Goal: Task Accomplishment & Management: Manage account settings

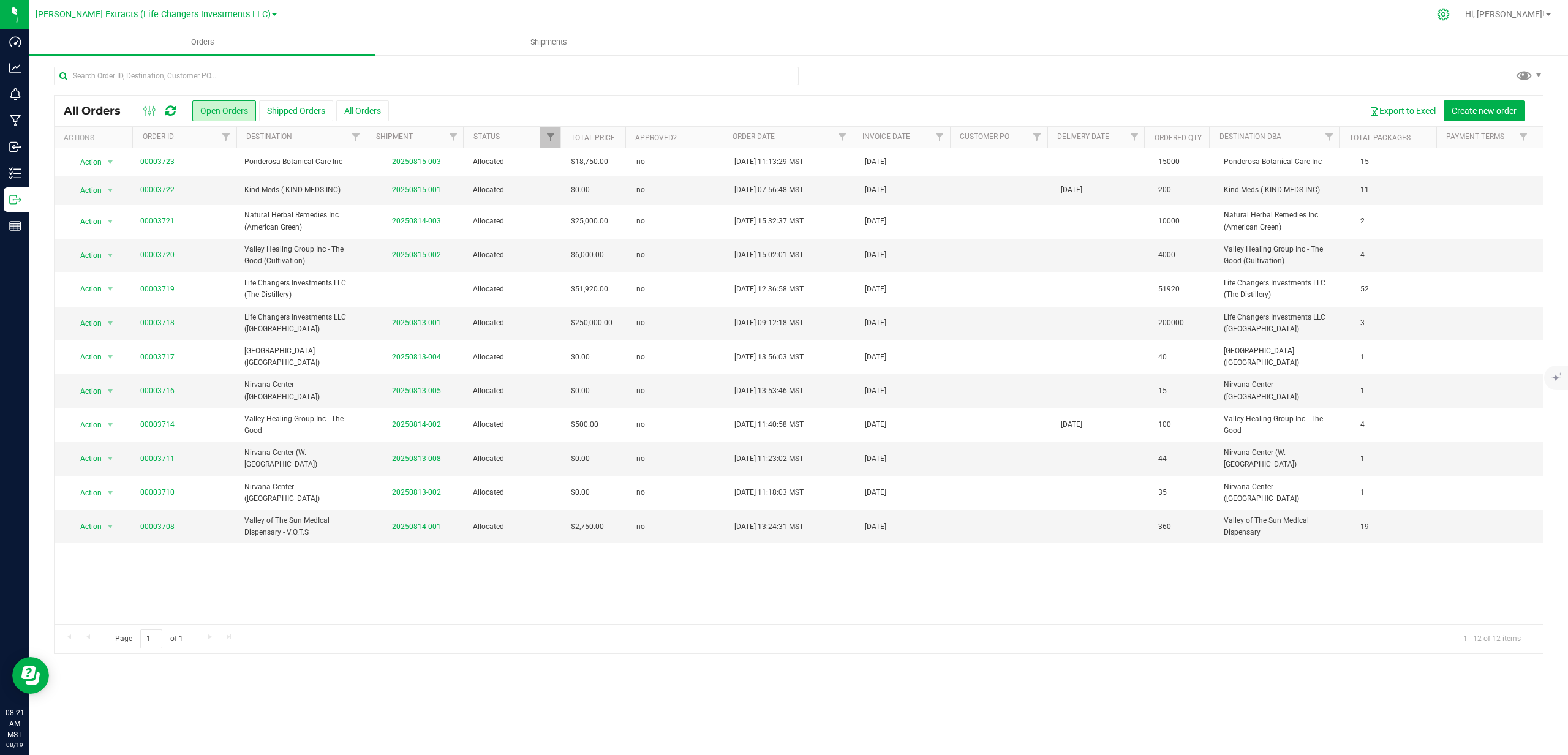
click at [1449, 17] on icon at bounding box center [1442, 14] width 12 height 12
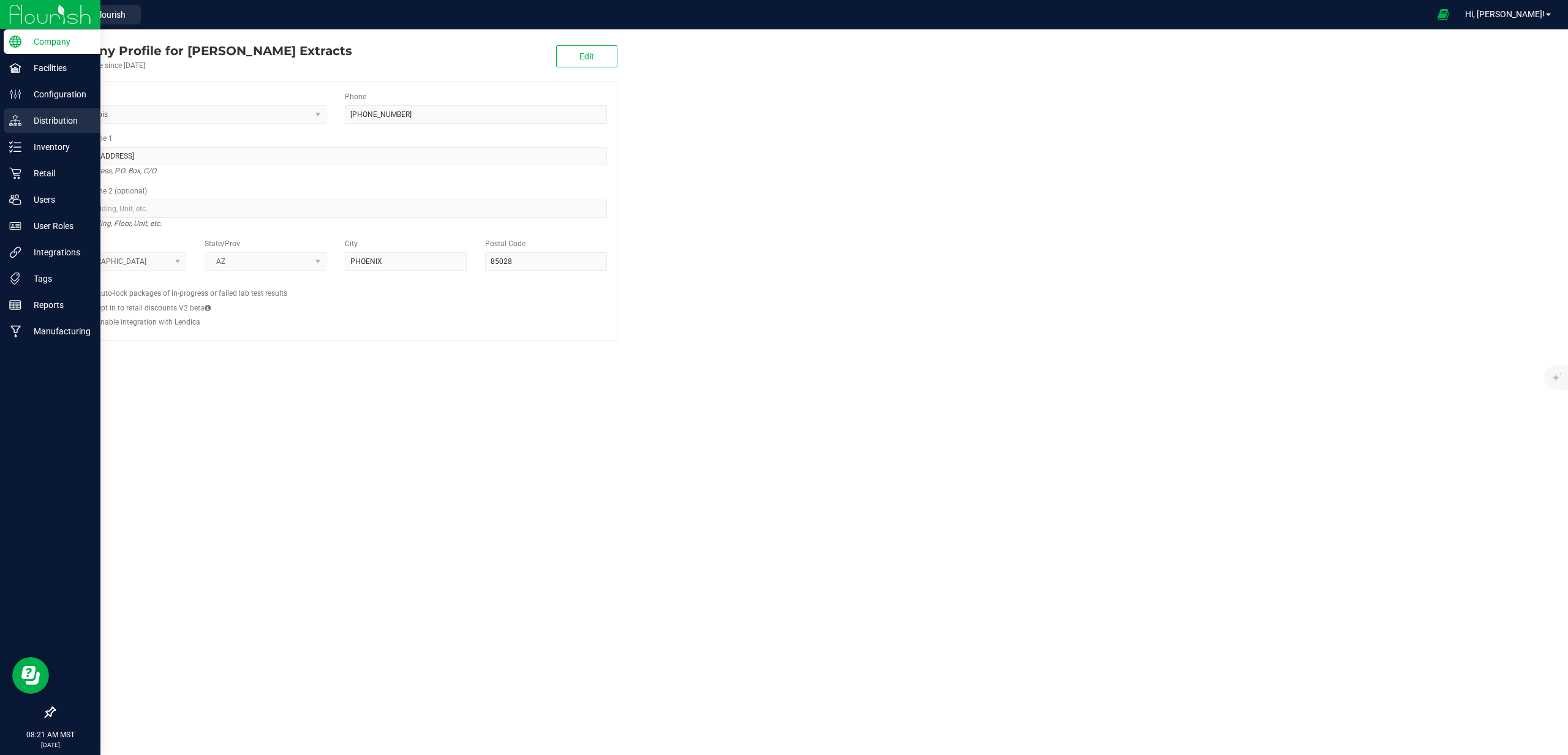
click at [70, 121] on p "Distribution" at bounding box center [58, 120] width 73 height 15
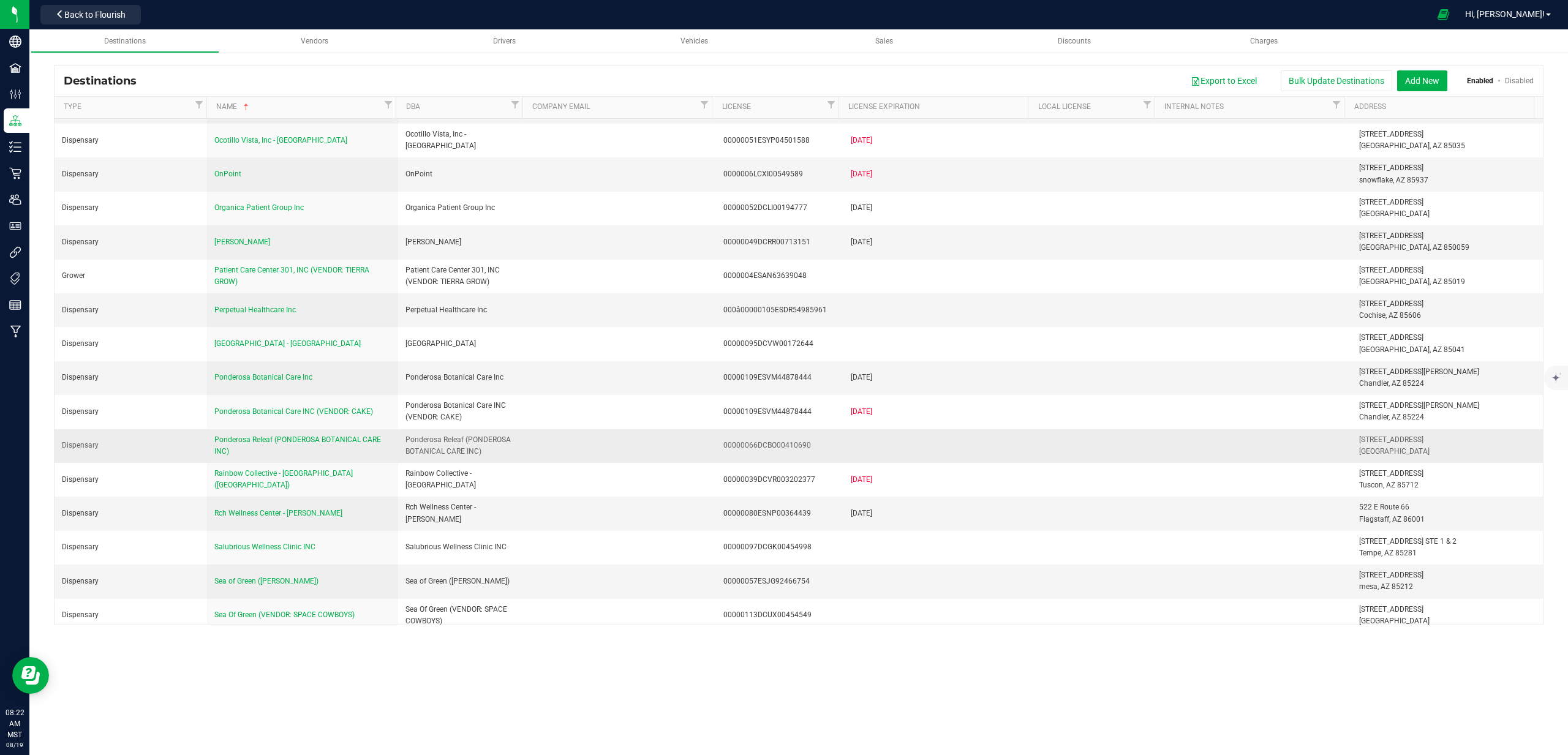
scroll to position [4482, 0]
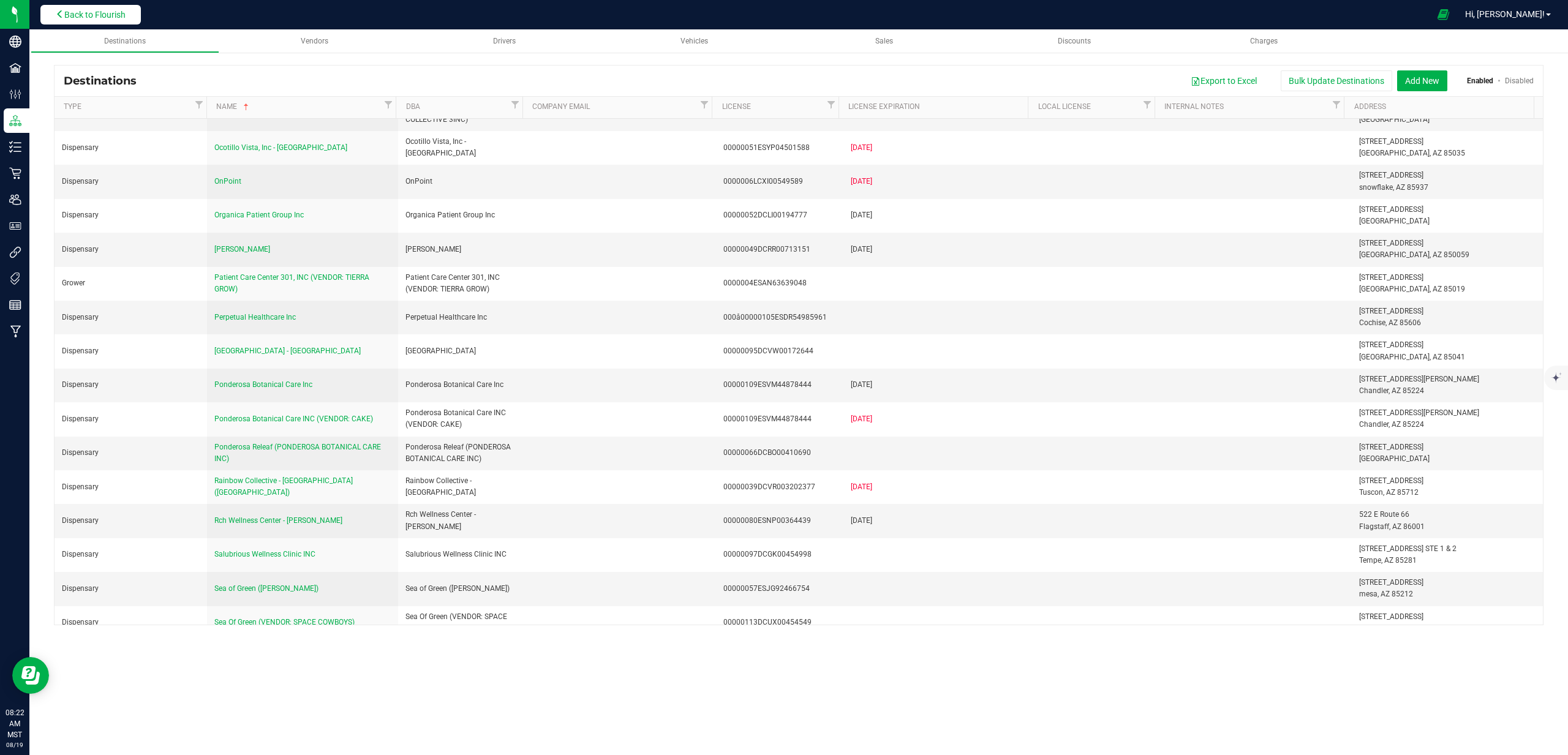
click at [97, 15] on span "Back to Flourish" at bounding box center [95, 15] width 62 height 10
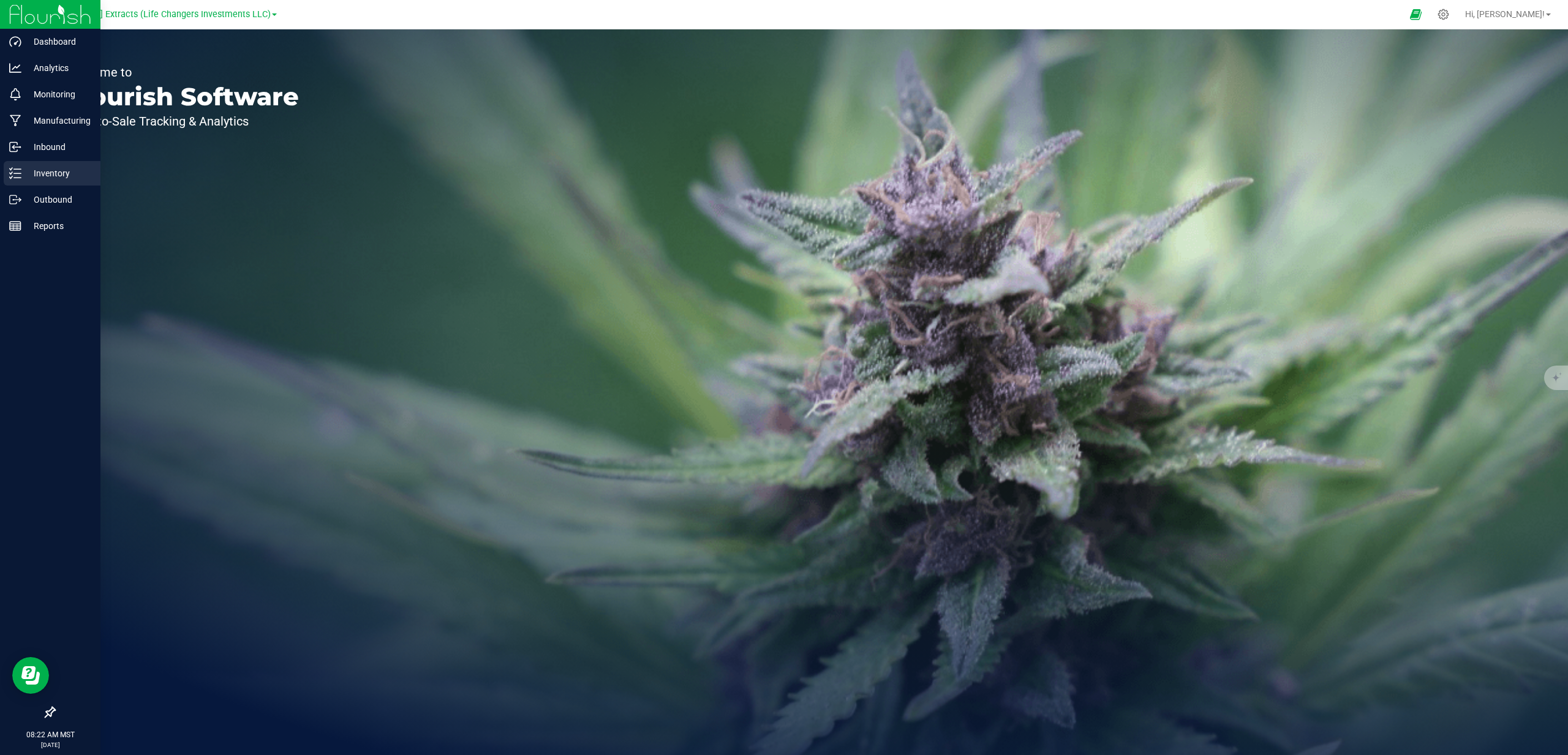
click at [29, 172] on p "Inventory" at bounding box center [58, 173] width 73 height 15
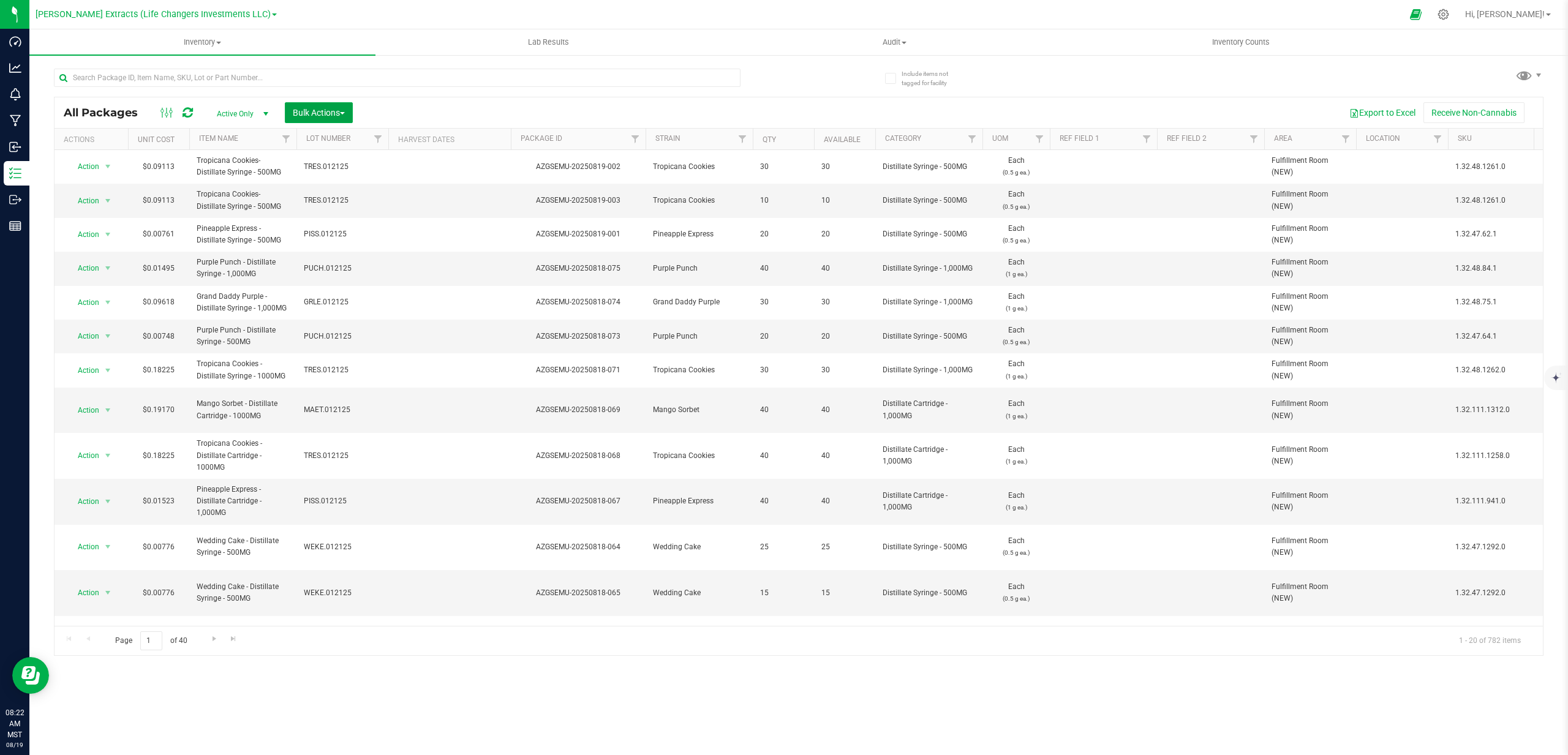
click at [323, 112] on span "Bulk Actions" at bounding box center [319, 112] width 52 height 10
click at [327, 163] on span "Add to outbound order" at bounding box center [333, 162] width 83 height 10
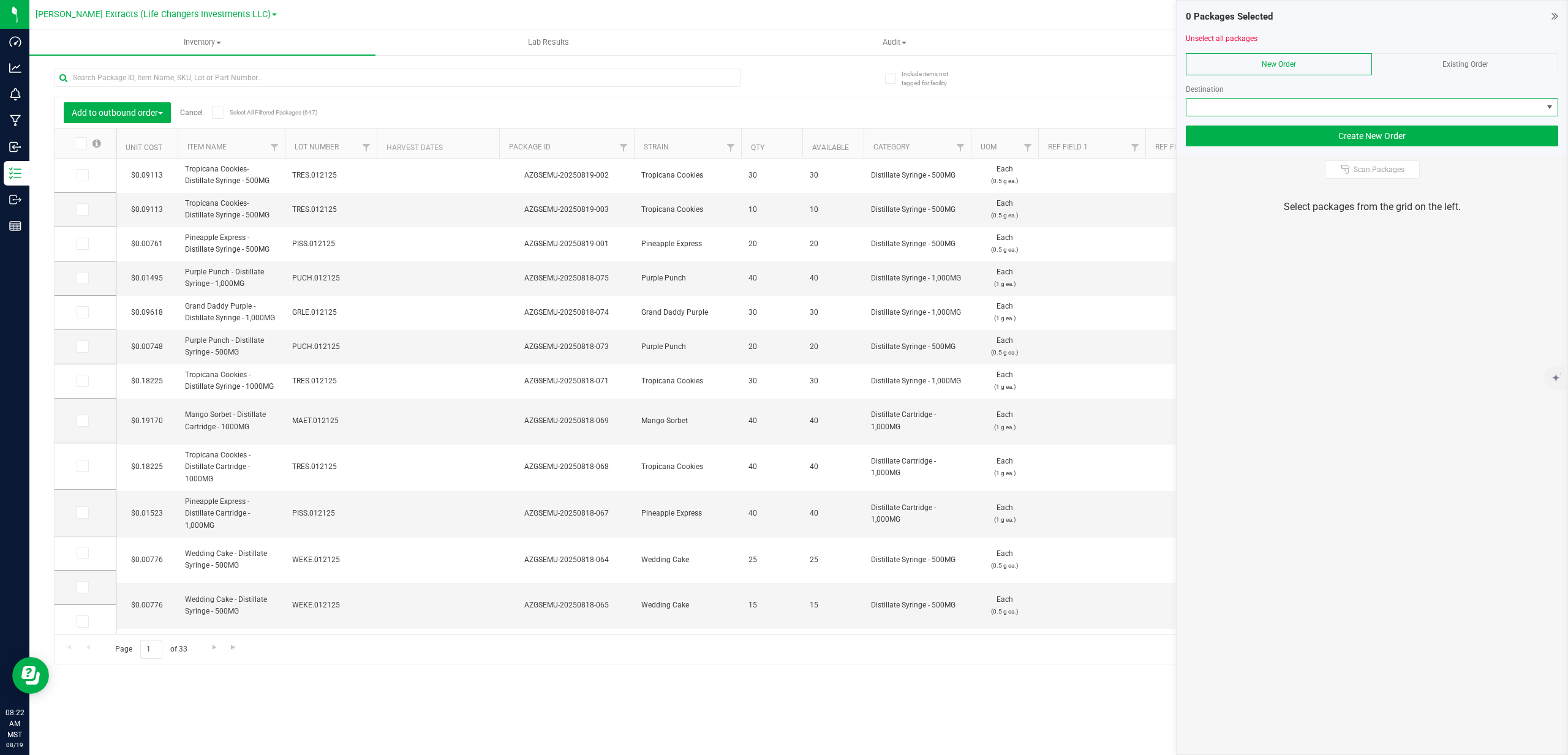
click at [1406, 101] on span at bounding box center [1364, 107] width 356 height 17
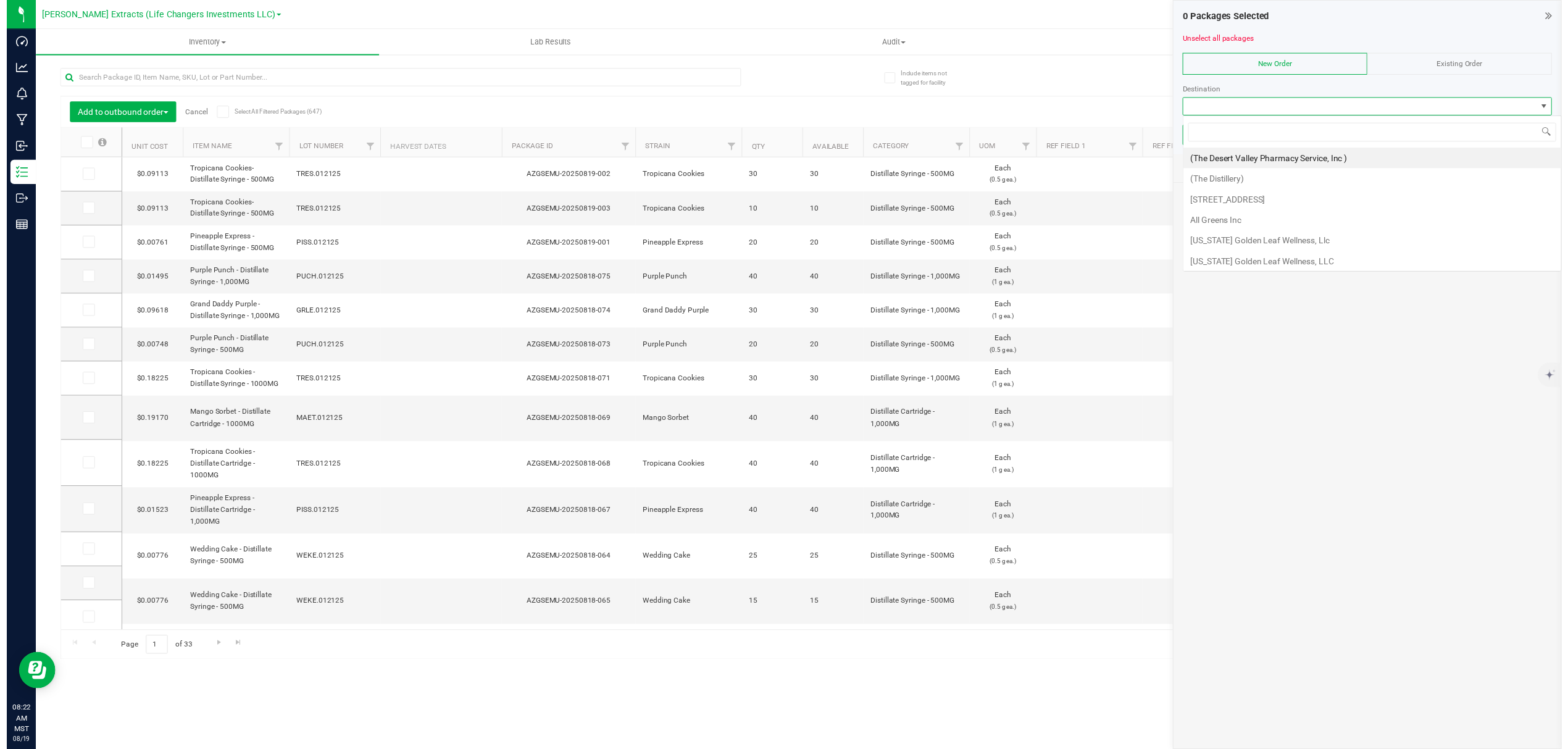
scroll to position [19, 375]
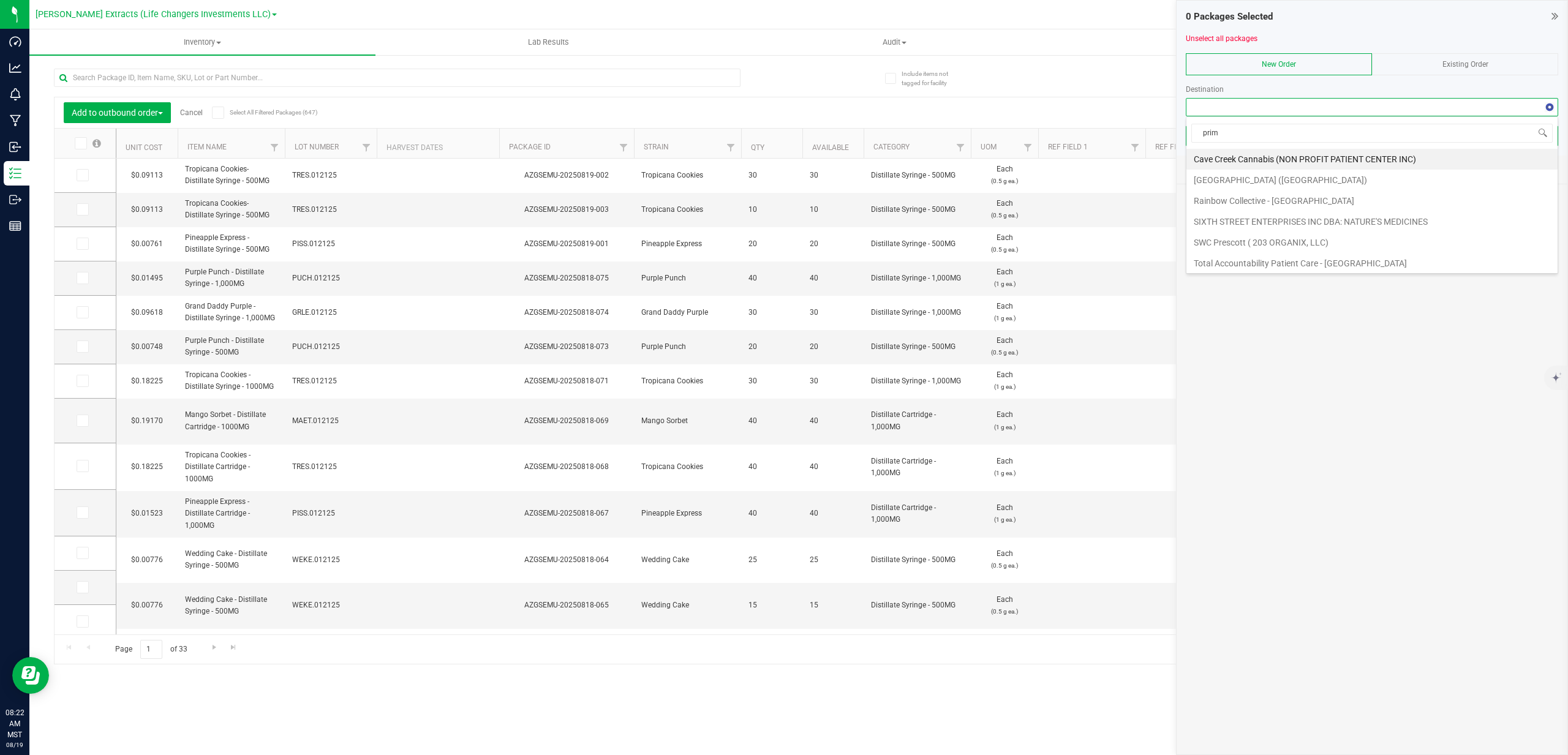
type input "prime"
click at [1379, 153] on li "Rainbow Collective - Prime Leaf Speedway" at bounding box center [1372, 159] width 371 height 21
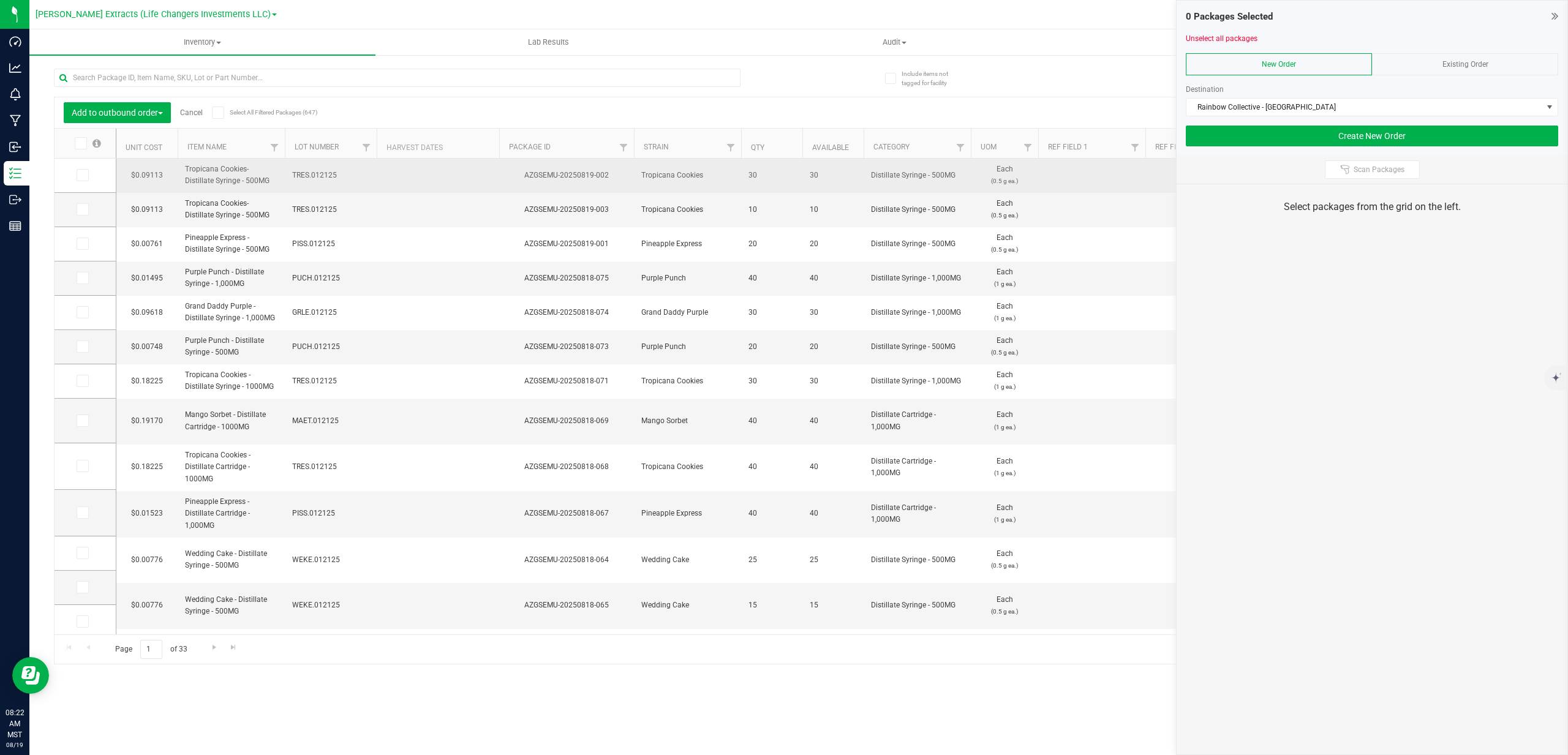
drag, startPoint x: 87, startPoint y: 176, endPoint x: 324, endPoint y: 186, distance: 237.2
click at [87, 176] on span at bounding box center [82, 175] width 12 height 12
click at [0, 0] on input "checkbox" at bounding box center [0, 0] width 0 height 0
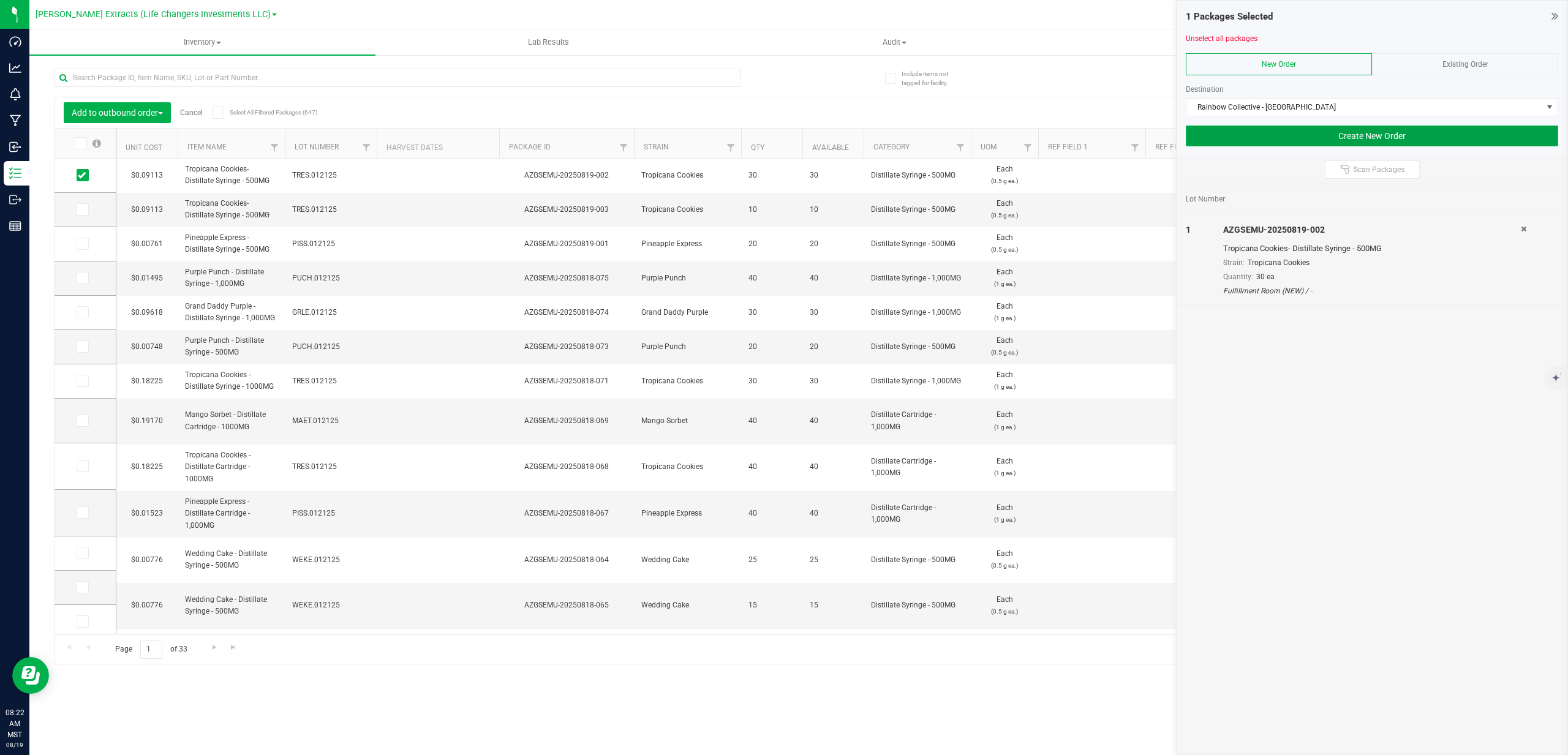
click at [1308, 136] on button "Create New Order" at bounding box center [1372, 136] width 372 height 21
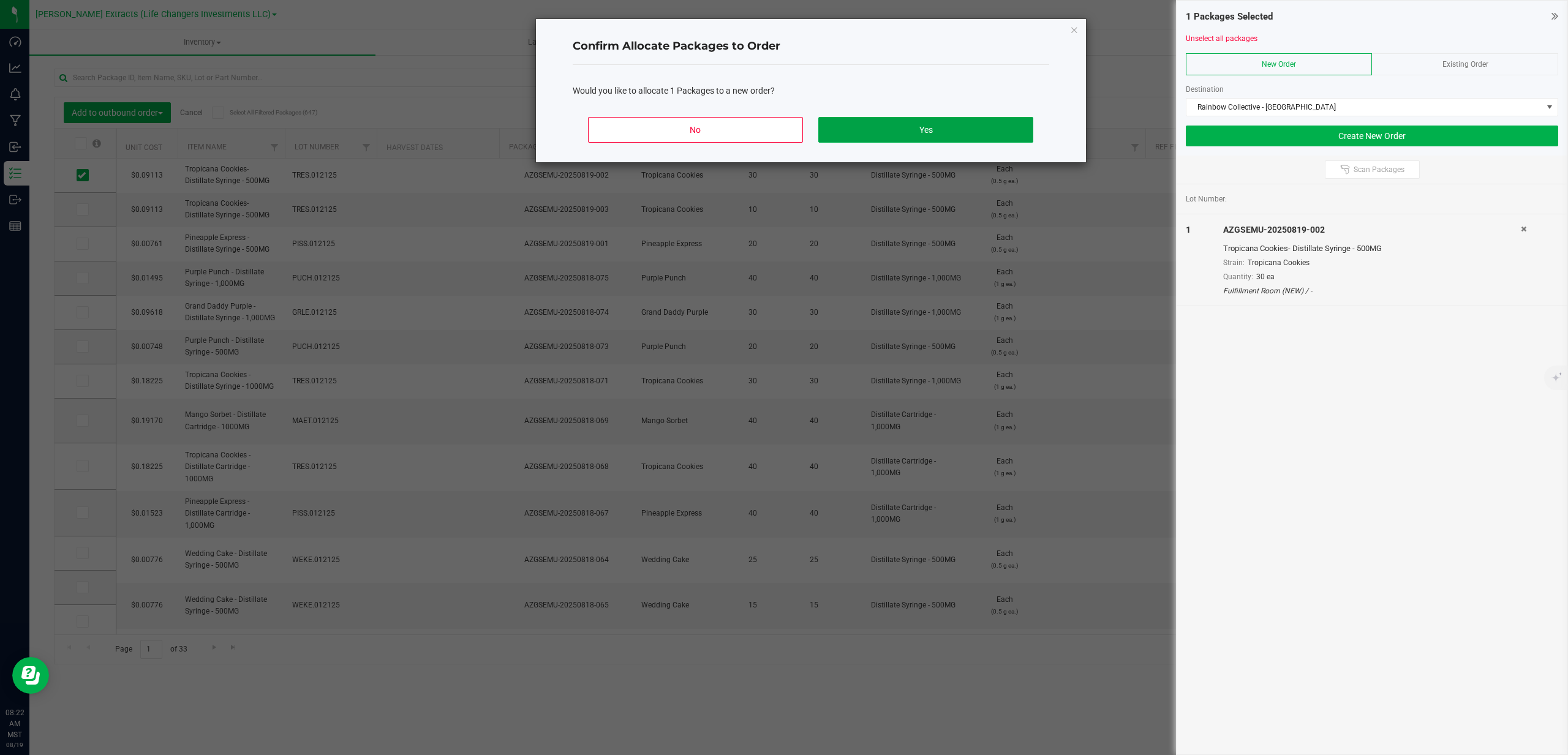
click at [915, 133] on button "Yes" at bounding box center [925, 129] width 214 height 25
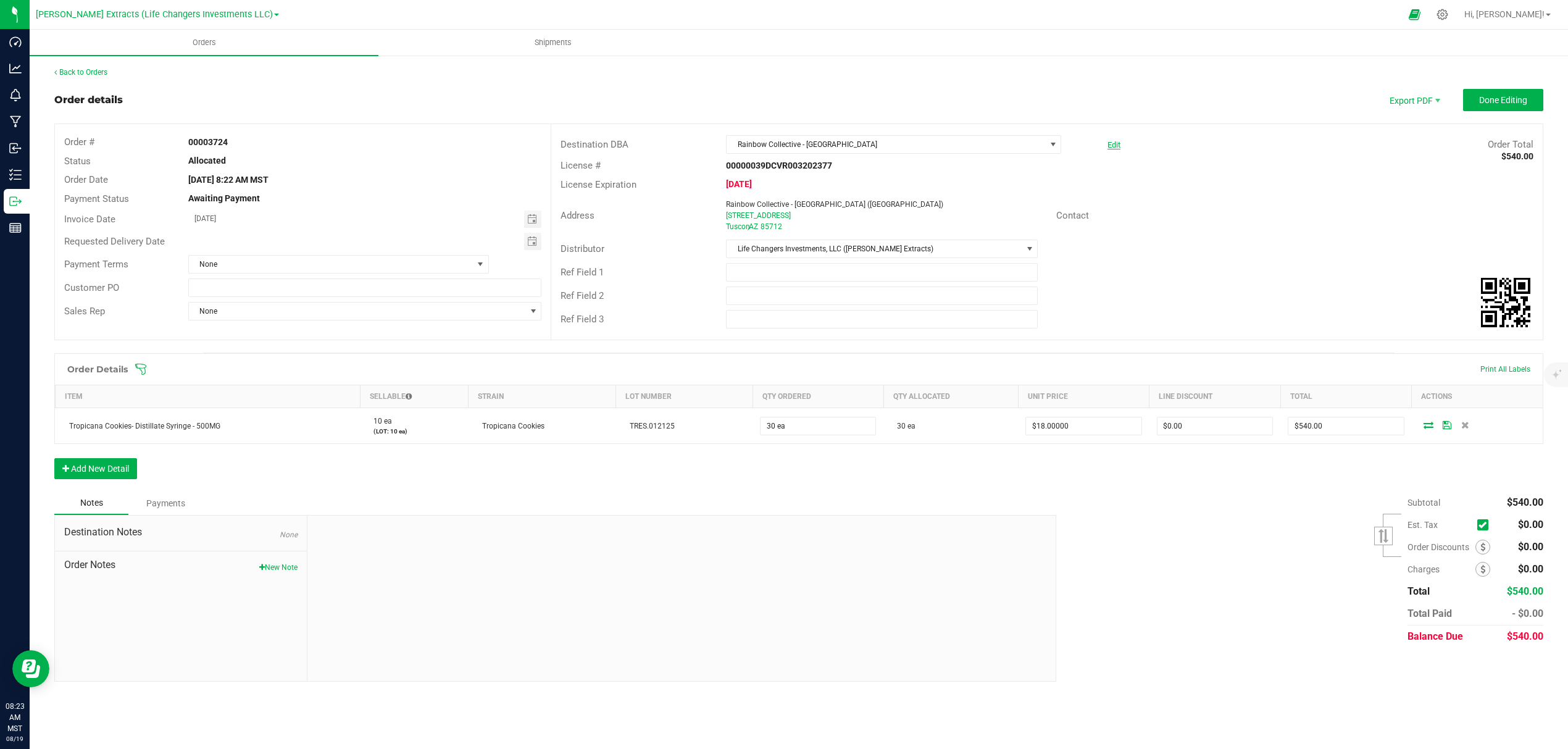
click at [1116, 145] on link "Edit" at bounding box center [1114, 145] width 13 height 9
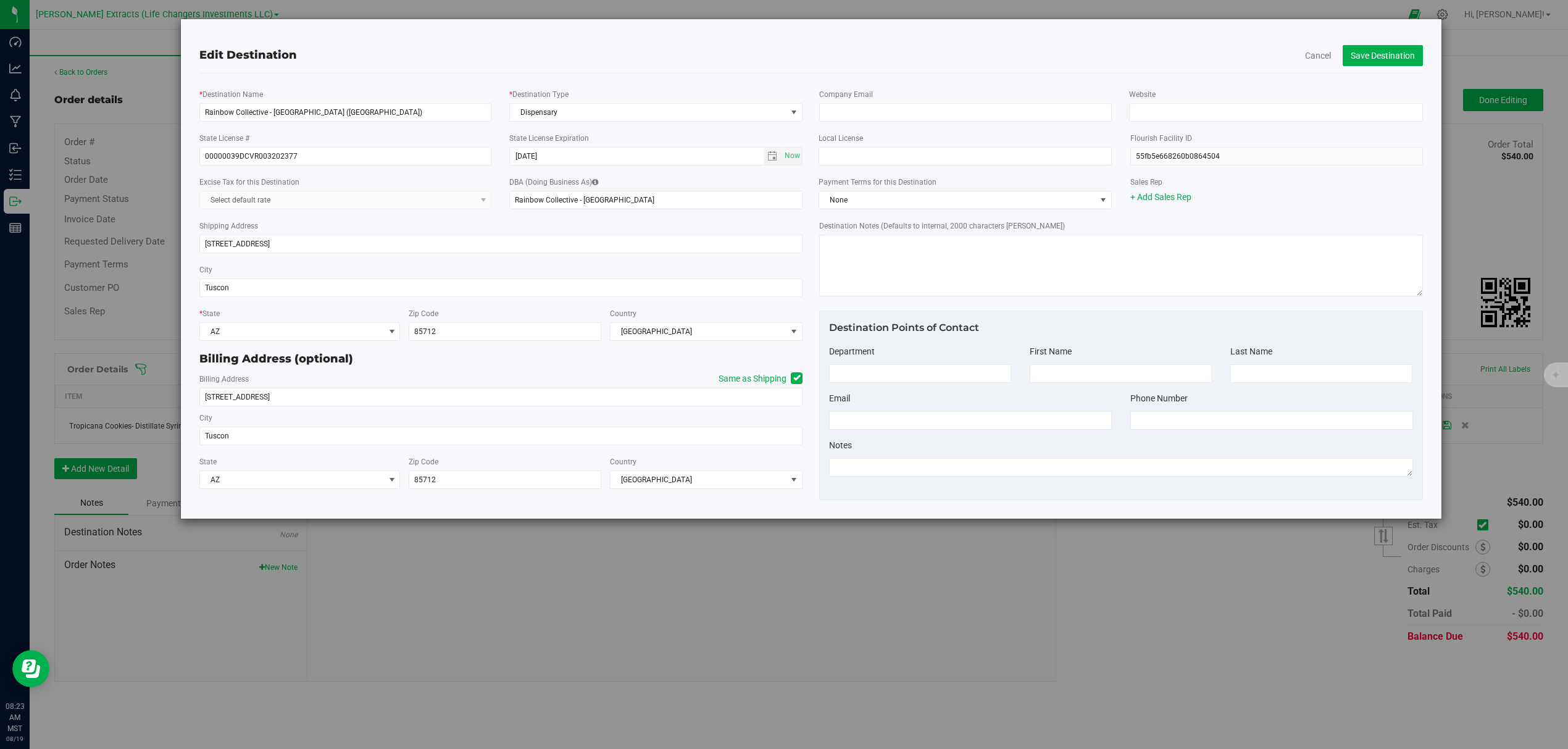
click at [1356, 681] on div "Edit Destination Cancel Save Destination * Destination Name Rainbow Collective …" at bounding box center [789, 374] width 1577 height 749
click at [775, 157] on span "select" at bounding box center [772, 156] width 10 height 10
click at [592, 158] on input "08-01-2023" at bounding box center [637, 156] width 255 height 17
click at [726, 173] on div "Excise Tax for this Destination Select default rate DBA (Doing Business As) Rai…" at bounding box center [501, 192] width 623 height 43
click at [532, 155] on input "08-01-2026" at bounding box center [637, 156] width 255 height 17
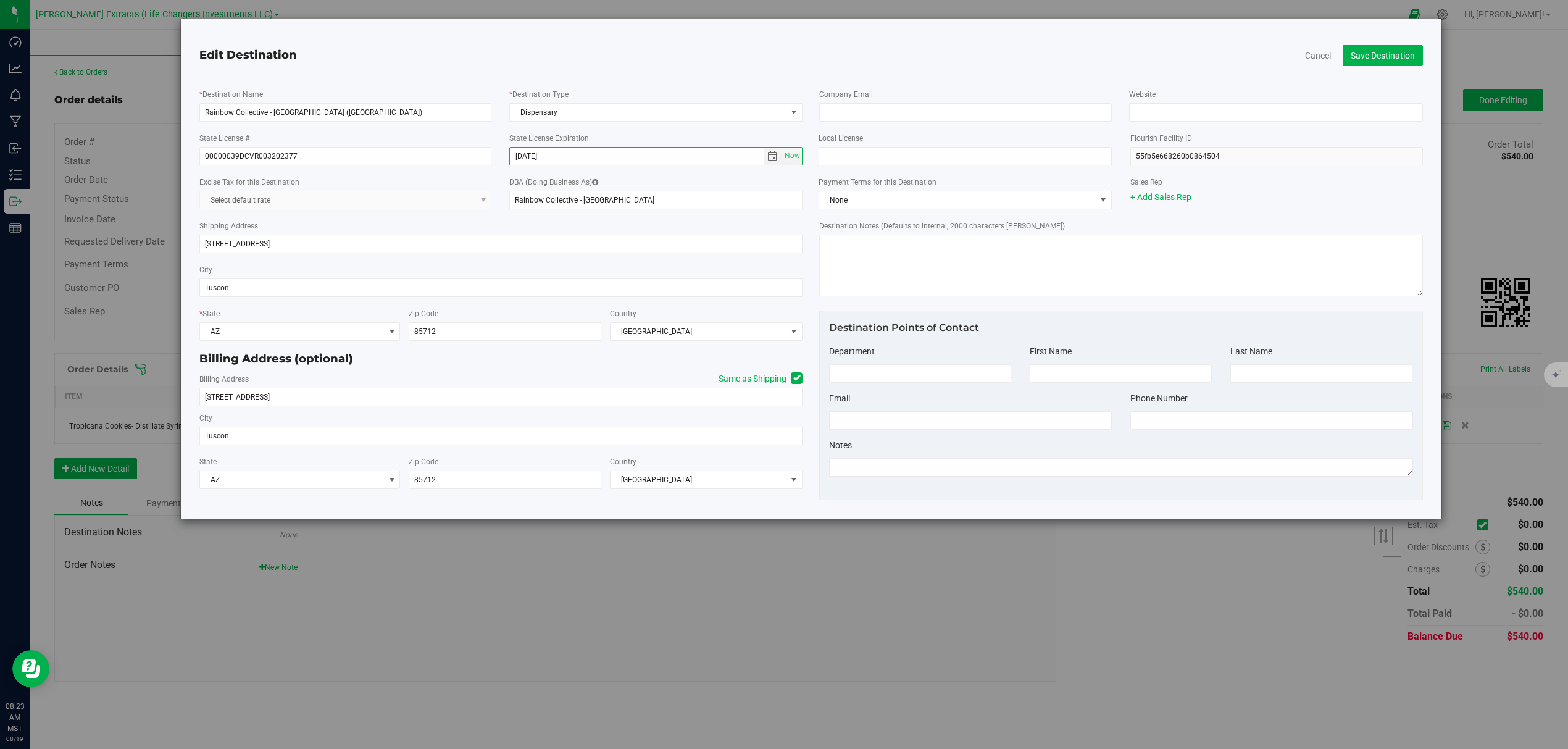
type input "08-07-2026"
click at [793, 222] on div "Shipping Address 4220 E Speedway BLVD" at bounding box center [501, 236] width 604 height 43
click at [1563, 349] on div "Edit Destination Cancel Save Destination * Destination Name Rainbow Collective …" at bounding box center [789, 374] width 1577 height 749
click at [330, 149] on input "00000039DCVR003202377" at bounding box center [345, 156] width 293 height 19
click at [324, 155] on input "00000039DCVR003202377" at bounding box center [345, 156] width 293 height 19
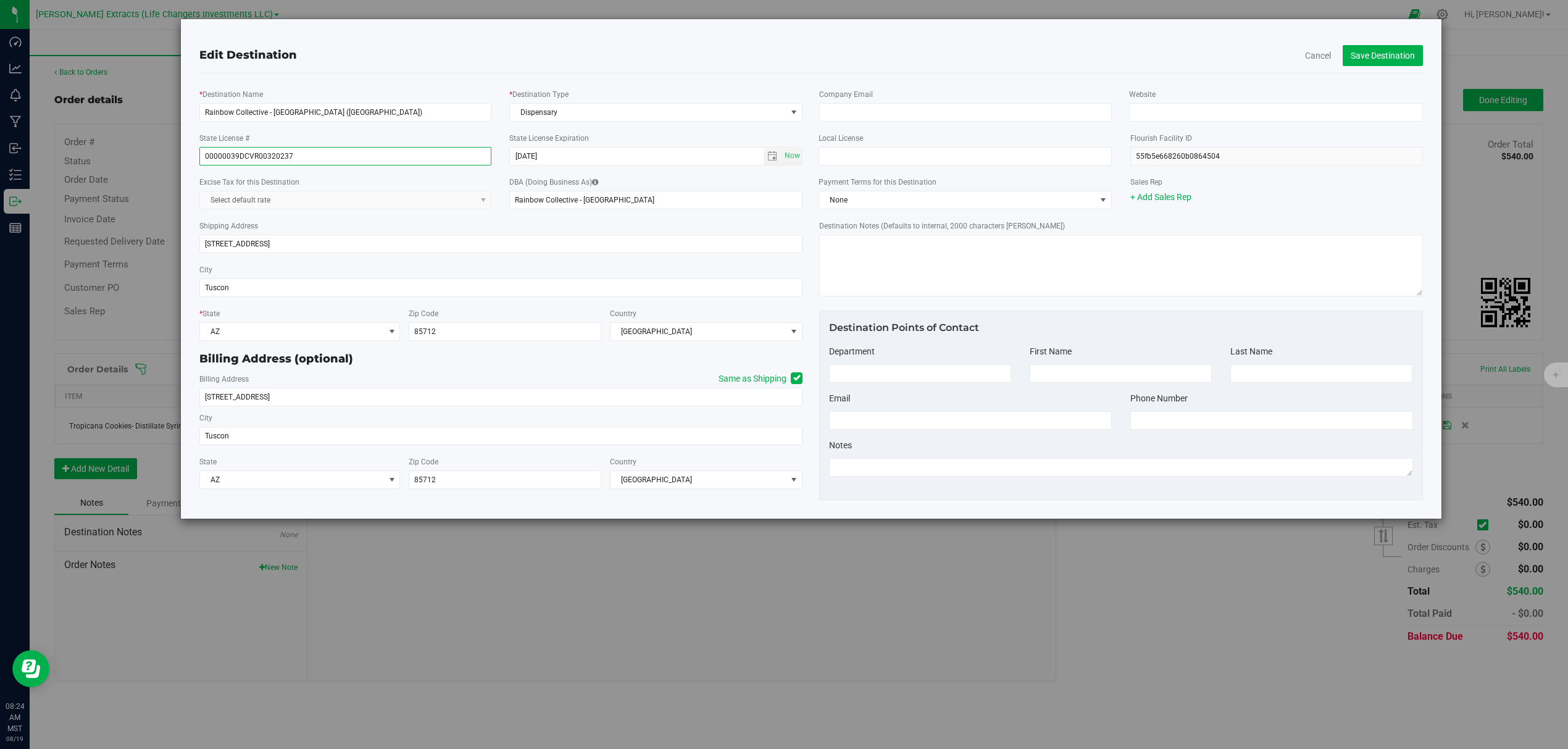
type input "00000039DCVR00320237"
click at [1391, 51] on button "Save Destination" at bounding box center [1382, 55] width 80 height 21
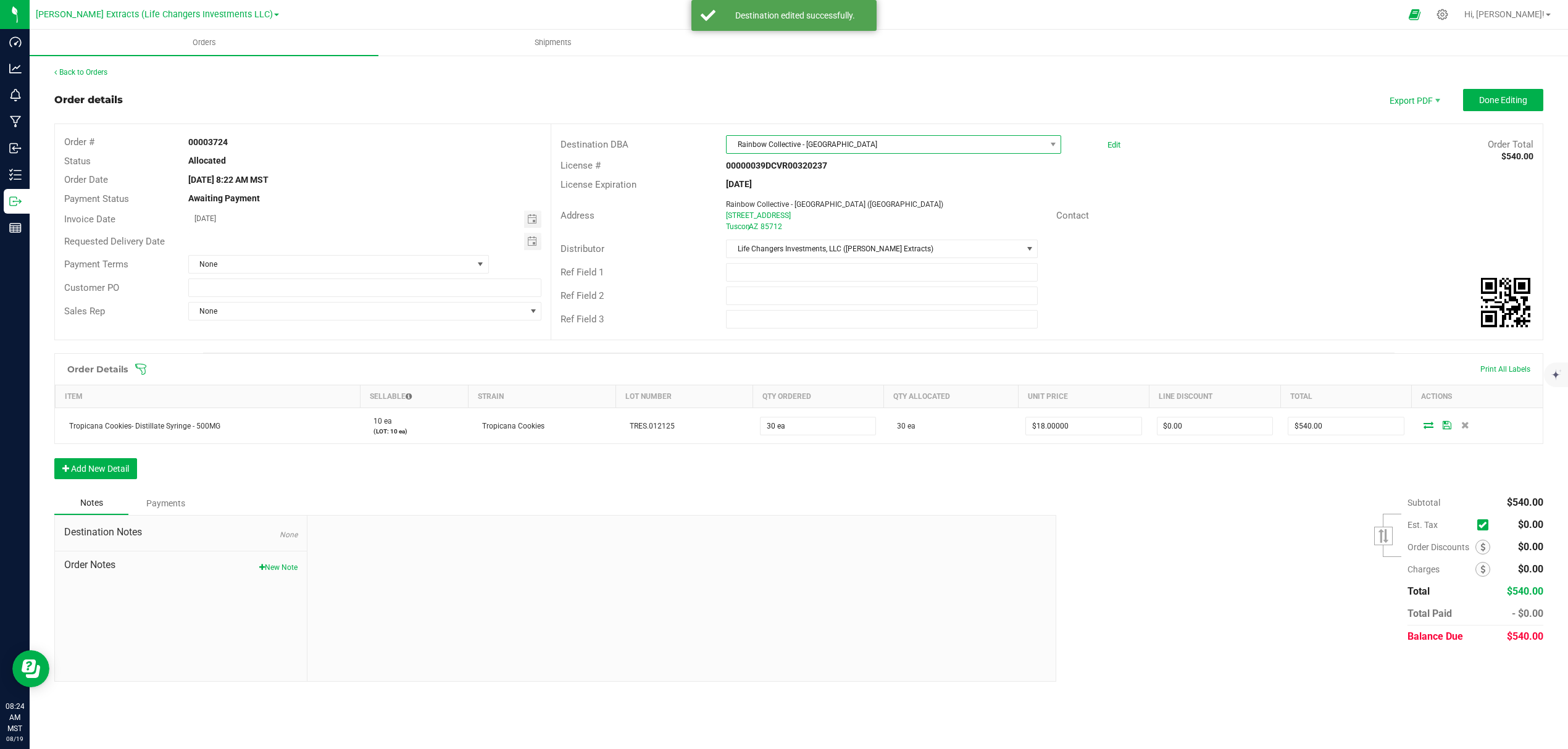
click at [911, 144] on span "Rainbow Collective - Prime Leaf Speedway" at bounding box center [886, 144] width 318 height 17
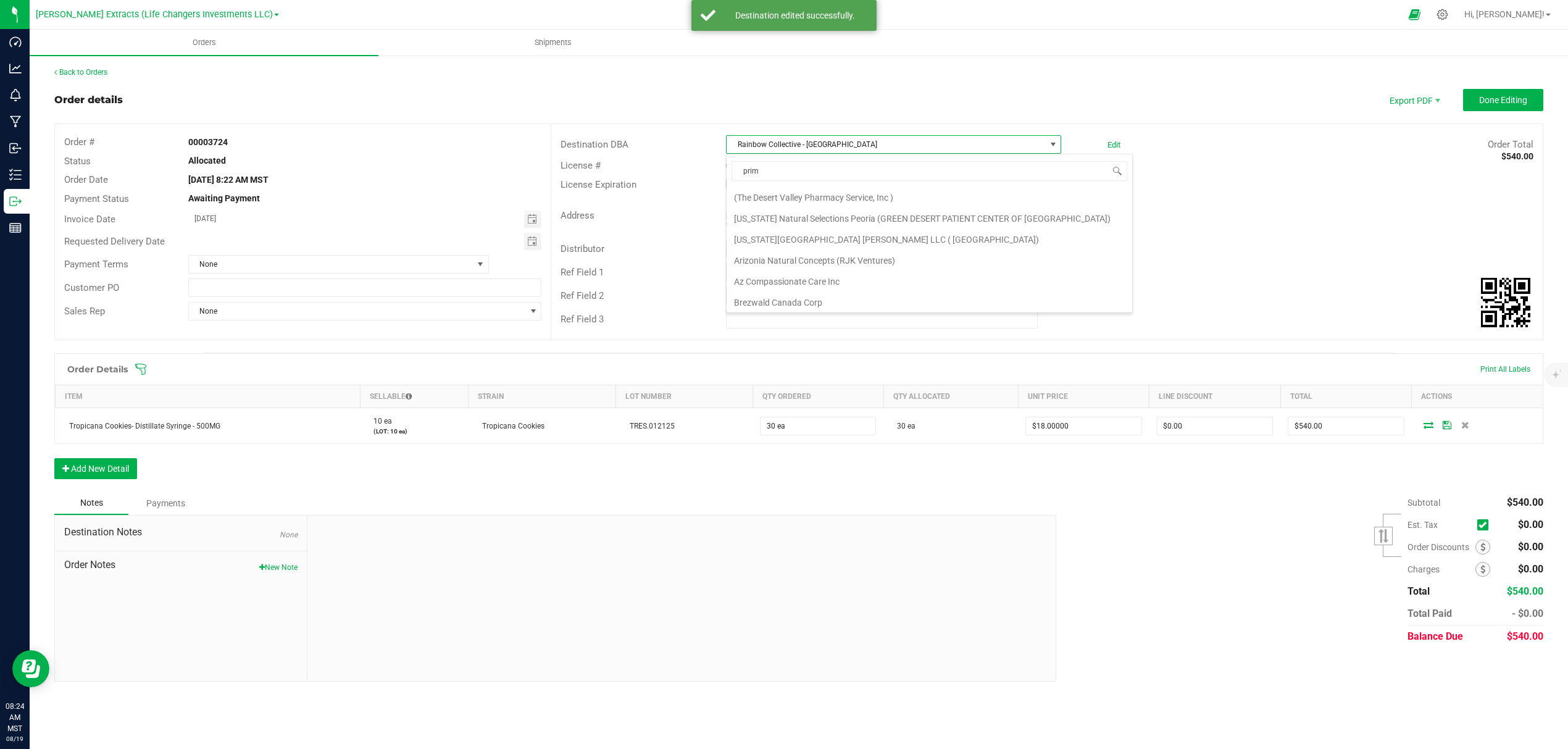
type input "prime"
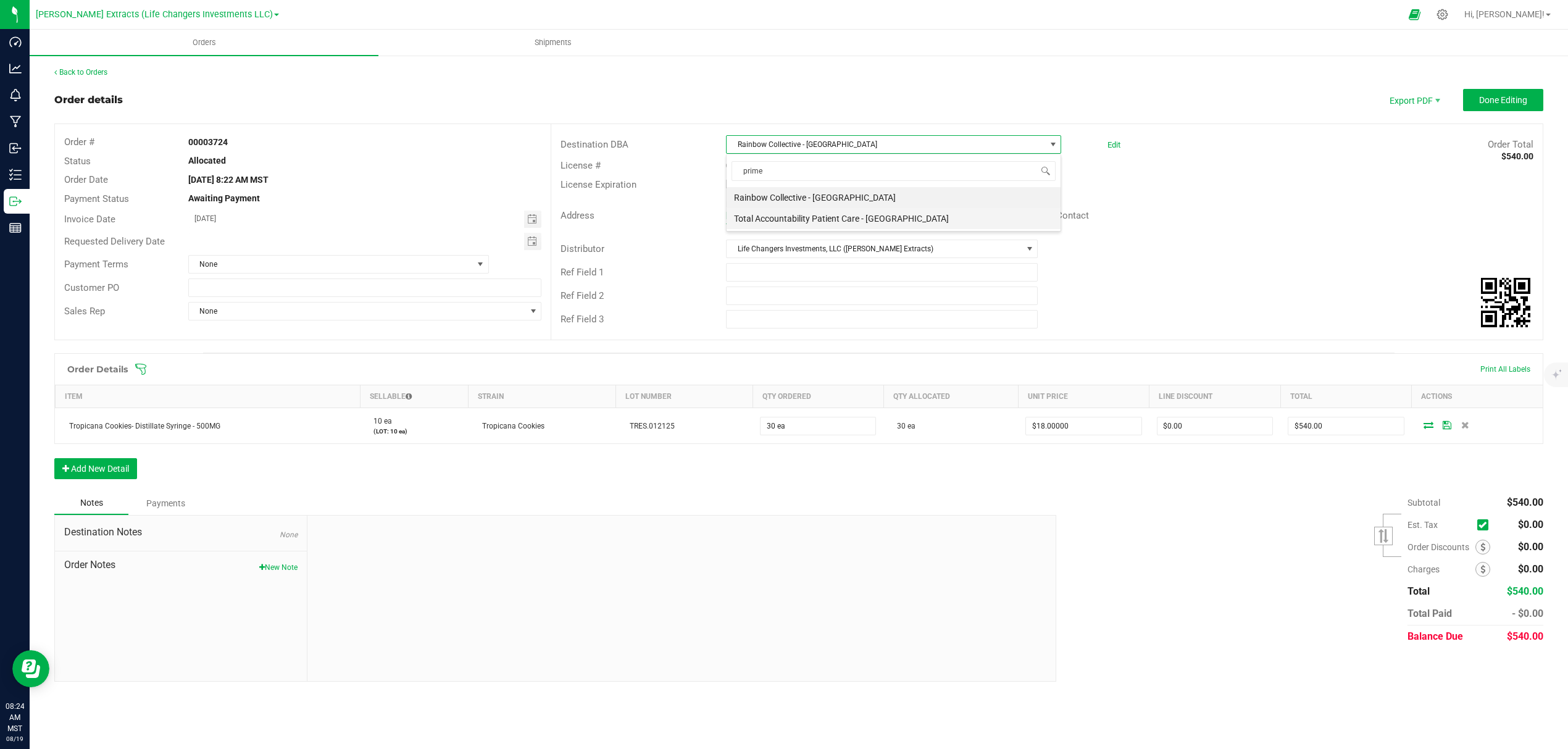
click at [918, 223] on li "Total Accountability Patient Care - Prime Leaf Park" at bounding box center [893, 218] width 334 height 21
click at [1105, 144] on div "Edit" at bounding box center [1111, 144] width 19 height 19
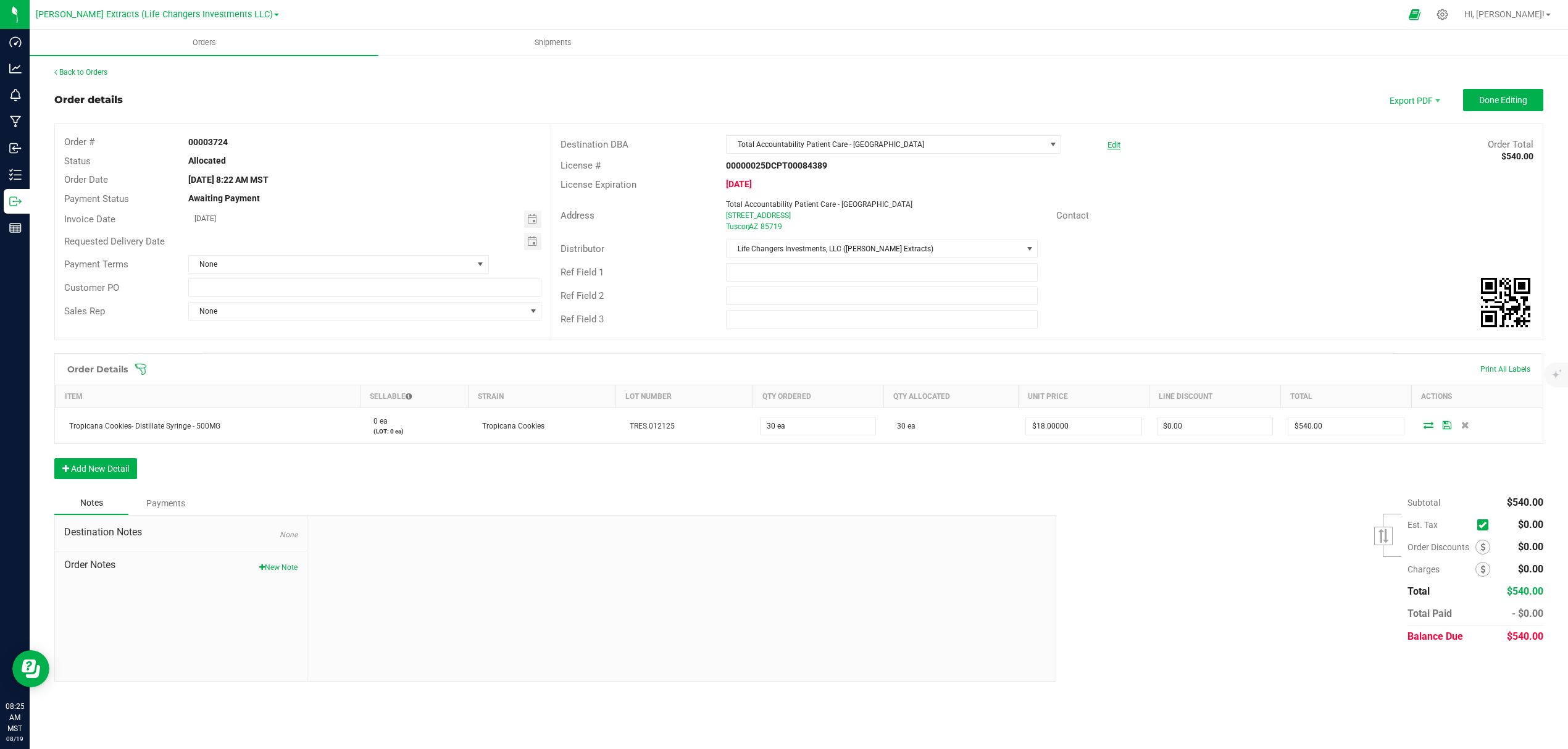
click at [1112, 146] on link "Edit" at bounding box center [1114, 145] width 13 height 9
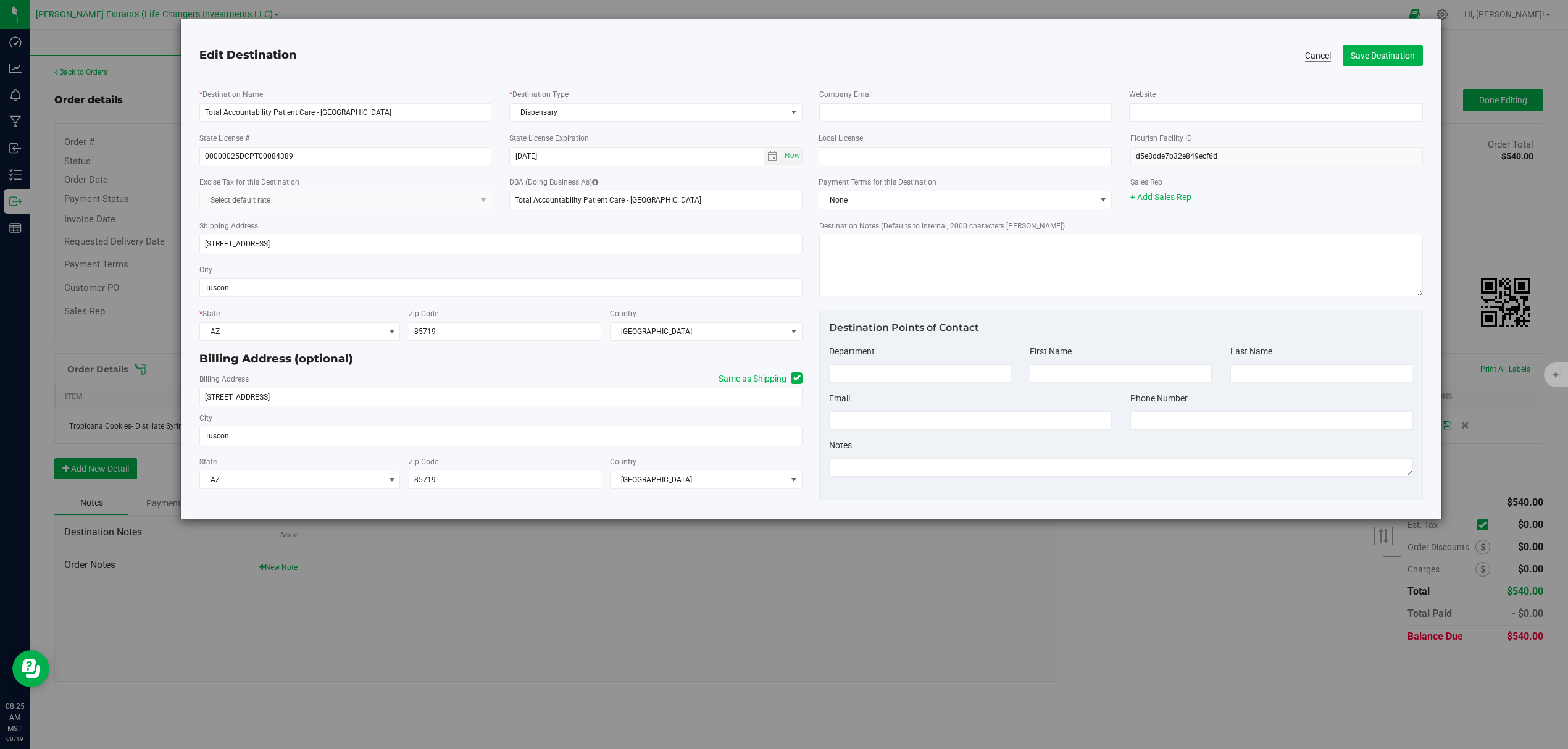
click at [1330, 61] on div "Cancel Save Destination" at bounding box center [1364, 55] width 118 height 21
click at [1327, 60] on button "Cancel" at bounding box center [1317, 56] width 26 height 12
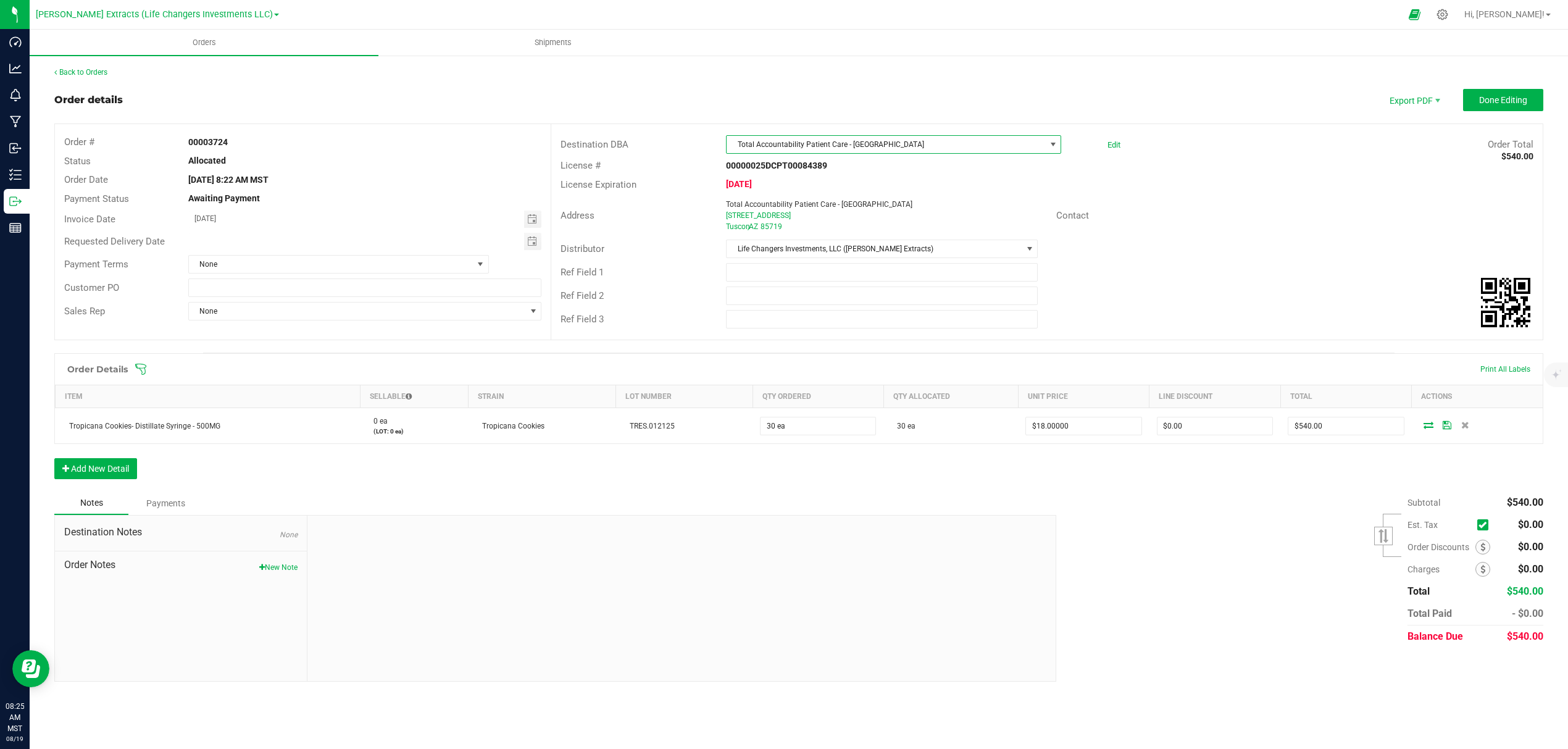
click at [1055, 148] on span at bounding box center [1053, 144] width 10 height 10
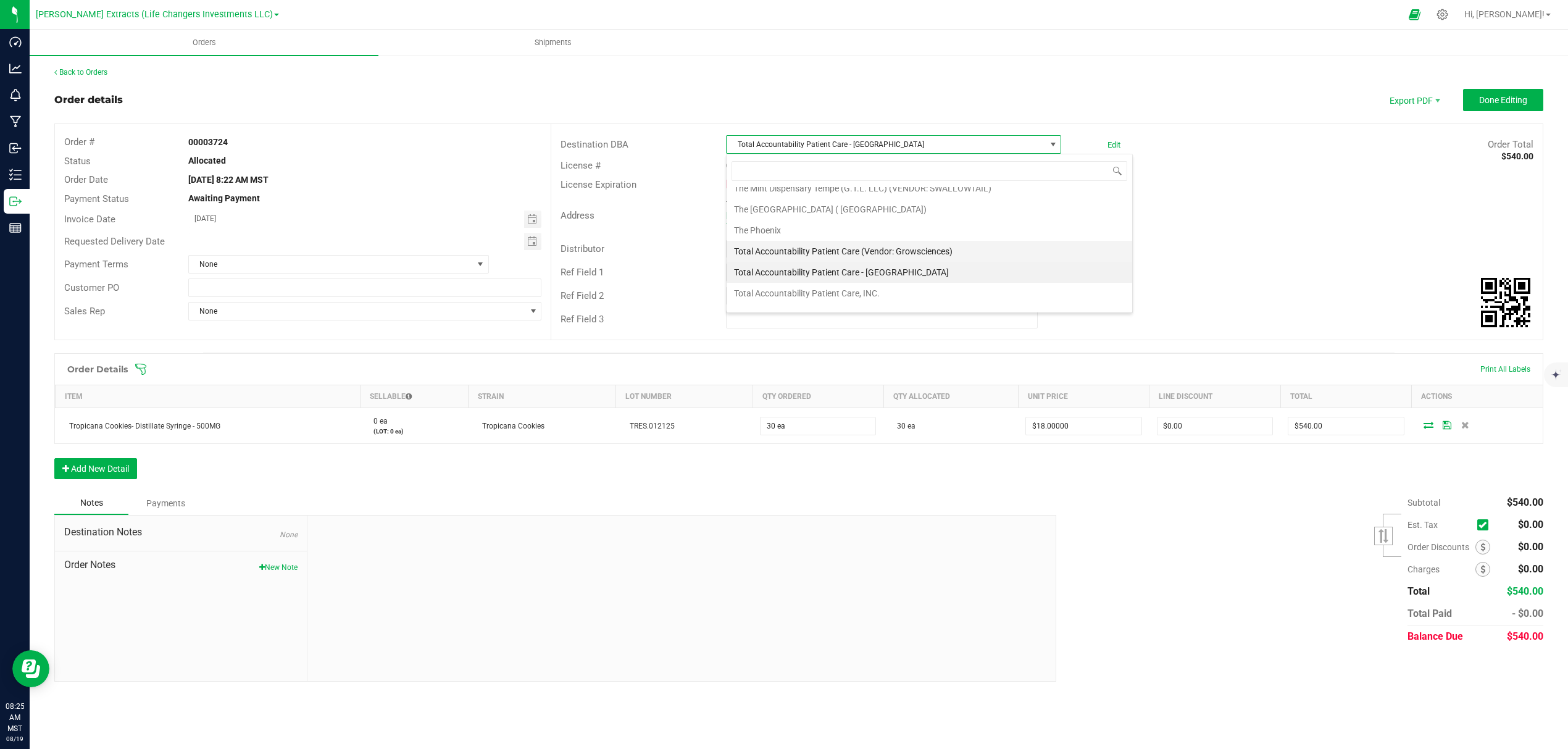
scroll to position [3874, 0]
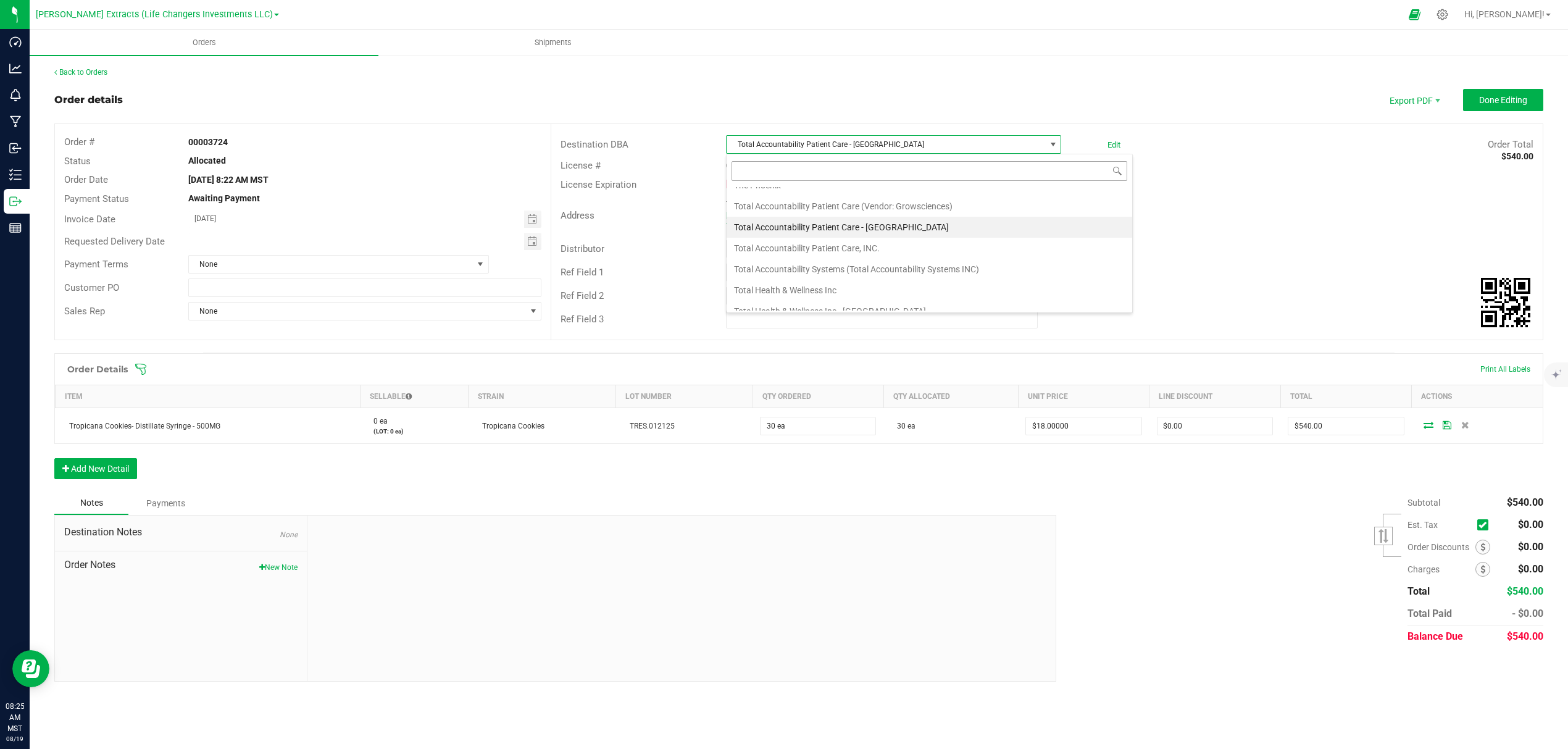
click at [859, 165] on input at bounding box center [929, 171] width 396 height 19
type input "prime le"
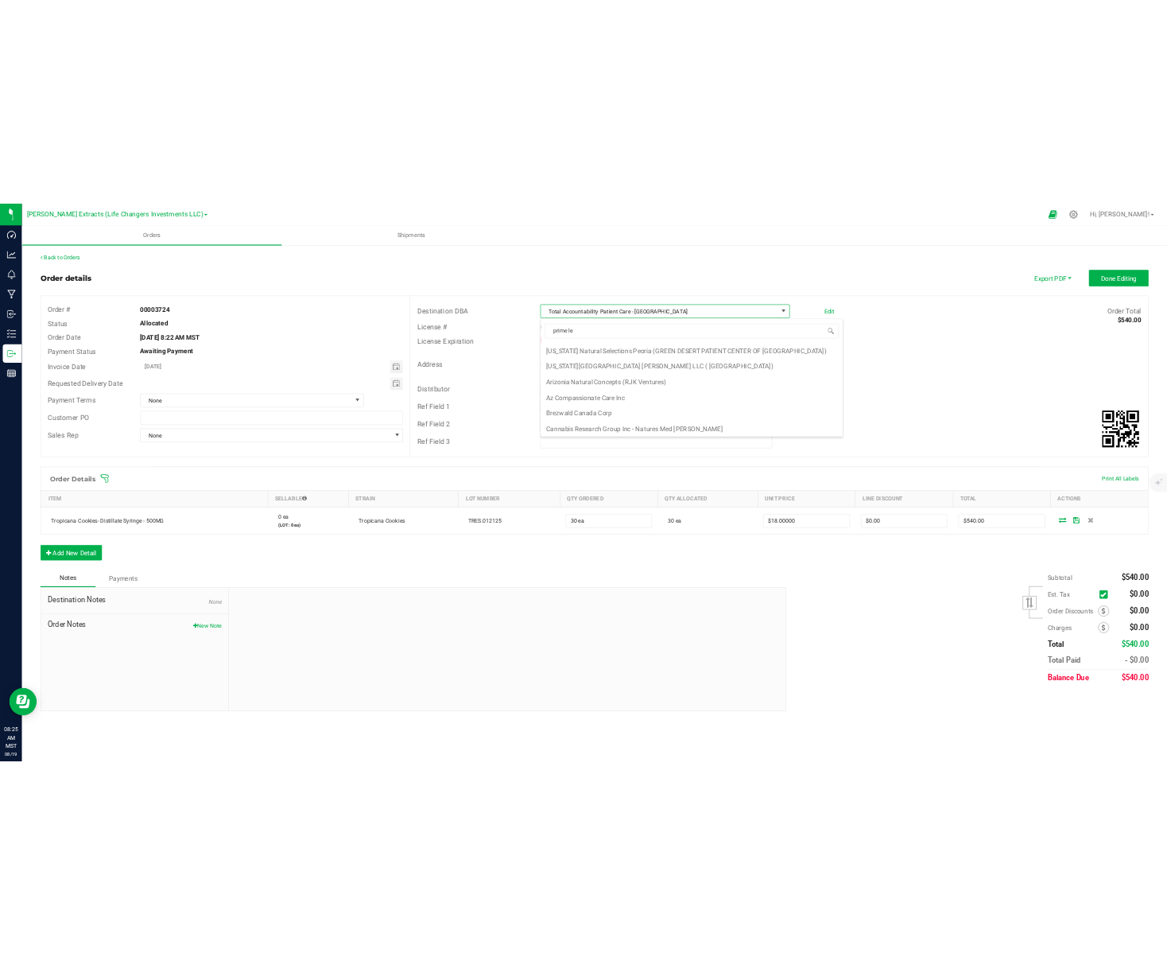
scroll to position [0, 0]
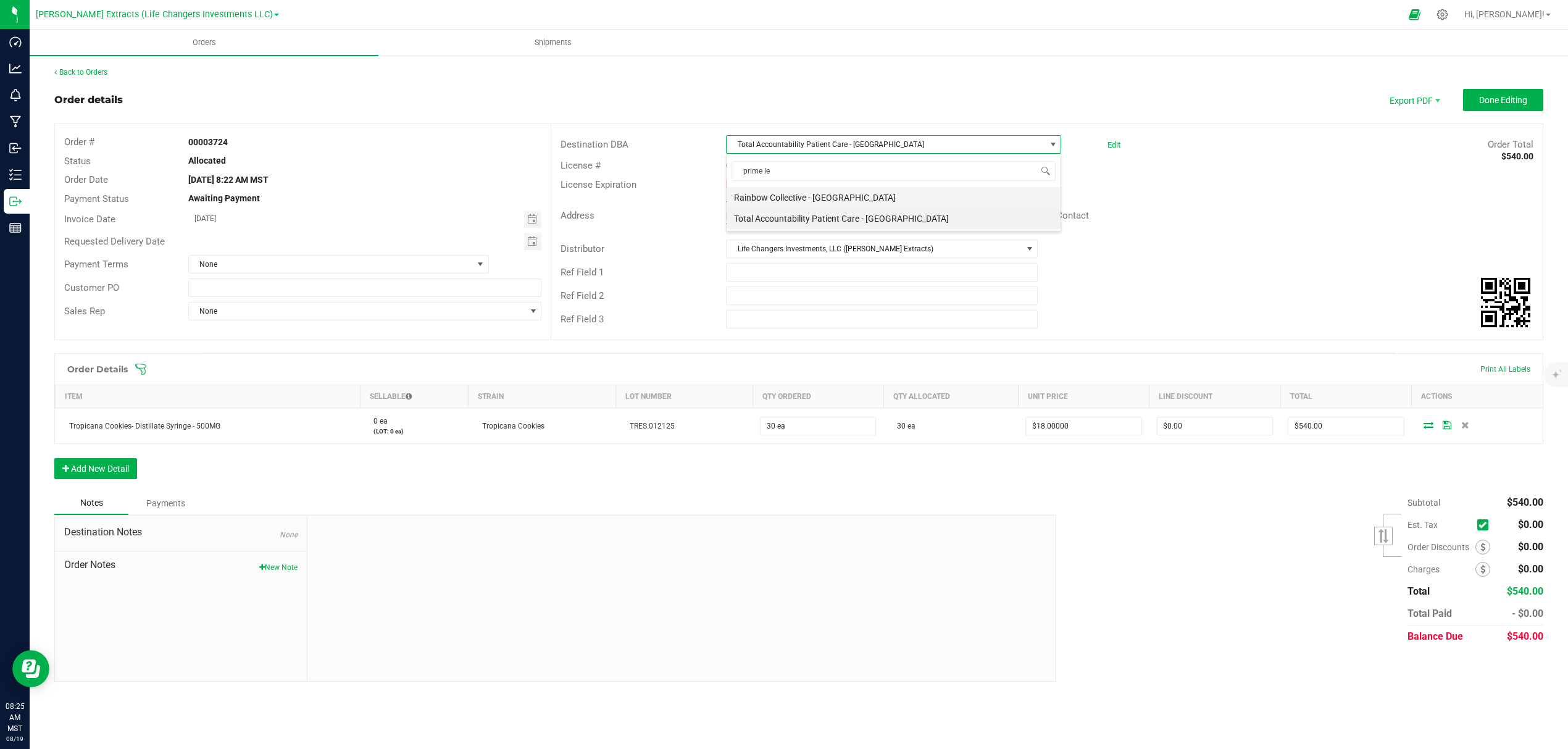
click at [876, 199] on li "Rainbow Collective - Prime Leaf Speedway" at bounding box center [893, 197] width 334 height 21
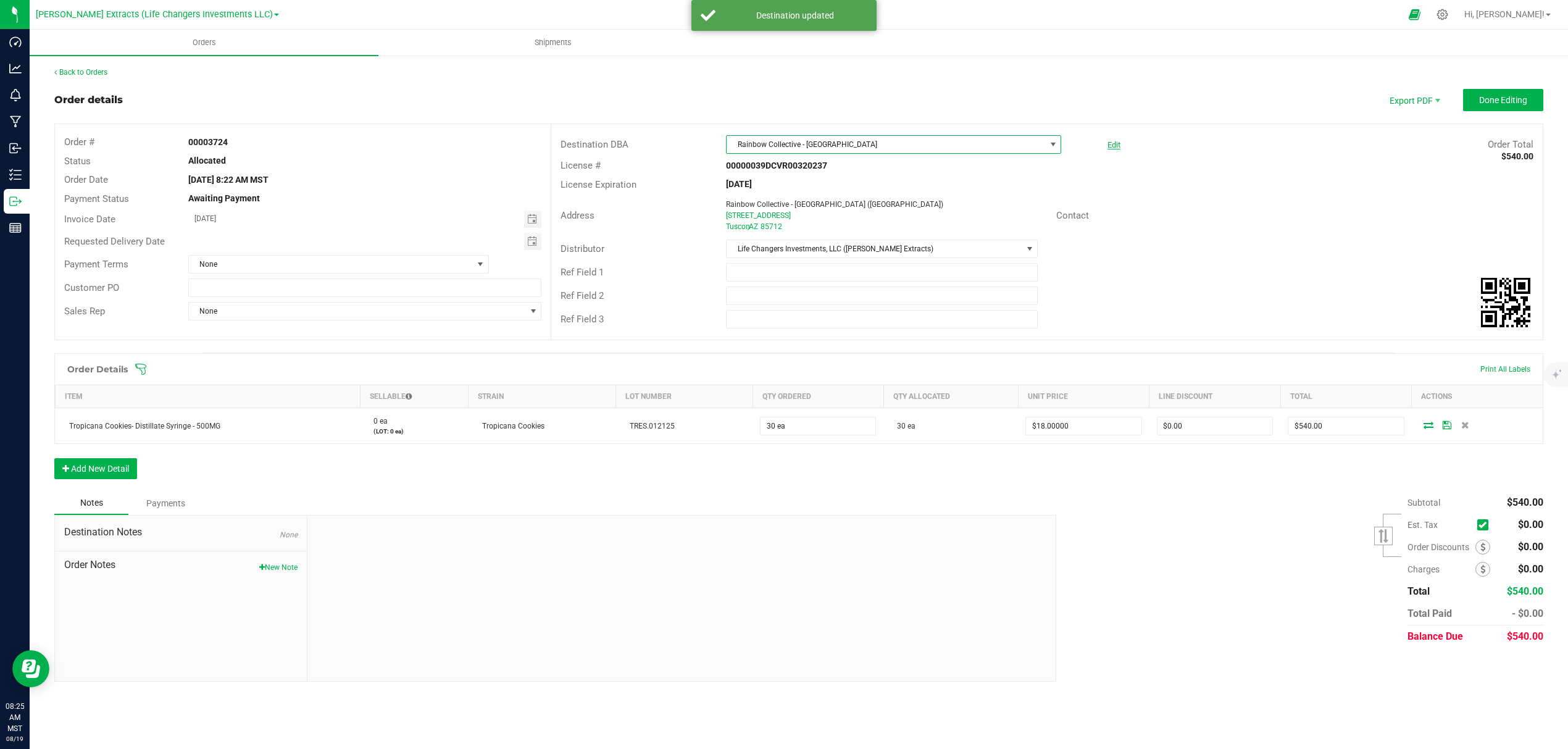
click at [1119, 142] on link "Edit" at bounding box center [1114, 145] width 13 height 9
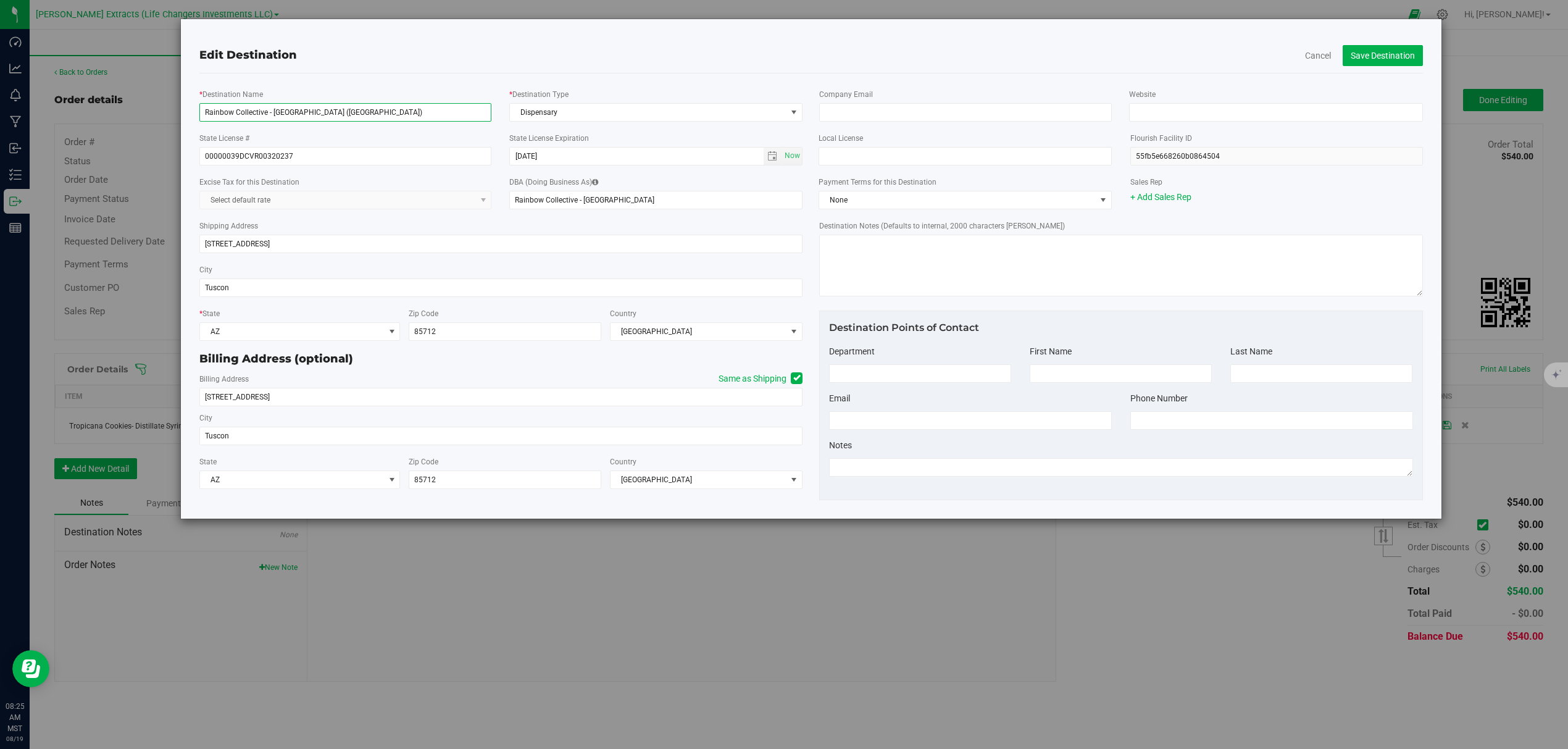
drag, startPoint x: 269, startPoint y: 112, endPoint x: 342, endPoint y: 92, distance: 75.7
click at [269, 112] on input "Rainbow Collective - Prime Leaf Speedway (Midtown)" at bounding box center [345, 113] width 293 height 19
type input "Rainbow Collective Inc - Prime Leaf Speedway (Midtown)"
click at [411, 137] on div "State License # 00000039DCVR00320237" at bounding box center [345, 148] width 311 height 34
click at [252, 113] on input "Rainbow Collective Inc - Prime Leaf Speedway (Midtown)" at bounding box center [345, 113] width 293 height 19
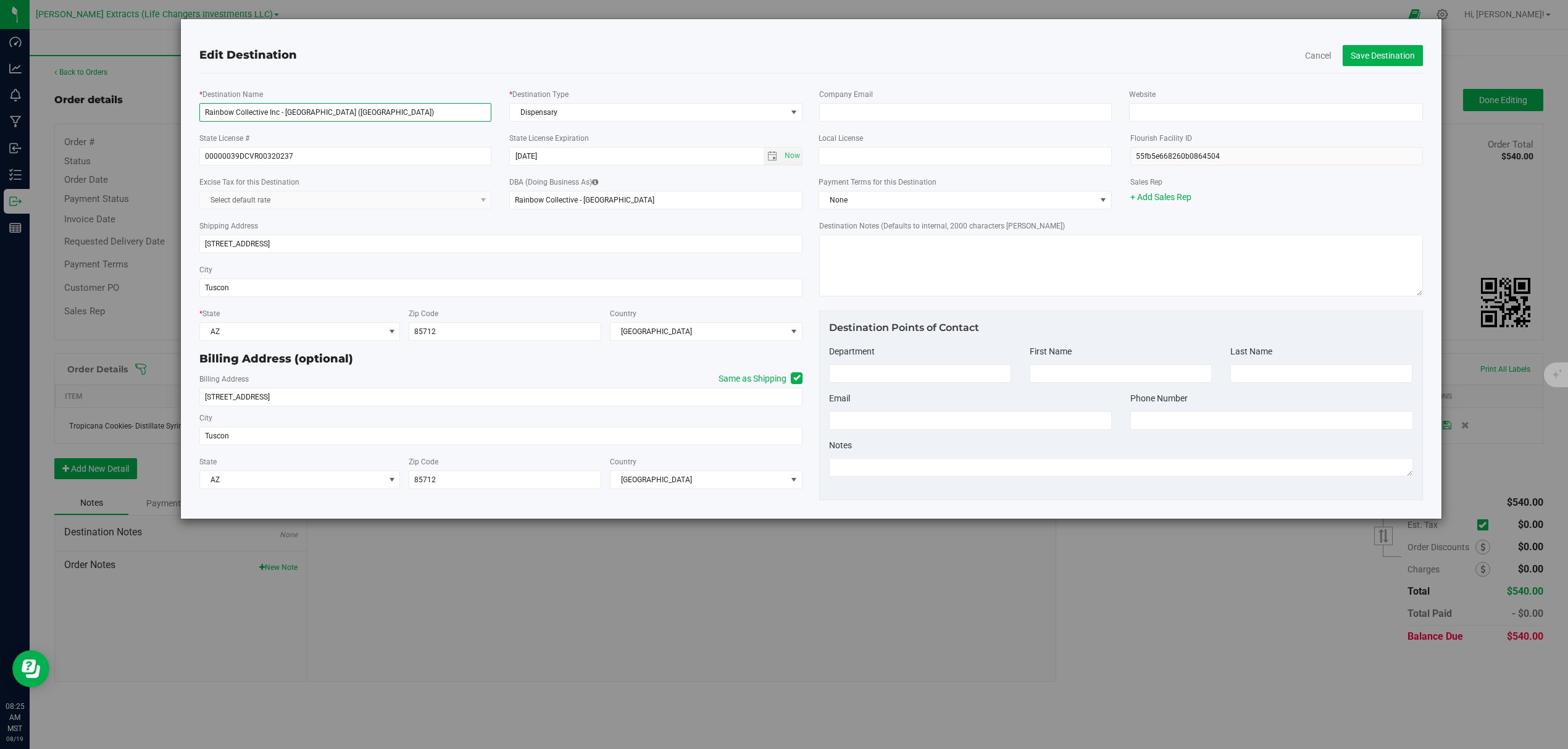
click at [252, 113] on input "Rainbow Collective Inc - Prime Leaf Speedway (Midtown)" at bounding box center [345, 113] width 293 height 19
click at [593, 198] on input "Rainbow Collective - Prime Leaf Speedway" at bounding box center [656, 200] width 293 height 19
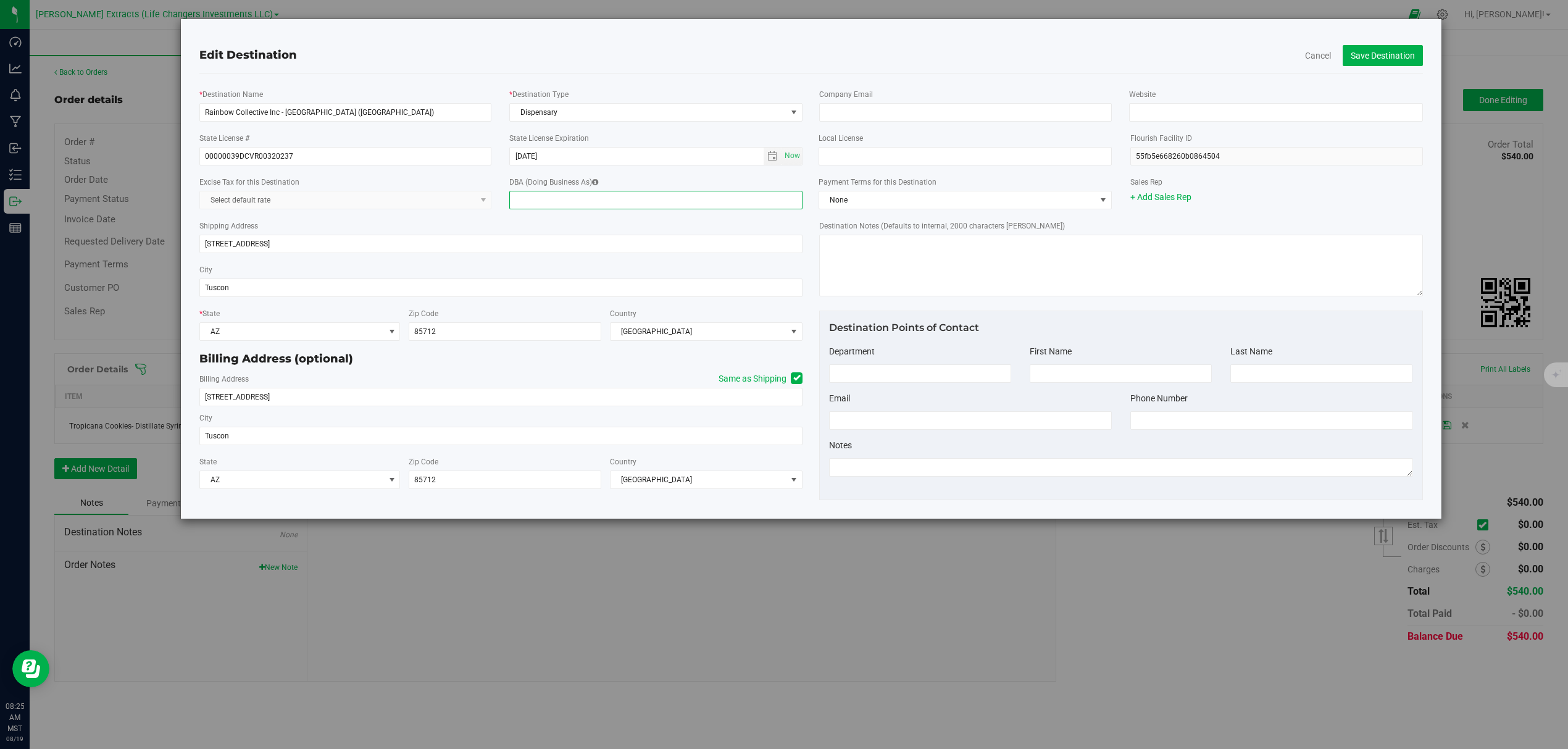
paste input "Rainbow Collective Inc - Prime Leaf Speedway (Midtown)"
type input "Rainbow Collective Inc - Prime Leaf Speedway (Midtown)"
click at [652, 227] on div "Shipping Address 4220 E Speedway BLVD" at bounding box center [501, 236] width 604 height 43
click at [1370, 64] on button "Save Destination" at bounding box center [1382, 55] width 80 height 21
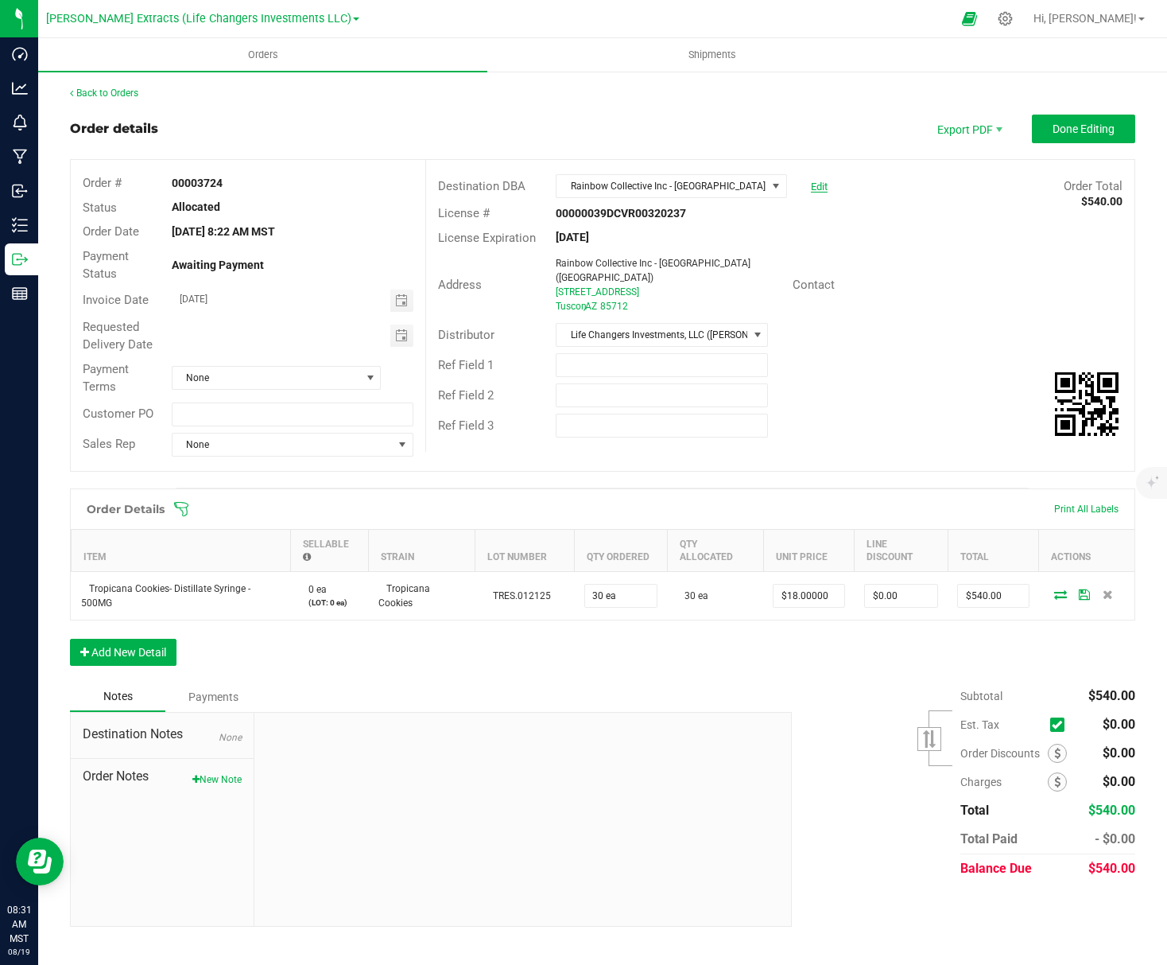
click at [821, 188] on link "Edit" at bounding box center [819, 187] width 17 height 12
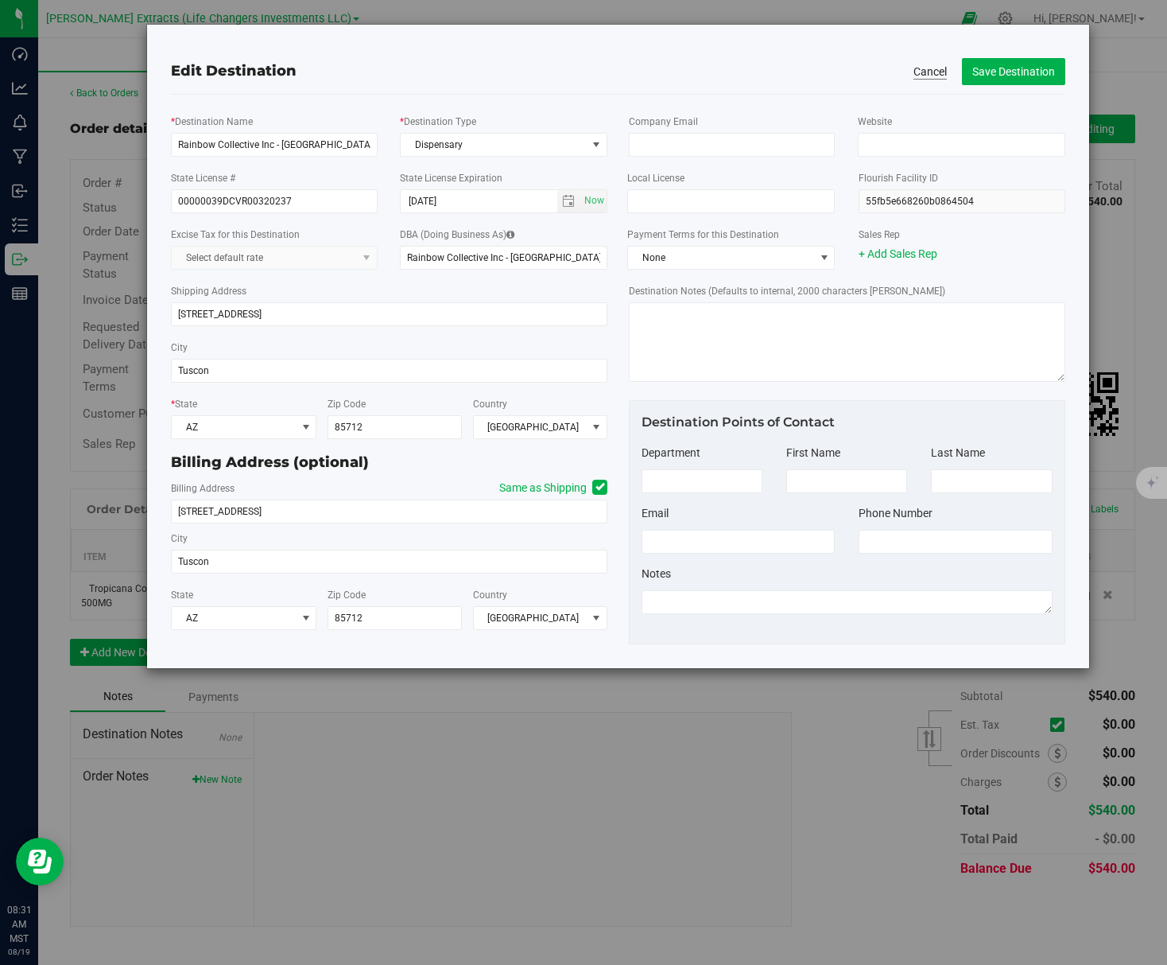
click at [934, 70] on button "Cancel" at bounding box center [930, 72] width 33 height 16
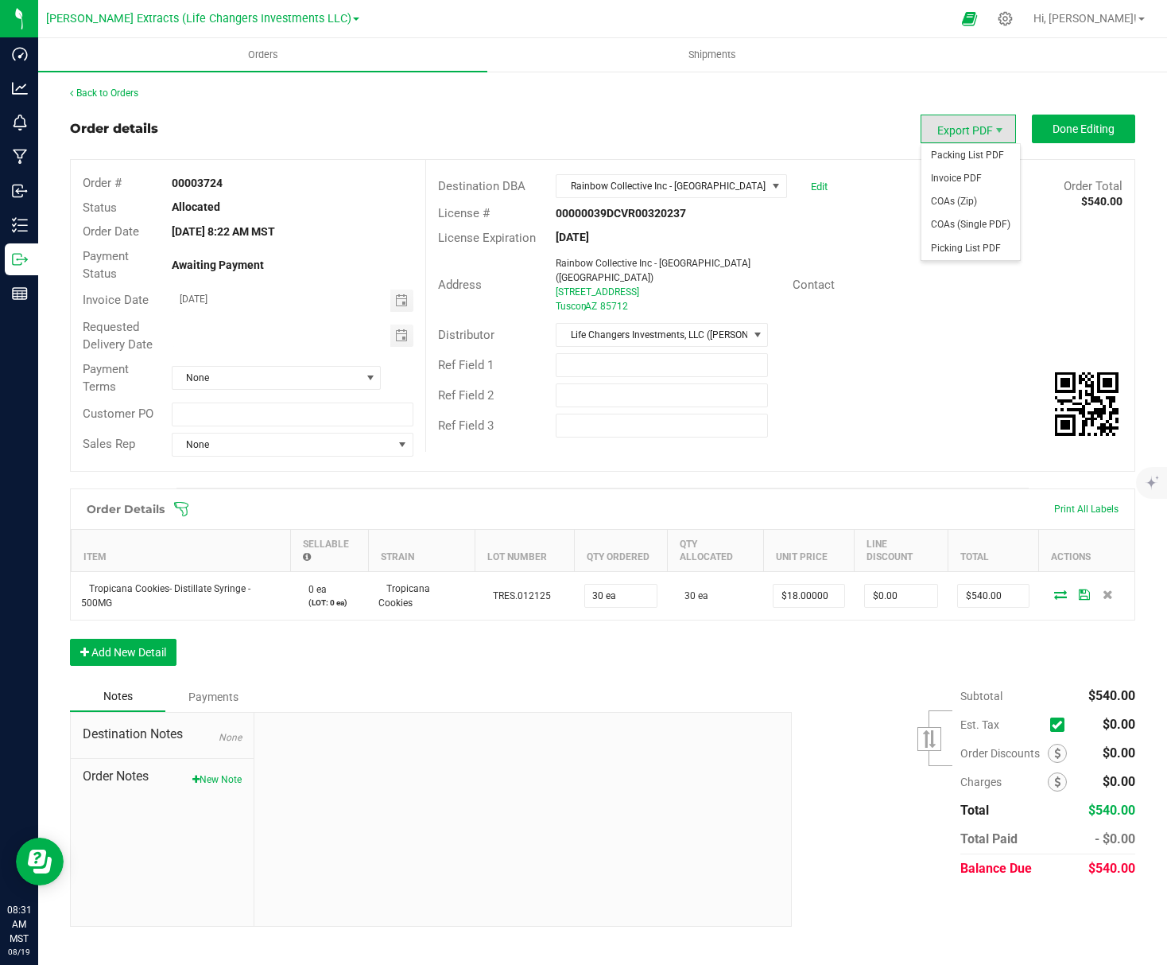
click at [967, 125] on span "Export PDF" at bounding box center [968, 129] width 95 height 29
drag, startPoint x: 876, startPoint y: 196, endPoint x: 821, endPoint y: 186, distance: 56.5
click at [866, 197] on div "Destination DBA Rainbow Collective Inc - Prime Leaf Speedway (Midtown) Edit Ord…" at bounding box center [780, 186] width 709 height 30
click at [767, 187] on span at bounding box center [776, 186] width 20 height 22
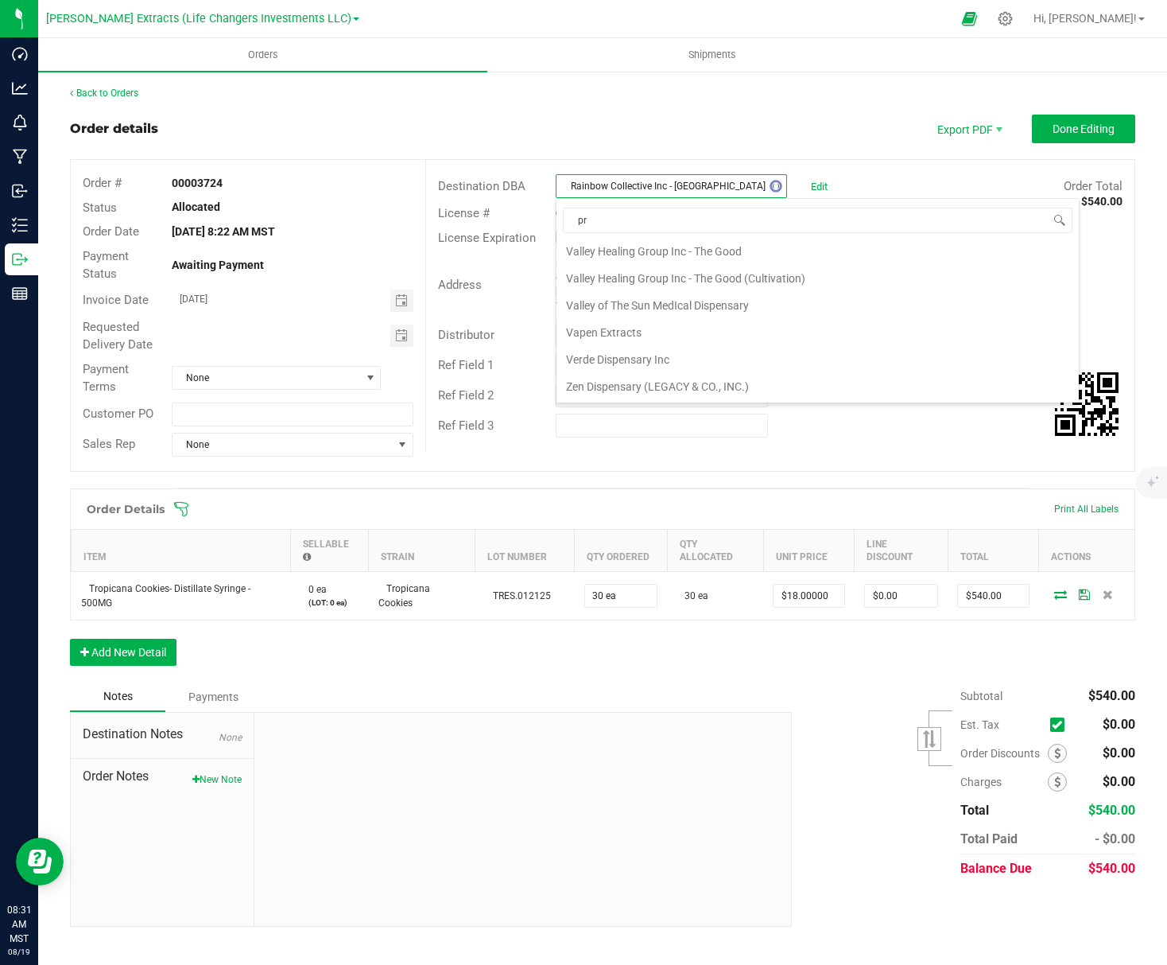
scroll to position [730, 0]
type input "prime l"
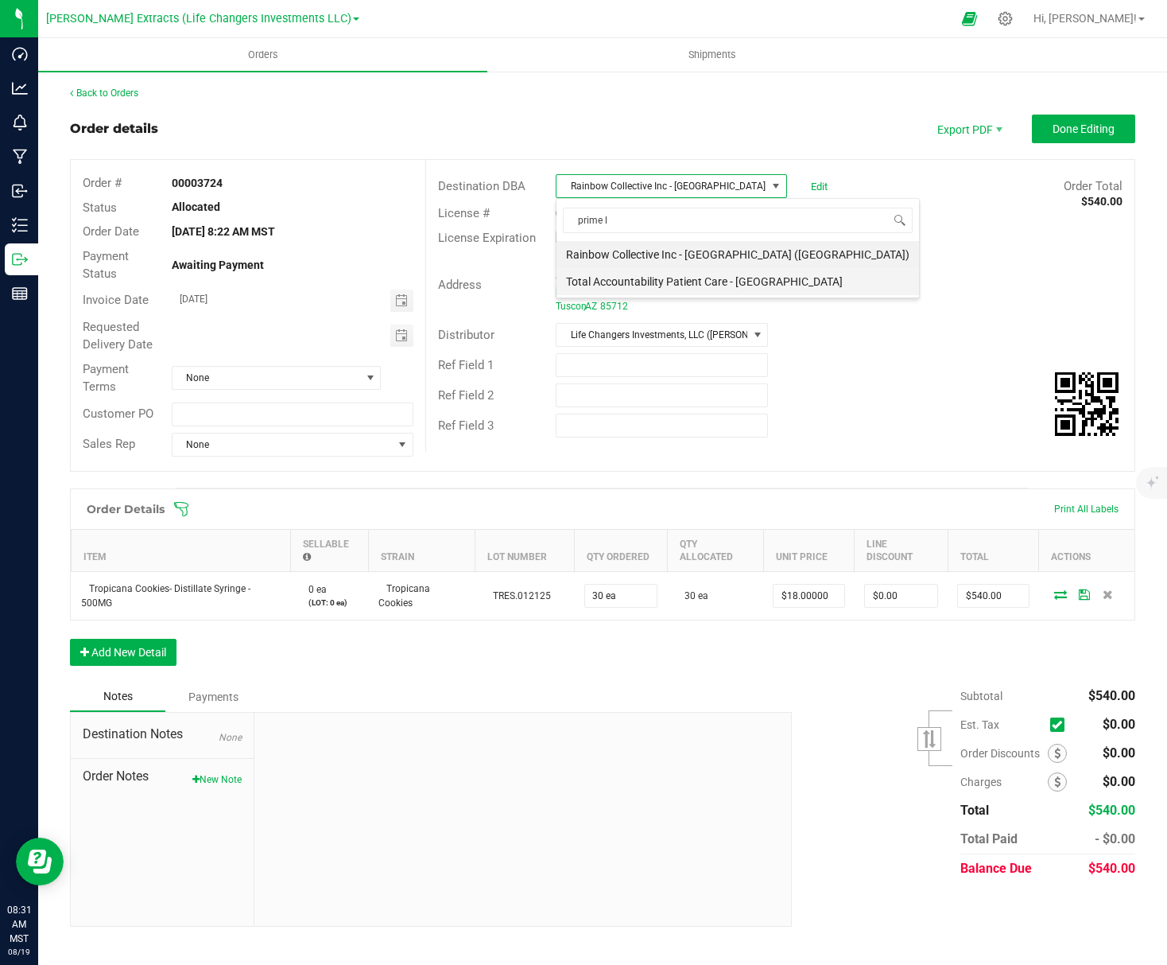
click at [802, 282] on li "Total Accountability Patient Care - Prime Leaf Park" at bounding box center [738, 281] width 363 height 27
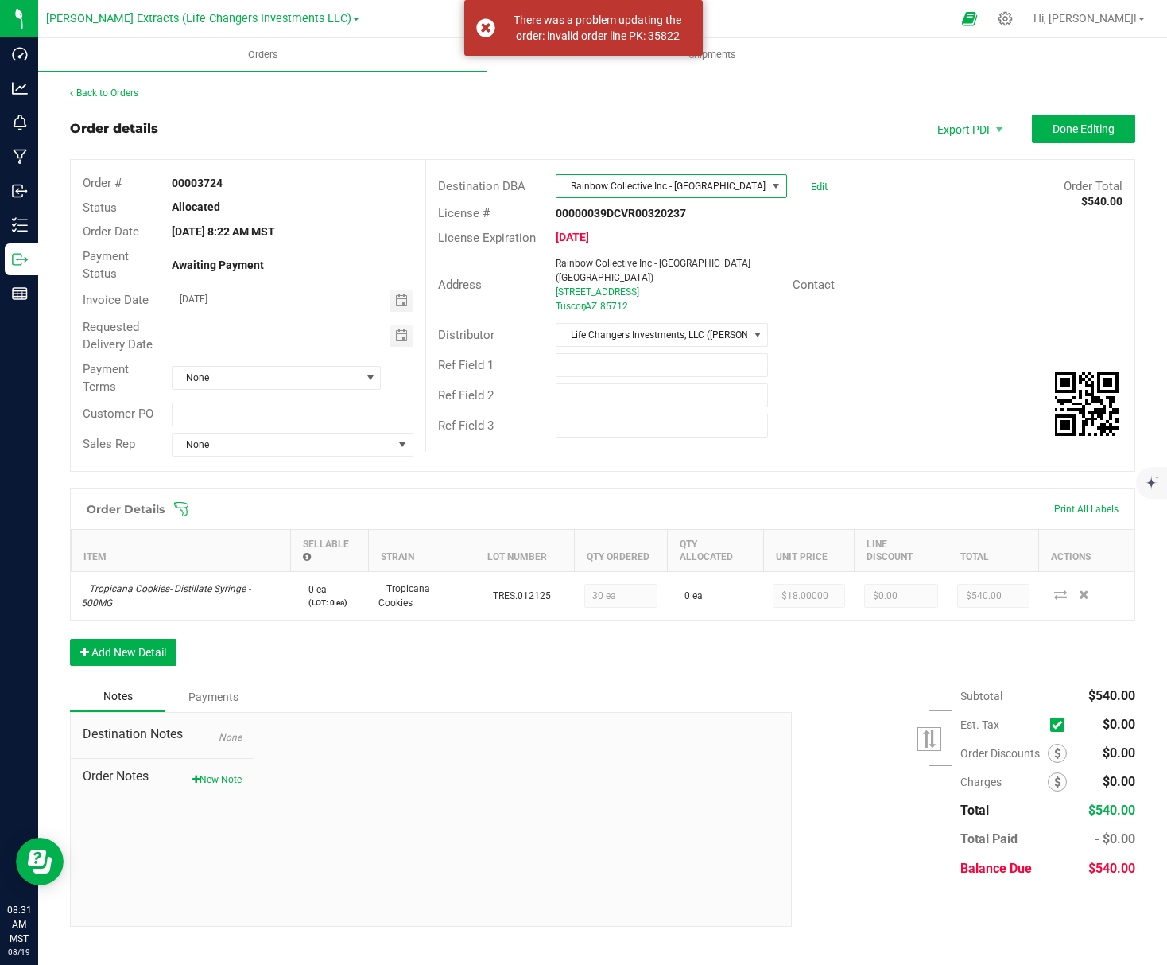
click at [891, 301] on div "Address Rainbow Collective Inc - Prime Leaf Speedway (Midtown) 4220 E Speedway …" at bounding box center [780, 285] width 709 height 70
click at [821, 189] on link "Edit" at bounding box center [819, 187] width 17 height 12
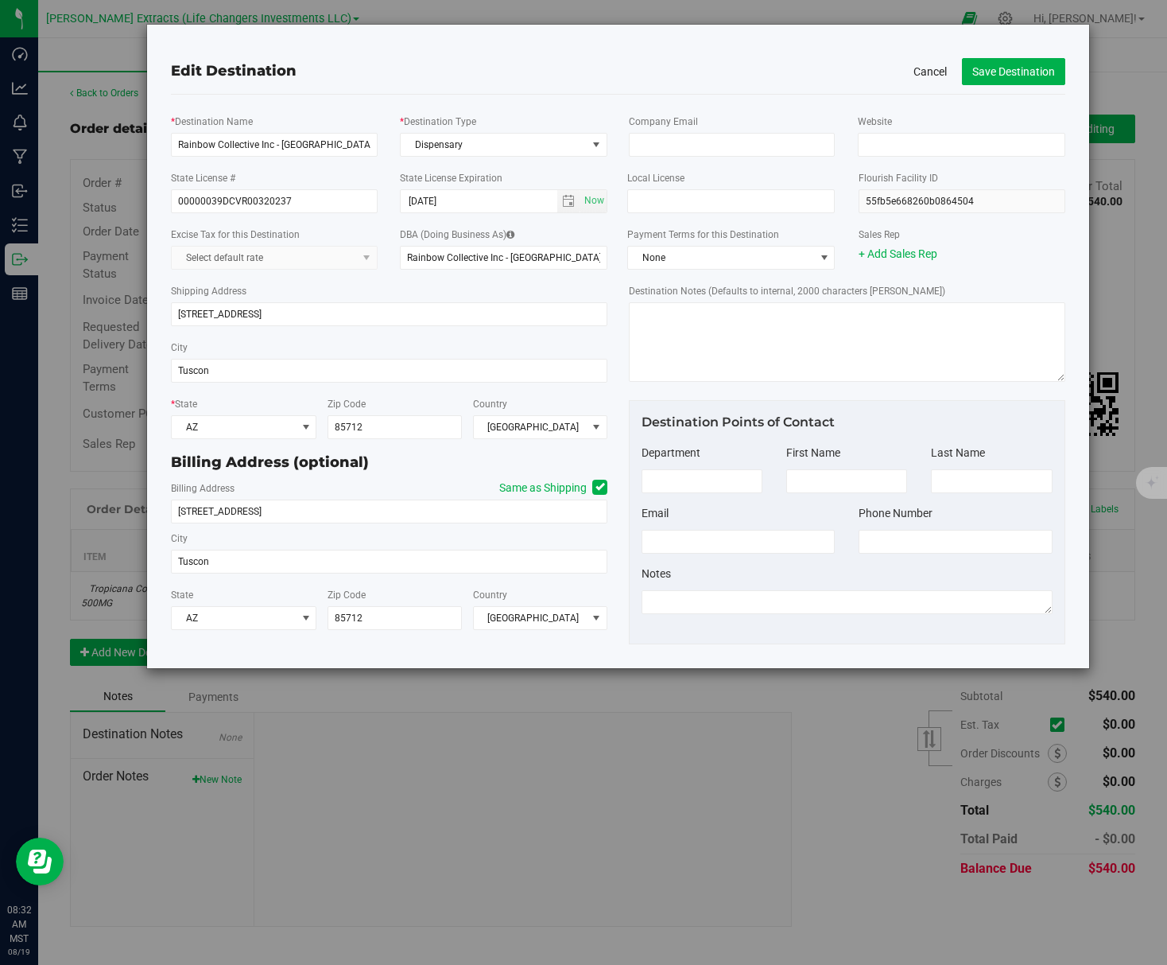
drag, startPoint x: 934, startPoint y: 76, endPoint x: 937, endPoint y: 87, distance: 10.6
click at [934, 77] on button "Cancel" at bounding box center [930, 72] width 33 height 16
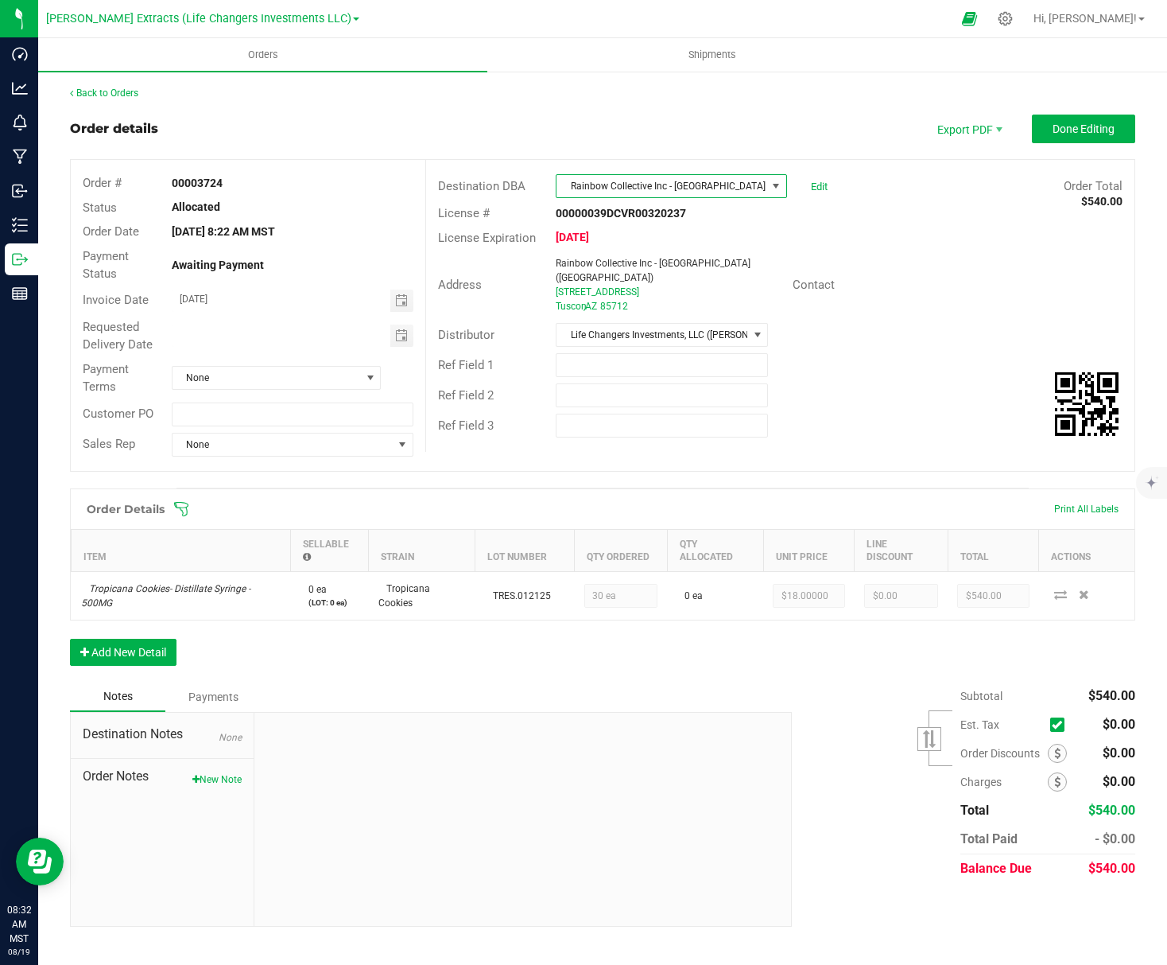
click at [780, 188] on span at bounding box center [776, 186] width 13 height 13
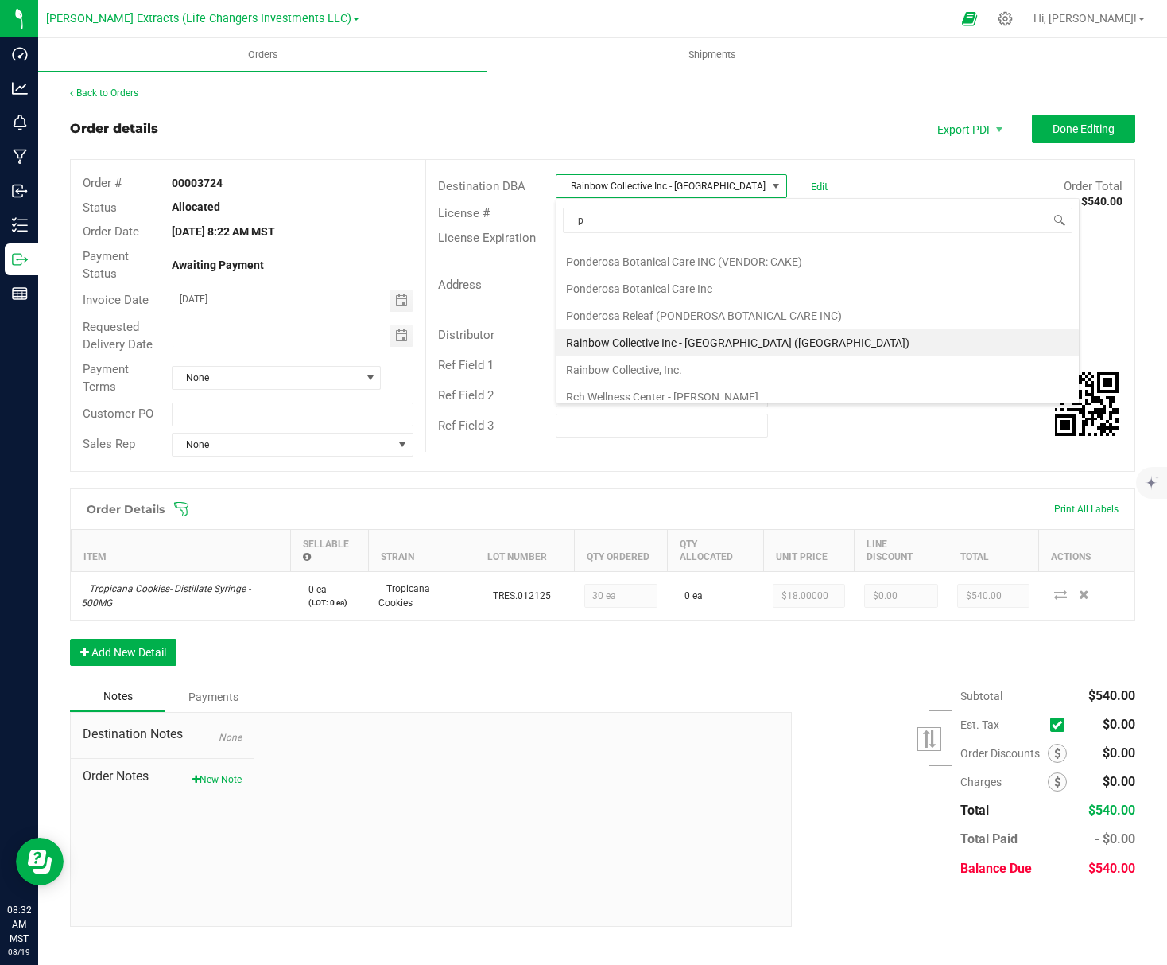
scroll to position [730, 0]
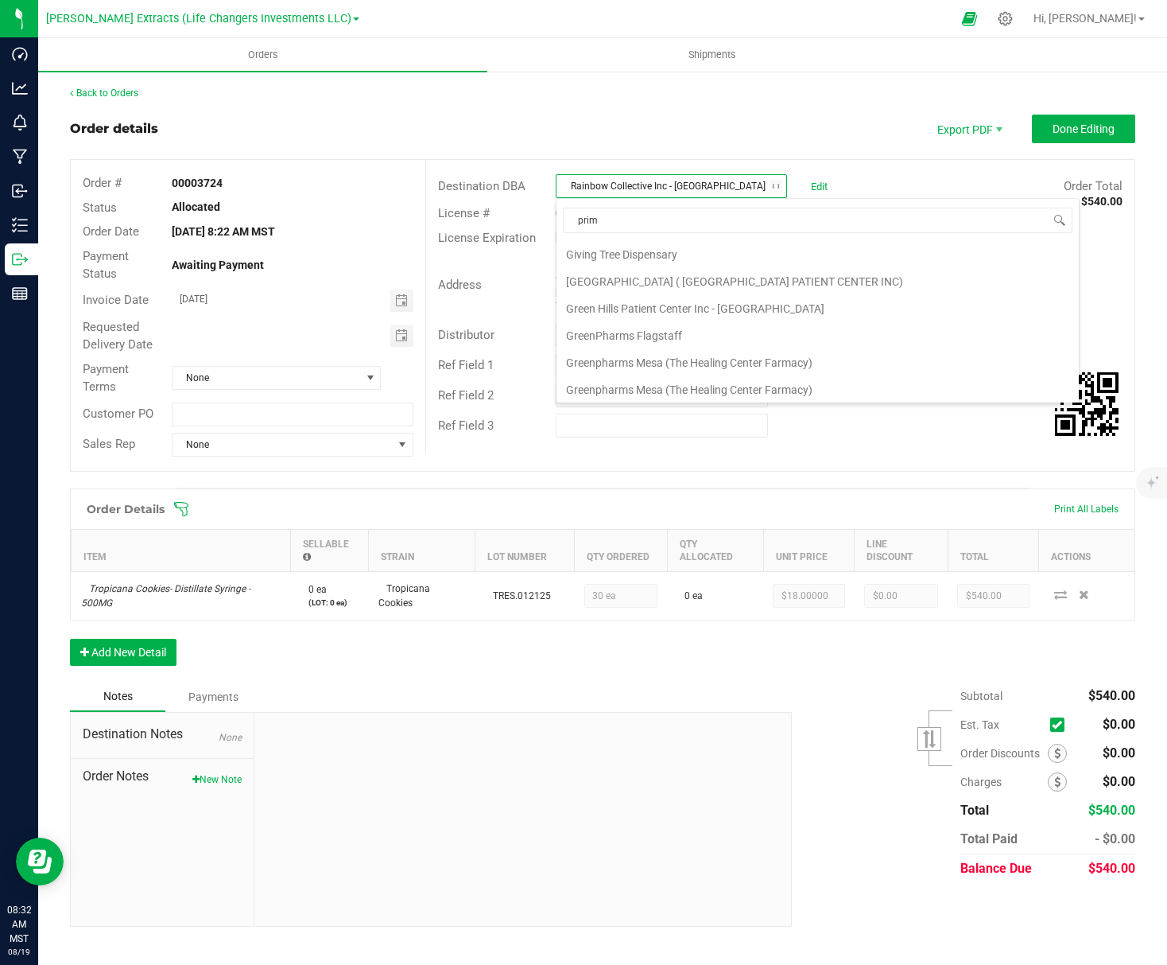
type input "prime"
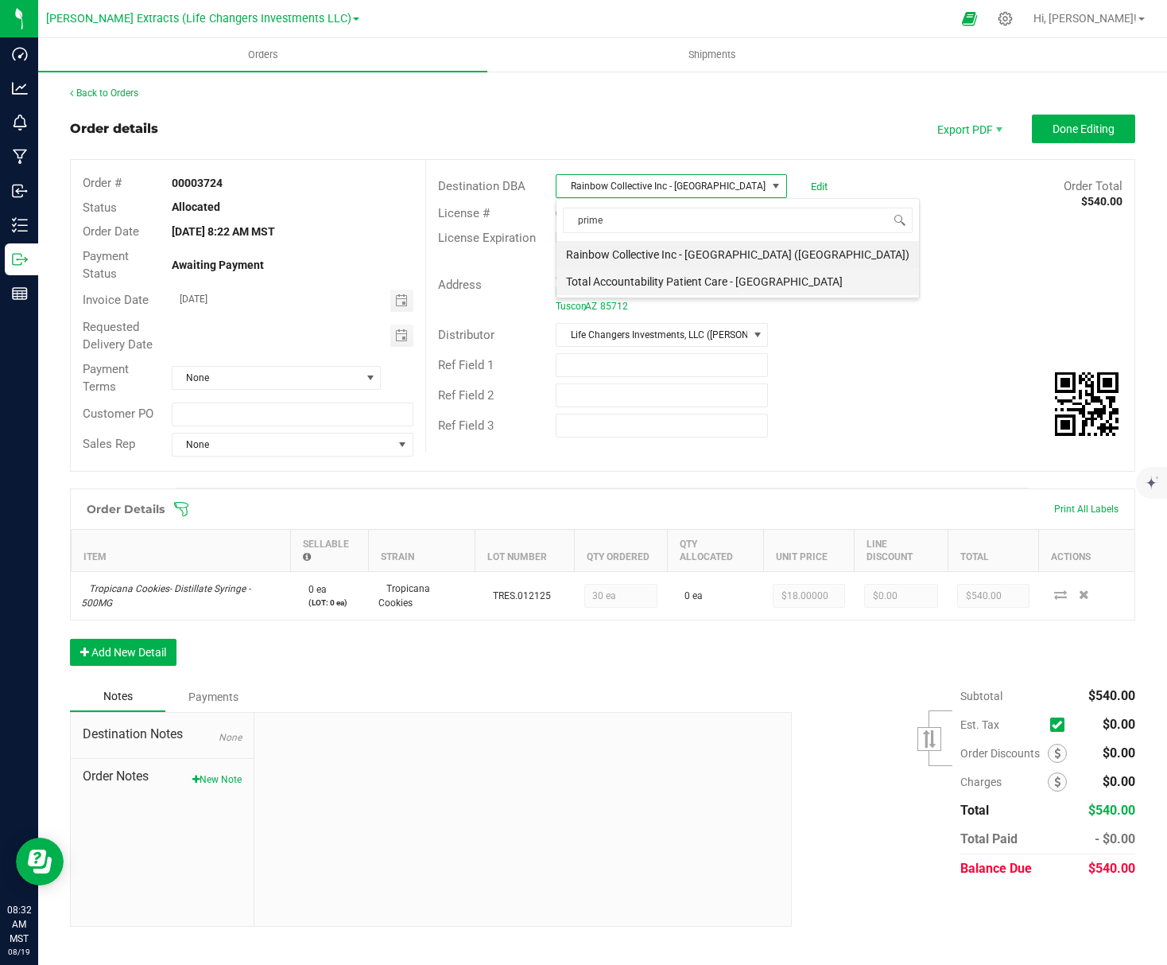
click at [810, 284] on li "Total Accountability Patient Care - Prime Leaf Park" at bounding box center [738, 281] width 363 height 27
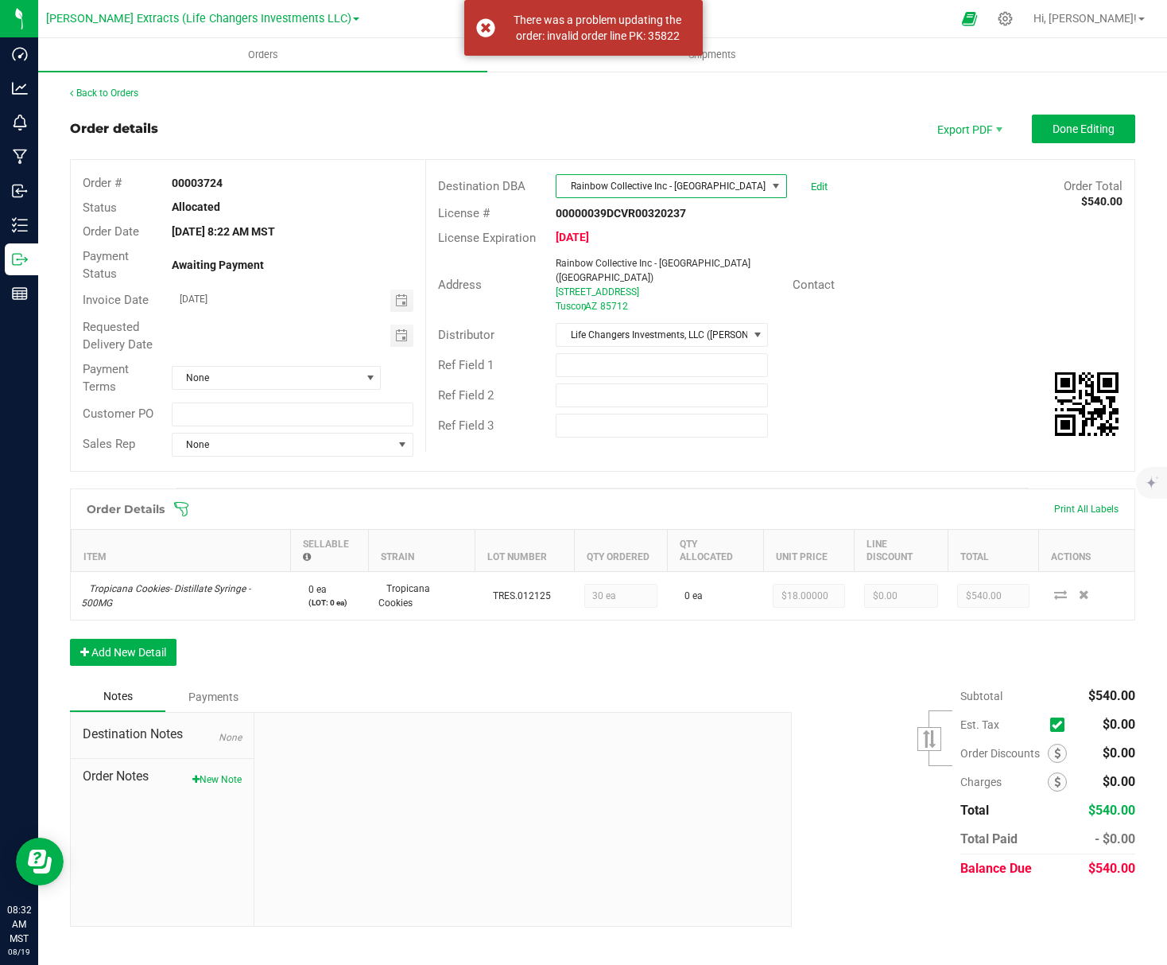
click at [928, 336] on div "Distributor Life Changers Investments, LLC (Goldsmith Extracts)" at bounding box center [780, 335] width 709 height 30
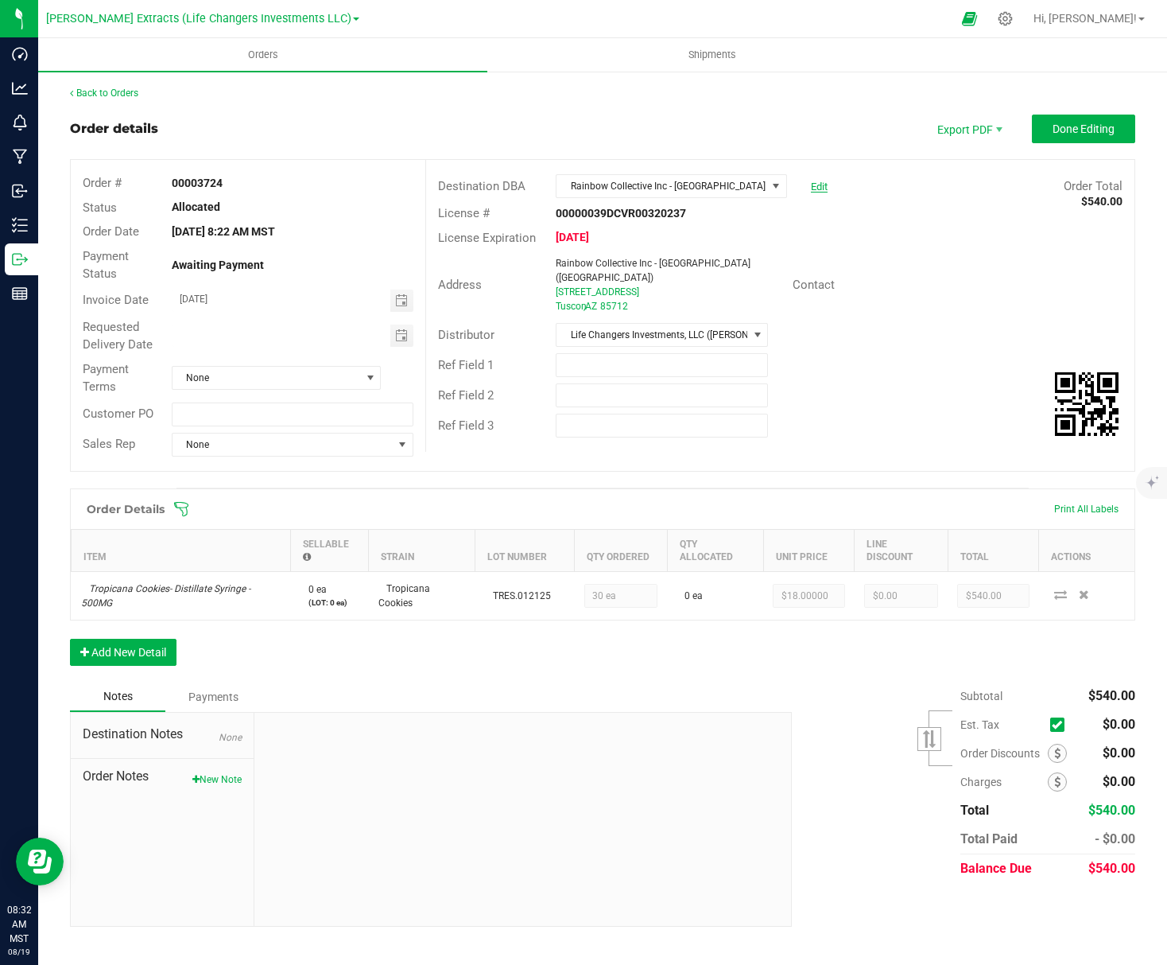
click at [818, 181] on link "Edit" at bounding box center [819, 187] width 17 height 12
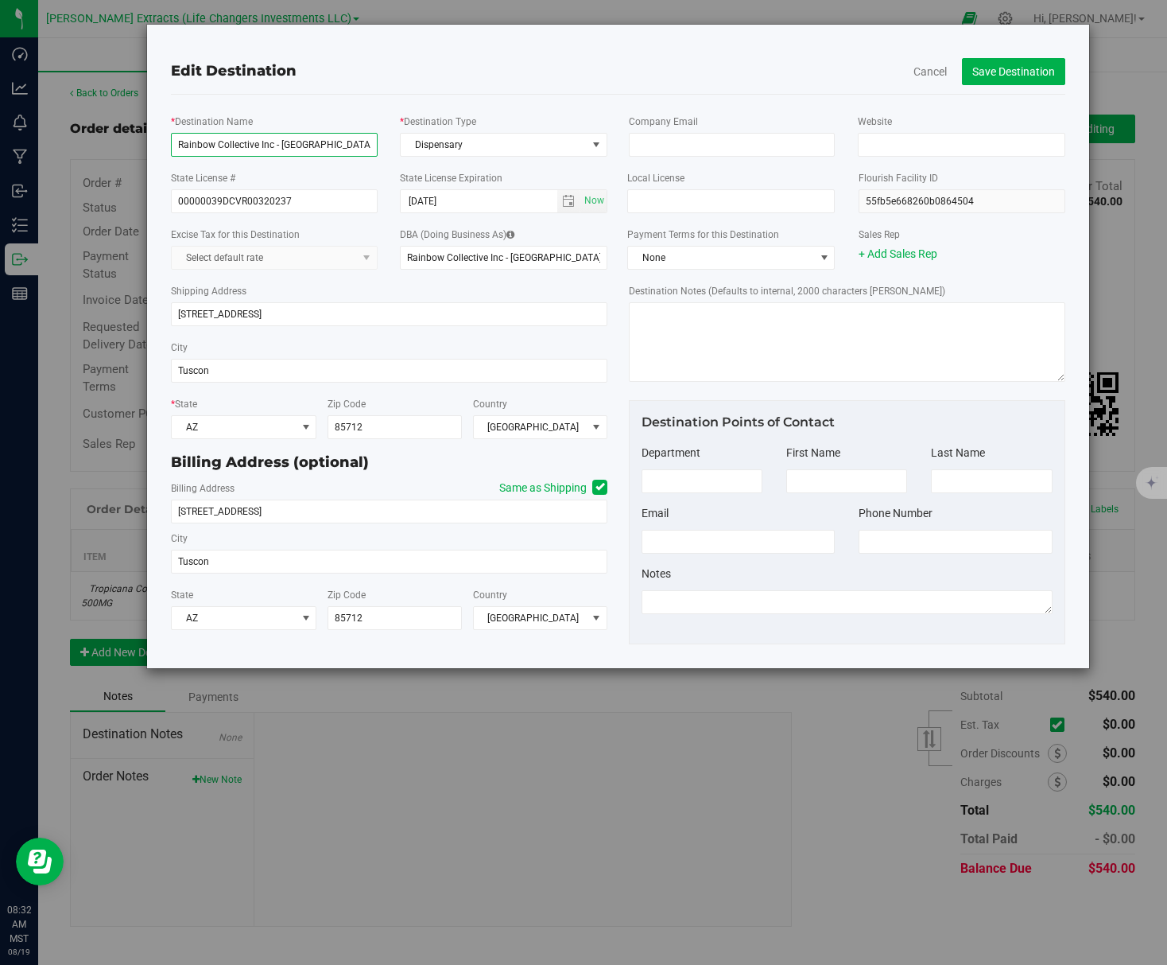
click at [328, 144] on input "Rainbow Collective Inc - Prime Leaf Speedway (Midtown)" at bounding box center [274, 145] width 206 height 24
type input "Rainbow Collective Inc - Prime Leaf Parkway/University"
click at [355, 174] on div "State License # 00000039DCVR00320237" at bounding box center [274, 191] width 230 height 44
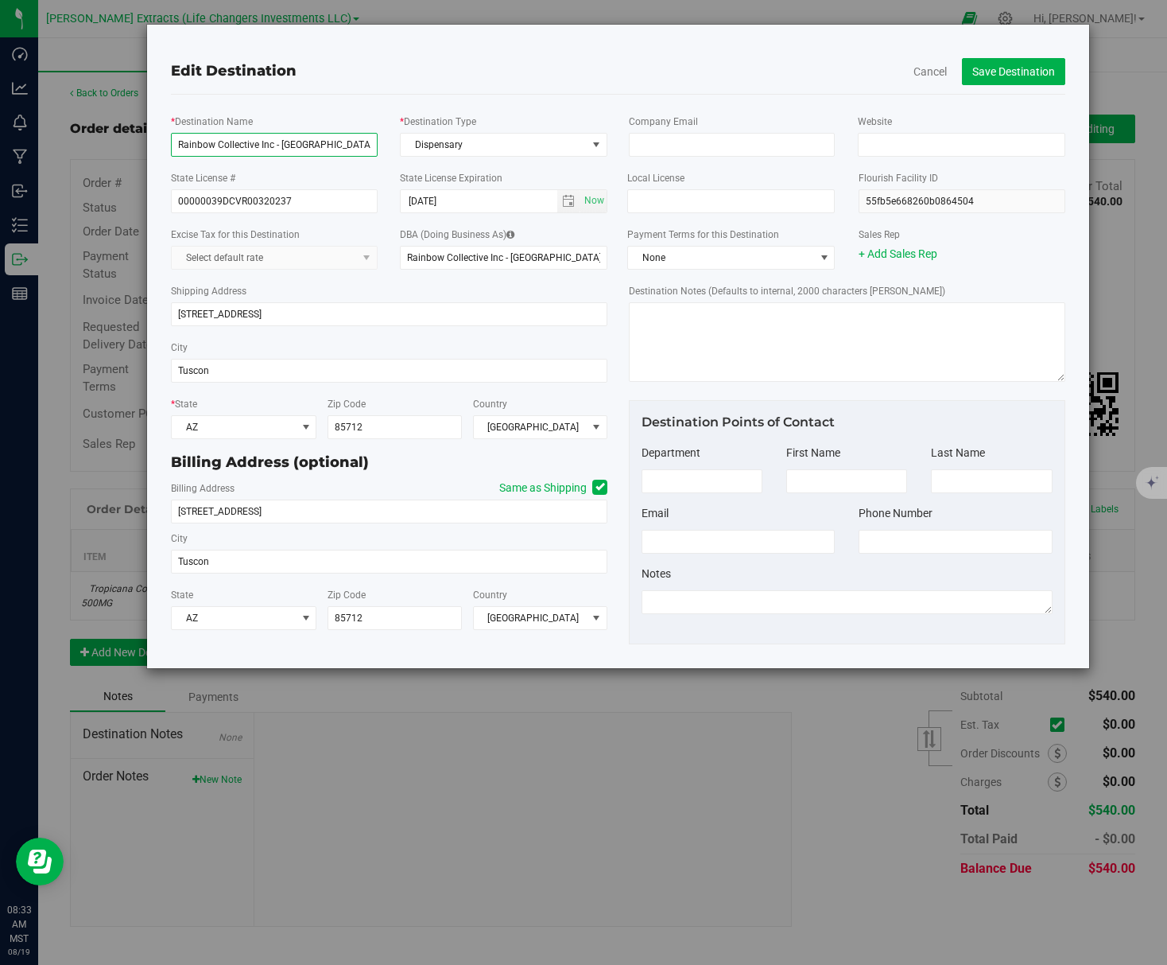
click at [305, 146] on input "Rainbow Collective Inc - Prime Leaf Parkway/University" at bounding box center [274, 145] width 206 height 24
drag, startPoint x: 305, startPoint y: 146, endPoint x: 258, endPoint y: 142, distance: 47.8
click at [258, 142] on input "Rainbow Collective Inc - Prime Leaf Parkway/University" at bounding box center [274, 145] width 206 height 24
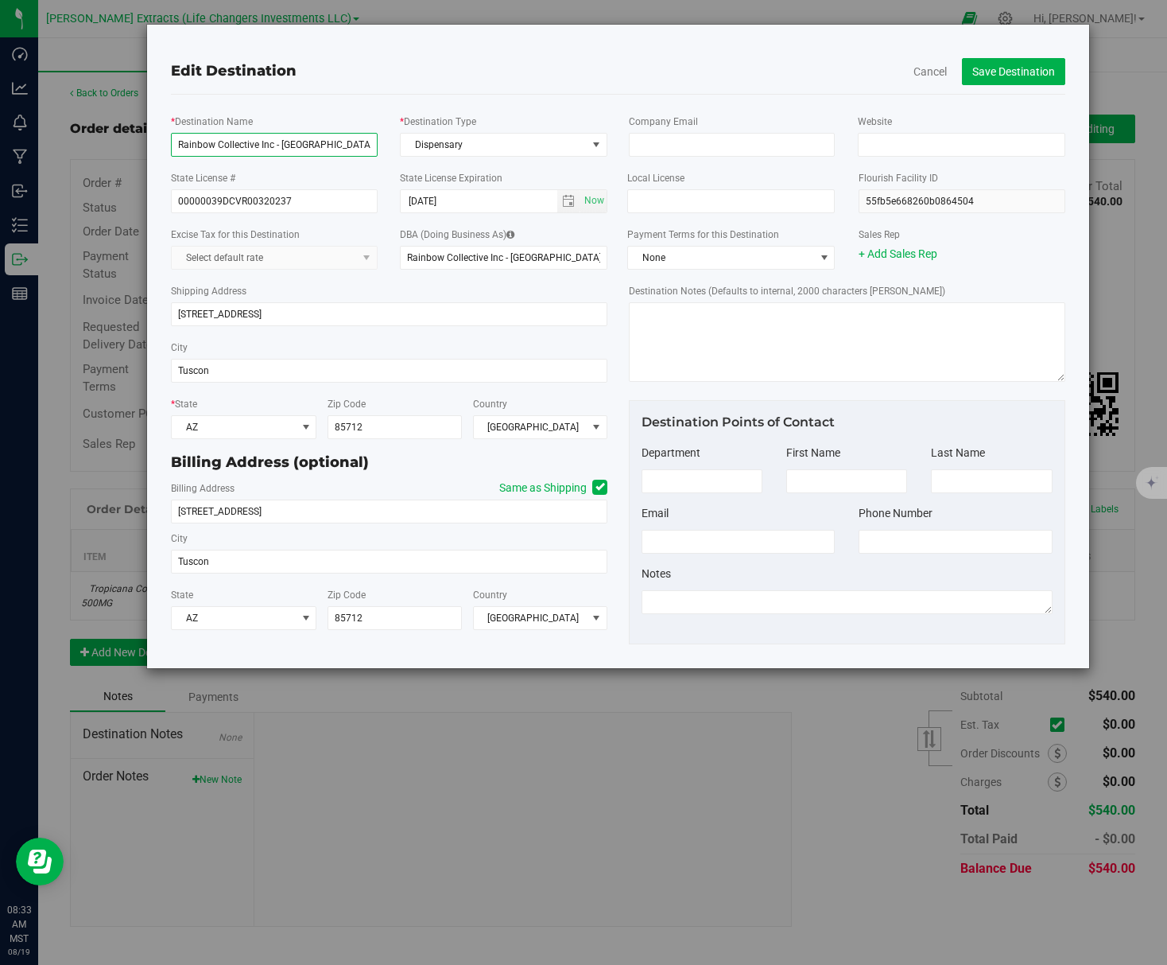
click at [258, 142] on input "Rainbow Collective Inc - Prime Leaf Parkway/University" at bounding box center [274, 145] width 206 height 24
click at [446, 258] on input "Rainbow Collective Inc - Prime Leaf Speedway (Midtown)" at bounding box center [504, 258] width 208 height 24
paste input "Rainbow Collective Inc - Prime Leaf Parkway/University"
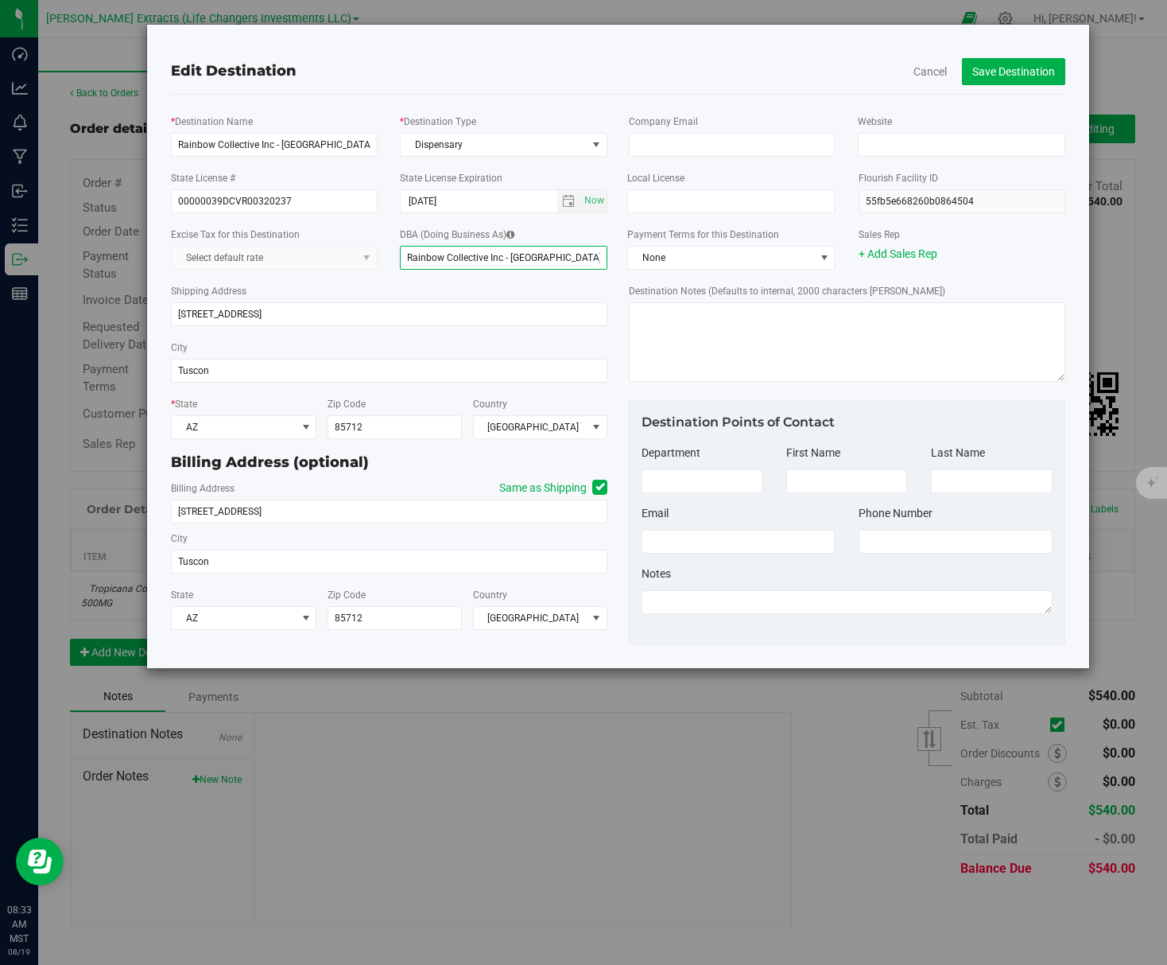
scroll to position [0, 40]
type input "Rainbow Collective Inc - Prime Leaf Parkway/University"
click at [420, 289] on div "Shipping Address 4220 E Speedway BLVD" at bounding box center [389, 304] width 437 height 56
click at [368, 315] on input "4220 E Speedway BLVD" at bounding box center [389, 314] width 437 height 24
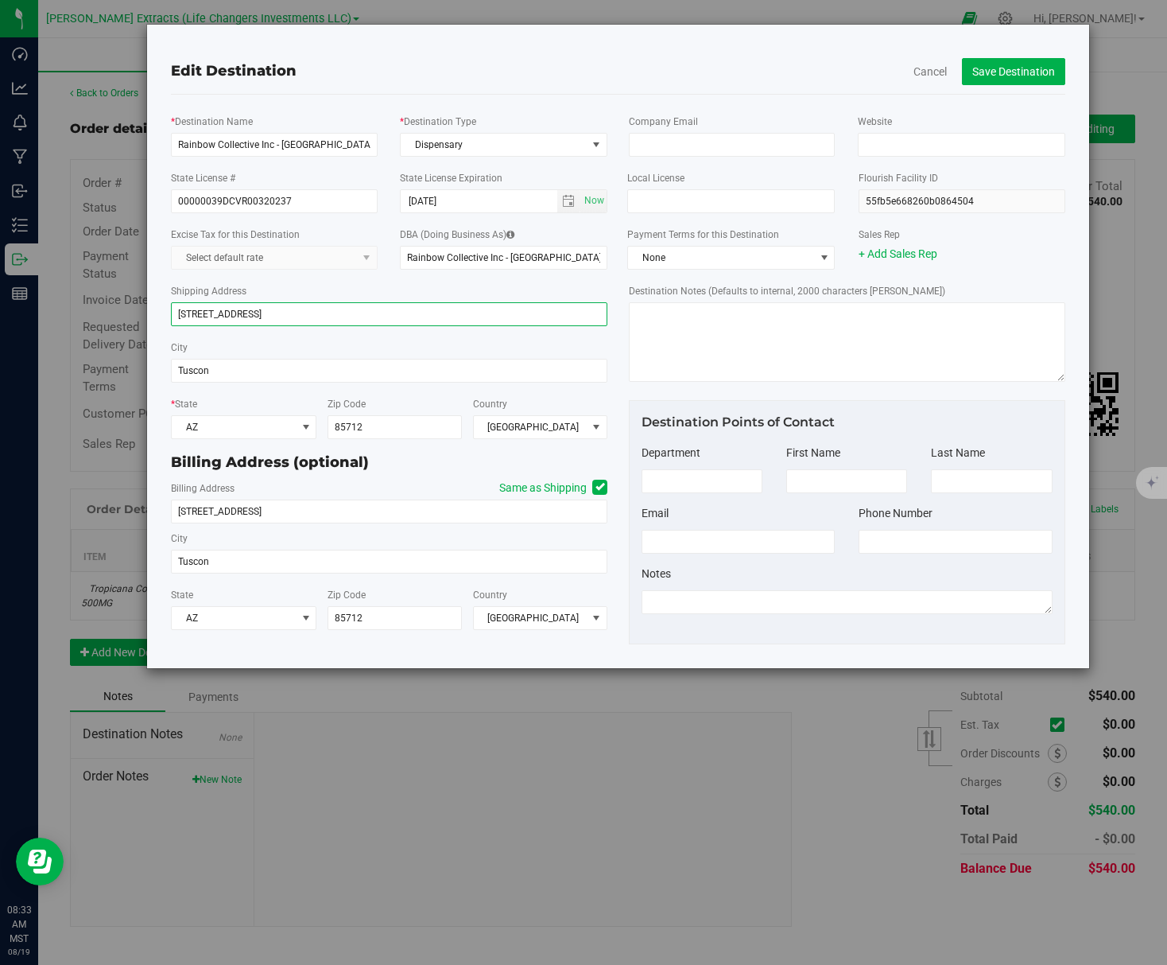
click at [368, 316] on input "4220 E Speedway BLVD" at bounding box center [389, 314] width 437 height 24
click at [368, 315] on input "4220 E Speedway BLVD" at bounding box center [389, 314] width 437 height 24
type input "1525 N. Park Ave"
click at [380, 424] on input "85712" at bounding box center [395, 427] width 134 height 24
type input "85719"
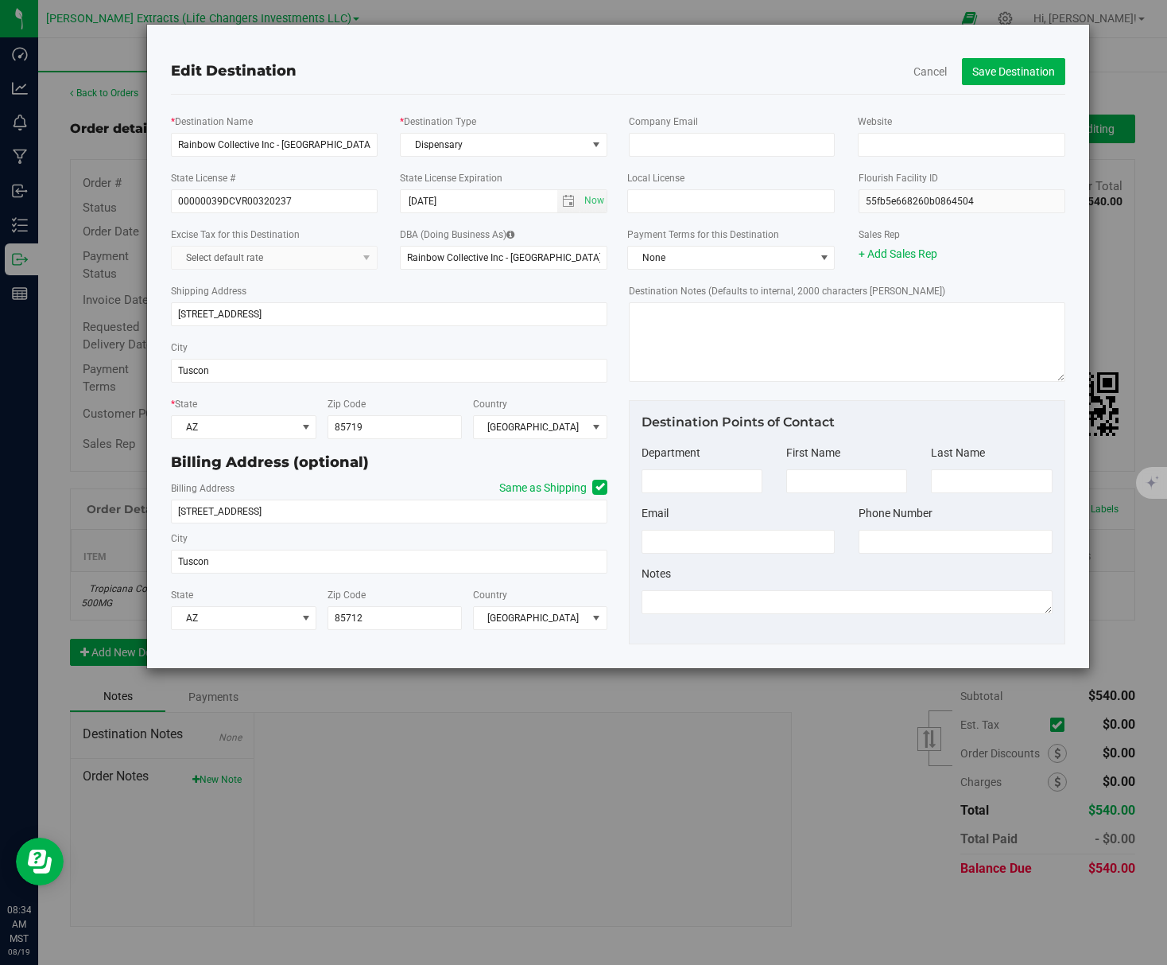
click at [416, 459] on div "Billing Address (optional)" at bounding box center [389, 462] width 437 height 21
click at [598, 487] on icon at bounding box center [601, 487] width 10 height 0
click at [0, 0] on input "Same as Shipping" at bounding box center [0, 0] width 0 height 0
click at [600, 487] on icon at bounding box center [601, 487] width 10 height 0
click at [0, 0] on input "Same as Shipping" at bounding box center [0, 0] width 0 height 0
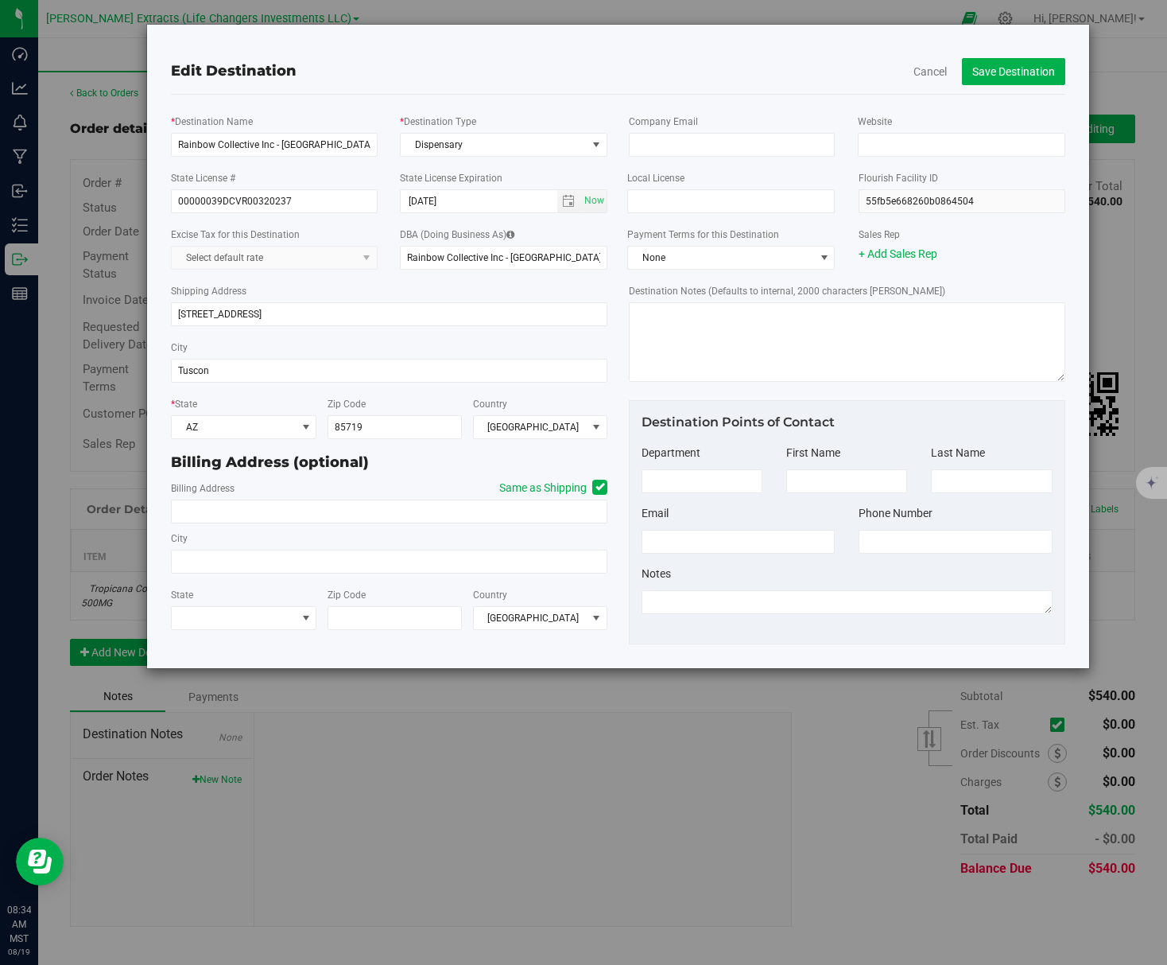
type input "1525 N. Park Ave"
type input "Tuscon"
type input "85719"
click at [351, 476] on div "Billing Address (optional)" at bounding box center [389, 462] width 437 height 34
click at [293, 201] on input "00000039DCVR00320237" at bounding box center [274, 201] width 206 height 24
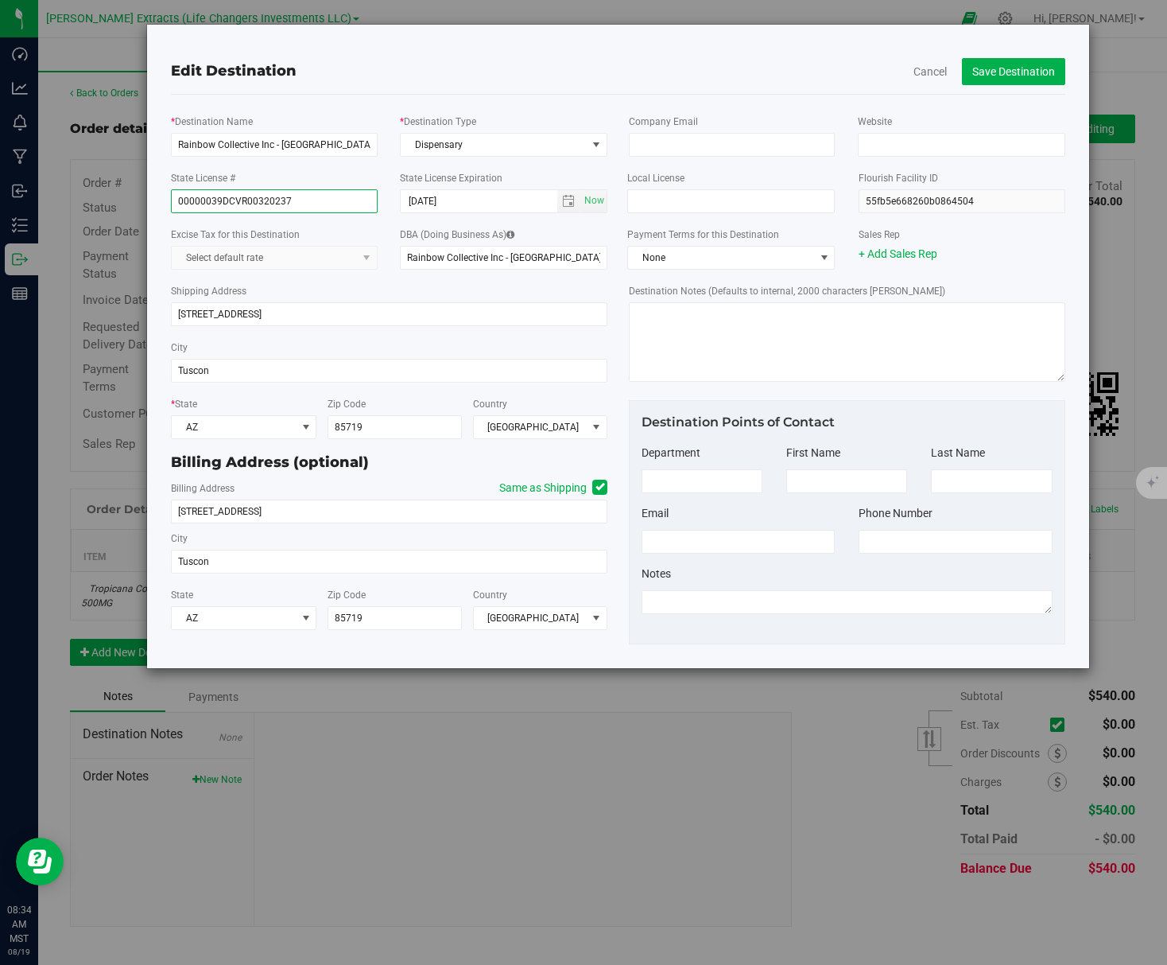
click at [293, 201] on input "00000039DCVR00320237" at bounding box center [274, 201] width 206 height 24
type input "00000025DCPT00084389"
click at [347, 293] on div "Shipping Address 1525 N. Park Ave" at bounding box center [389, 304] width 437 height 56
click at [1017, 75] on button "Save Destination" at bounding box center [1013, 71] width 103 height 27
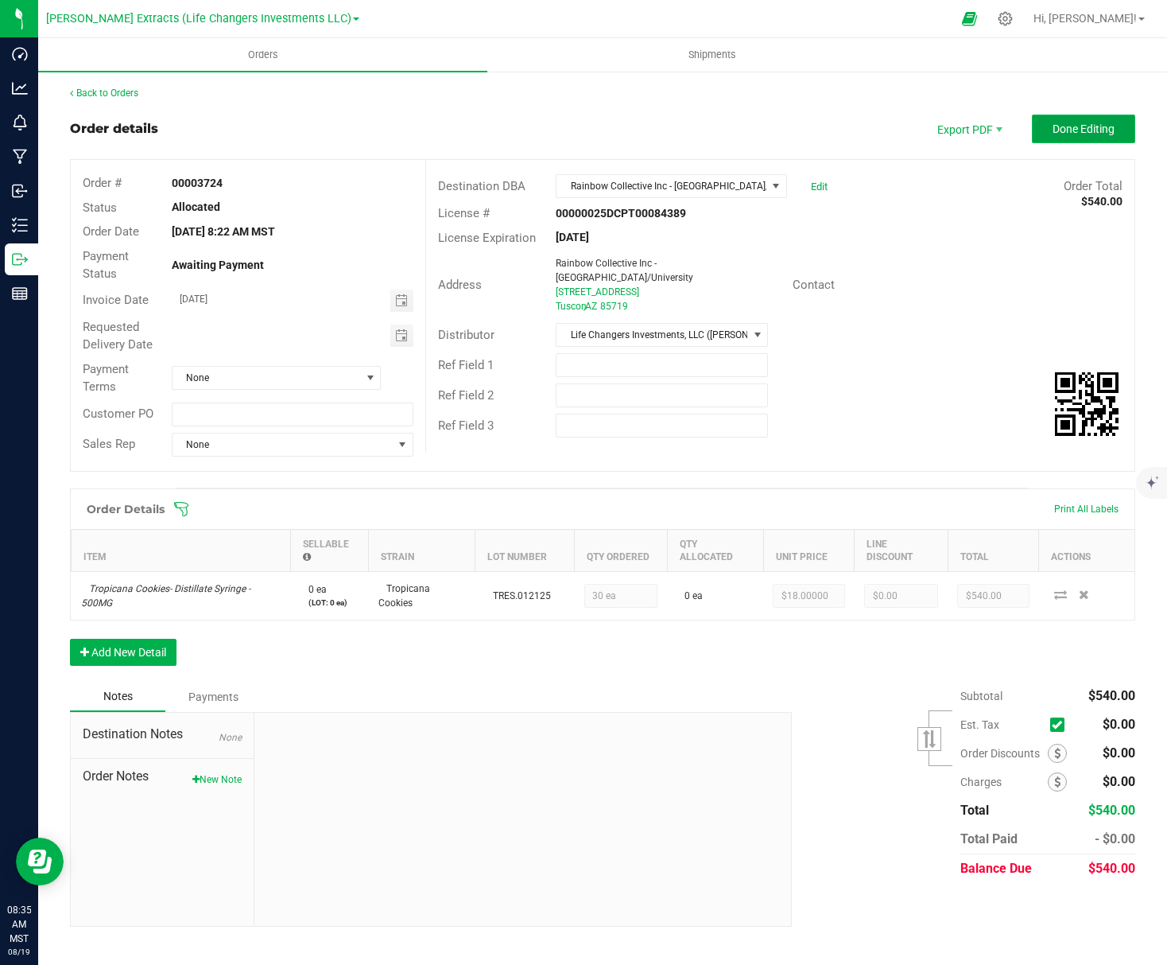
click at [1093, 137] on button "Done Editing" at bounding box center [1083, 129] width 103 height 29
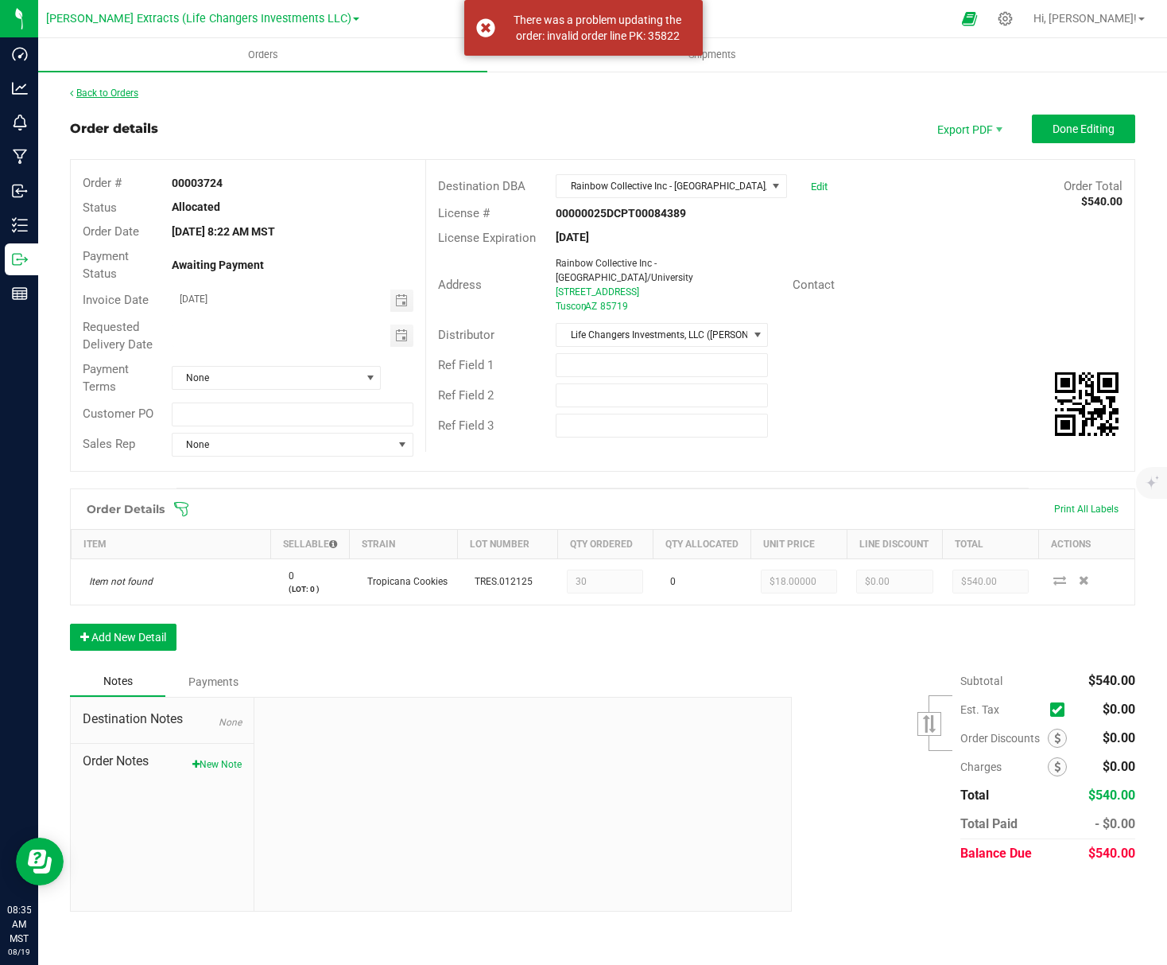
click at [99, 96] on link "Back to Orders" at bounding box center [104, 92] width 68 height 11
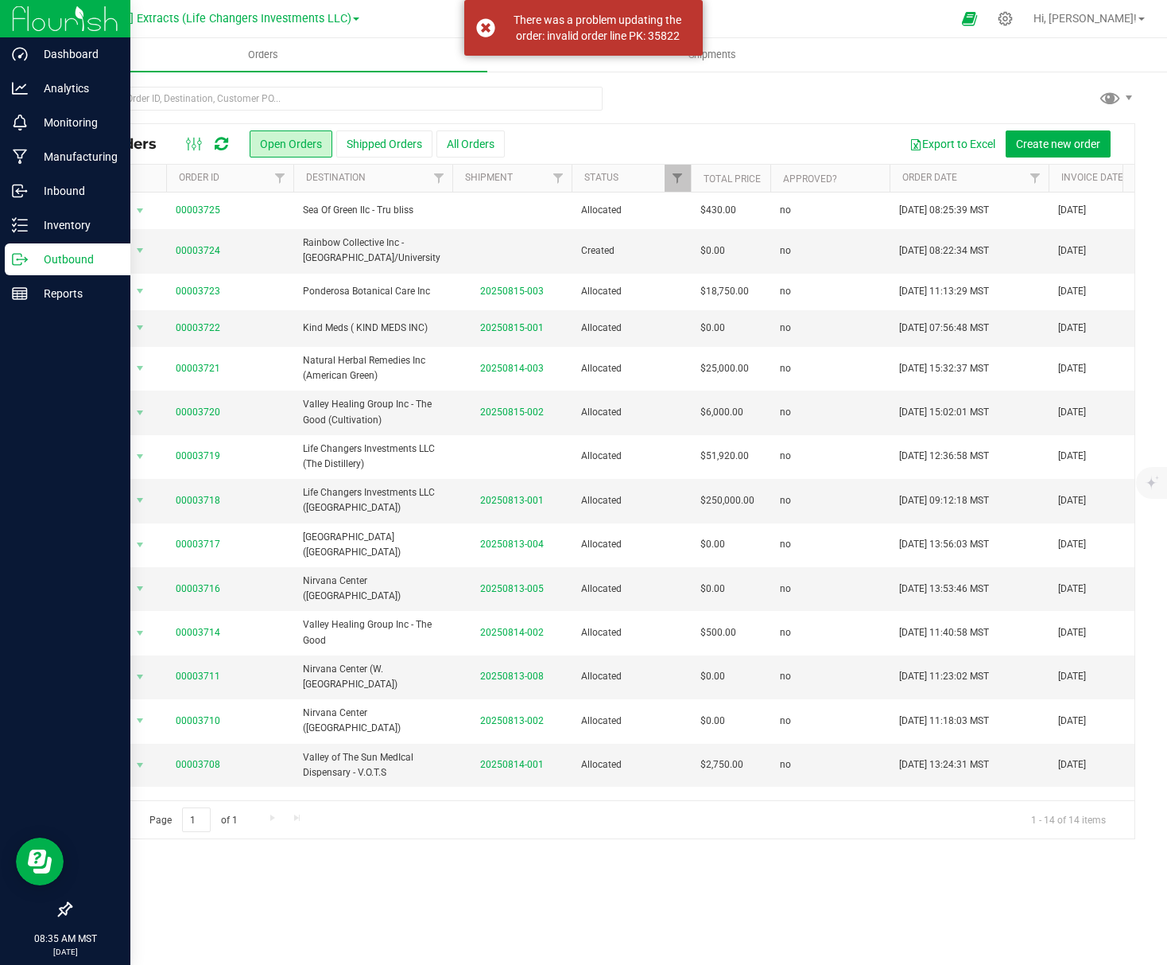
click at [29, 251] on p "Outbound" at bounding box center [75, 259] width 95 height 19
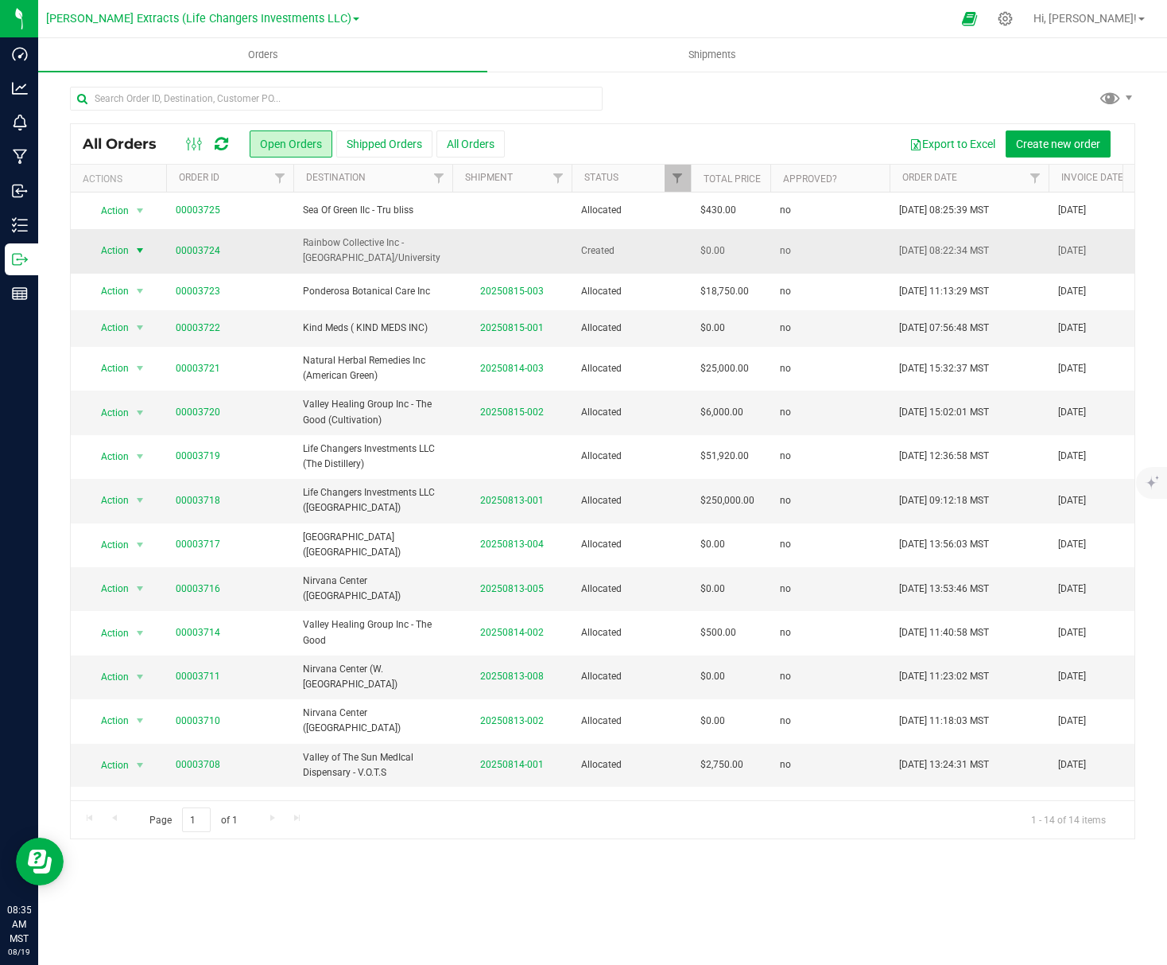
click at [125, 253] on span "Action" at bounding box center [108, 250] width 43 height 22
click at [125, 285] on li "Cancel order" at bounding box center [146, 278] width 119 height 24
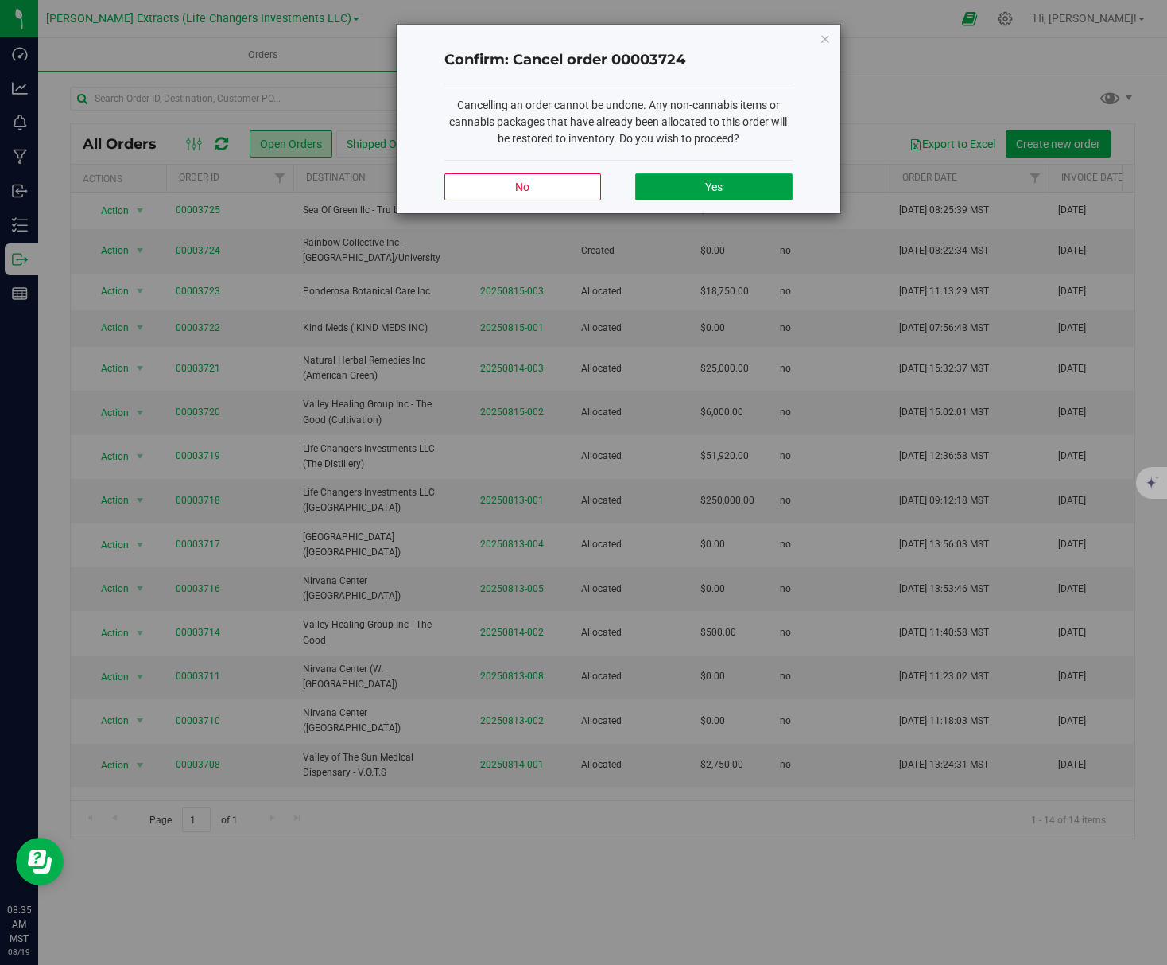
click at [751, 183] on button "Yes" at bounding box center [713, 186] width 157 height 27
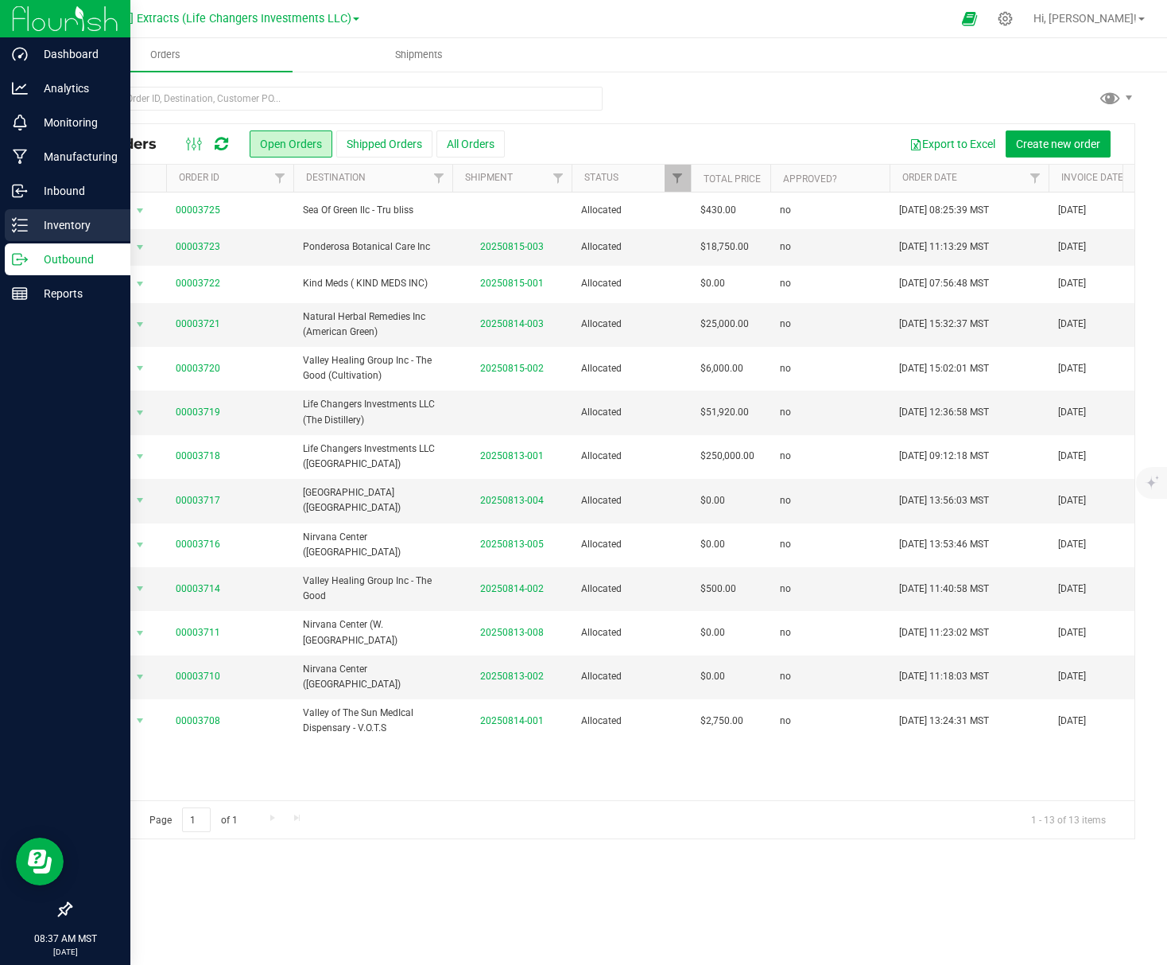
click at [38, 231] on div "All Orders Open Orders Shipped Orders All Orders Export to Excel Create new ord…" at bounding box center [602, 462] width 1129 height 785
click at [31, 227] on p "Inventory" at bounding box center [75, 224] width 95 height 19
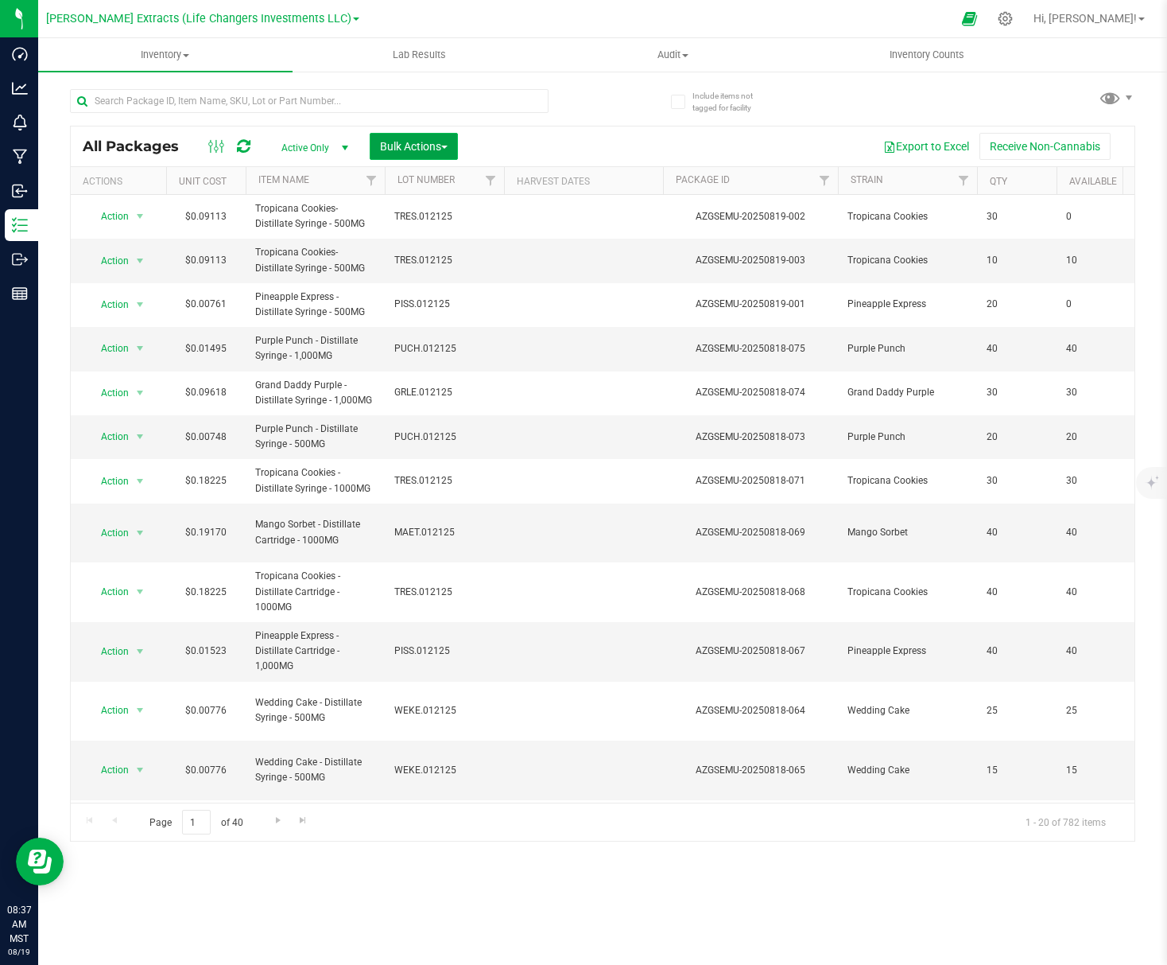
click at [423, 152] on span "Bulk Actions" at bounding box center [414, 146] width 68 height 13
click at [463, 218] on div "Add to outbound order" at bounding box center [444, 212] width 130 height 25
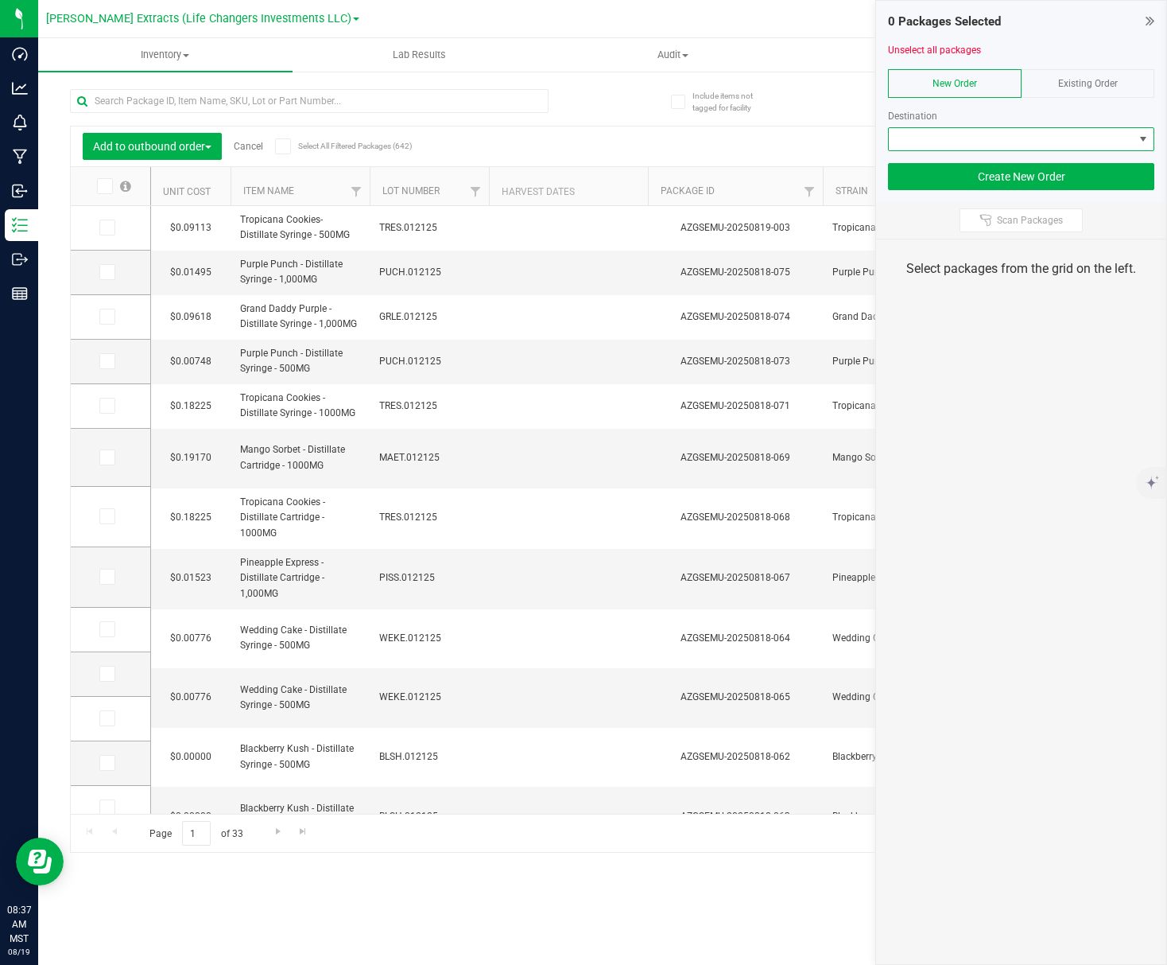
click at [1050, 134] on span at bounding box center [1011, 139] width 245 height 22
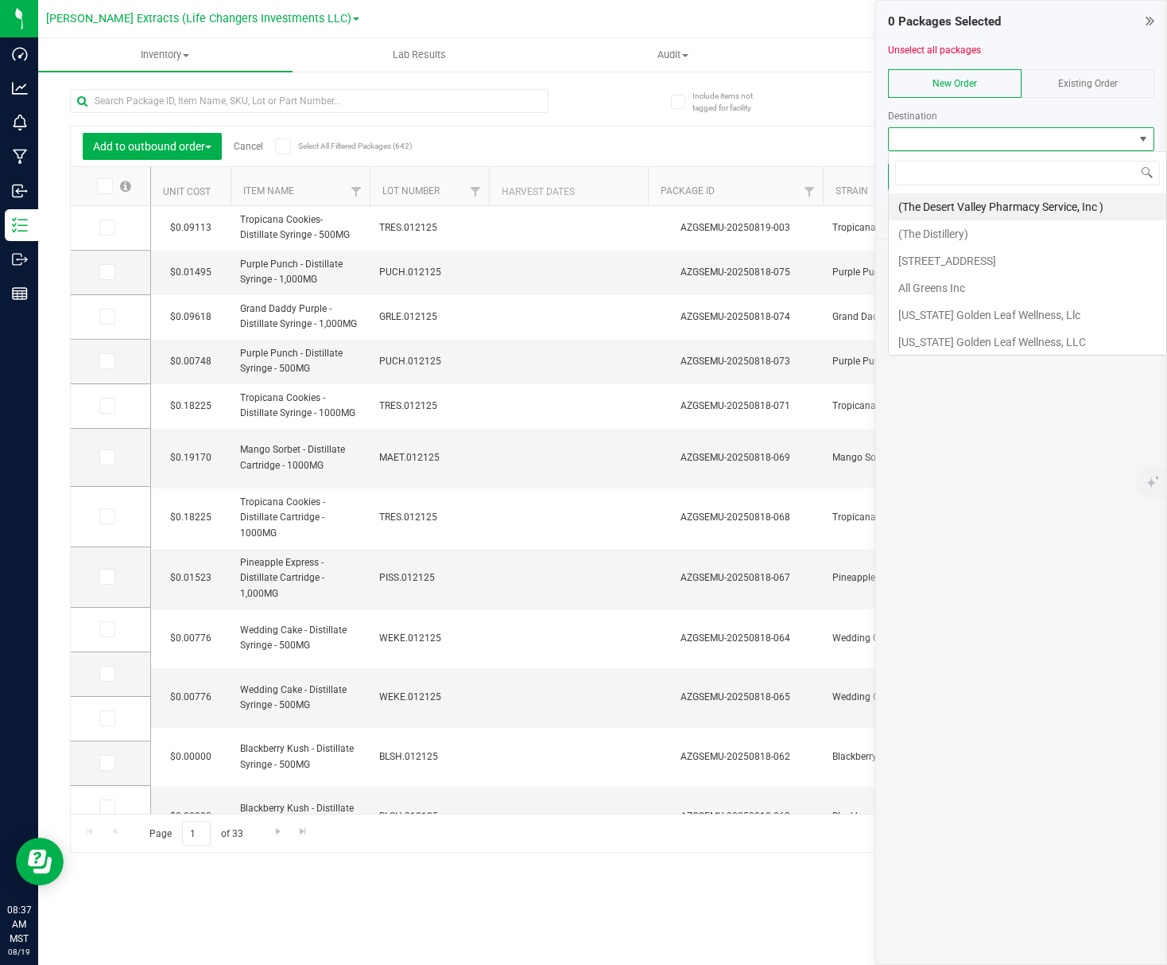
scroll to position [24, 266]
type input "PRIME"
click at [1043, 210] on li "Rainbow Collective - Prime Leaf Speedway" at bounding box center [1028, 206] width 278 height 27
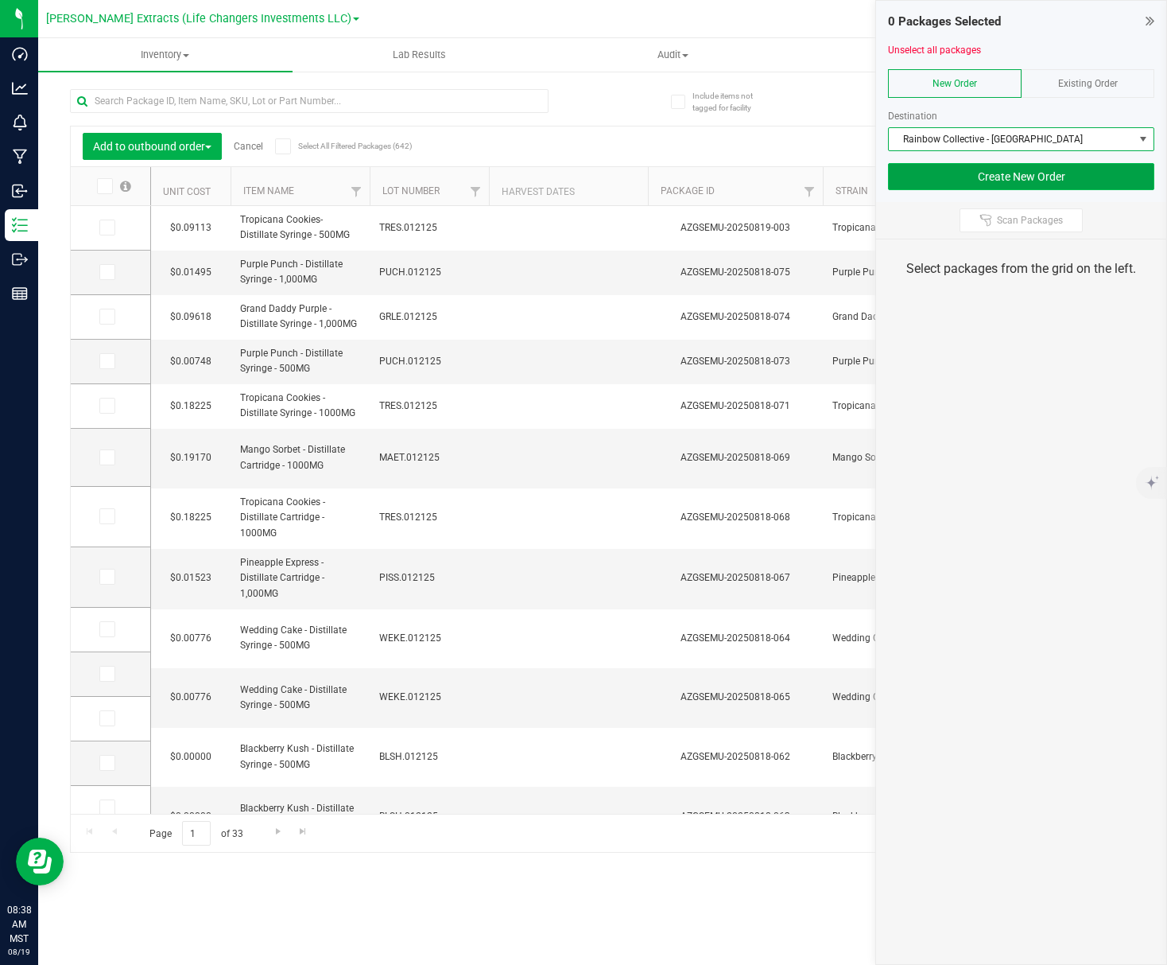
click at [992, 175] on button "Create New Order" at bounding box center [1021, 176] width 266 height 27
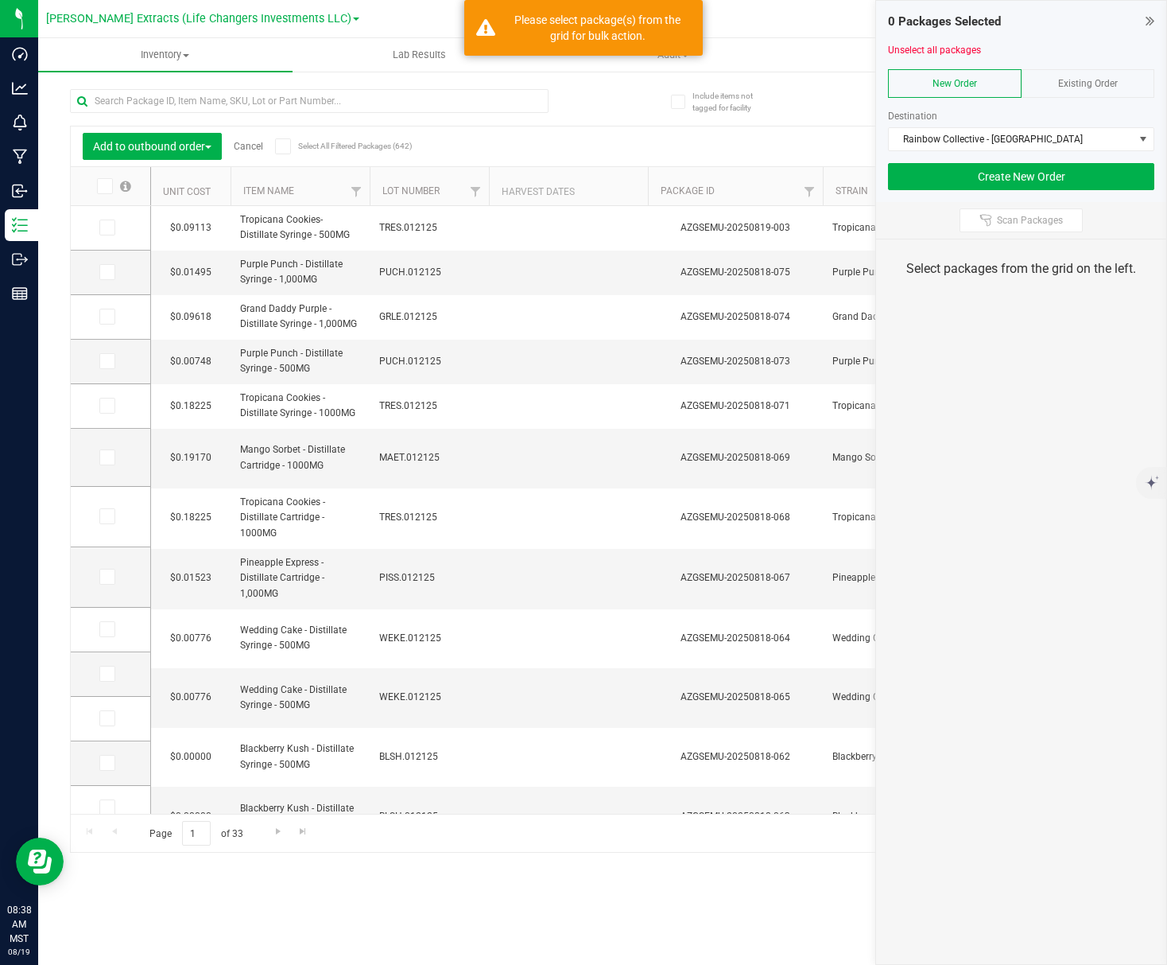
drag, startPoint x: 115, startPoint y: 229, endPoint x: 422, endPoint y: 204, distance: 308.8
click at [115, 229] on label at bounding box center [110, 227] width 23 height 16
click at [0, 0] on input "checkbox" at bounding box center [0, 0] width 0 height 0
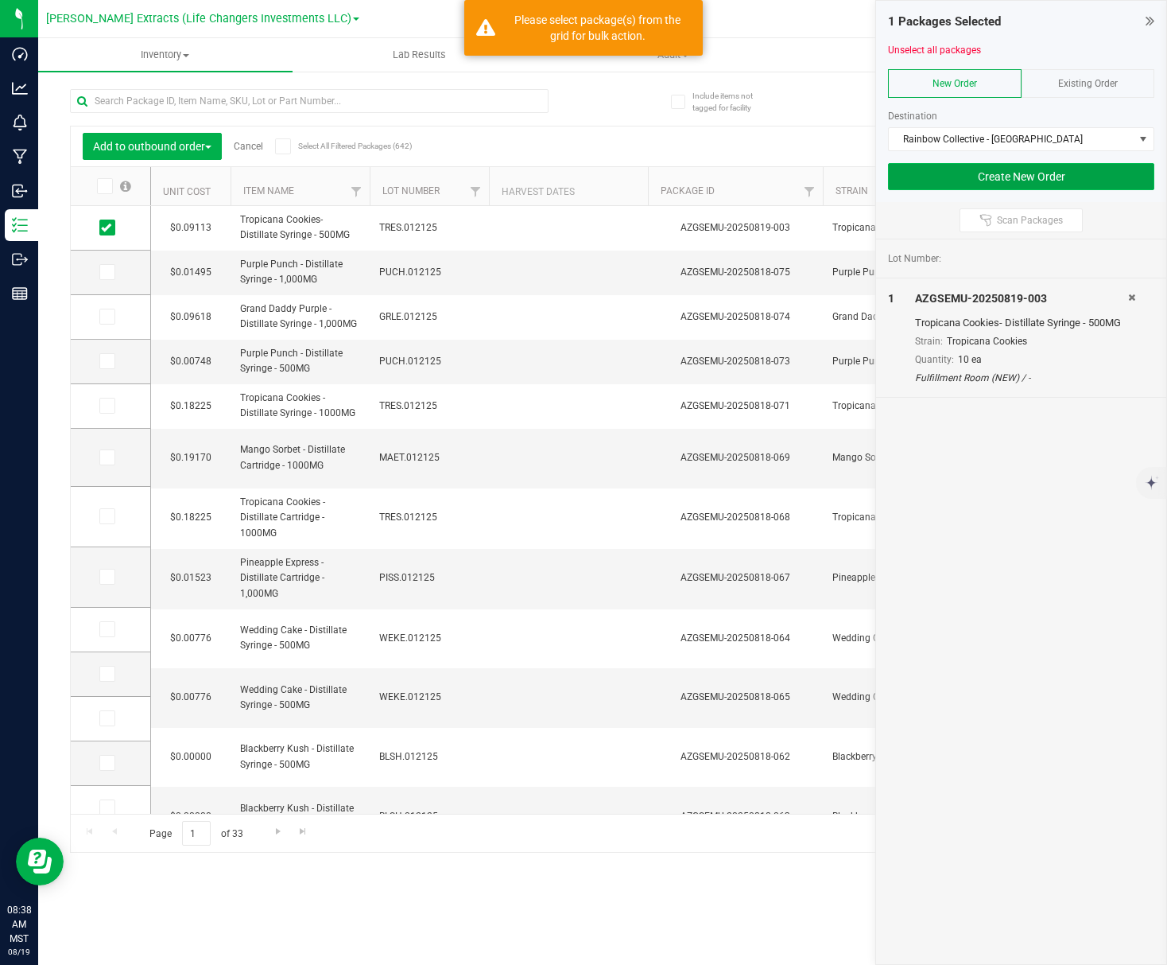
click at [1099, 181] on button "Create New Order" at bounding box center [1021, 176] width 266 height 27
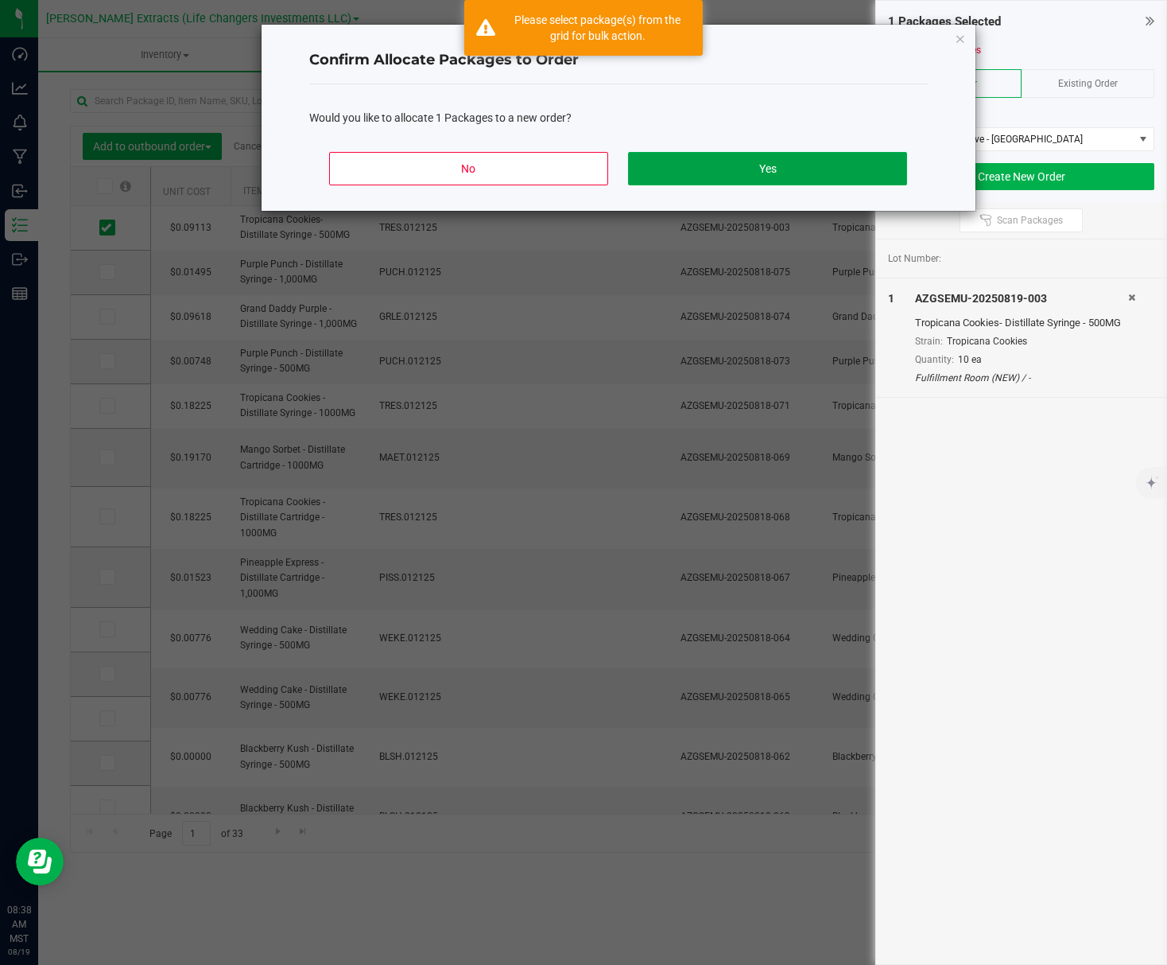
drag, startPoint x: 742, startPoint y: 173, endPoint x: 771, endPoint y: 181, distance: 29.7
click at [742, 173] on button "Yes" at bounding box center [767, 168] width 278 height 33
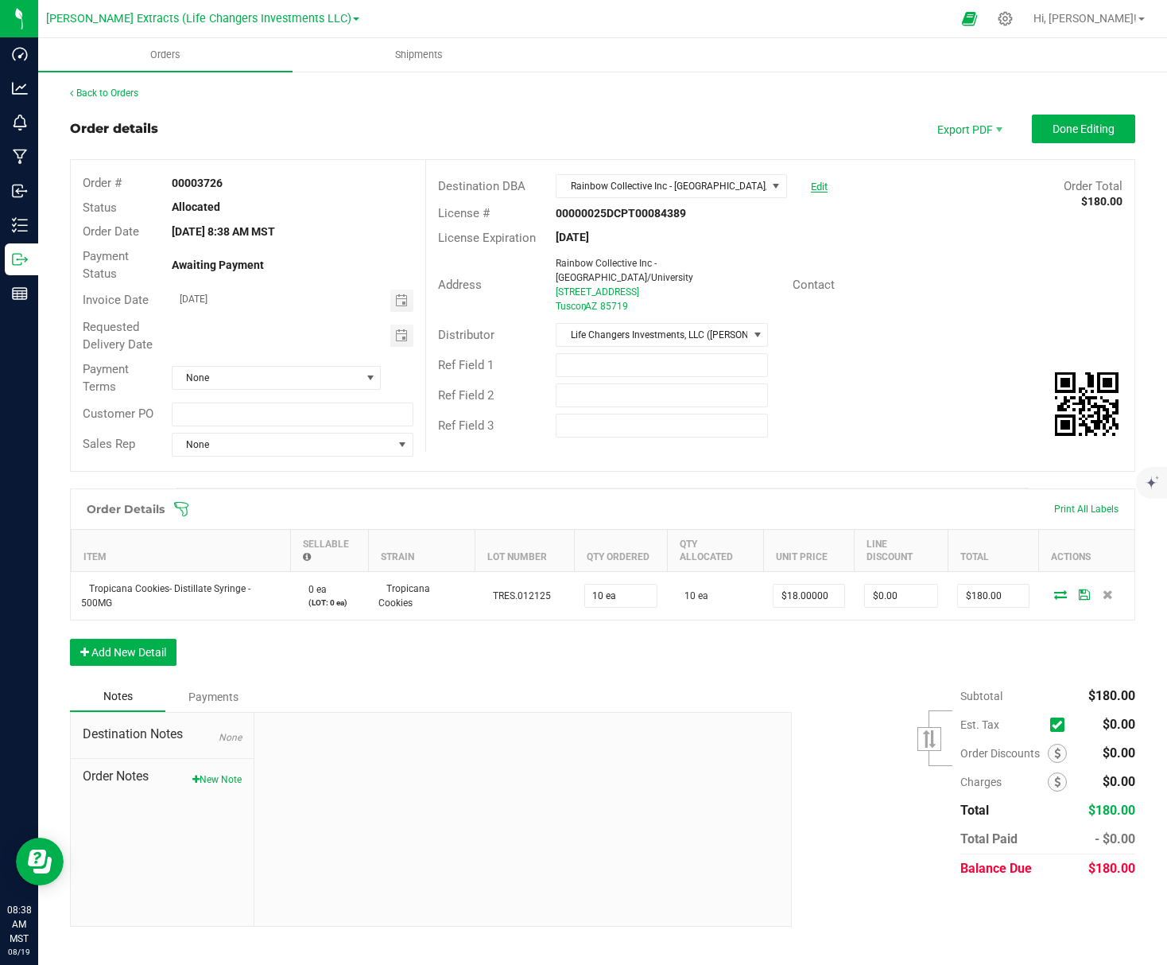
click at [811, 188] on link "Edit" at bounding box center [819, 187] width 17 height 12
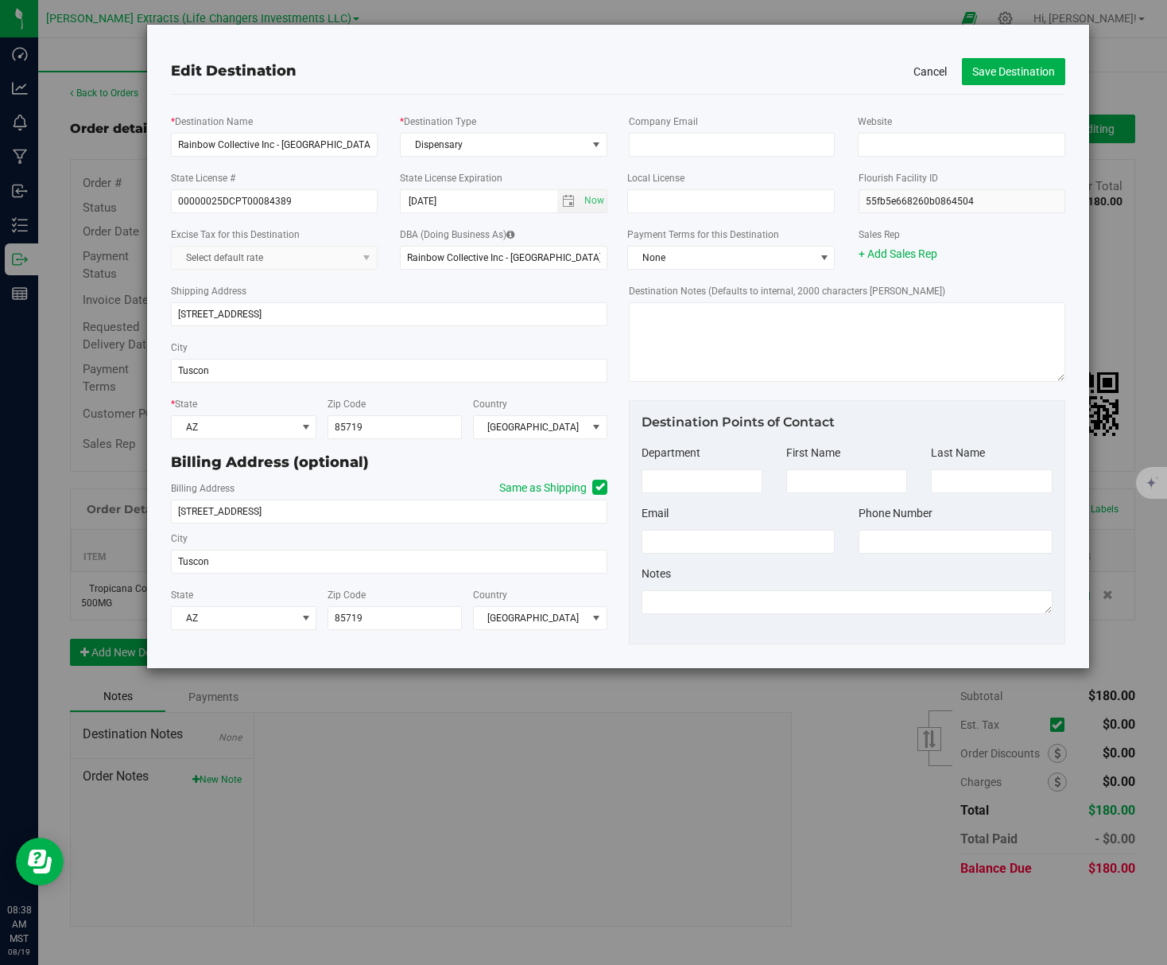
click at [940, 73] on button "Cancel" at bounding box center [930, 72] width 33 height 16
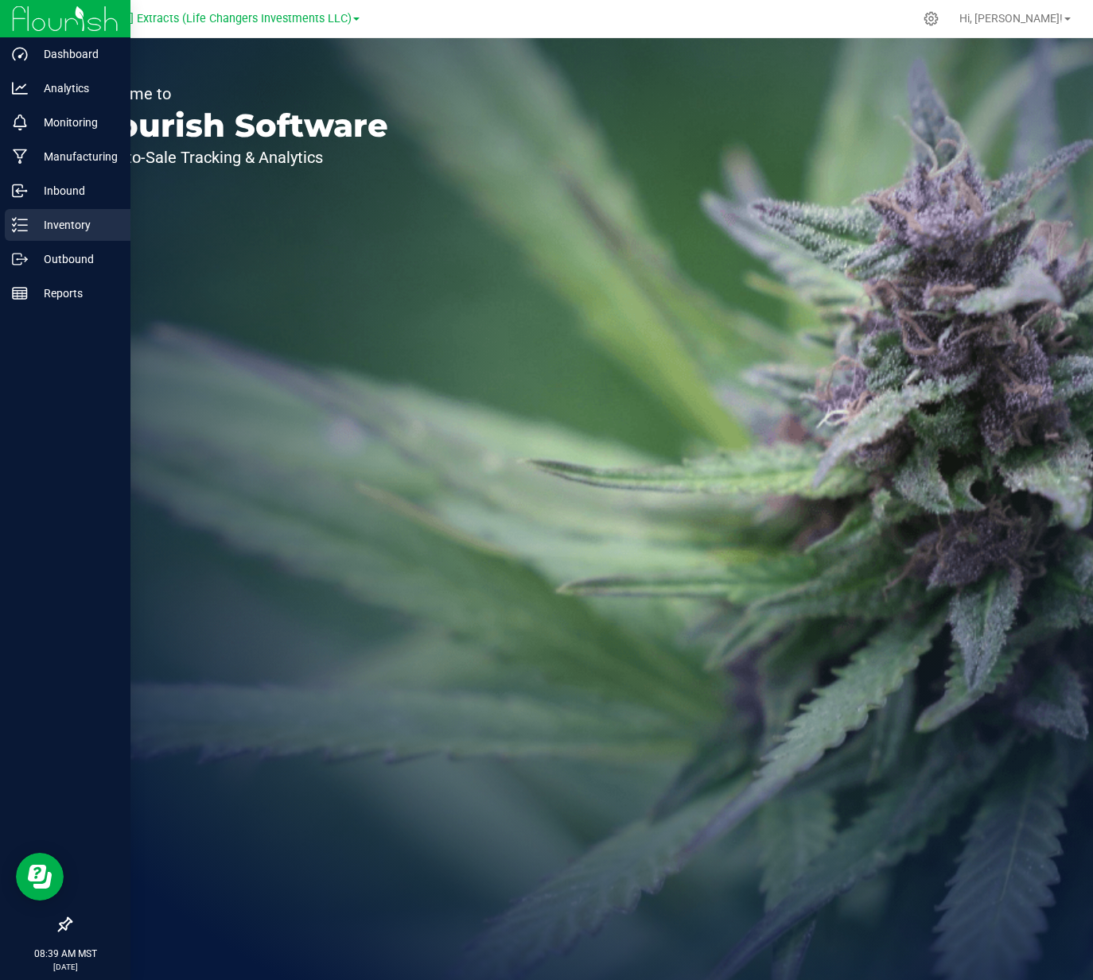
click at [44, 228] on p "Inventory" at bounding box center [75, 224] width 95 height 19
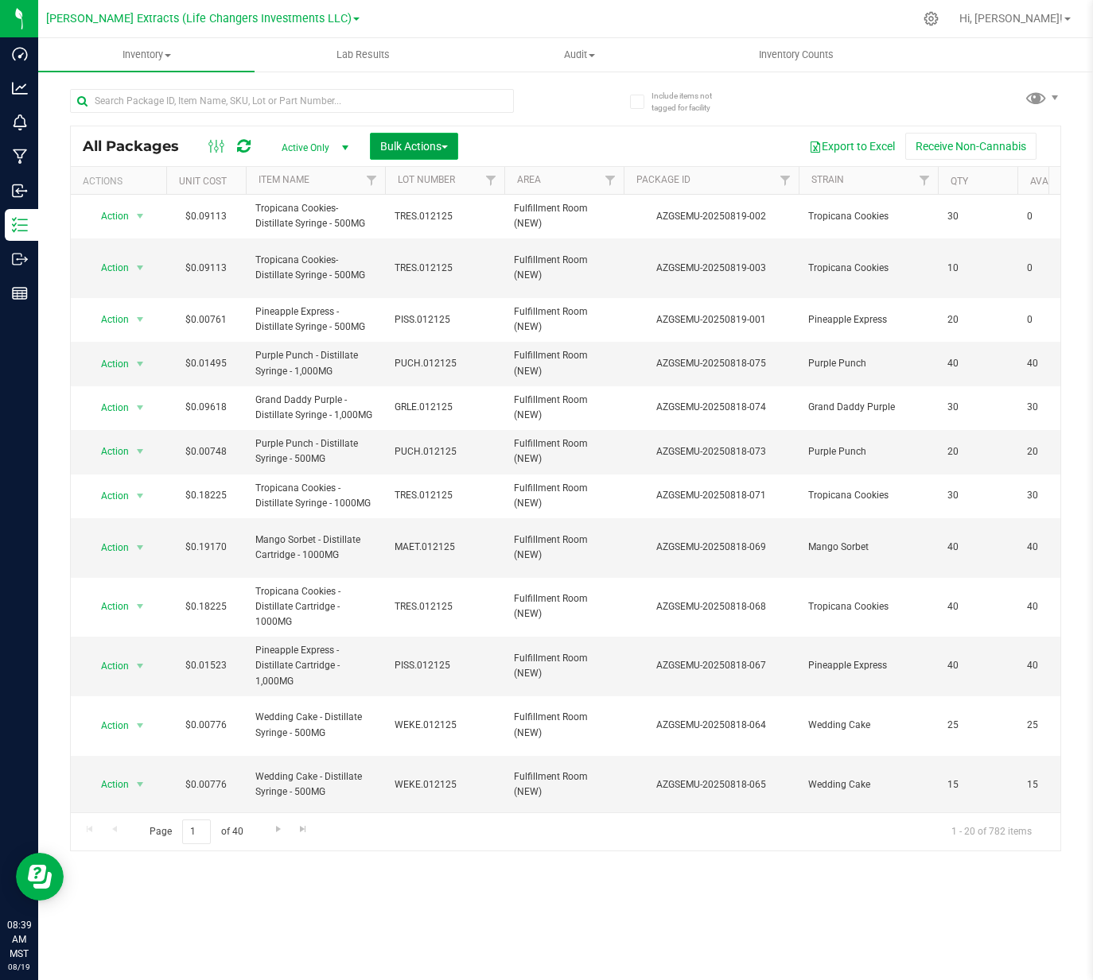
click at [404, 150] on span "Bulk Actions" at bounding box center [414, 146] width 68 height 13
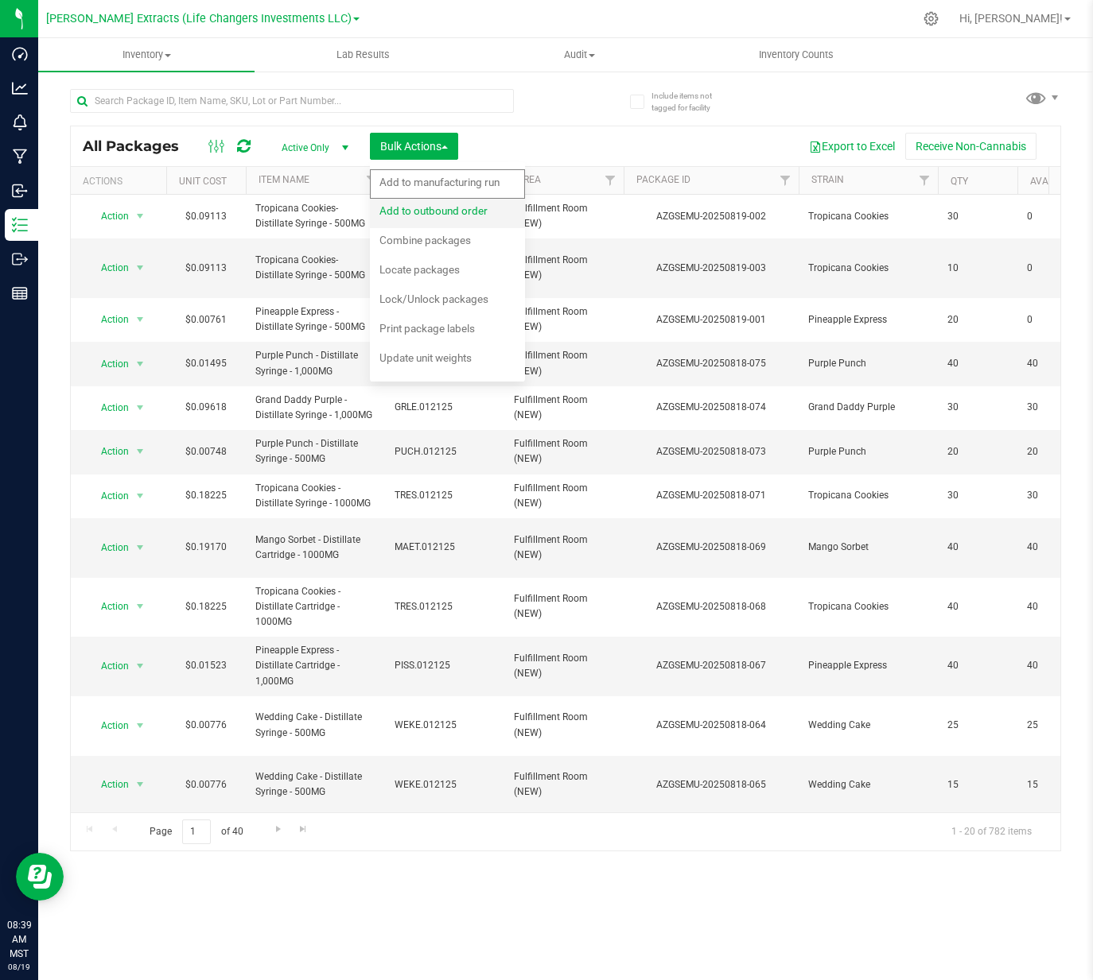
click at [401, 215] on span "Add to outbound order" at bounding box center [433, 210] width 108 height 13
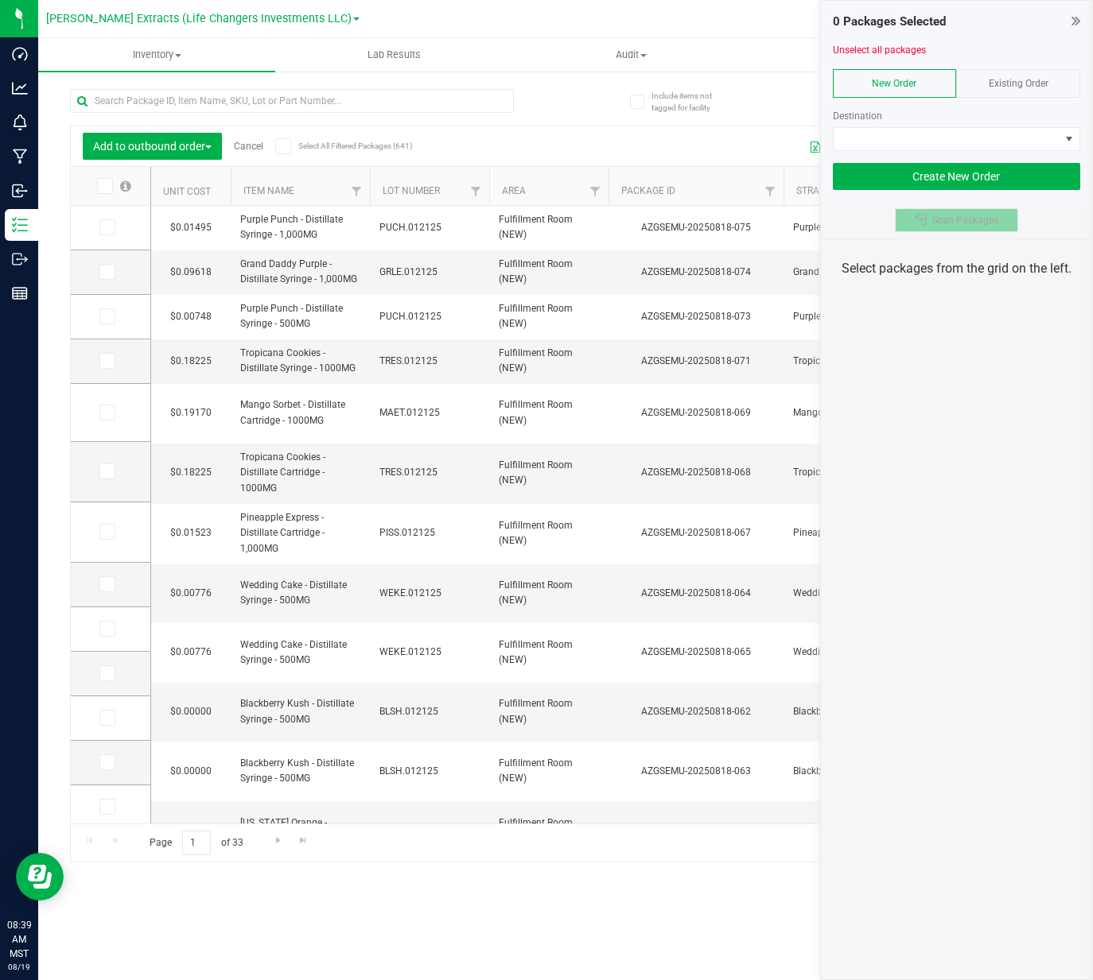
click at [928, 219] on div at bounding box center [922, 220] width 17 height 13
click at [919, 129] on span at bounding box center [946, 139] width 227 height 22
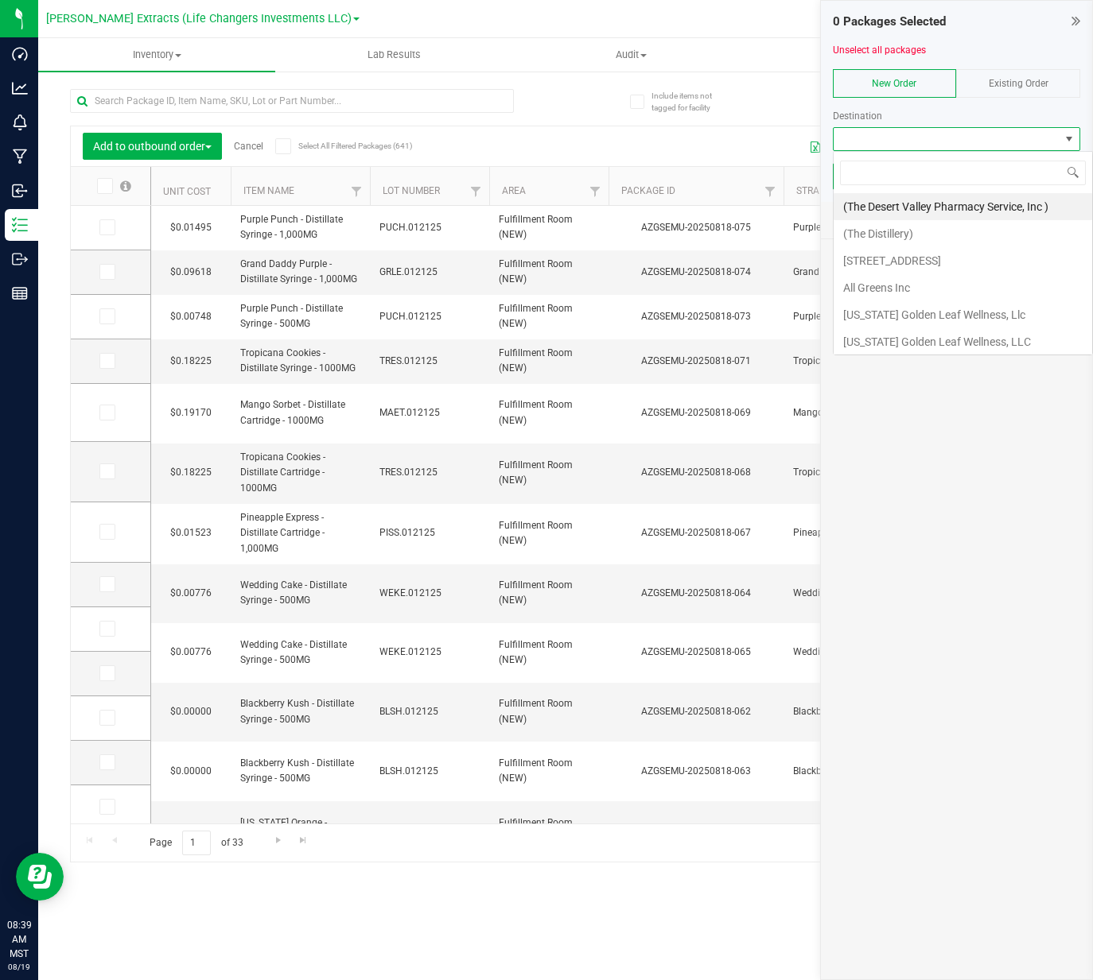
scroll to position [24, 247]
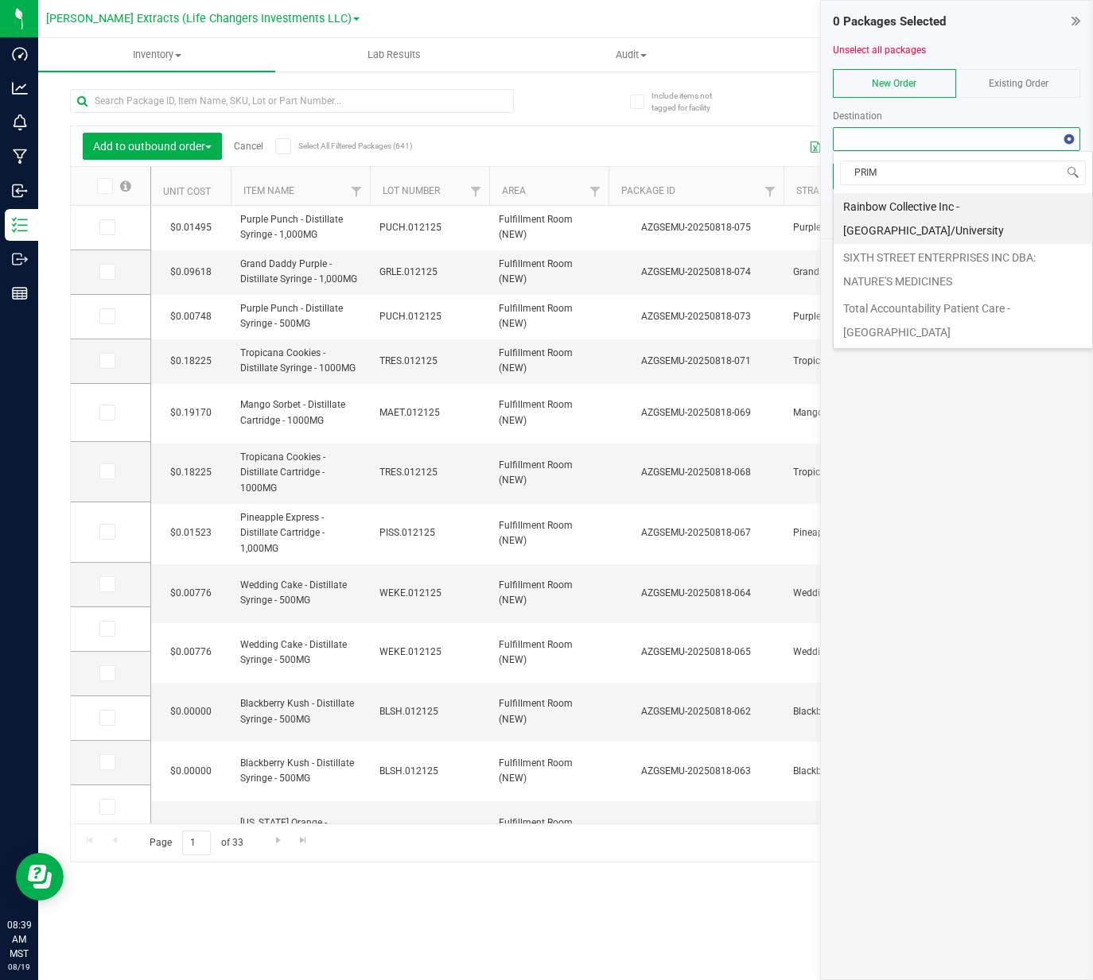
type input "PRIME"
click at [954, 216] on li "Rainbow Collective Inc - Prime Leaf Parkway/University" at bounding box center [962, 218] width 259 height 51
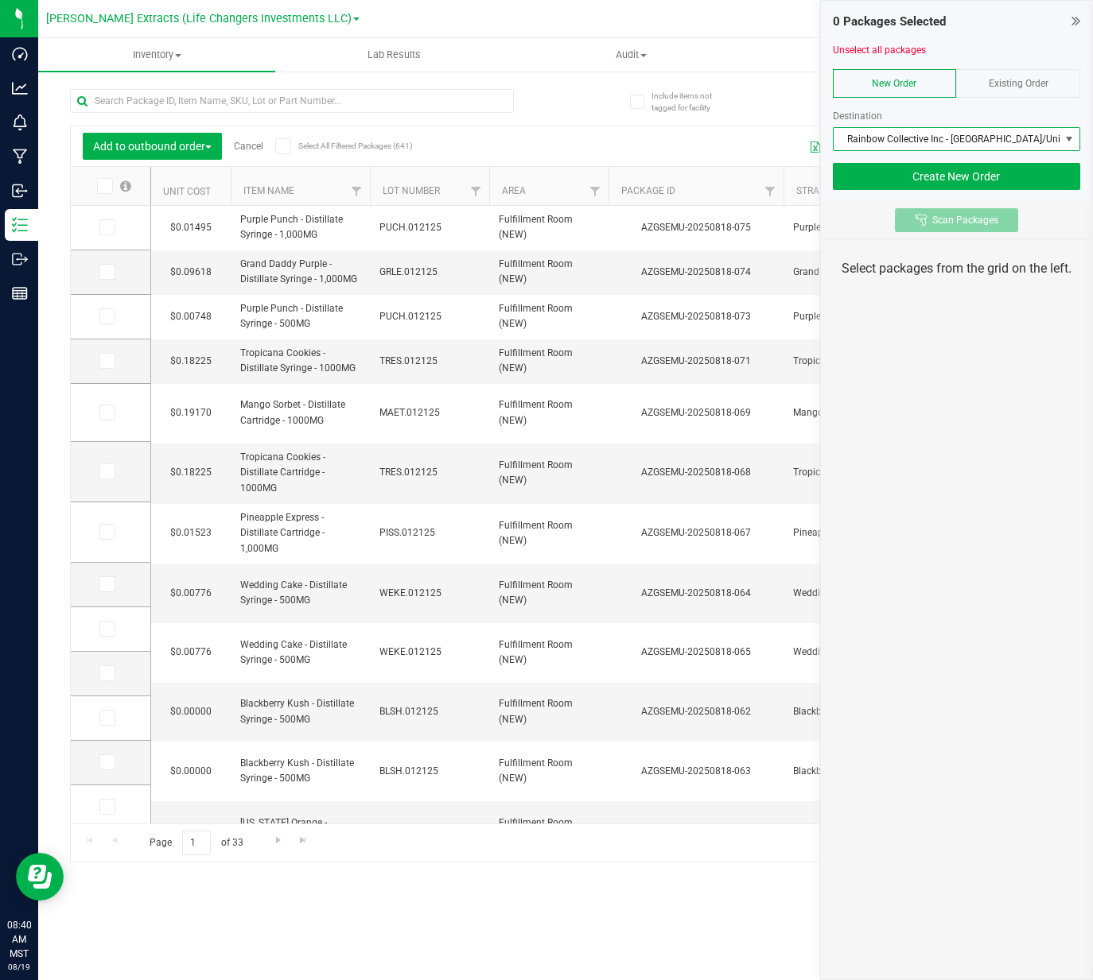
click at [939, 218] on span "Scan Packages" at bounding box center [965, 220] width 66 height 13
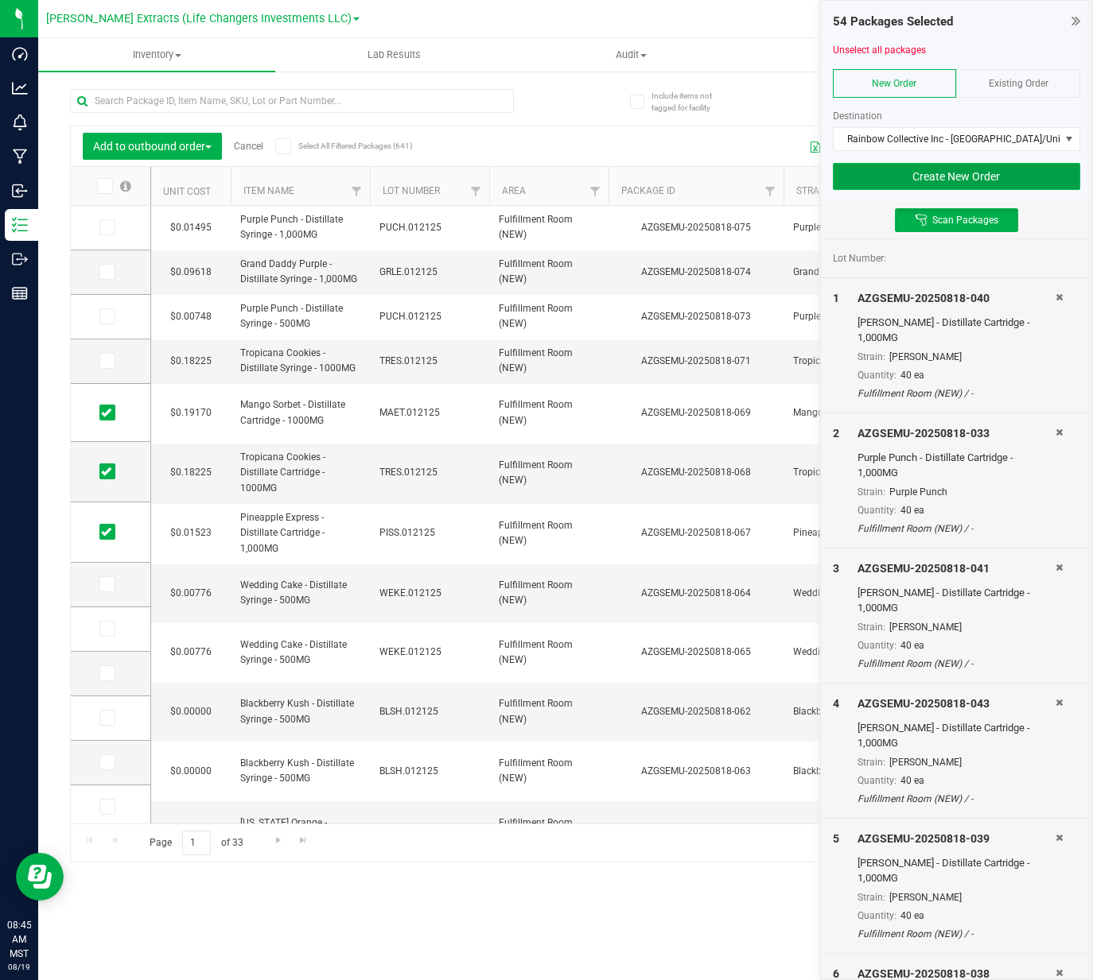
click at [947, 181] on button "Create New Order" at bounding box center [957, 176] width 248 height 27
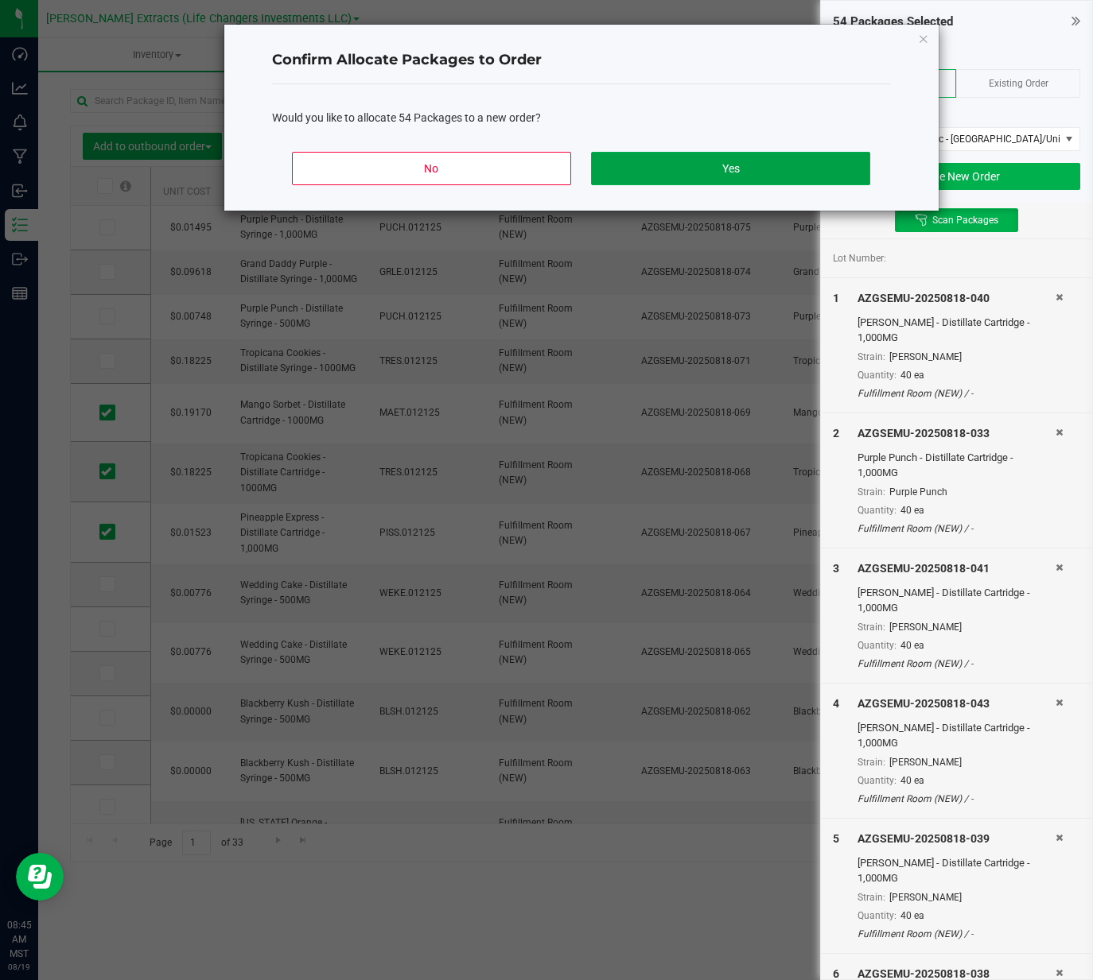
click at [765, 175] on button "Yes" at bounding box center [730, 168] width 278 height 33
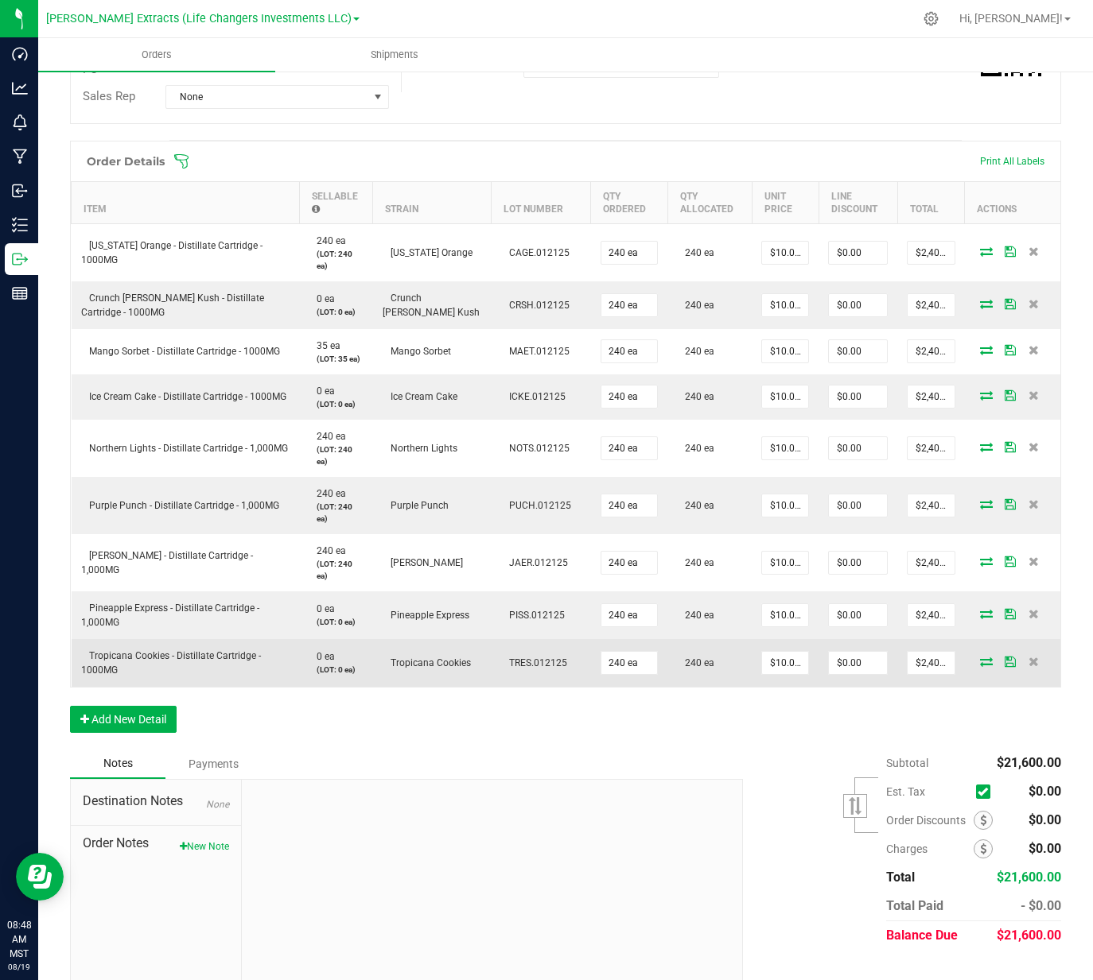
scroll to position [216, 0]
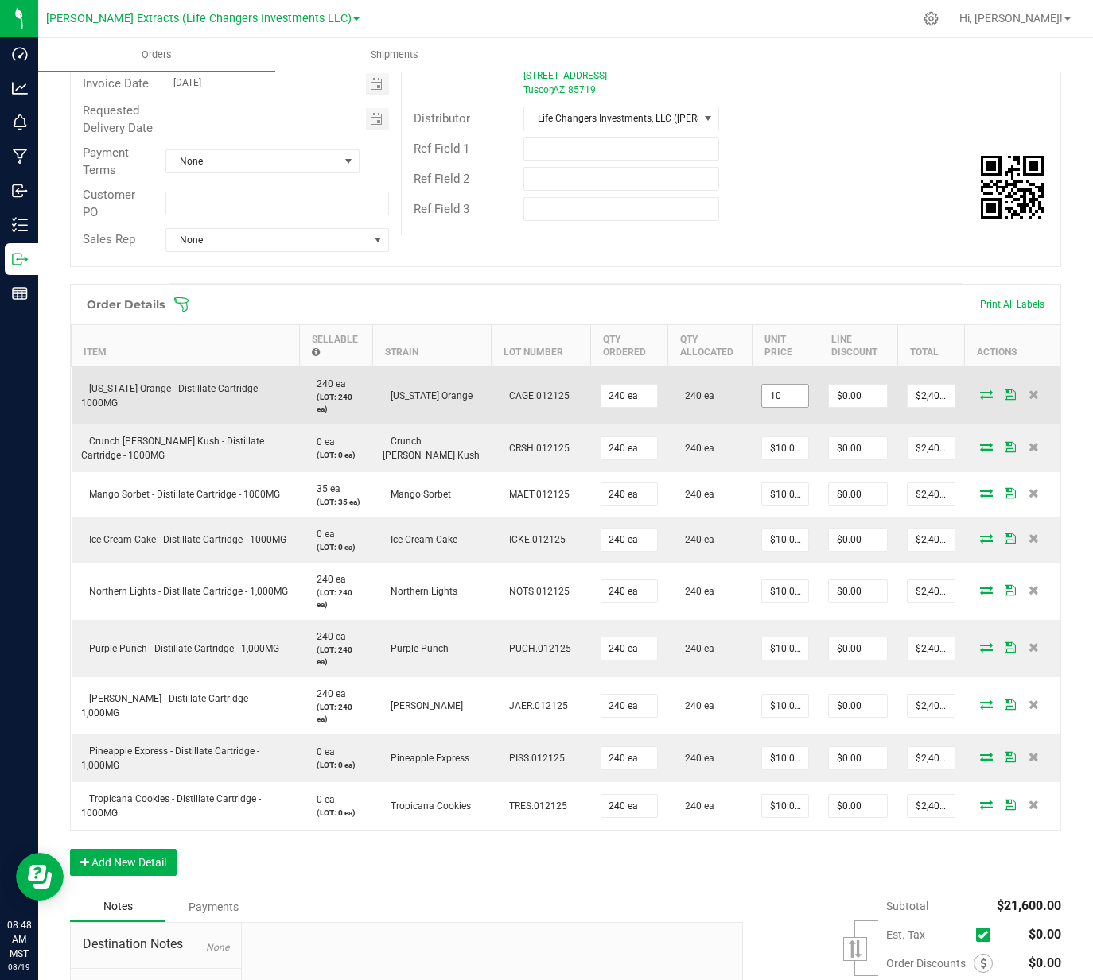
click at [762, 397] on input "10" at bounding box center [785, 396] width 46 height 22
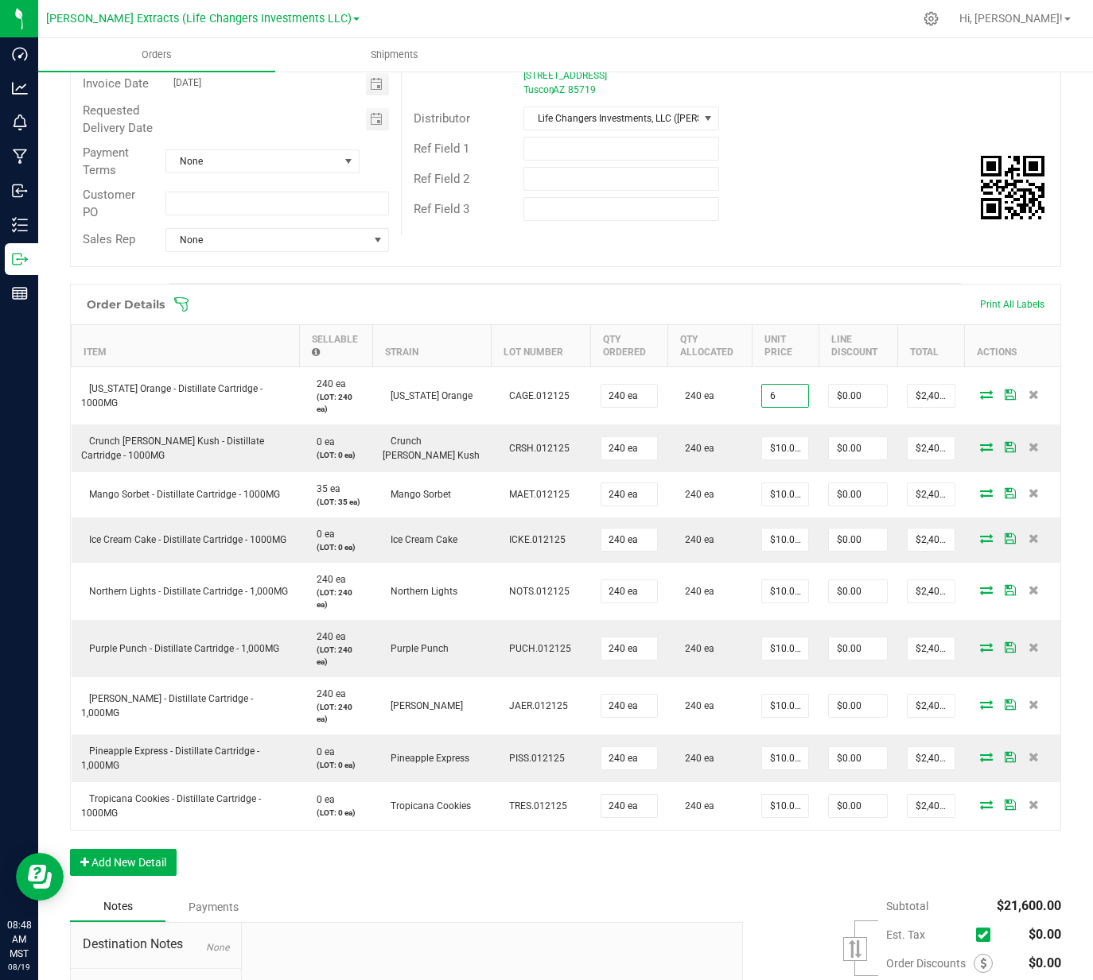
type input "6"
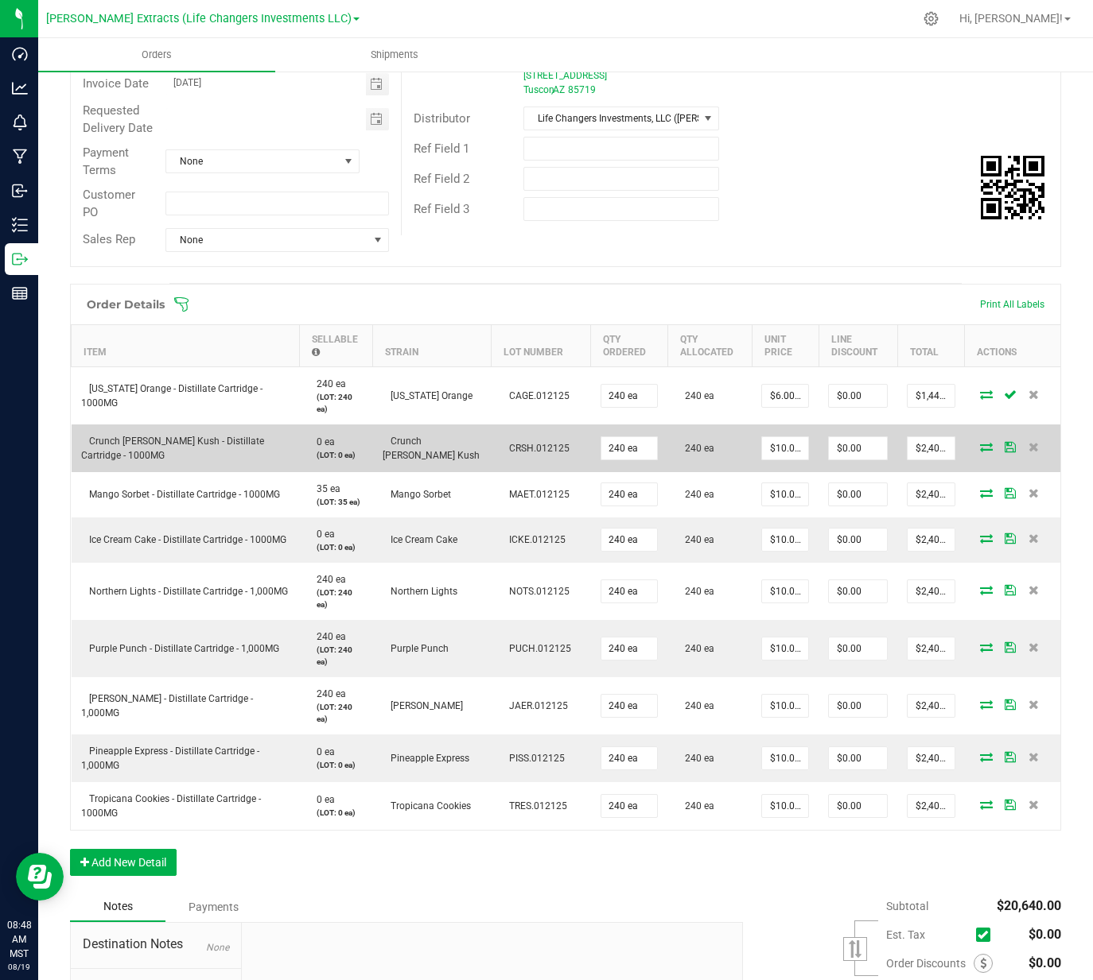
click at [767, 429] on td "$10.00000" at bounding box center [784, 449] width 67 height 48
click at [766, 437] on span "$10.00000" at bounding box center [785, 449] width 48 height 24
type input "10"
click at [767, 441] on input "10" at bounding box center [785, 448] width 46 height 22
click at [781, 446] on input "10" at bounding box center [785, 448] width 46 height 22
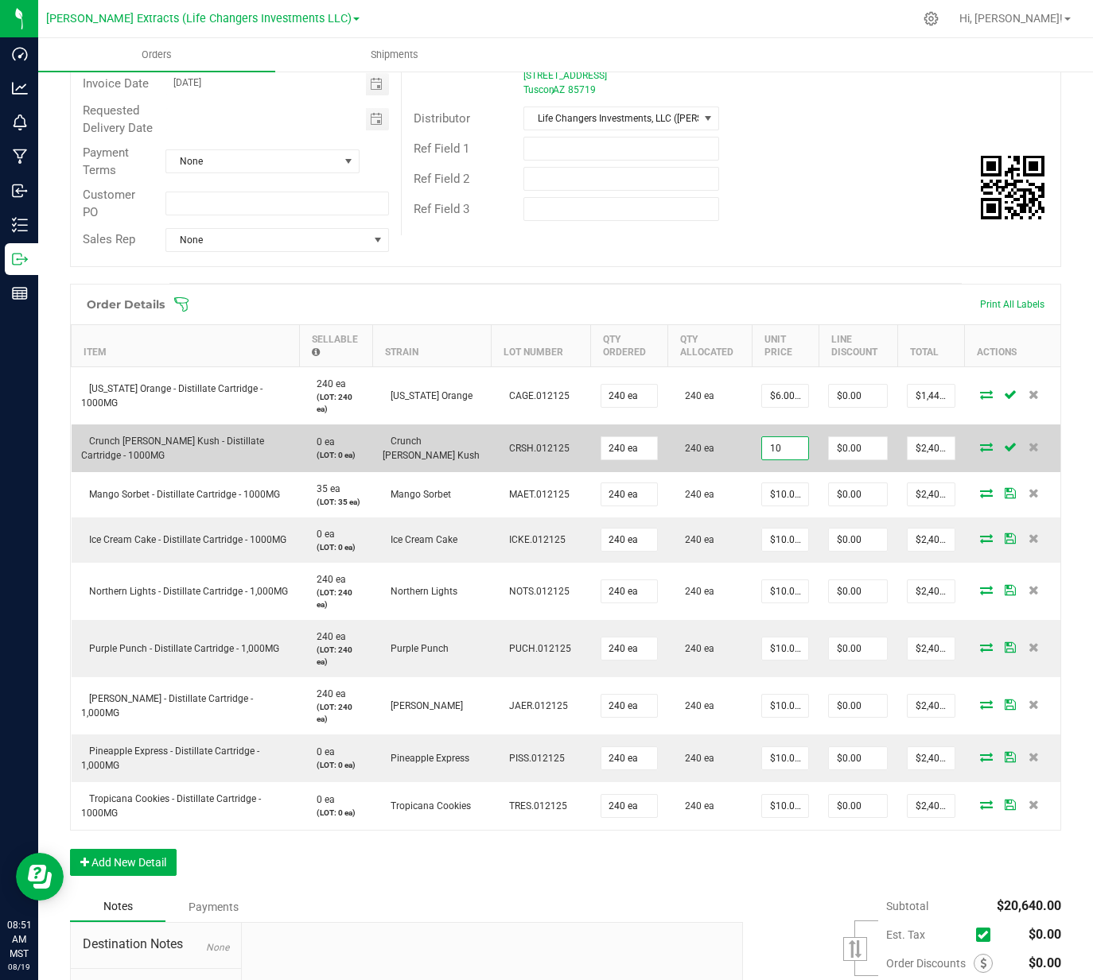
click at [781, 447] on input "10" at bounding box center [785, 448] width 46 height 22
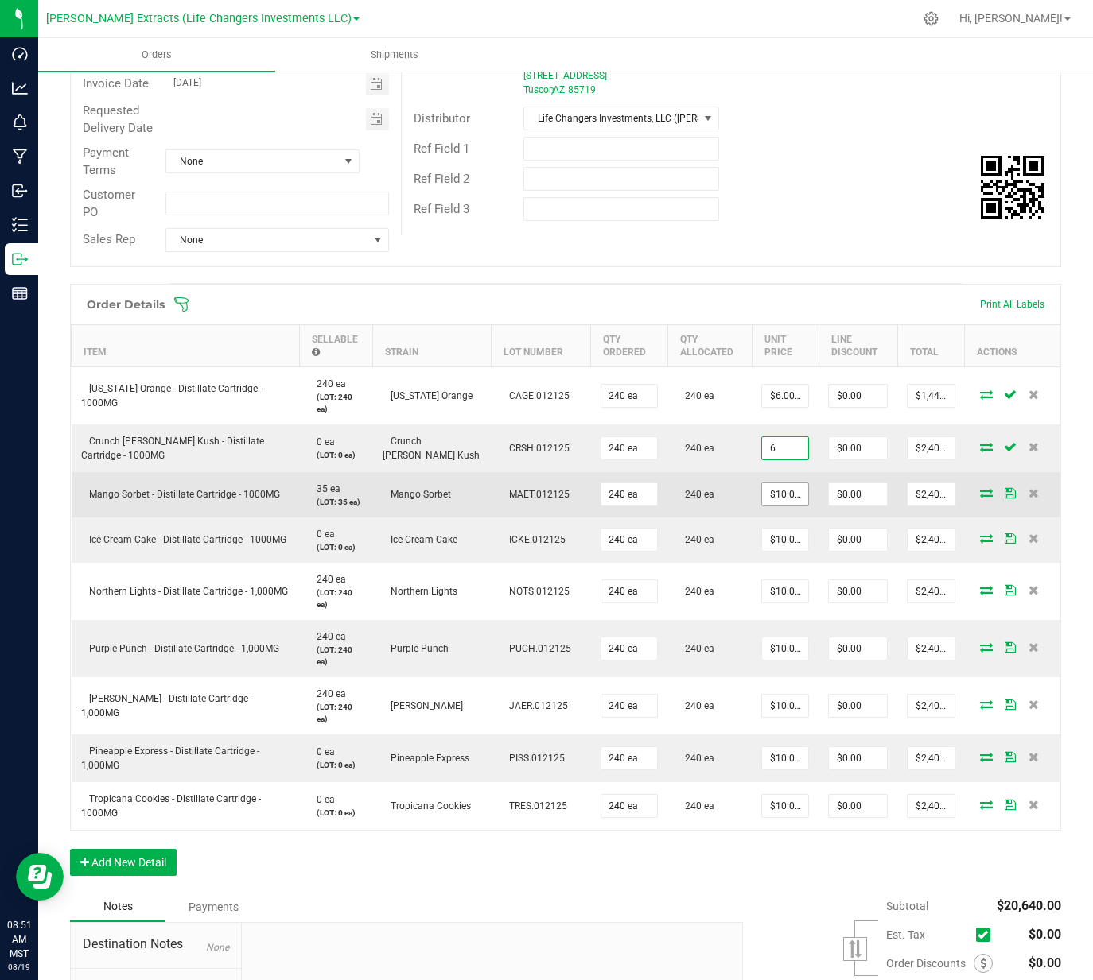
type input "6"
type input "10"
type input "$6.00000"
type input "$1,440.00"
click at [775, 500] on input "10" at bounding box center [785, 494] width 46 height 22
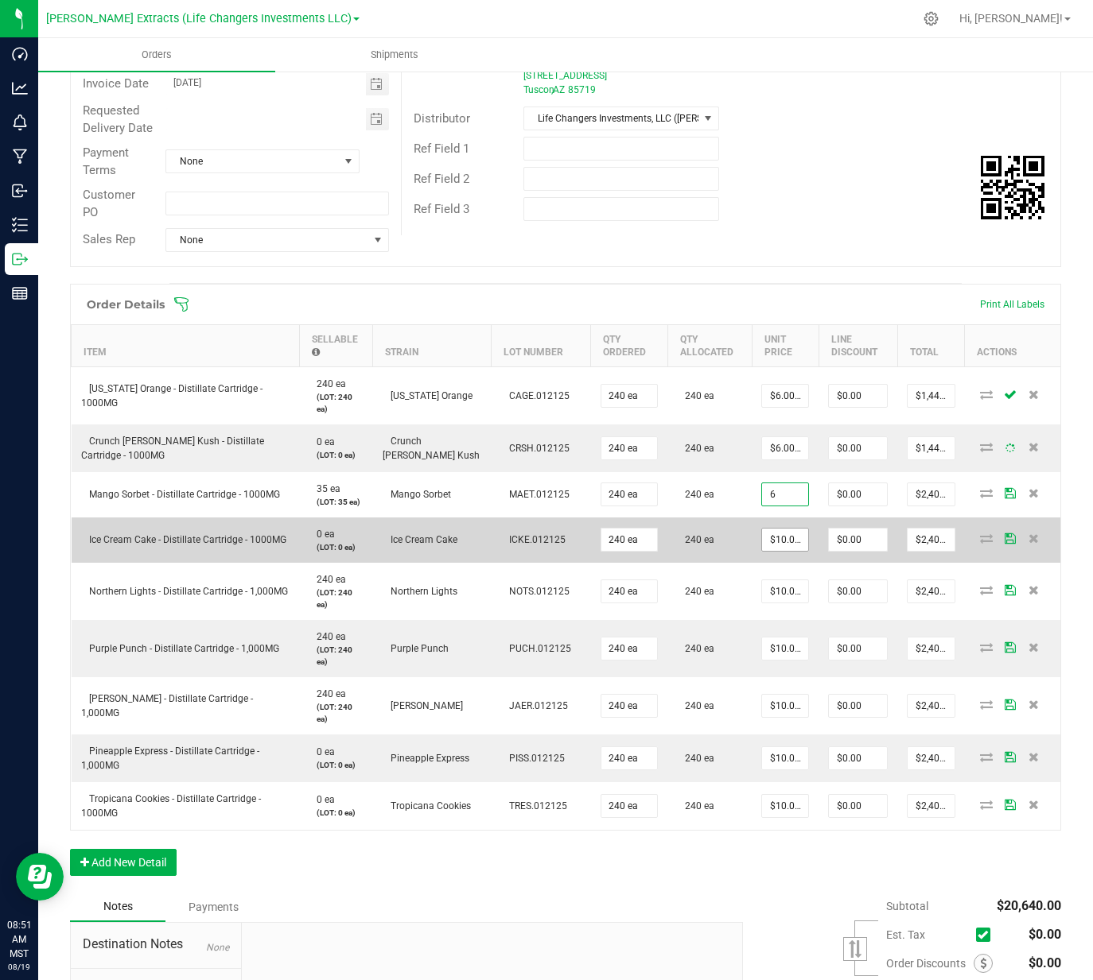
type input "$6.00000"
type input "$1,440.00"
click at [770, 540] on input "10" at bounding box center [785, 540] width 46 height 22
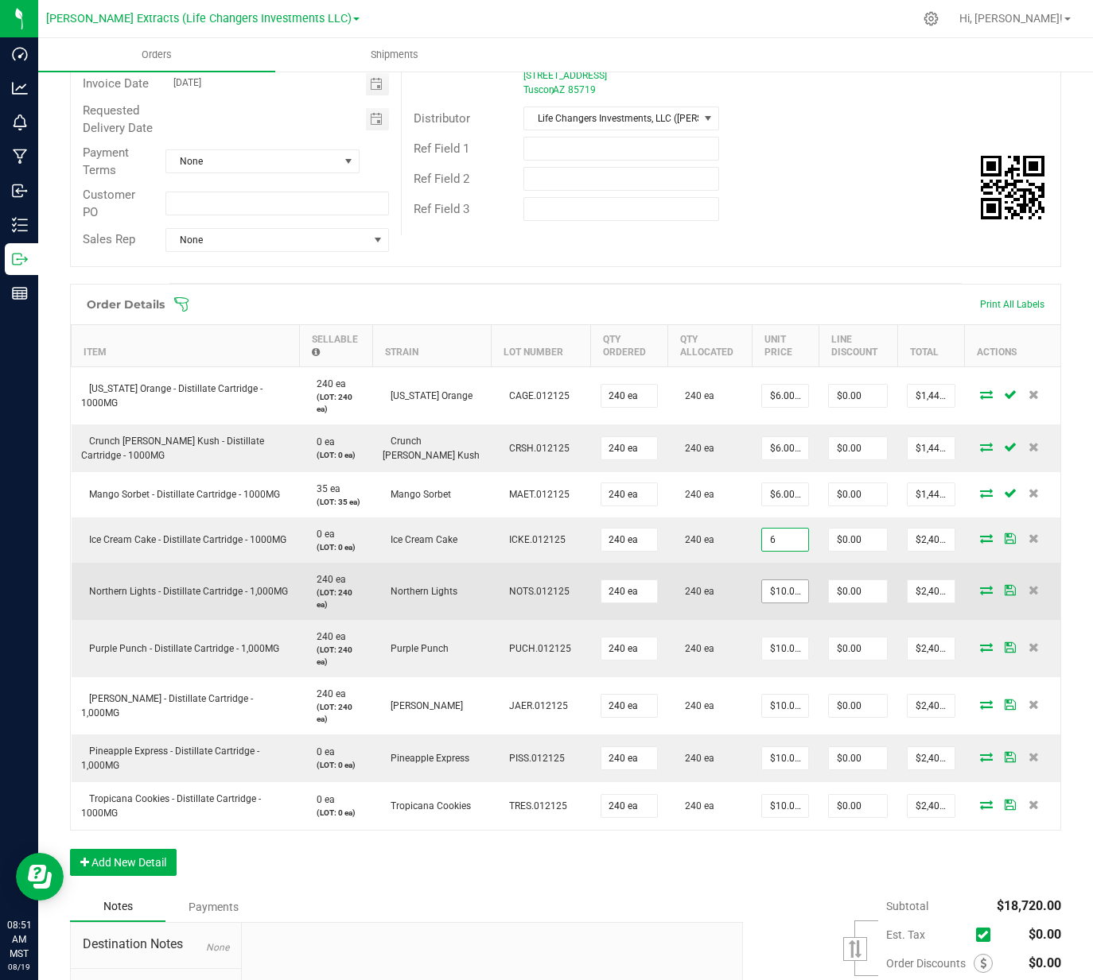
type input "$6.00000"
type input "$1,440.00"
click at [770, 600] on input "6" at bounding box center [785, 591] width 46 height 22
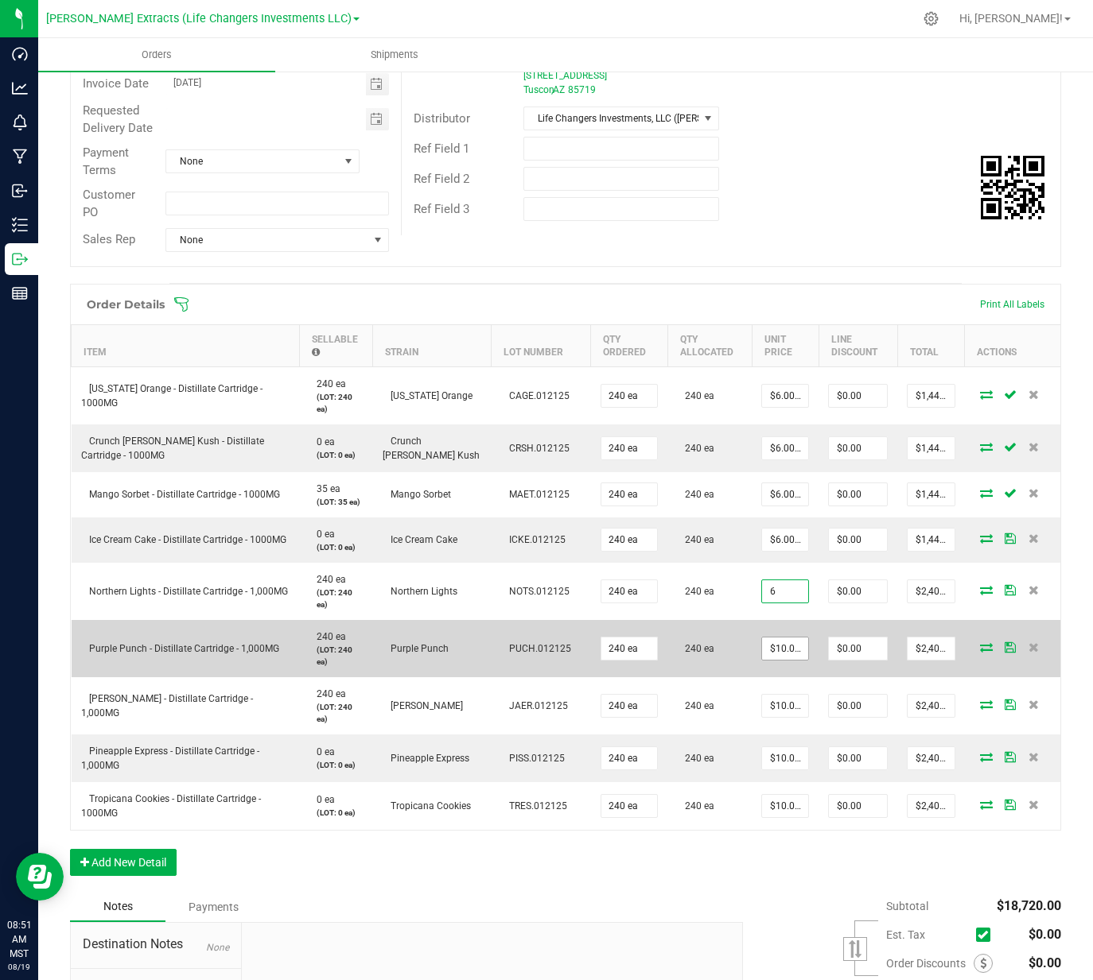
type input "$6.00000"
type input "$1,440.00"
drag, startPoint x: 768, startPoint y: 645, endPoint x: 771, endPoint y: 653, distance: 8.6
click at [769, 645] on input "10" at bounding box center [785, 649] width 46 height 22
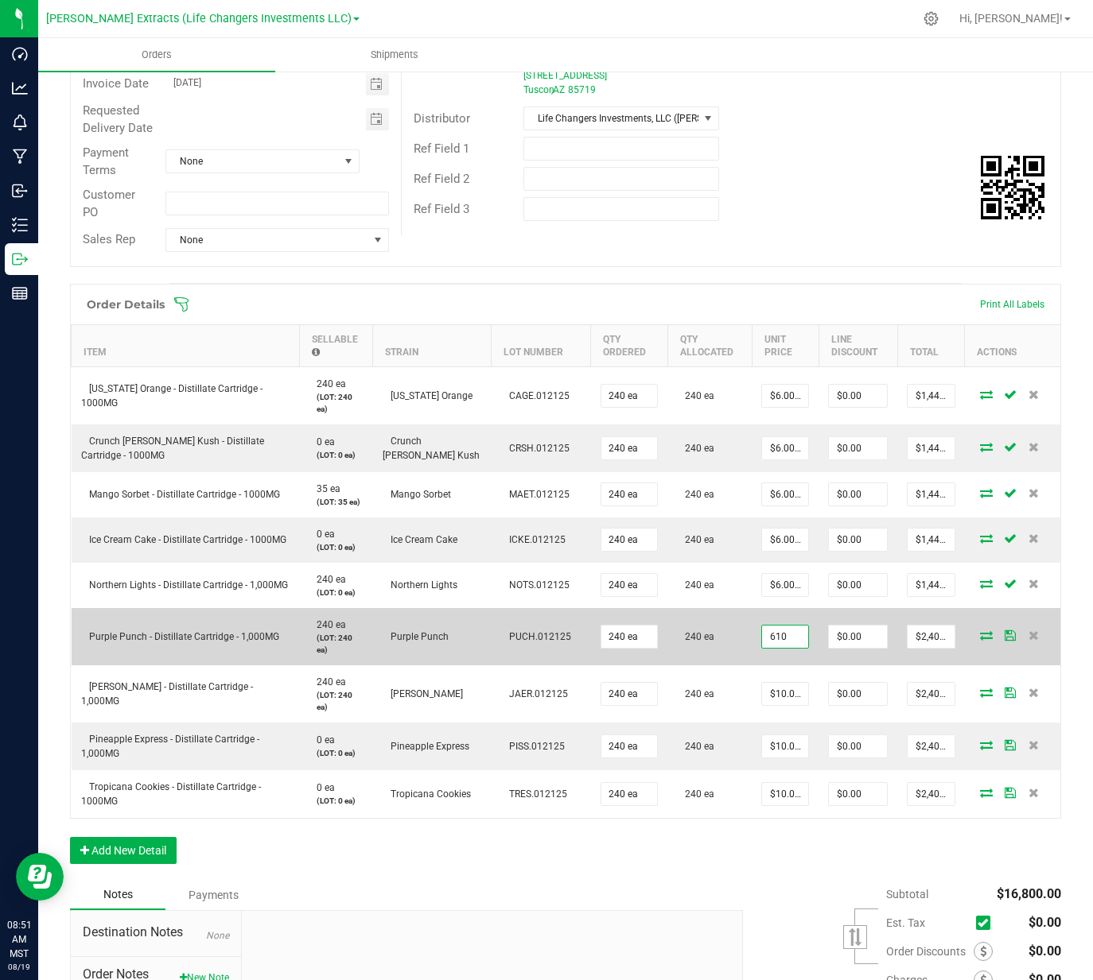
click at [765, 648] on input "610" at bounding box center [785, 637] width 46 height 22
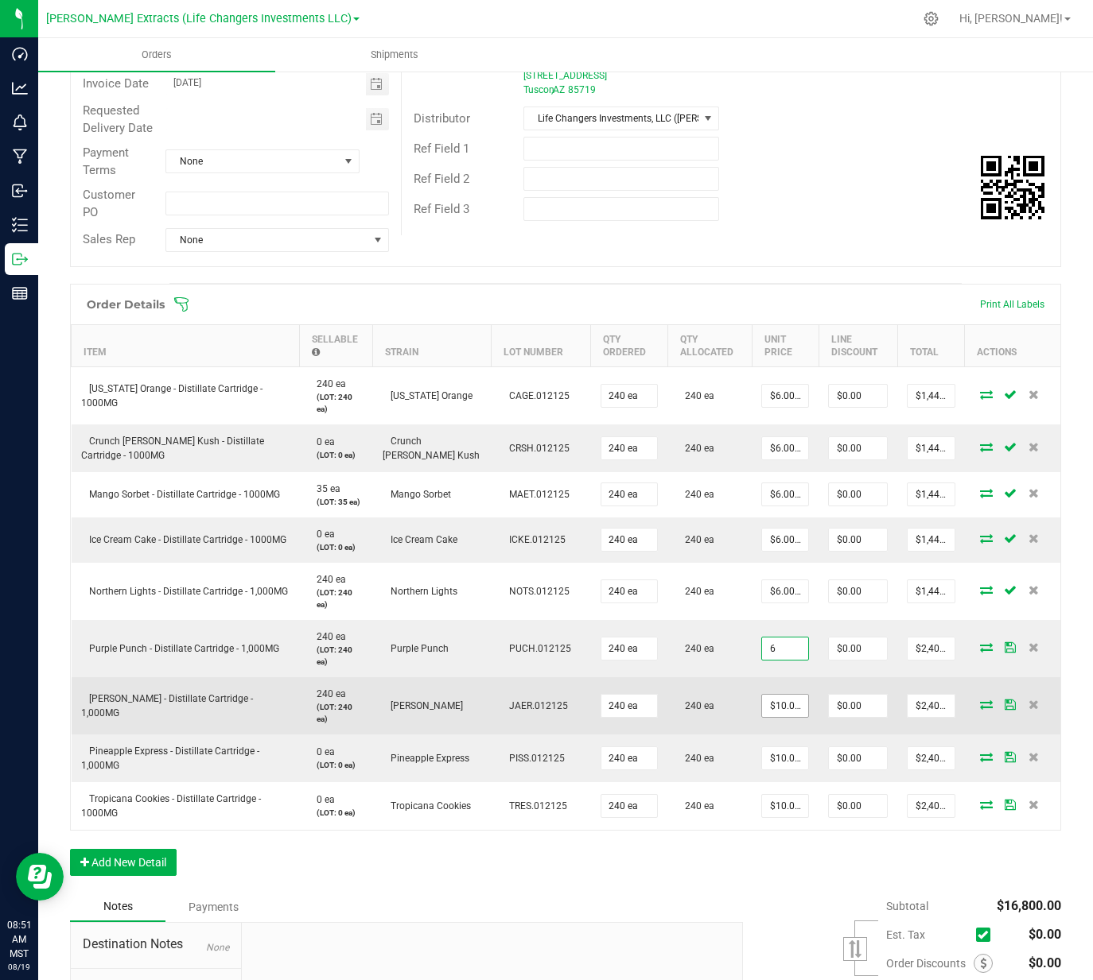
type input "$6.00000"
type input "$1,440.00"
click at [762, 705] on input "10" at bounding box center [785, 706] width 46 height 22
click at [763, 705] on input "10" at bounding box center [785, 706] width 46 height 22
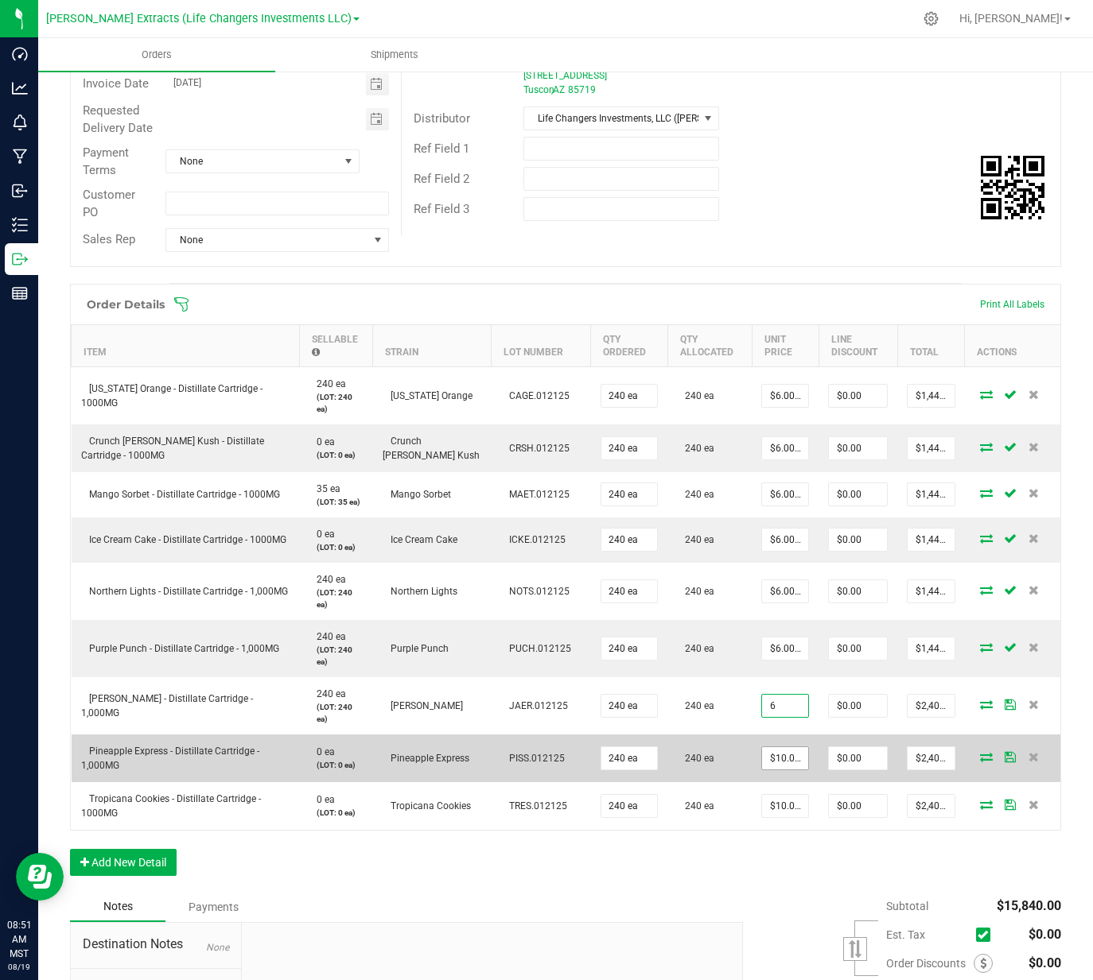
type input "$6.00000"
type input "$1,440.00"
click at [771, 760] on input "10" at bounding box center [785, 758] width 46 height 22
click at [771, 759] on input "10" at bounding box center [785, 758] width 46 height 22
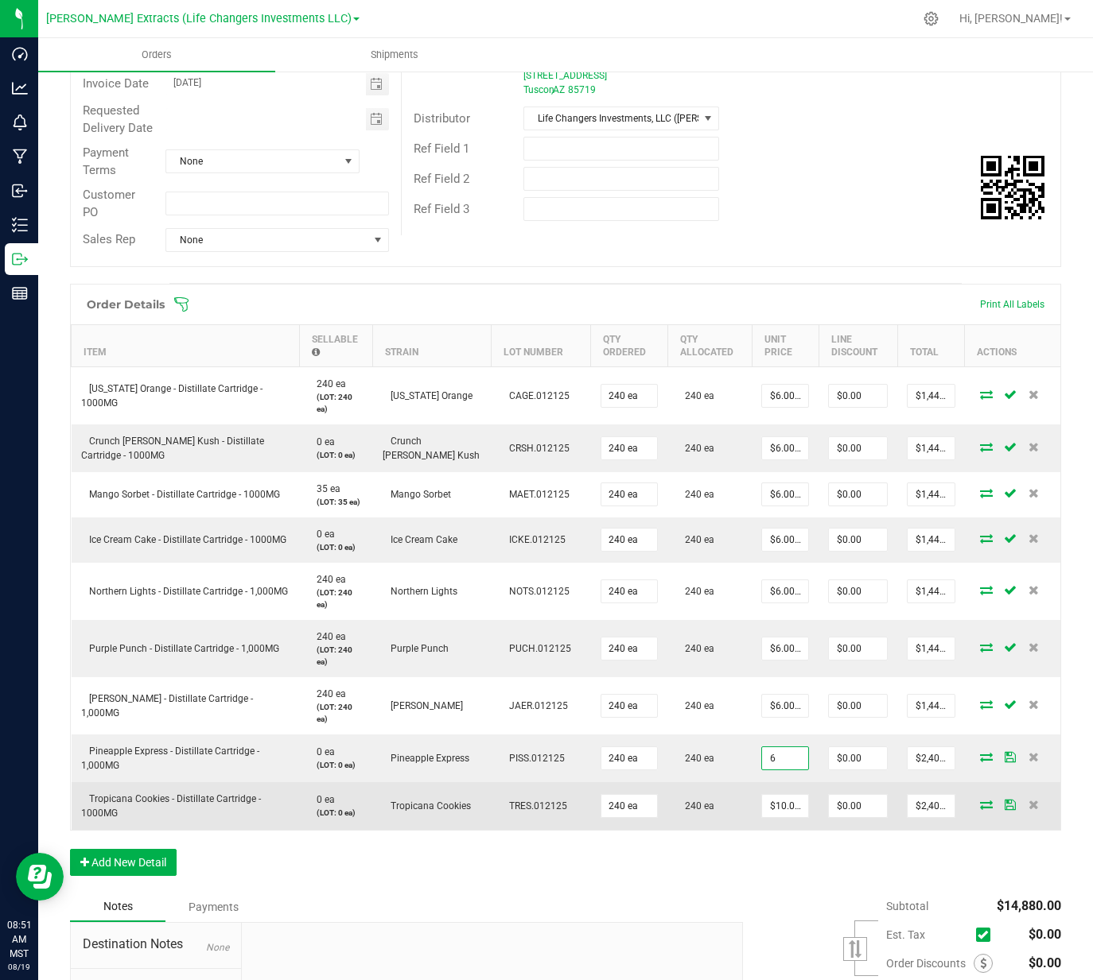
type input "$6.00000"
type input "$1,440.00"
click at [780, 798] on td "$10.00000" at bounding box center [784, 806] width 67 height 48
click at [779, 802] on input "10" at bounding box center [785, 806] width 46 height 22
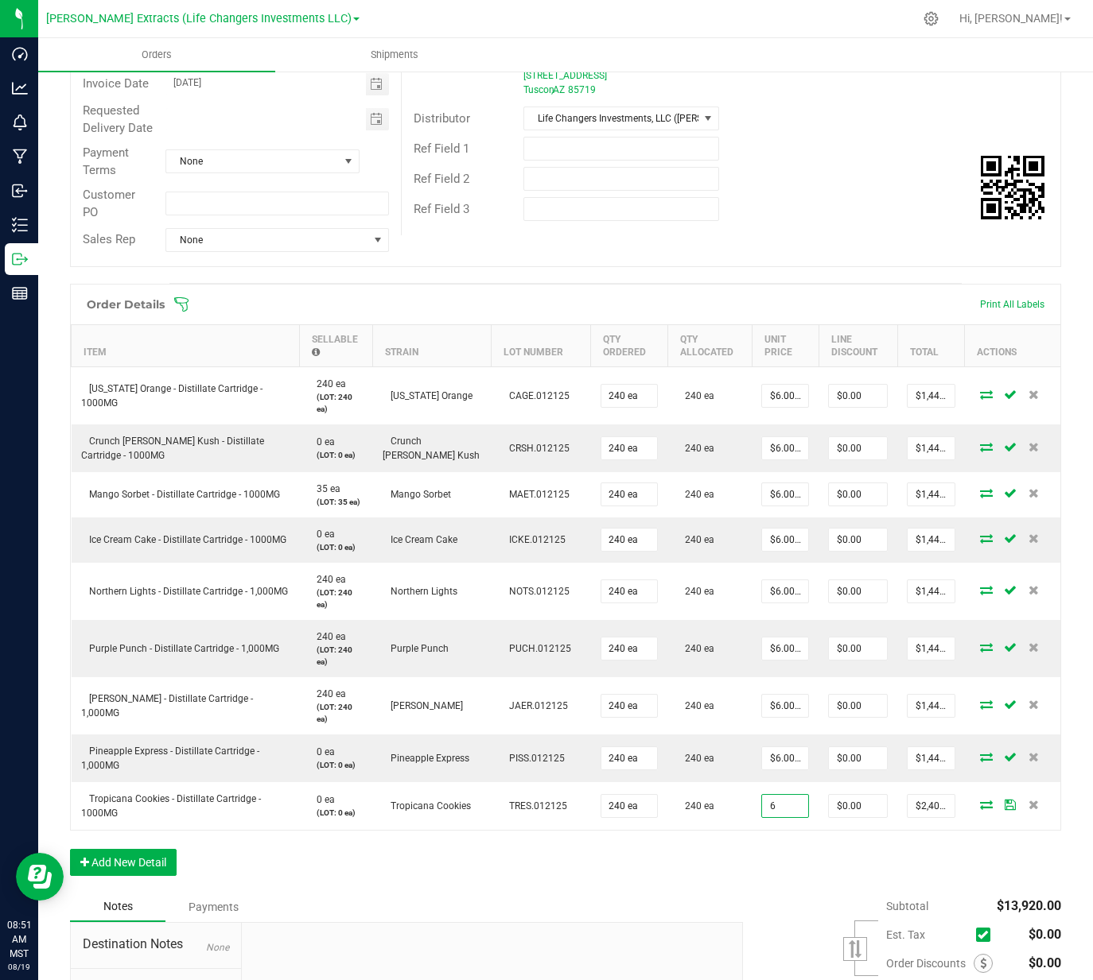
type input "$6.00000"
type input "$1,440.00"
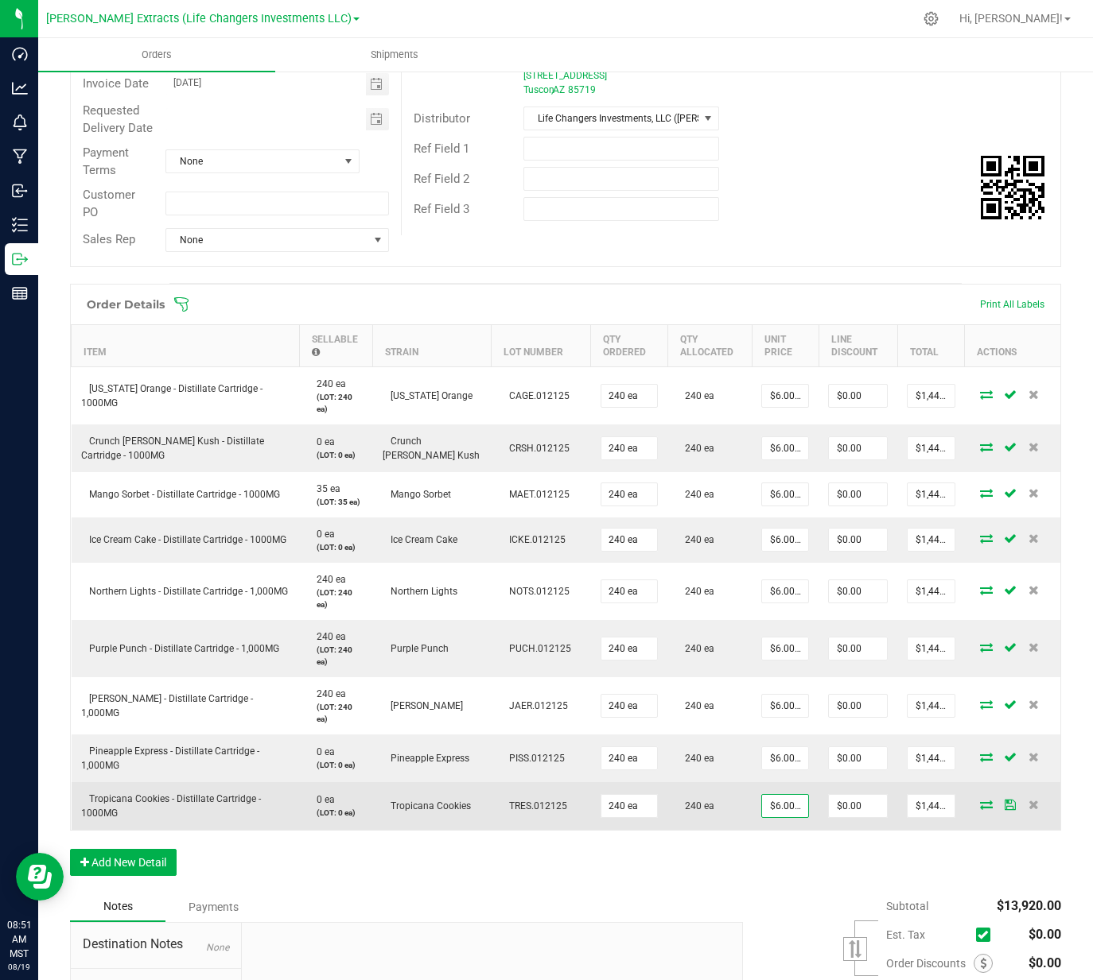
drag, startPoint x: 767, startPoint y: 860, endPoint x: 759, endPoint y: 833, distance: 28.4
click at [767, 860] on div "Order Details Print All Labels Item Sellable Strain Lot Number Qty Ordered Qty …" at bounding box center [565, 588] width 991 height 608
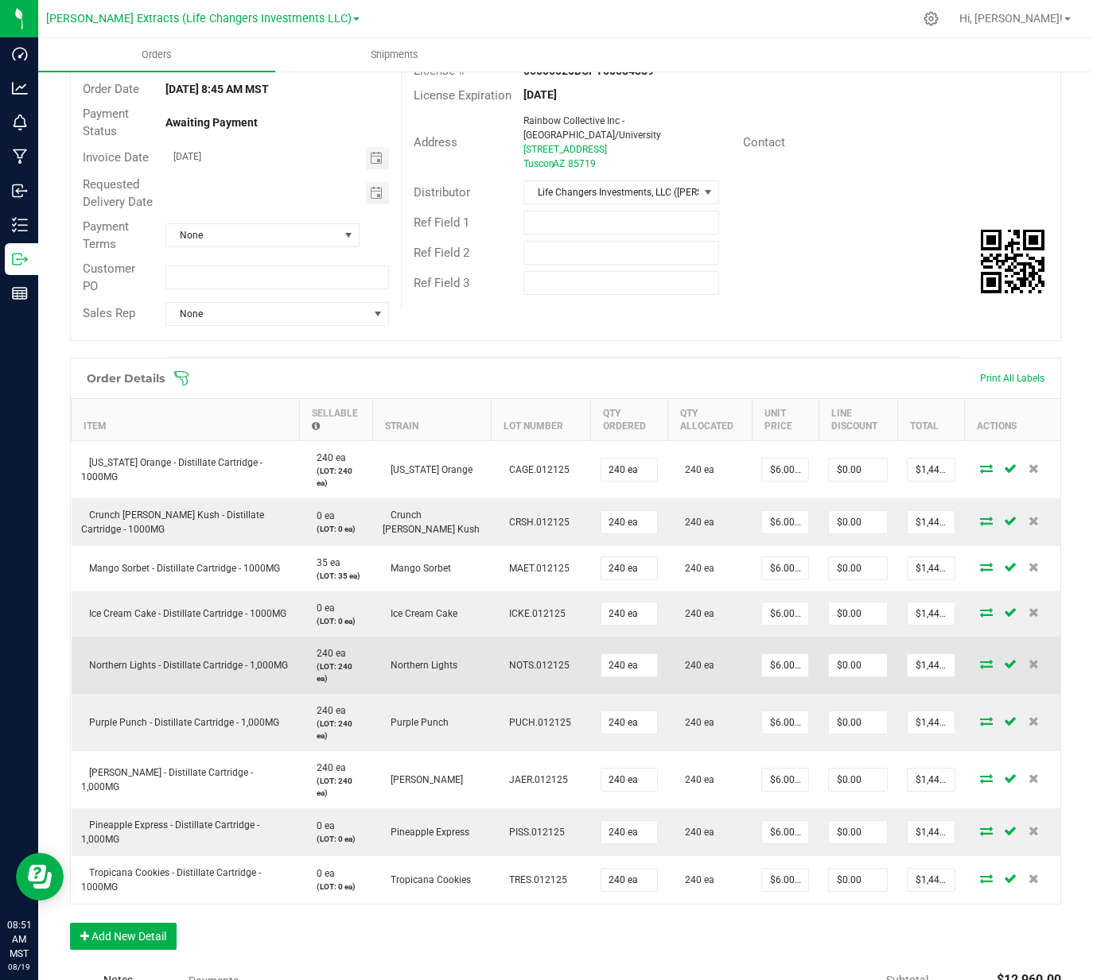
scroll to position [0, 0]
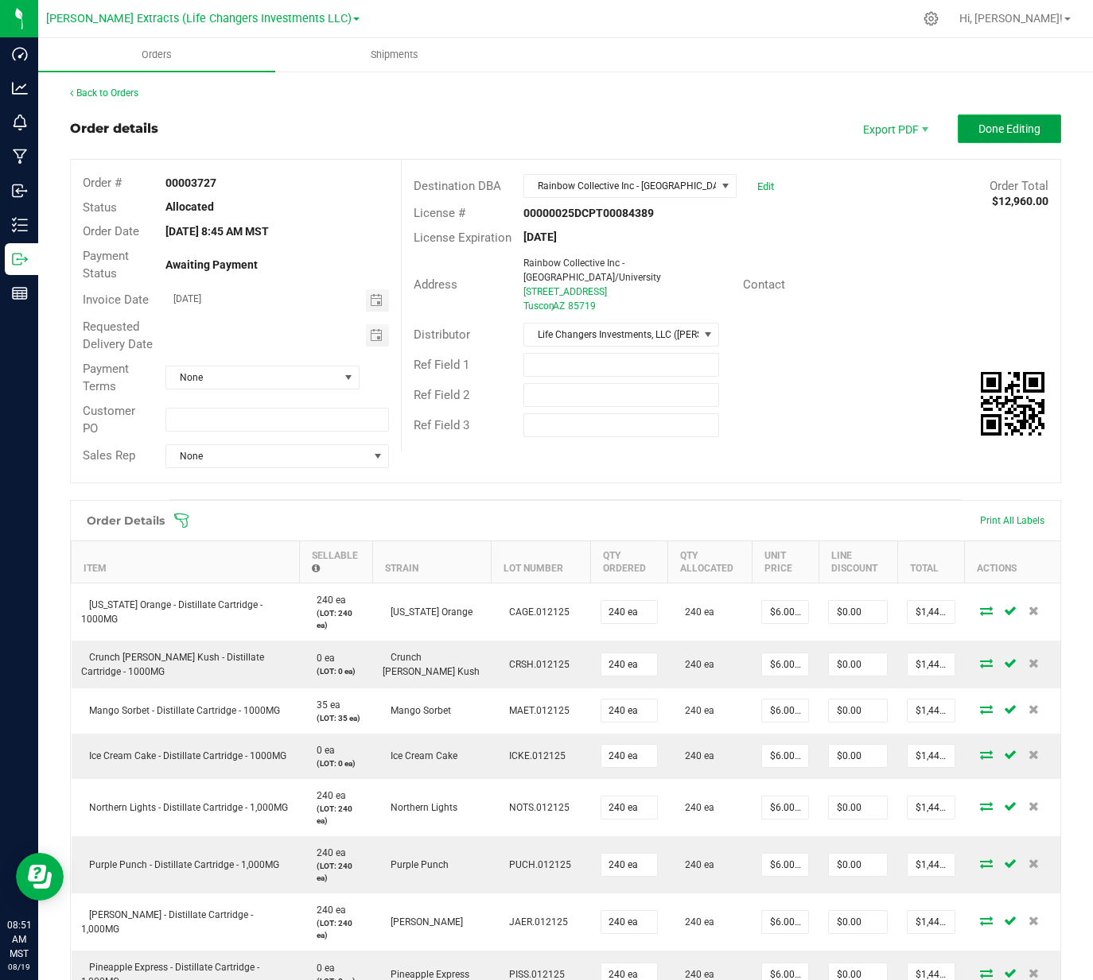
click at [985, 134] on span "Done Editing" at bounding box center [1009, 128] width 62 height 13
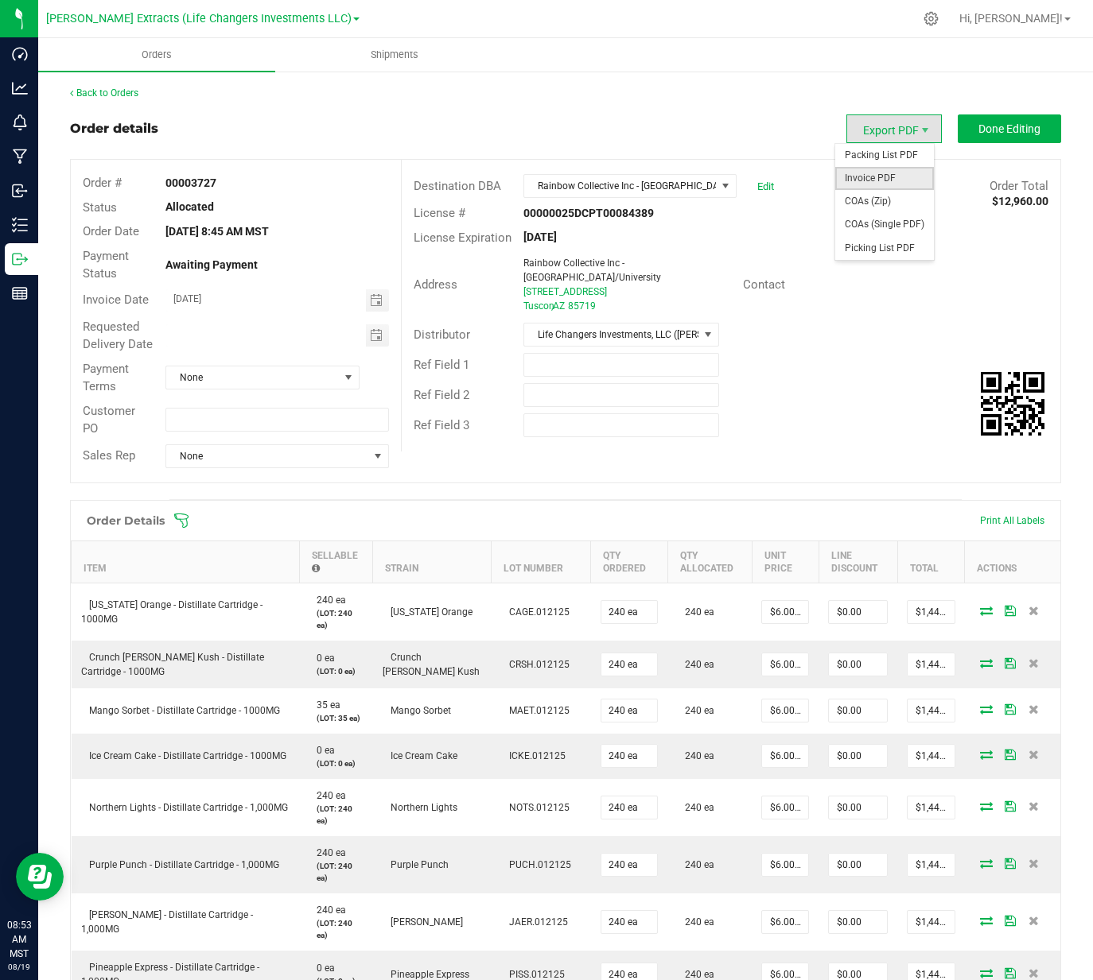
click at [876, 177] on span "Invoice PDF" at bounding box center [884, 178] width 99 height 23
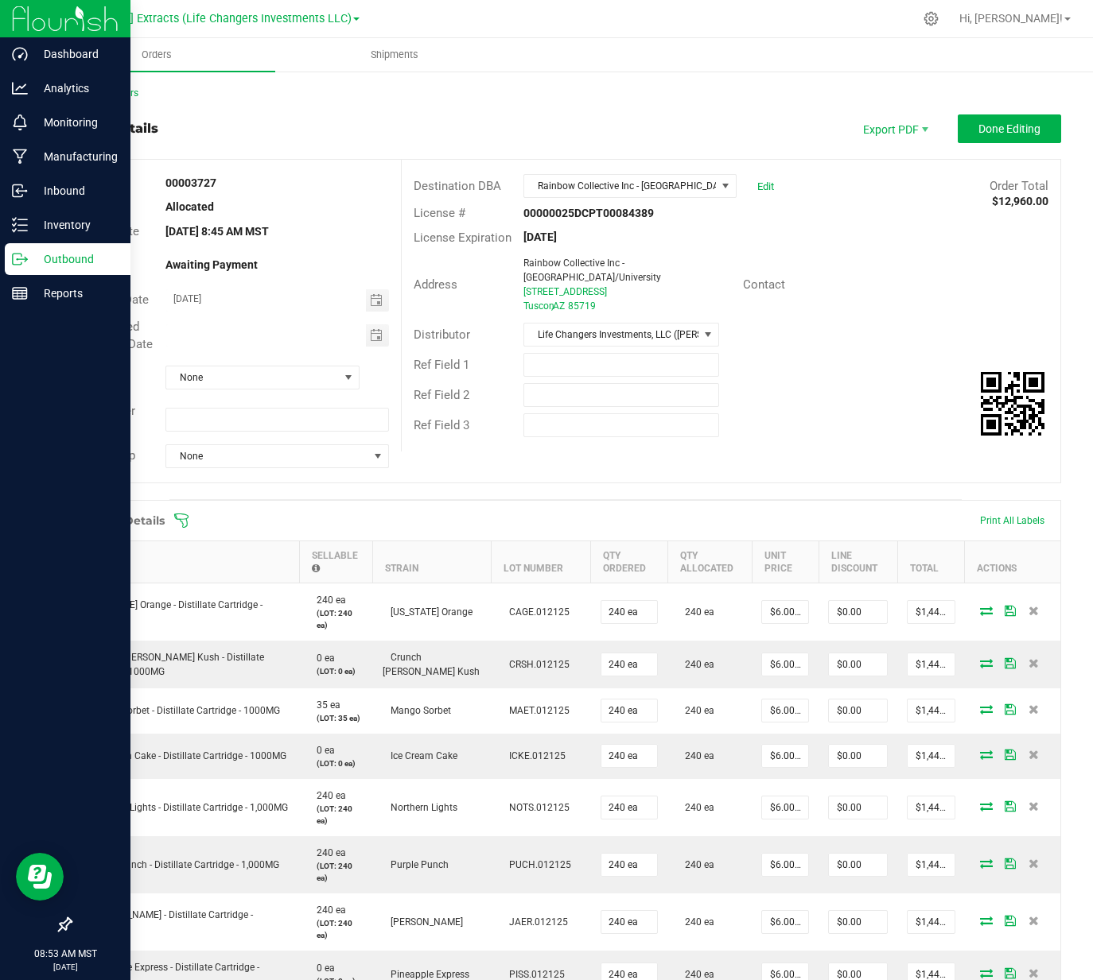
click at [35, 252] on p "Outbound" at bounding box center [75, 259] width 95 height 19
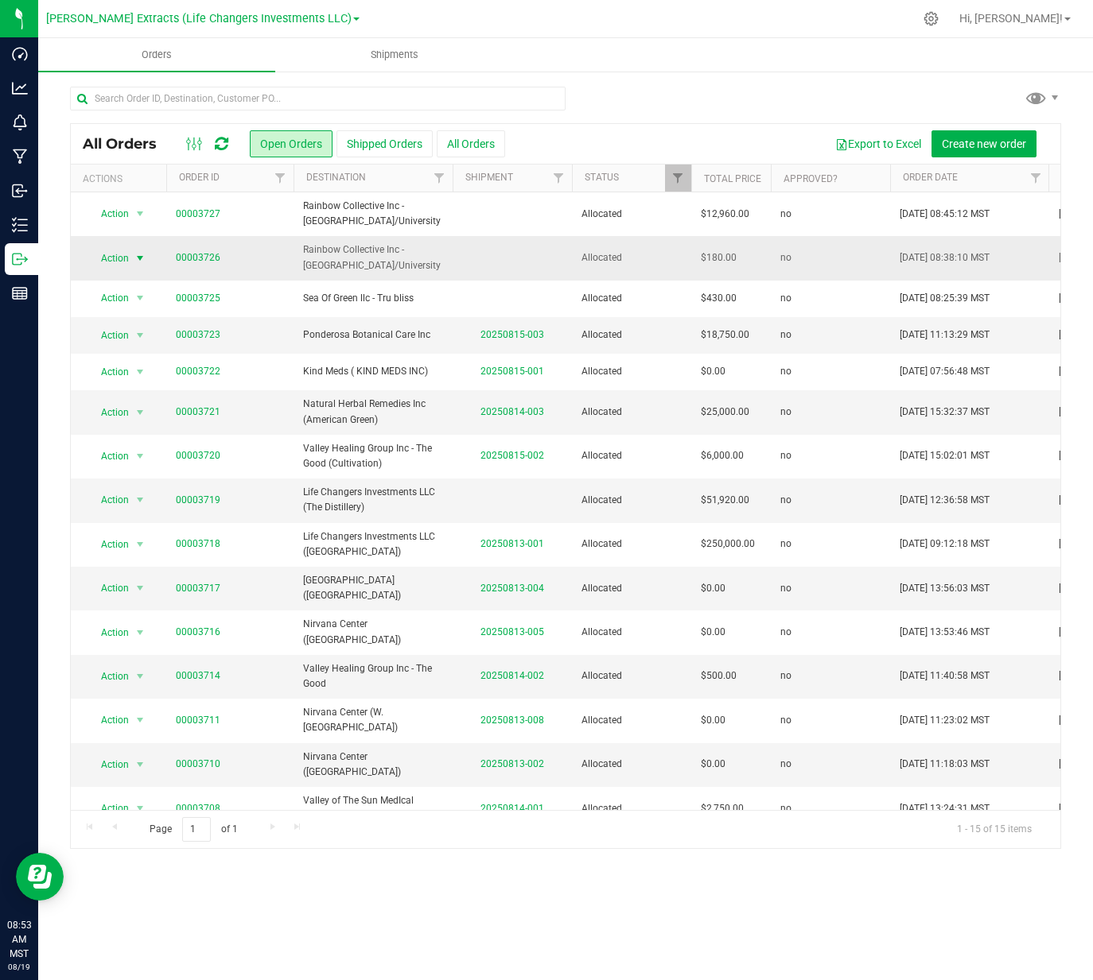
click at [99, 261] on span "Action" at bounding box center [108, 258] width 43 height 22
click at [140, 290] on li "Cancel order" at bounding box center [146, 285] width 119 height 24
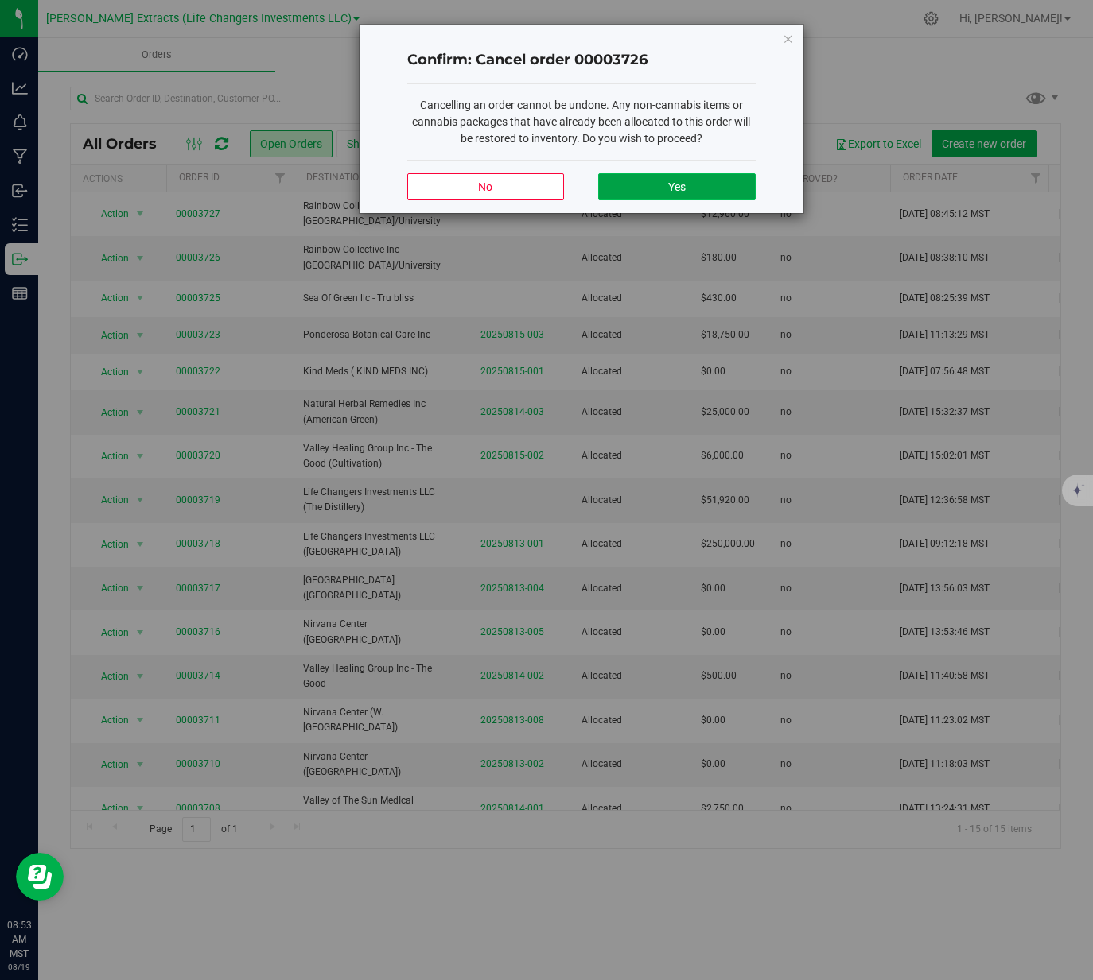
click at [699, 183] on button "Yes" at bounding box center [676, 186] width 157 height 27
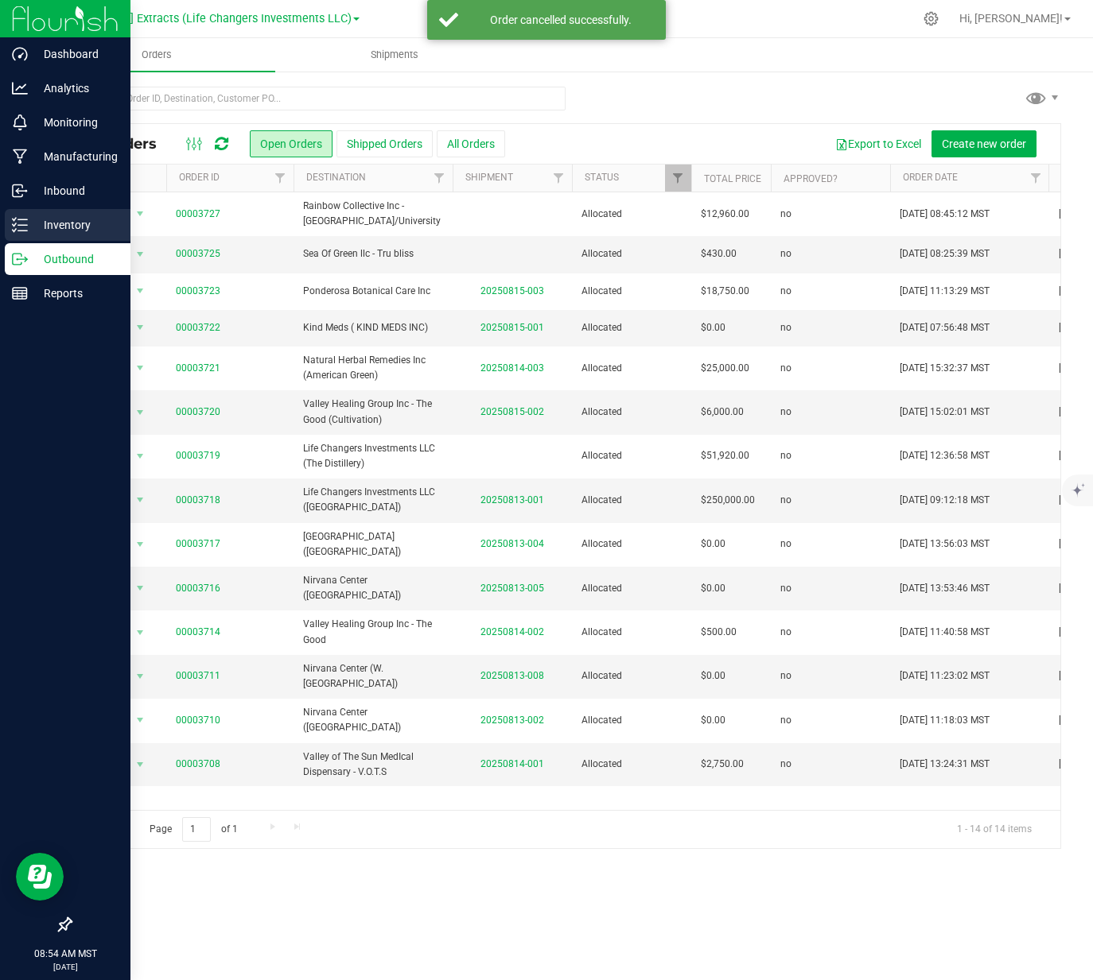
click at [21, 225] on line at bounding box center [22, 225] width 9 height 0
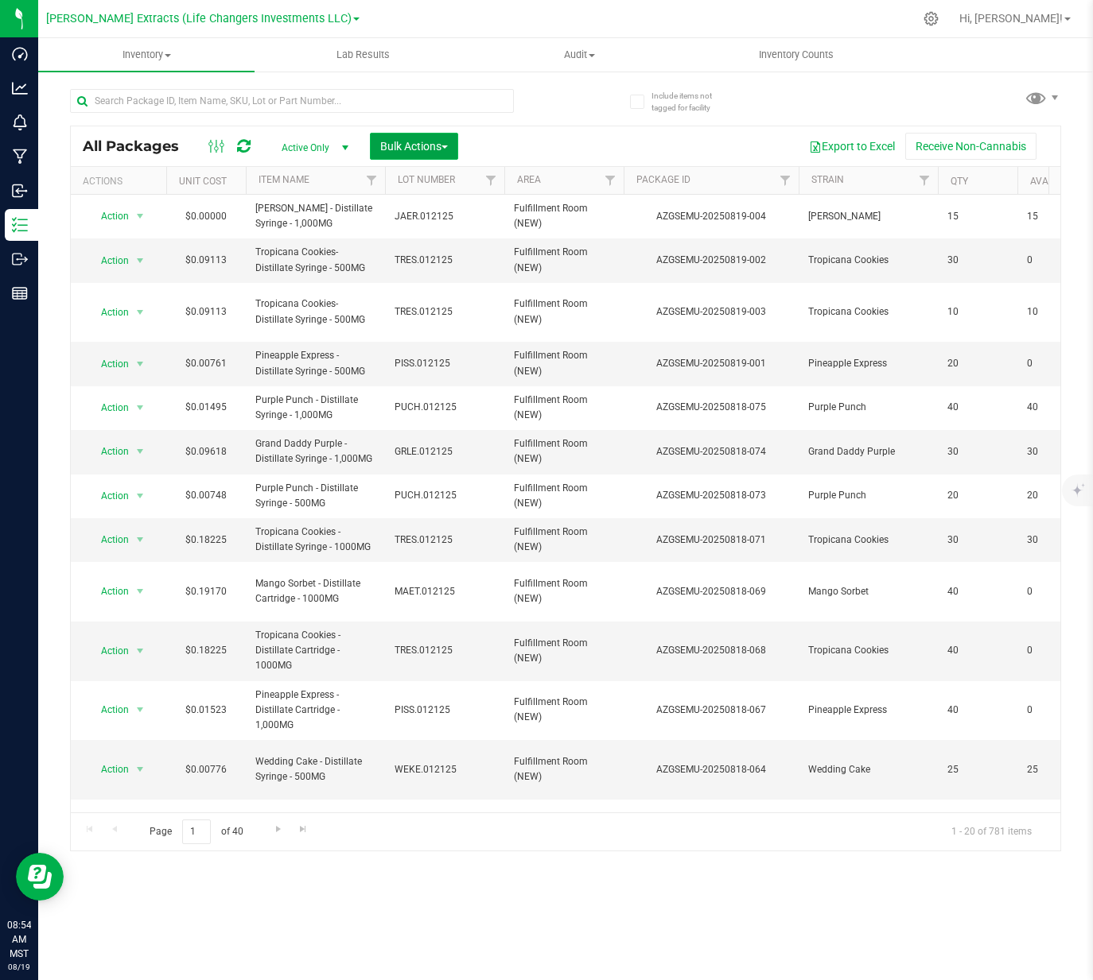
click at [401, 146] on span "Bulk Actions" at bounding box center [414, 146] width 68 height 13
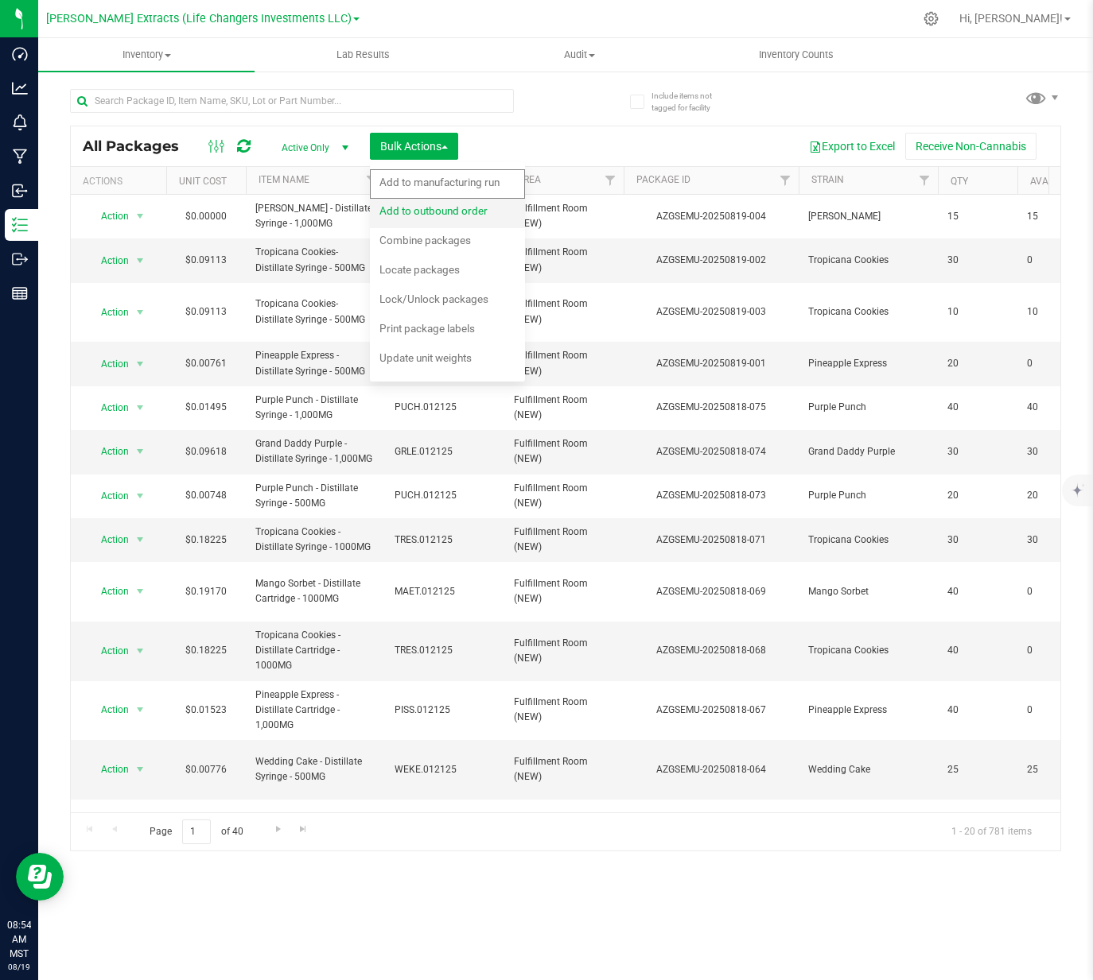
click at [440, 216] on span "Add to outbound order" at bounding box center [433, 210] width 108 height 13
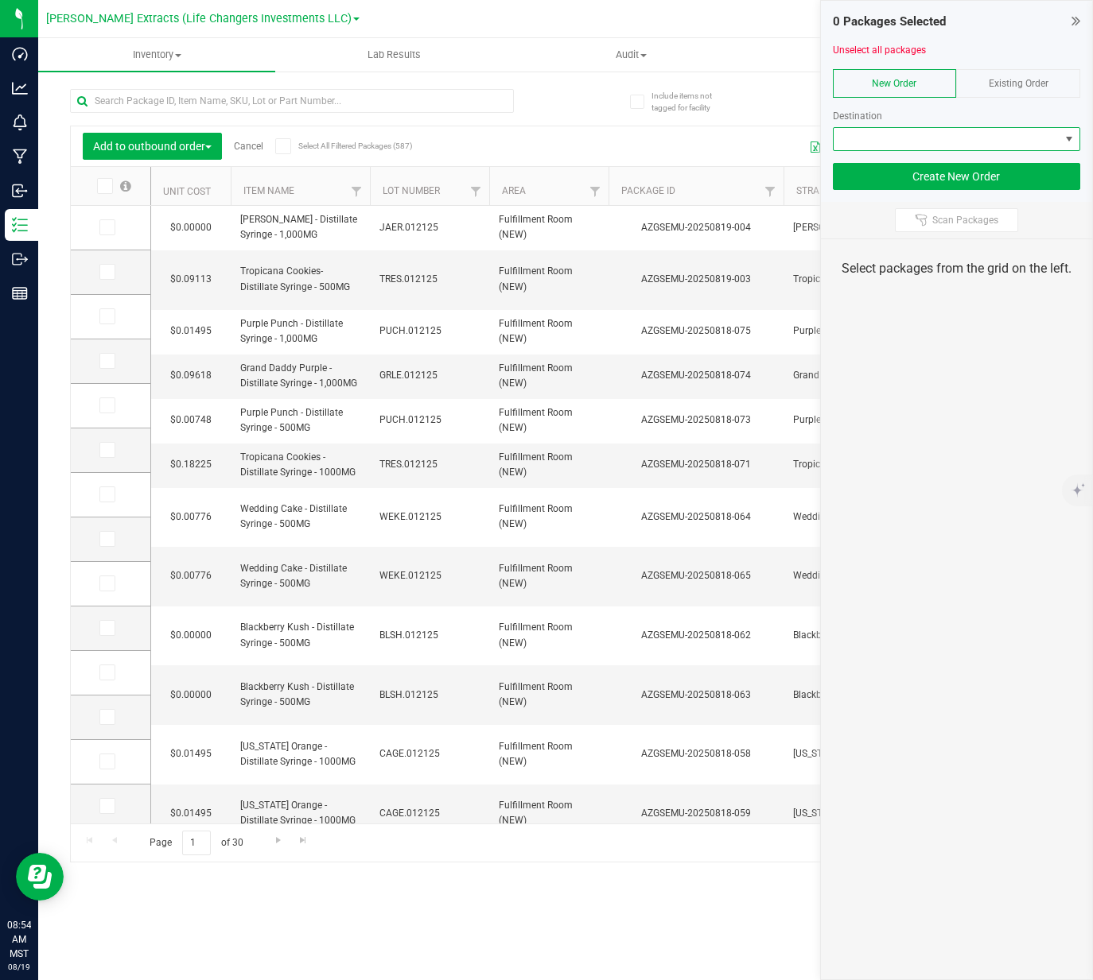
click at [976, 145] on span at bounding box center [946, 139] width 227 height 22
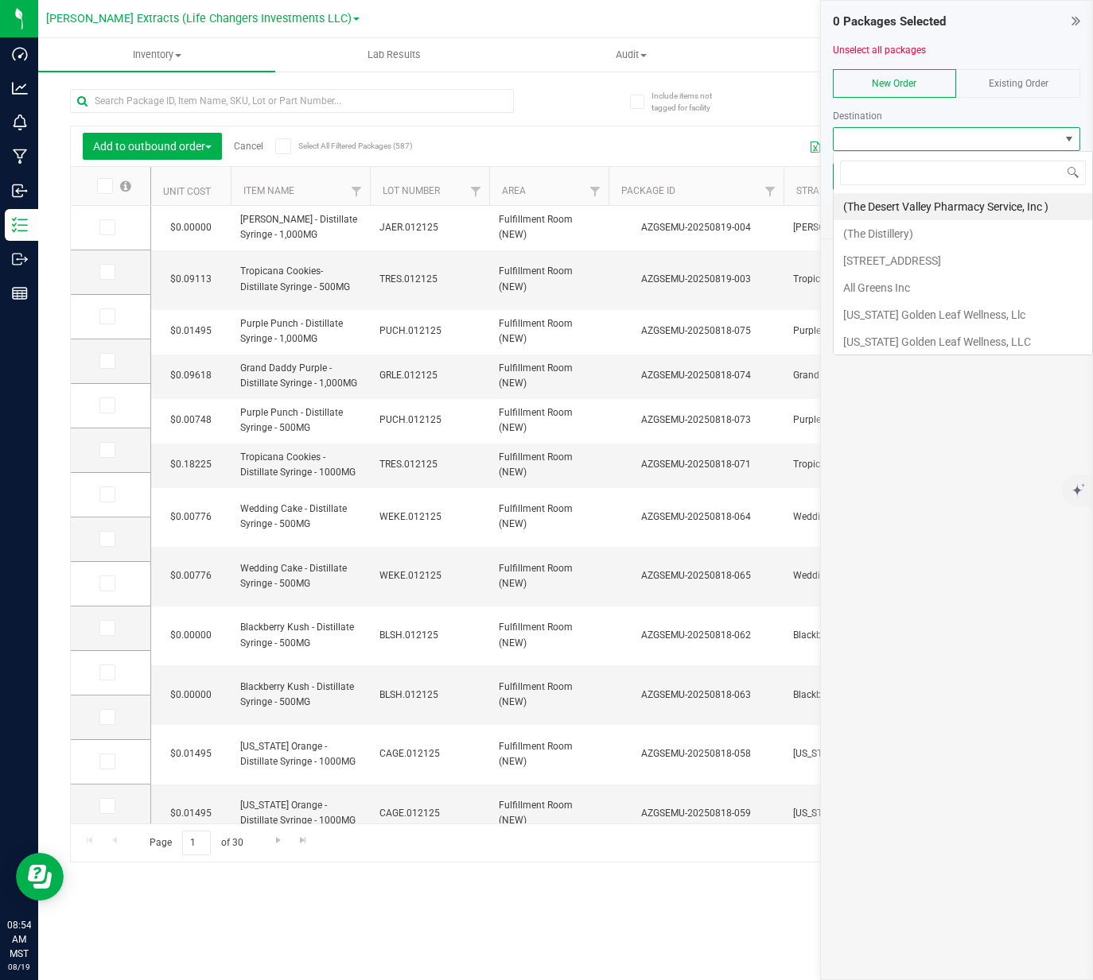
scroll to position [24, 247]
type input "PRIME"
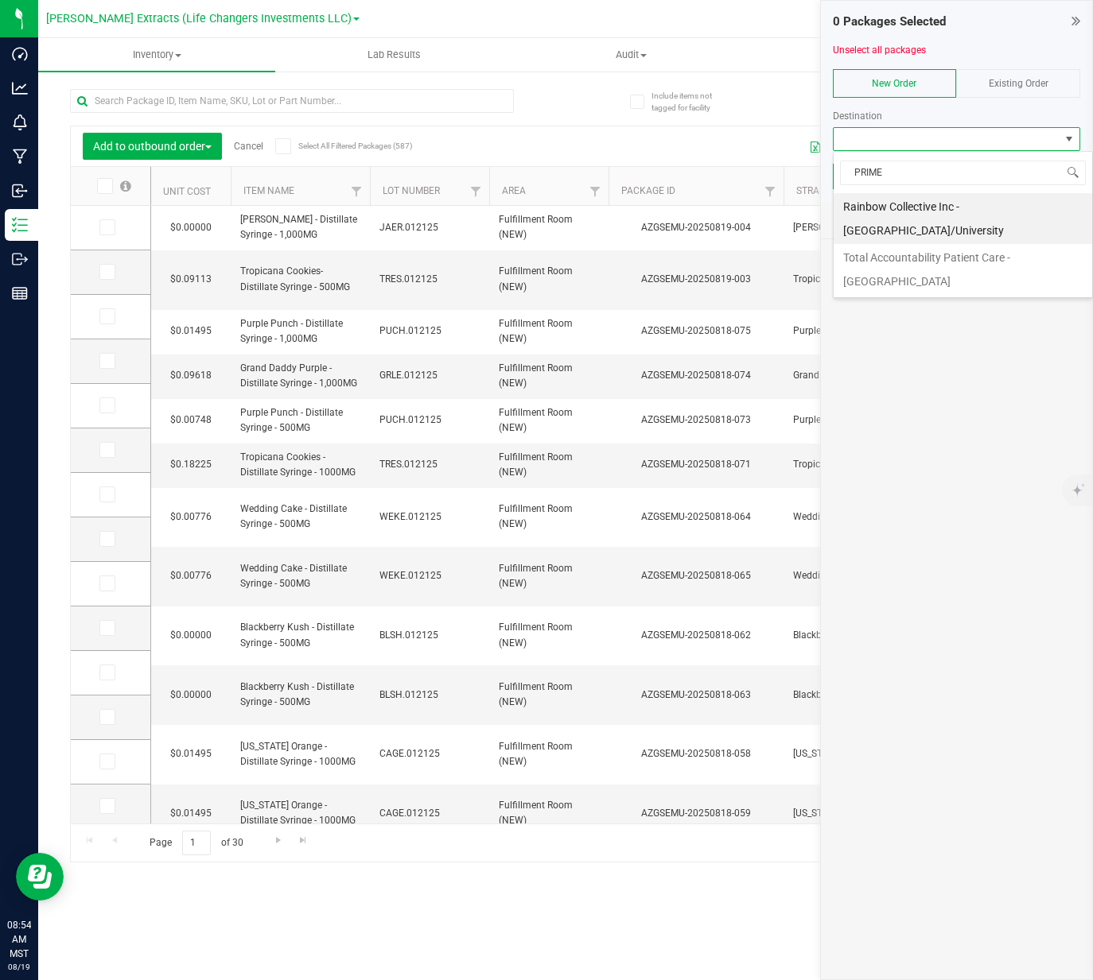
click at [923, 274] on li "Total Accountability Patient Care - Prime Leaf Park" at bounding box center [962, 269] width 259 height 51
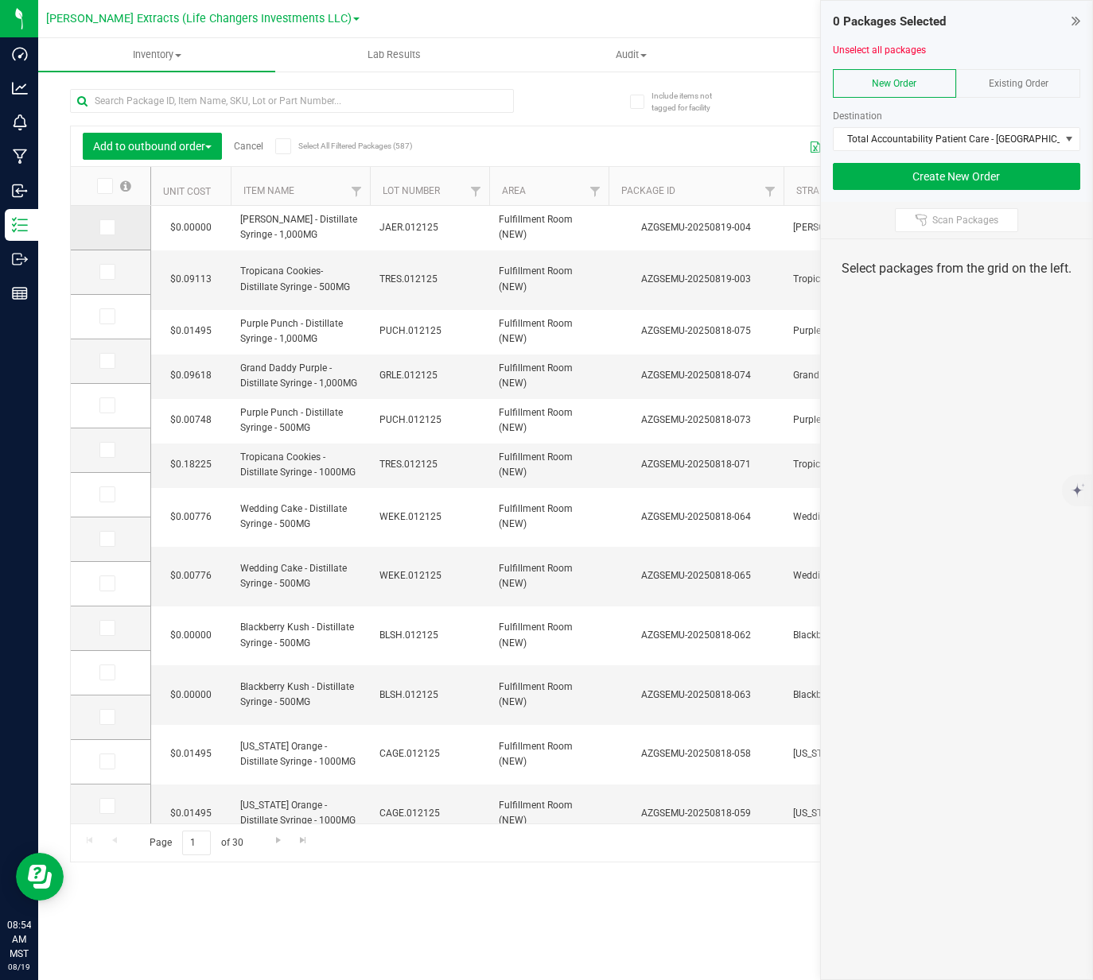
click at [101, 227] on icon at bounding box center [106, 227] width 10 height 0
click at [0, 0] on input "checkbox" at bounding box center [0, 0] width 0 height 0
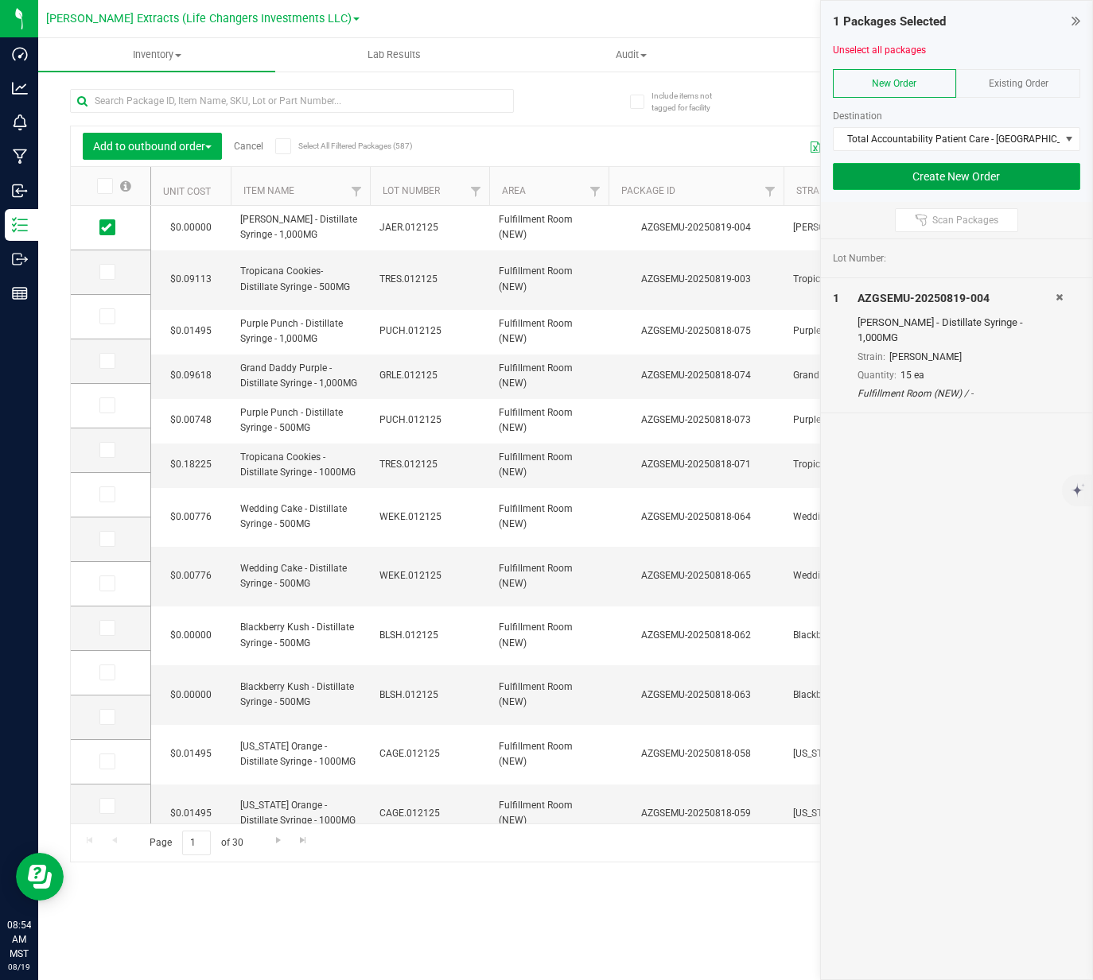
click at [955, 177] on button "Create New Order" at bounding box center [957, 176] width 248 height 27
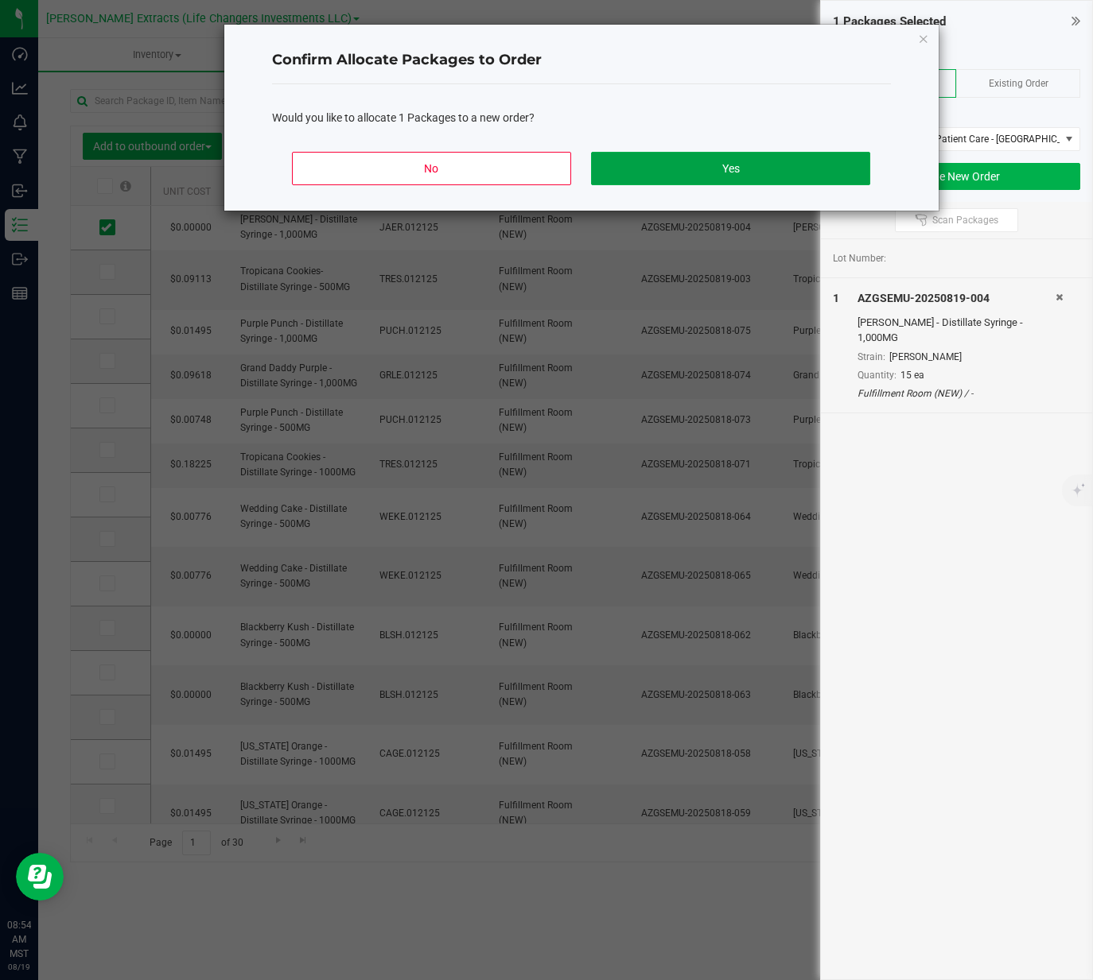
click at [767, 167] on button "Yes" at bounding box center [730, 168] width 278 height 33
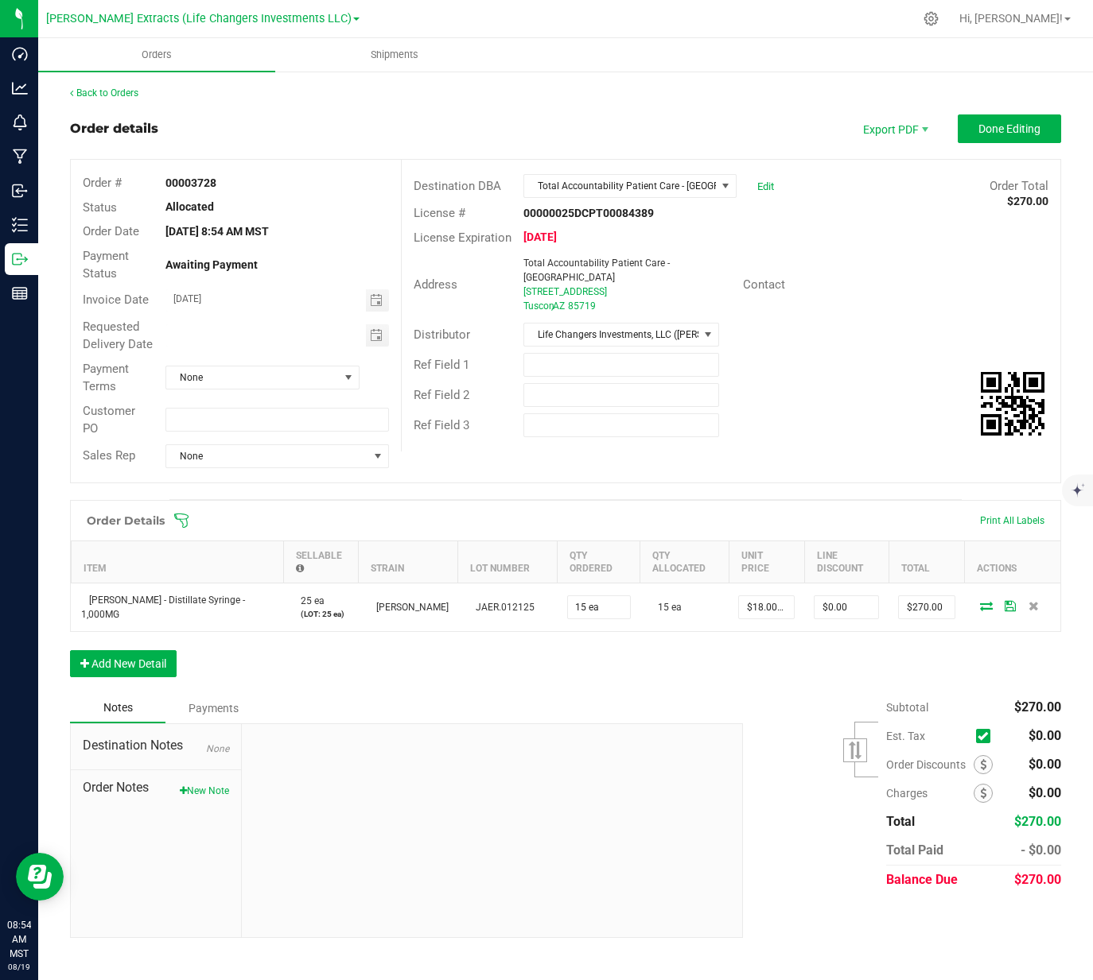
click at [785, 326] on div "Distributor Life Changers Investments, LLC (Goldsmith Extracts)" at bounding box center [731, 335] width 658 height 30
click at [759, 187] on link "Edit" at bounding box center [765, 187] width 17 height 12
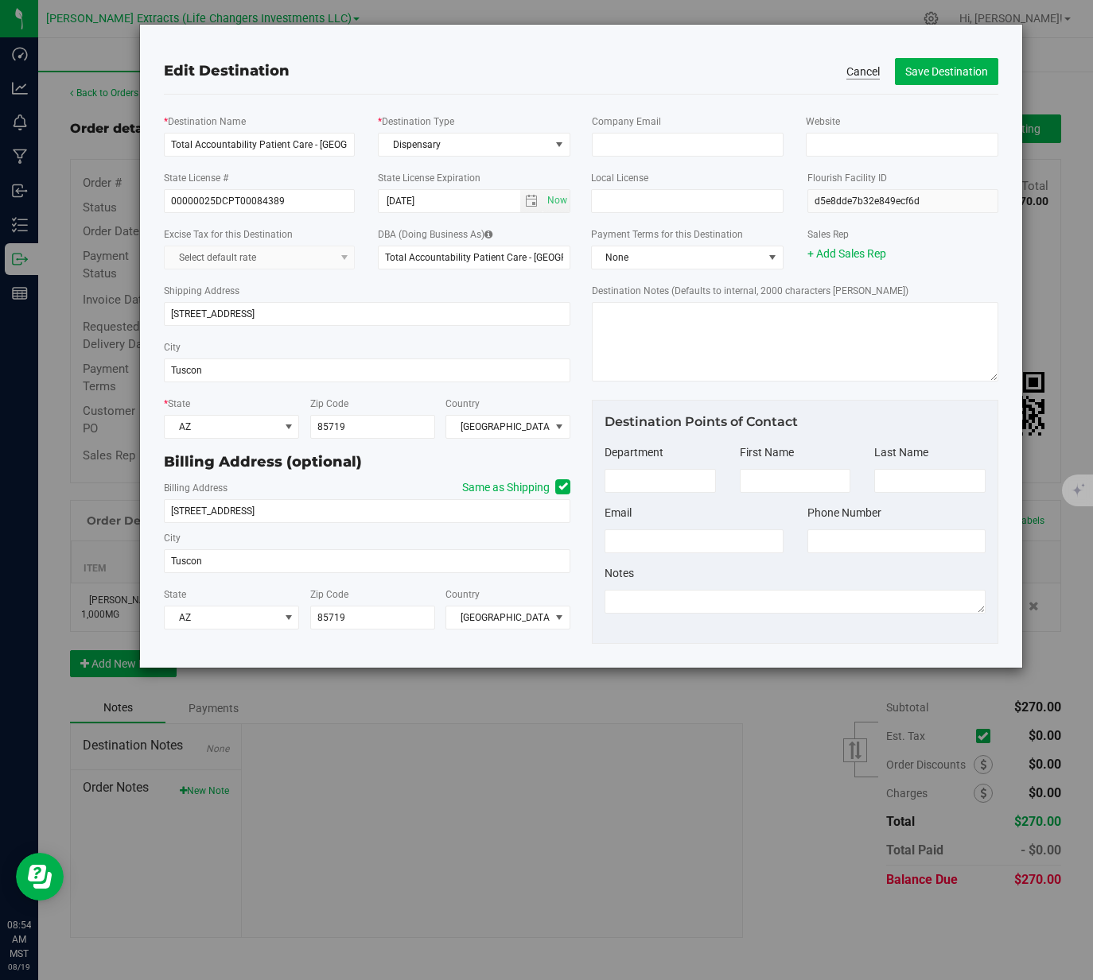
click at [856, 74] on button "Cancel" at bounding box center [862, 72] width 33 height 16
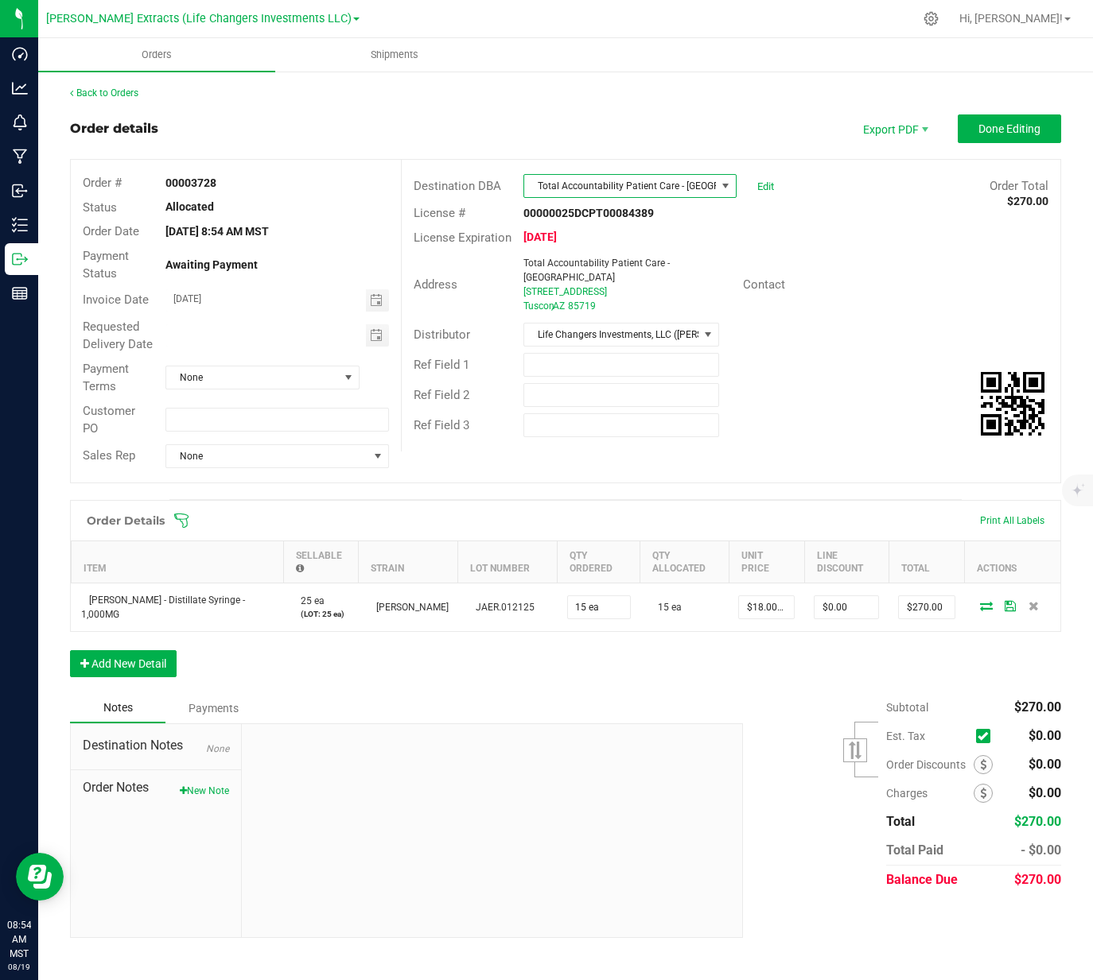
click at [731, 184] on span at bounding box center [725, 186] width 13 height 13
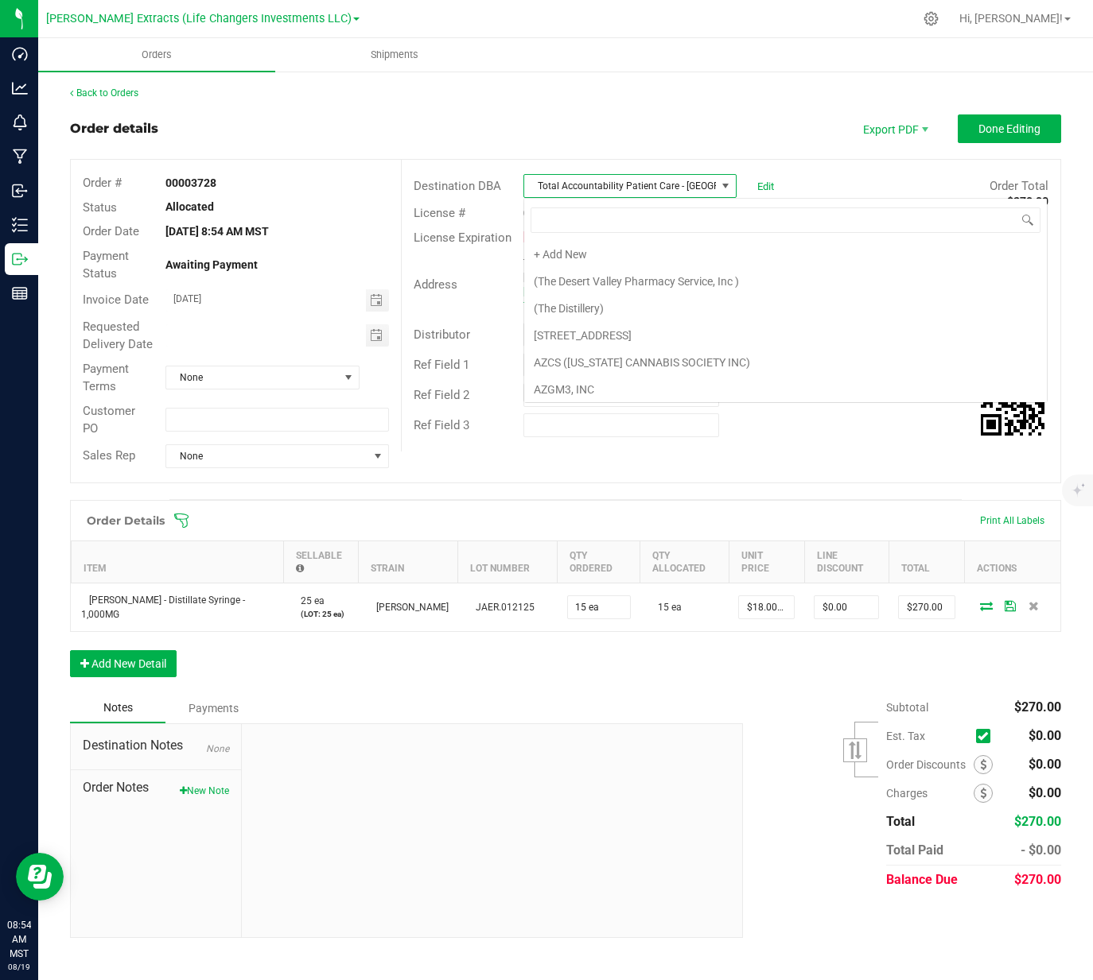
scroll to position [4897, 0]
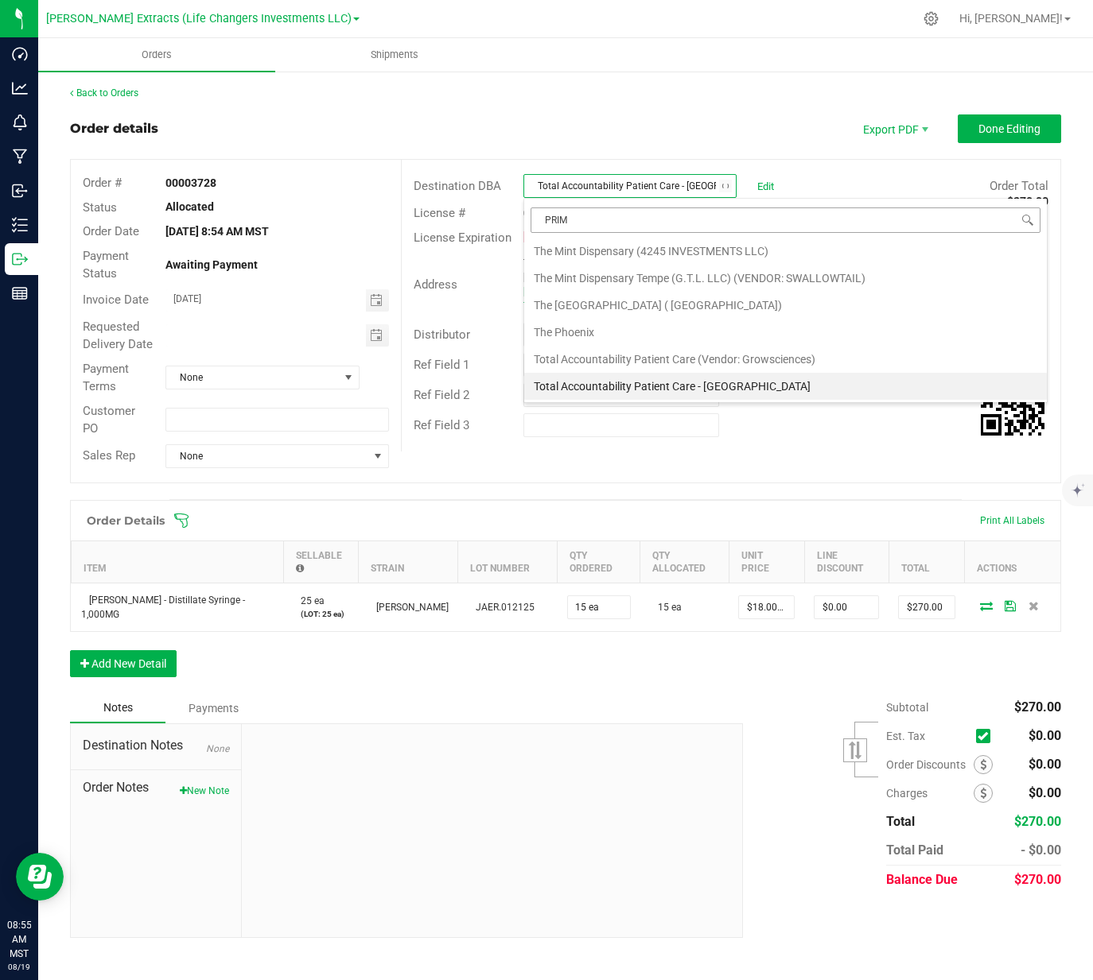
type input "PRIME"
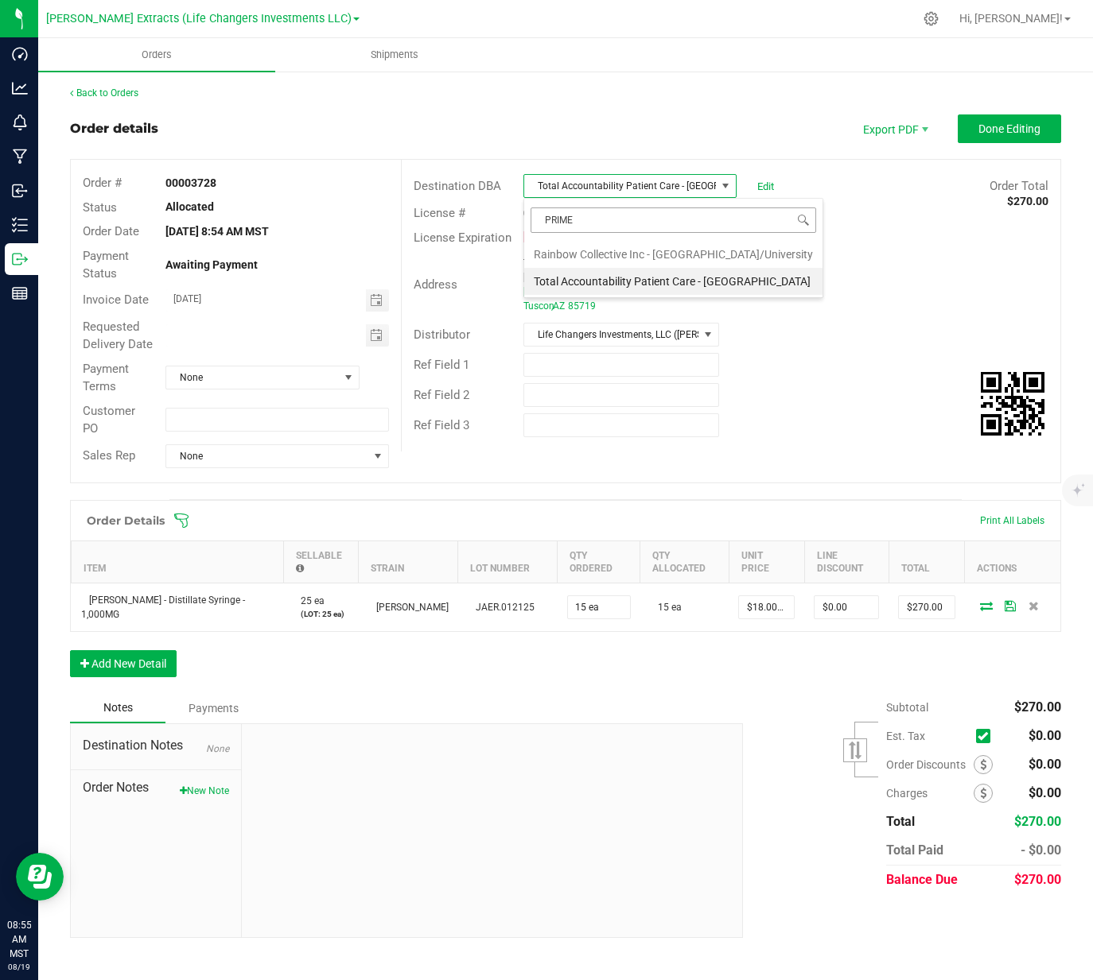
scroll to position [0, 0]
click at [667, 254] on li "Rainbow Collective Inc - Prime Leaf Parkway/University" at bounding box center [673, 254] width 298 height 27
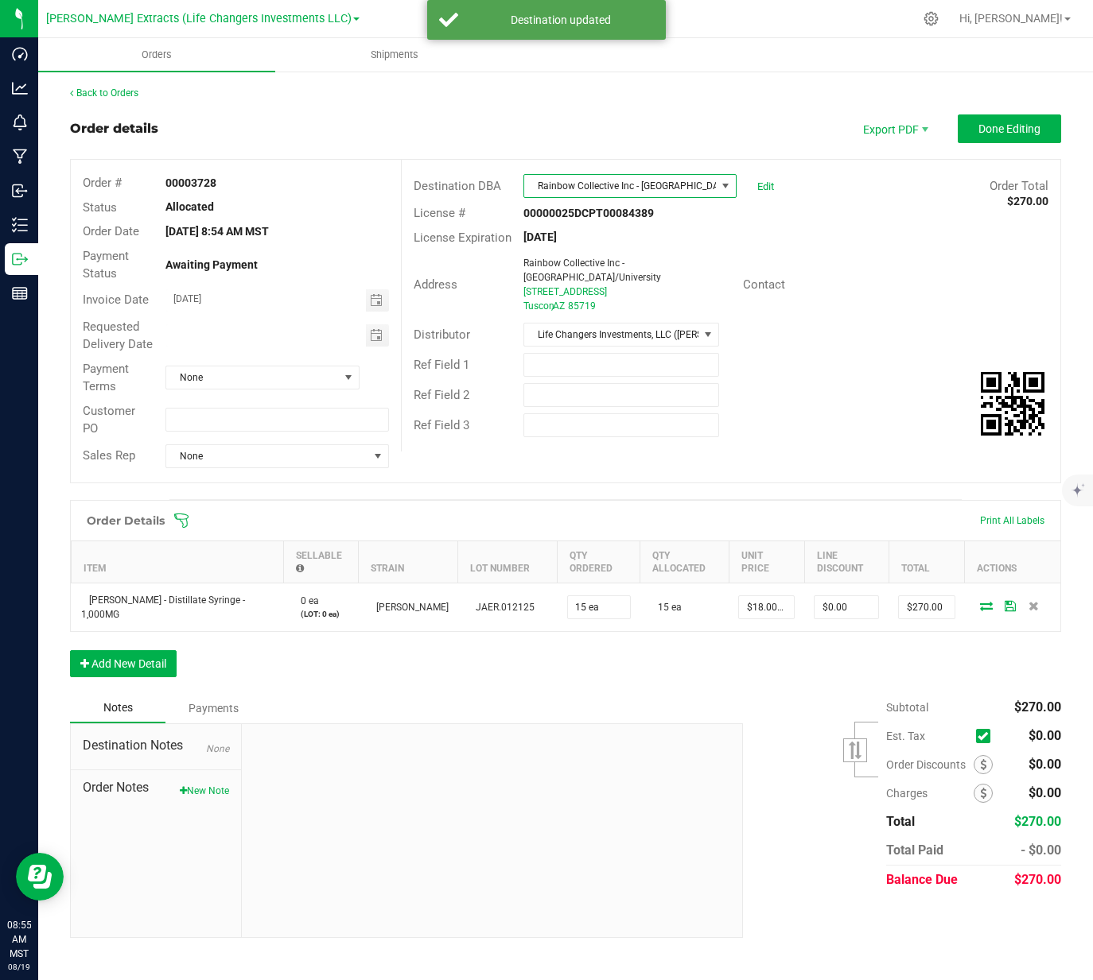
click at [729, 187] on span at bounding box center [725, 186] width 13 height 13
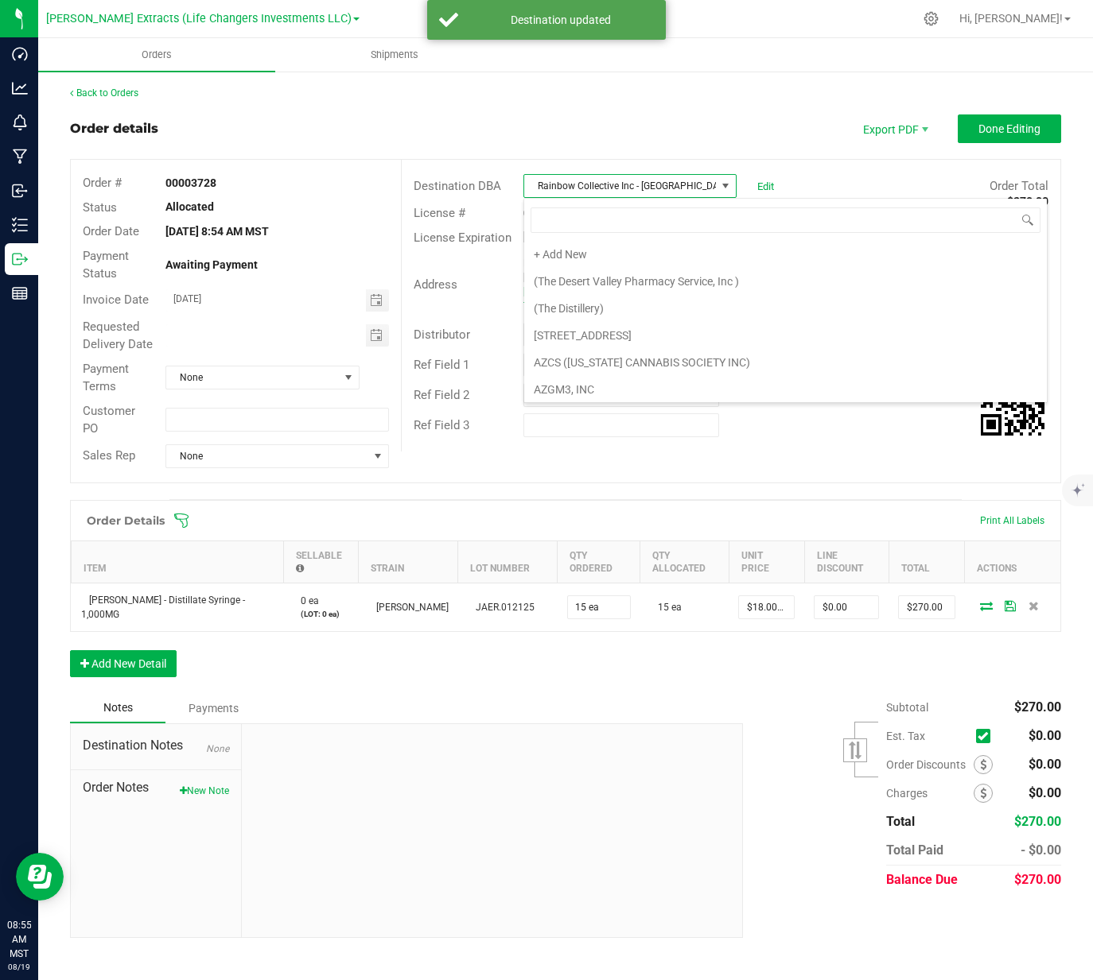
scroll to position [24, 212]
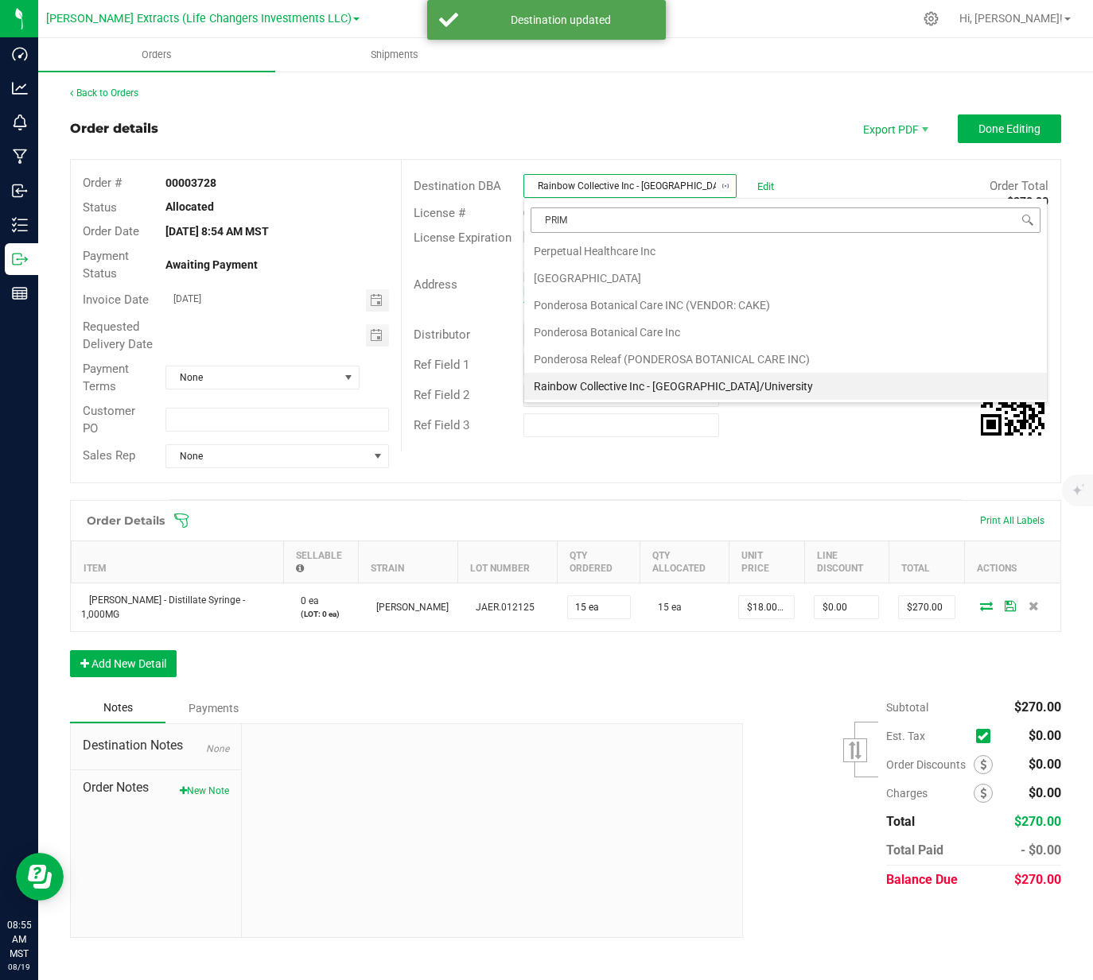
type input "PRIME"
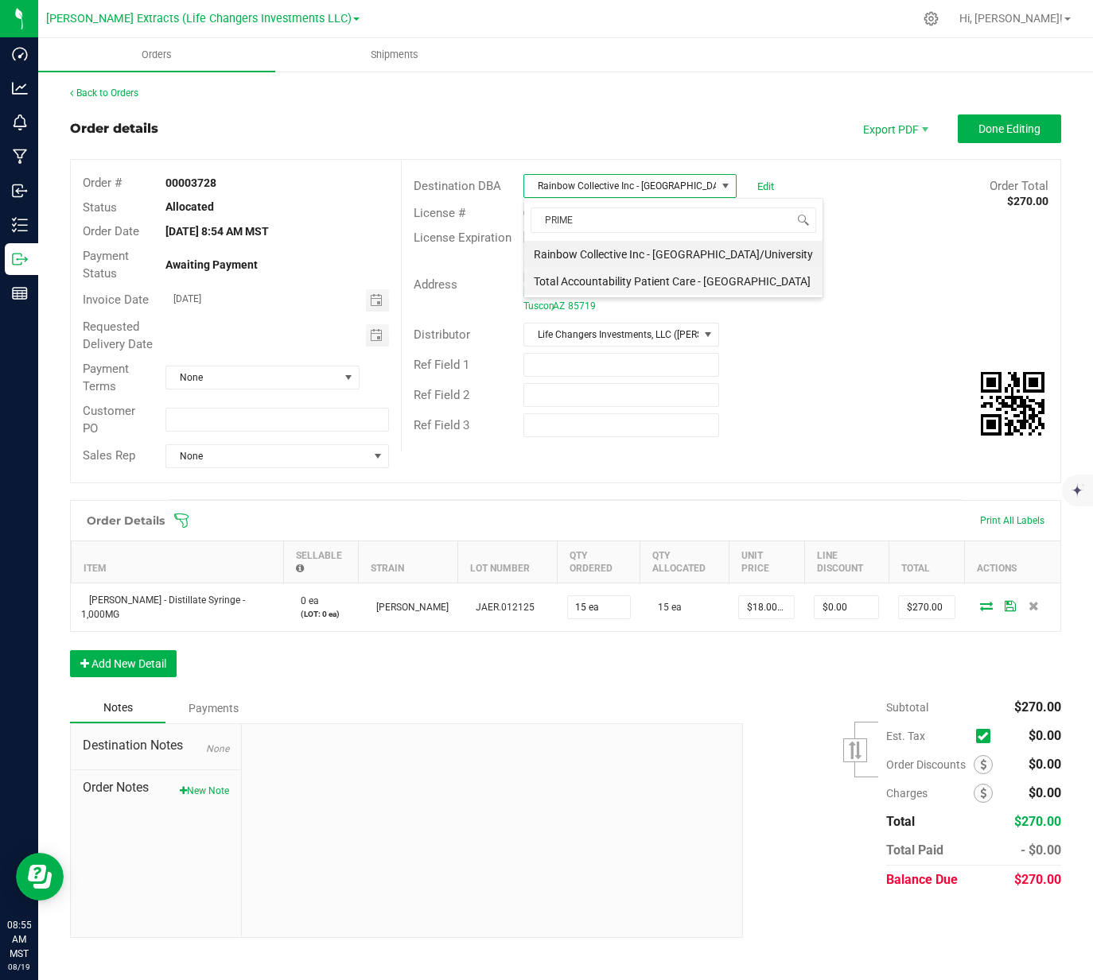
click at [702, 286] on li "Total Accountability Patient Care - Prime Leaf Park" at bounding box center [673, 281] width 298 height 27
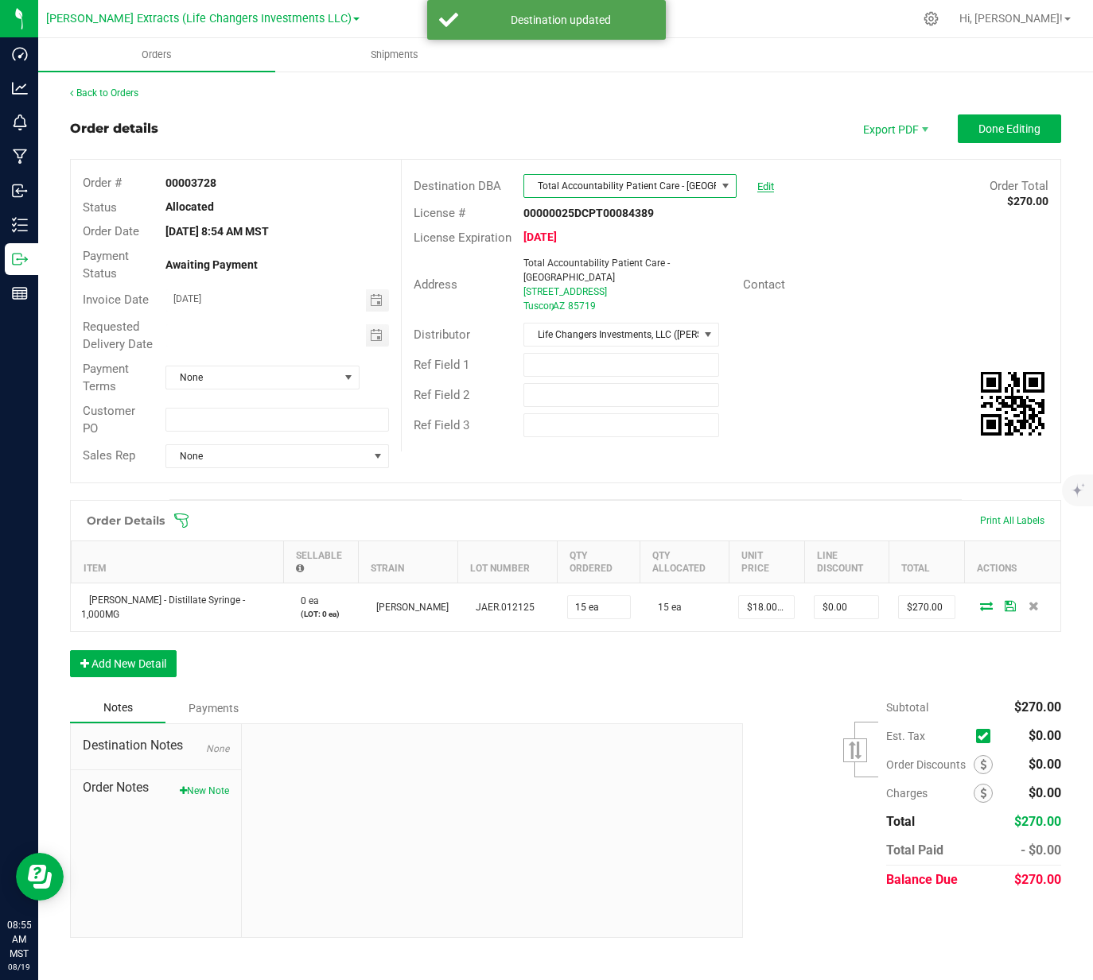
click at [767, 186] on link "Edit" at bounding box center [765, 187] width 17 height 12
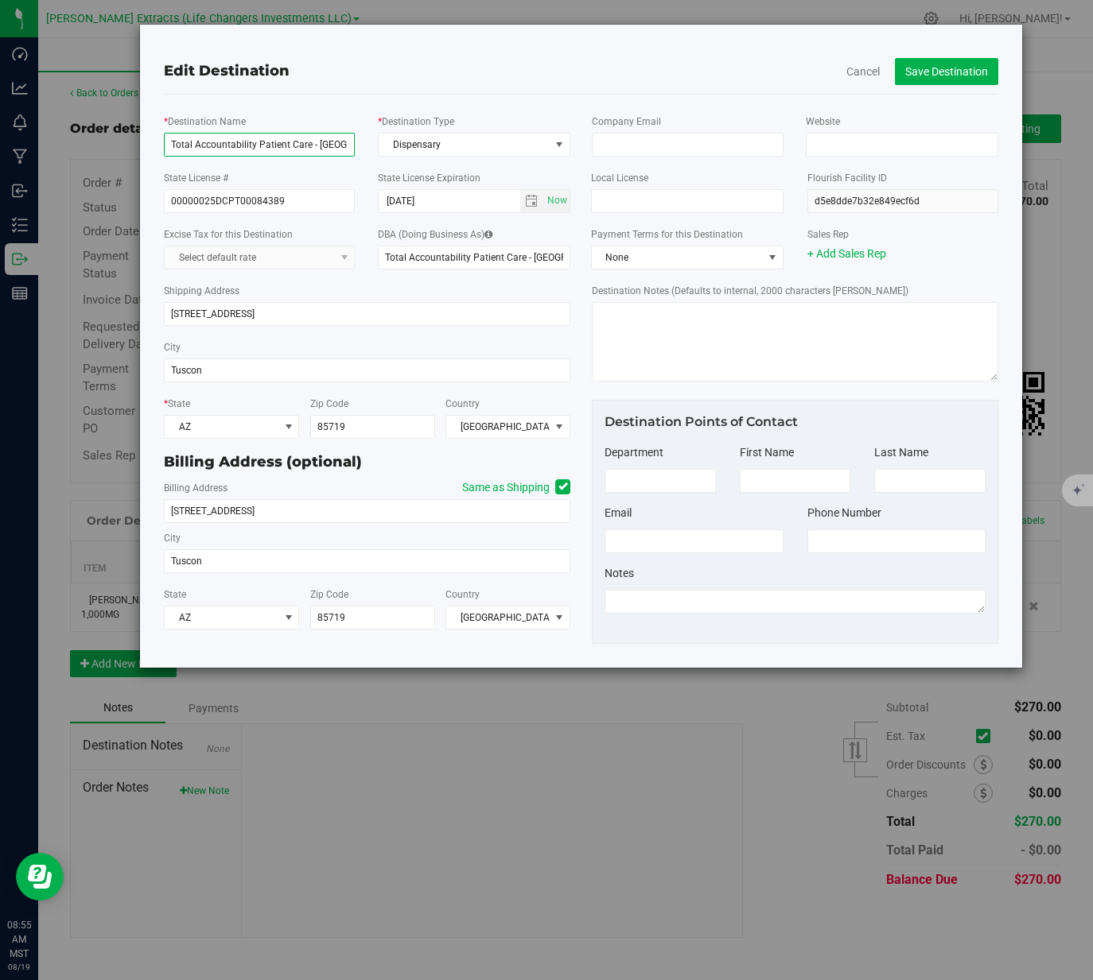
click at [328, 146] on input "Total Accountability Patient Care - Prime Leaf Park" at bounding box center [260, 145] width 192 height 24
click at [268, 147] on input "Total Accountability Patient Care - Prime Leaf" at bounding box center [260, 145] width 192 height 24
click at [288, 142] on input "Total Accountability Patient Care - Prime Leaf" at bounding box center [260, 145] width 192 height 24
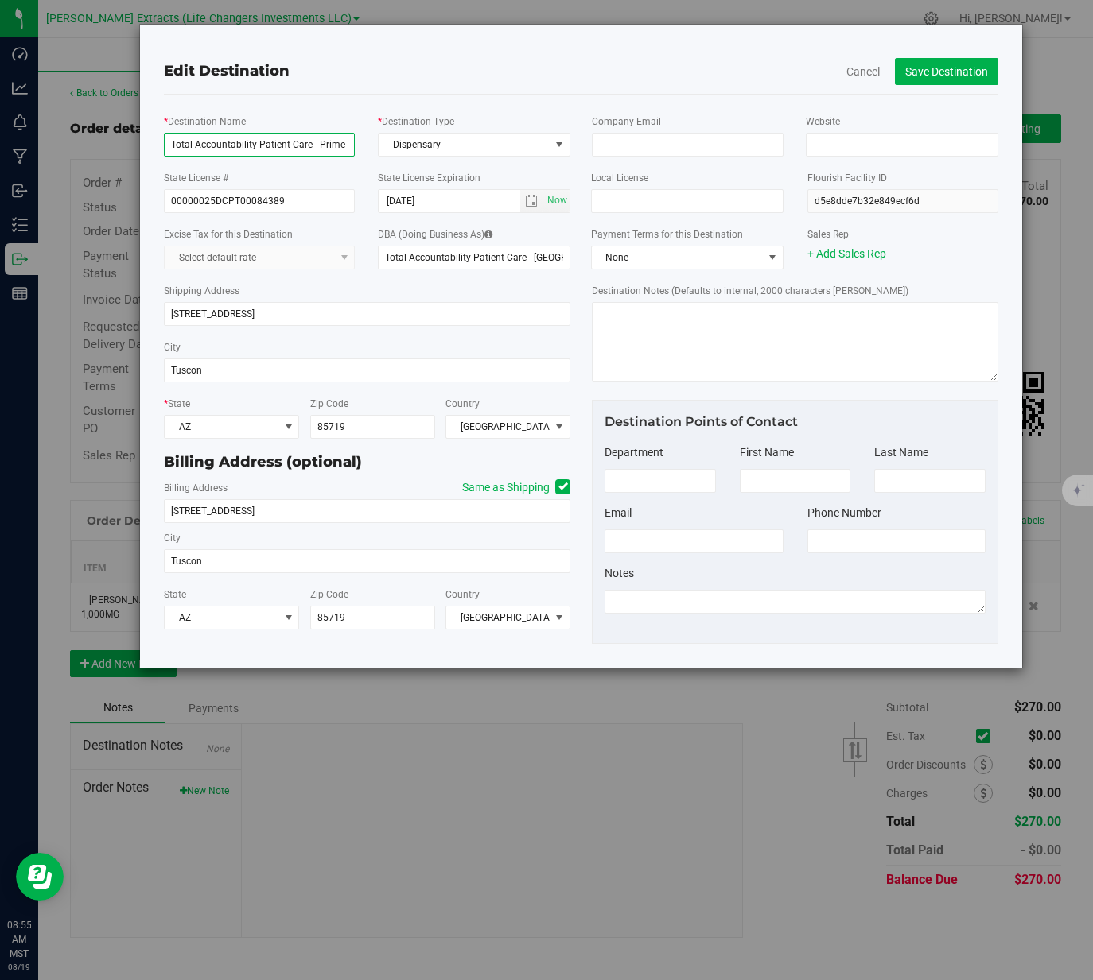
drag, startPoint x: 291, startPoint y: 145, endPoint x: 7, endPoint y: 134, distance: 284.1
click at [7, 134] on div "Edit Destination Cancel Save Destination * Destination Name Total Accountabilit…" at bounding box center [552, 490] width 1105 height 980
type input "Rainbow Collective Inc - Prime Leaf Speedway / Midtown"
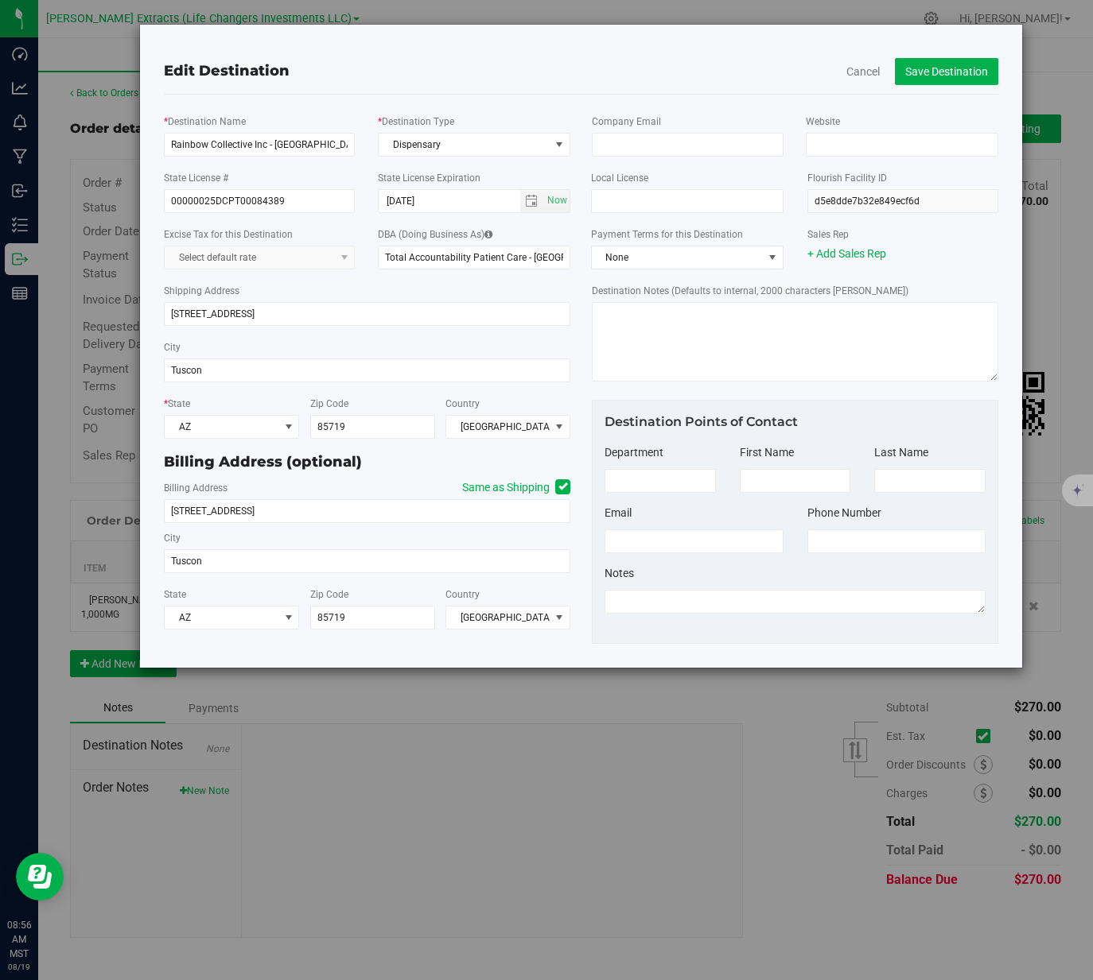
click at [281, 184] on div "State License # 00000025DCPT00084389" at bounding box center [259, 191] width 215 height 44
click at [299, 182] on div "State License # 00000025DCPT00084389" at bounding box center [259, 191] width 215 height 44
click at [295, 204] on input "00000025DCPT00084389" at bounding box center [260, 201] width 192 height 24
type input "00000039DCVR00320237"
click at [450, 200] on input "08-01-2024" at bounding box center [450, 201] width 142 height 22
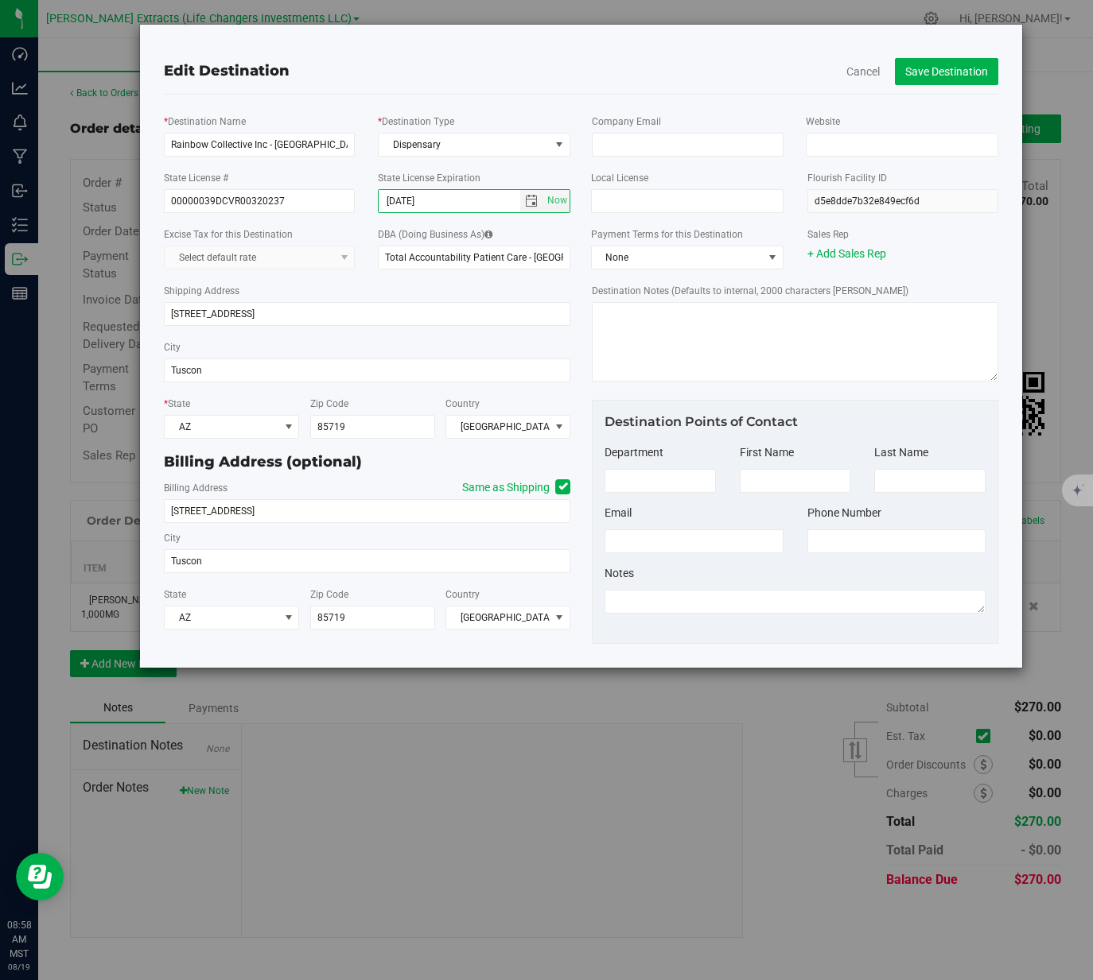
type input "08-07-2026"
click at [423, 289] on div "Shipping Address 1525 N Park Ave" at bounding box center [367, 304] width 406 height 56
click at [233, 149] on input "Rainbow Collective Inc - Prime Leaf Speedway / Midtown" at bounding box center [260, 145] width 192 height 24
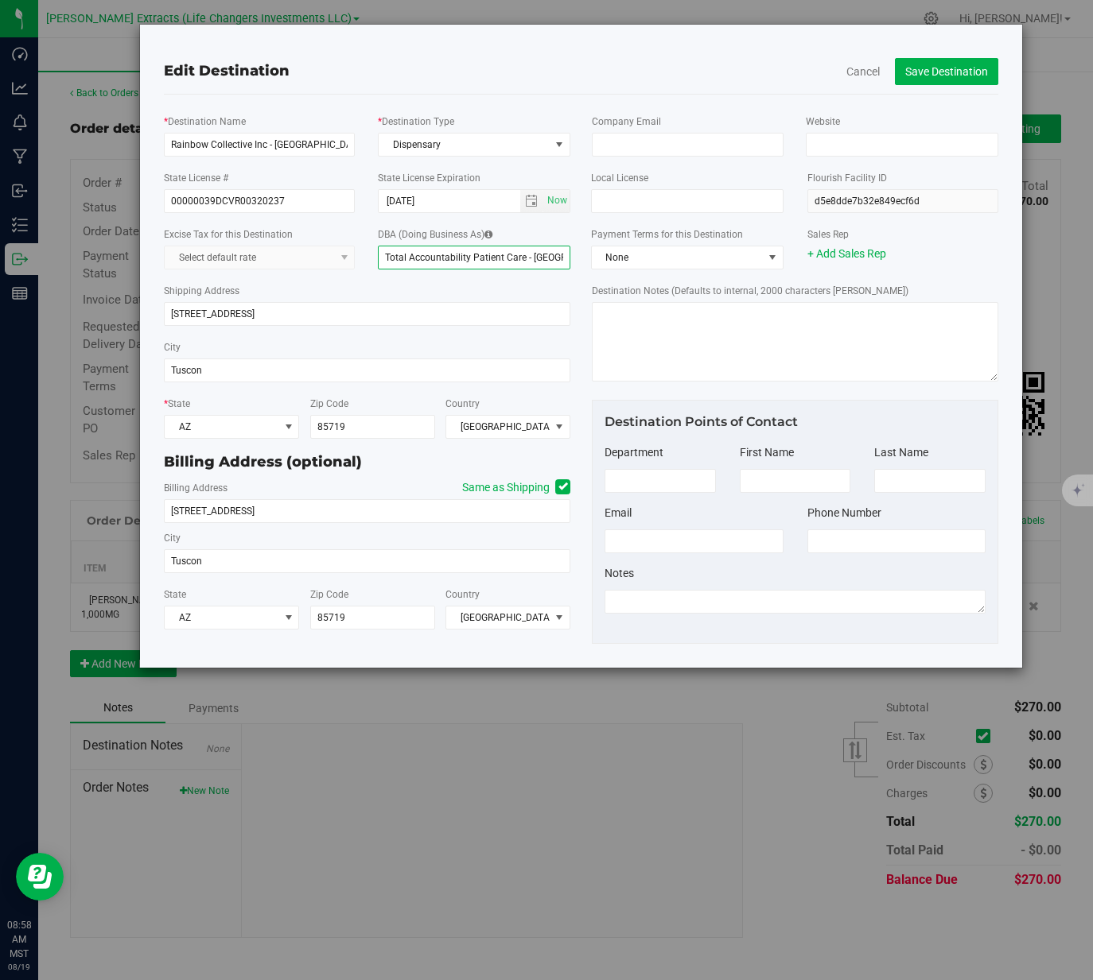
click at [445, 258] on input "Total Accountability Patient Care - Prime Leaf Park" at bounding box center [474, 258] width 192 height 24
click at [445, 257] on input "Total Accountability Patient Care - Prime Leaf Park" at bounding box center [474, 258] width 192 height 24
paste input "Rainbow Collective Inc - Prime Leaf Speedway / Midtown"
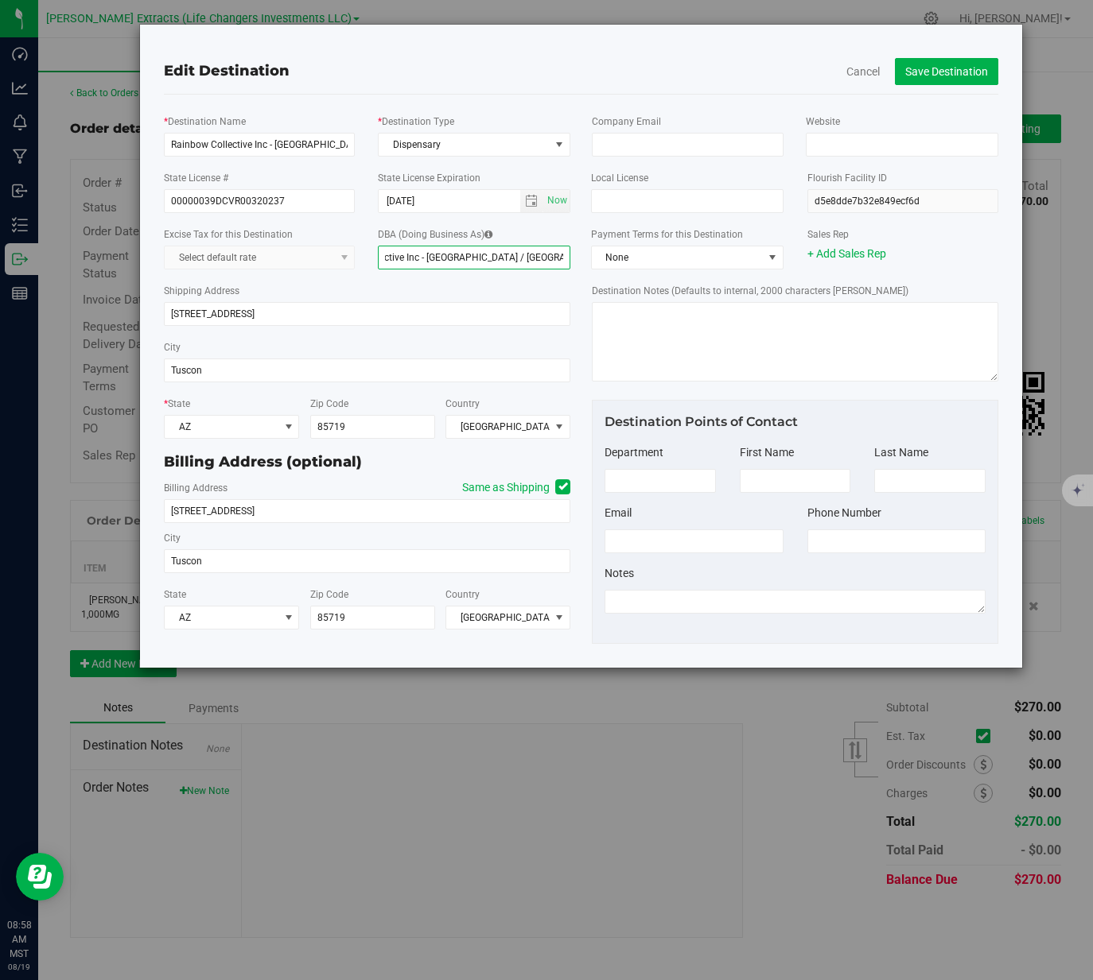
type input "Rainbow Collective Inc - Prime Leaf Speedway / Midtown"
click at [398, 280] on div "Shipping Address 1525 N Park Ave" at bounding box center [367, 304] width 406 height 56
click at [245, 316] on input "1525 N Park Ave" at bounding box center [367, 314] width 406 height 24
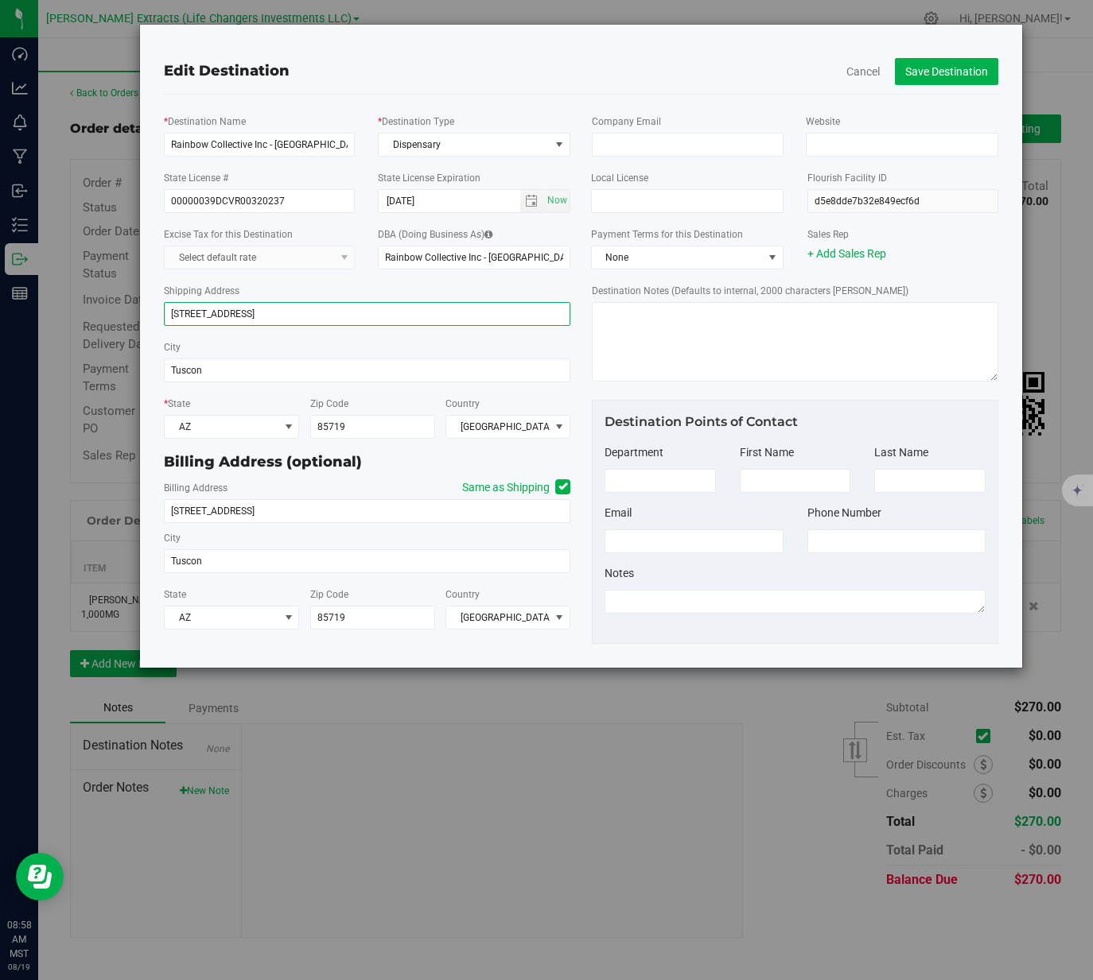
click at [245, 316] on input "1525 N Park Ave" at bounding box center [367, 314] width 406 height 24
type input "4220 E Speedway Blvd"
click at [376, 429] on input "85719" at bounding box center [372, 427] width 125 height 24
type input "85712"
click at [416, 389] on div "* Destination Name Rainbow Collective Inc - Prime Leaf Speedway / Midtown * Des…" at bounding box center [366, 372] width 429 height 530
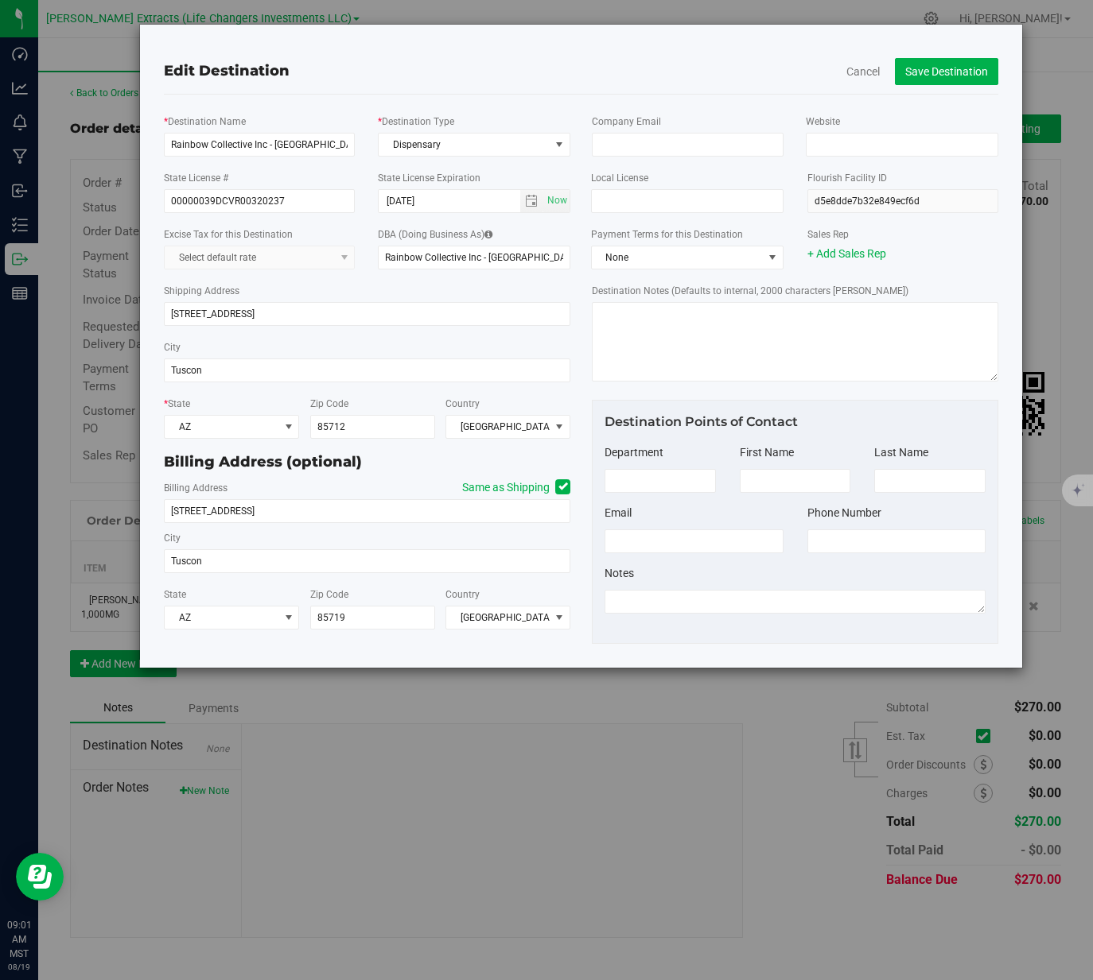
click at [562, 487] on icon at bounding box center [563, 487] width 10 height 0
click at [0, 0] on input "Same as Shipping" at bounding box center [0, 0] width 0 height 0
click at [562, 487] on icon at bounding box center [563, 487] width 10 height 0
click at [0, 0] on input "Same as Shipping" at bounding box center [0, 0] width 0 height 0
type input "4220 E Speedway Blvd"
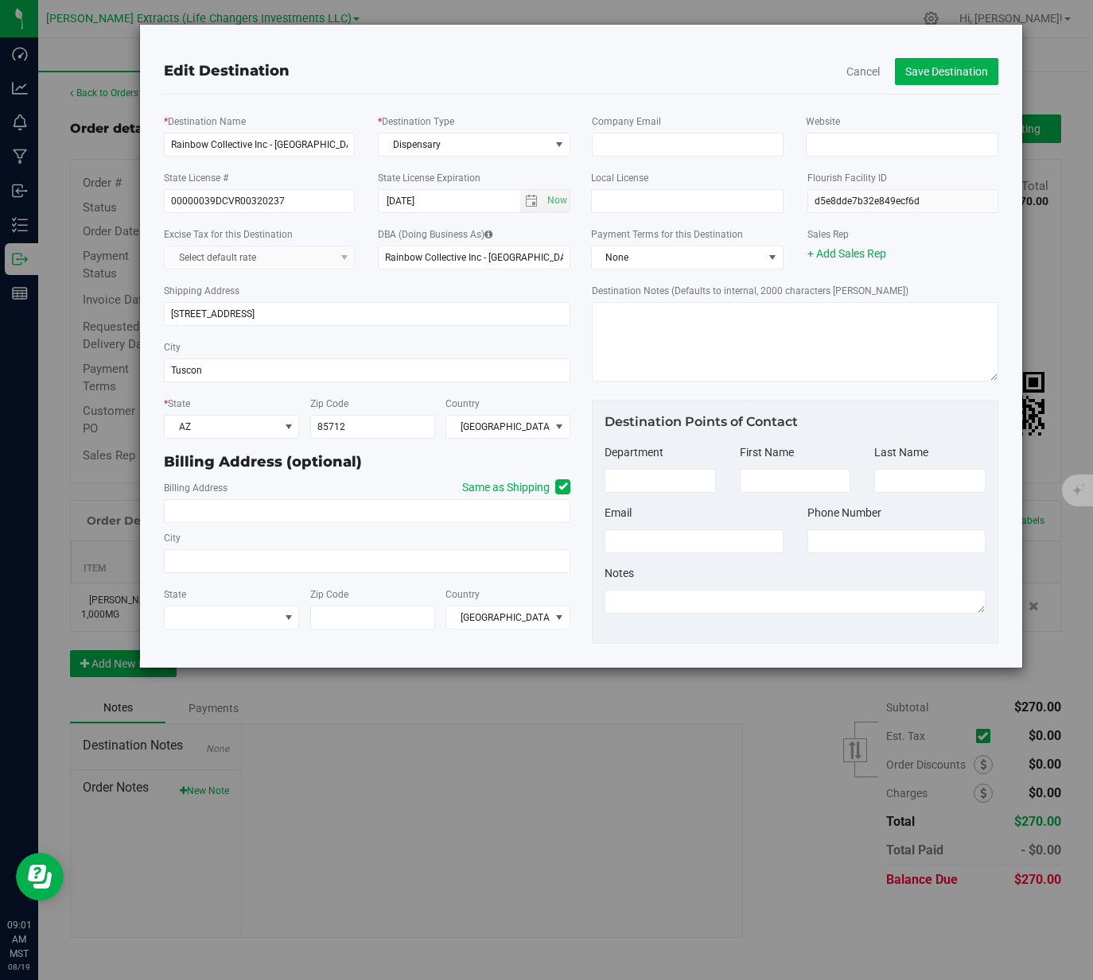
type input "Tuscon"
type input "85712"
click at [562, 487] on icon at bounding box center [563, 487] width 10 height 0
click at [0, 0] on input "Same as Shipping" at bounding box center [0, 0] width 0 height 0
click at [567, 486] on span at bounding box center [562, 487] width 15 height 15
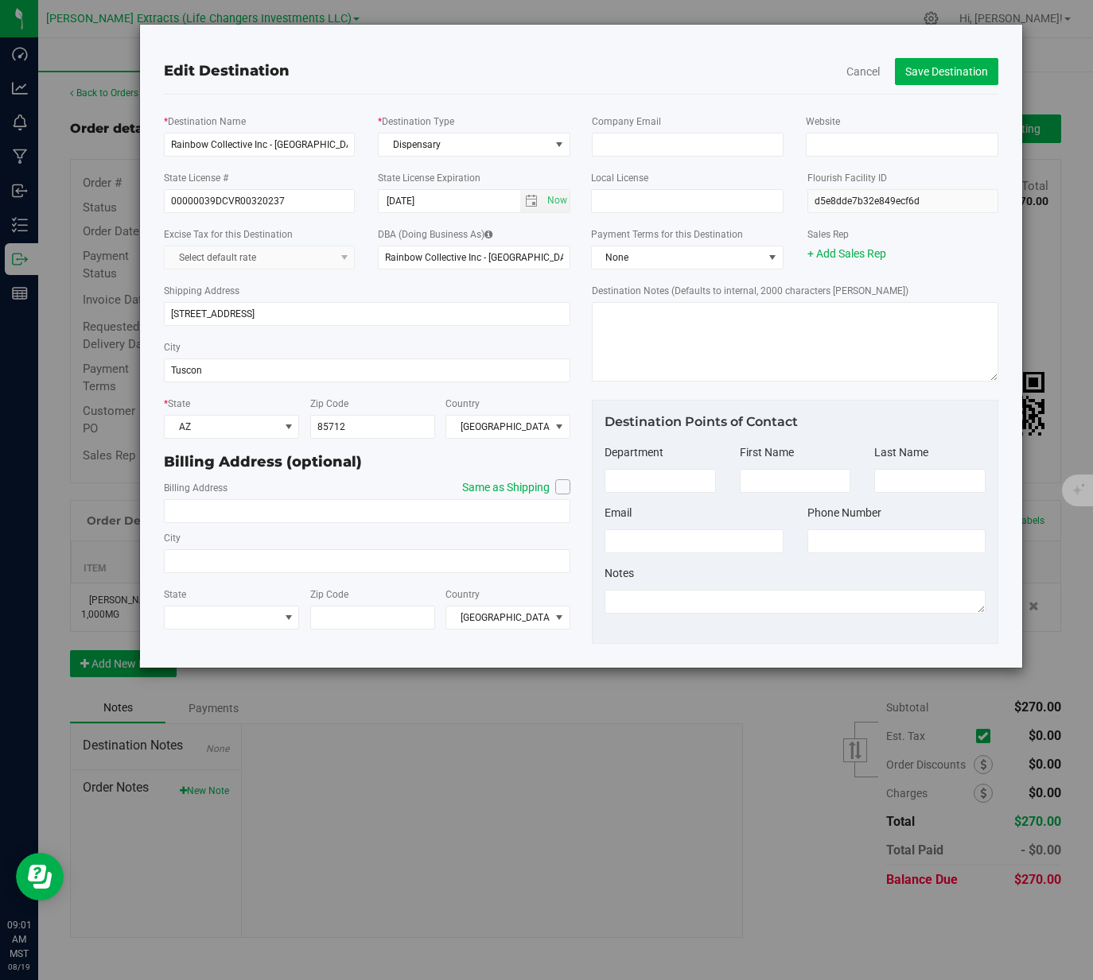
click at [0, 0] on input "Same as Shipping" at bounding box center [0, 0] width 0 height 0
type input "4220 E Speedway Blvd"
type input "Tuscon"
type input "85712"
click at [501, 472] on div "Billing Address (optional)" at bounding box center [367, 462] width 406 height 21
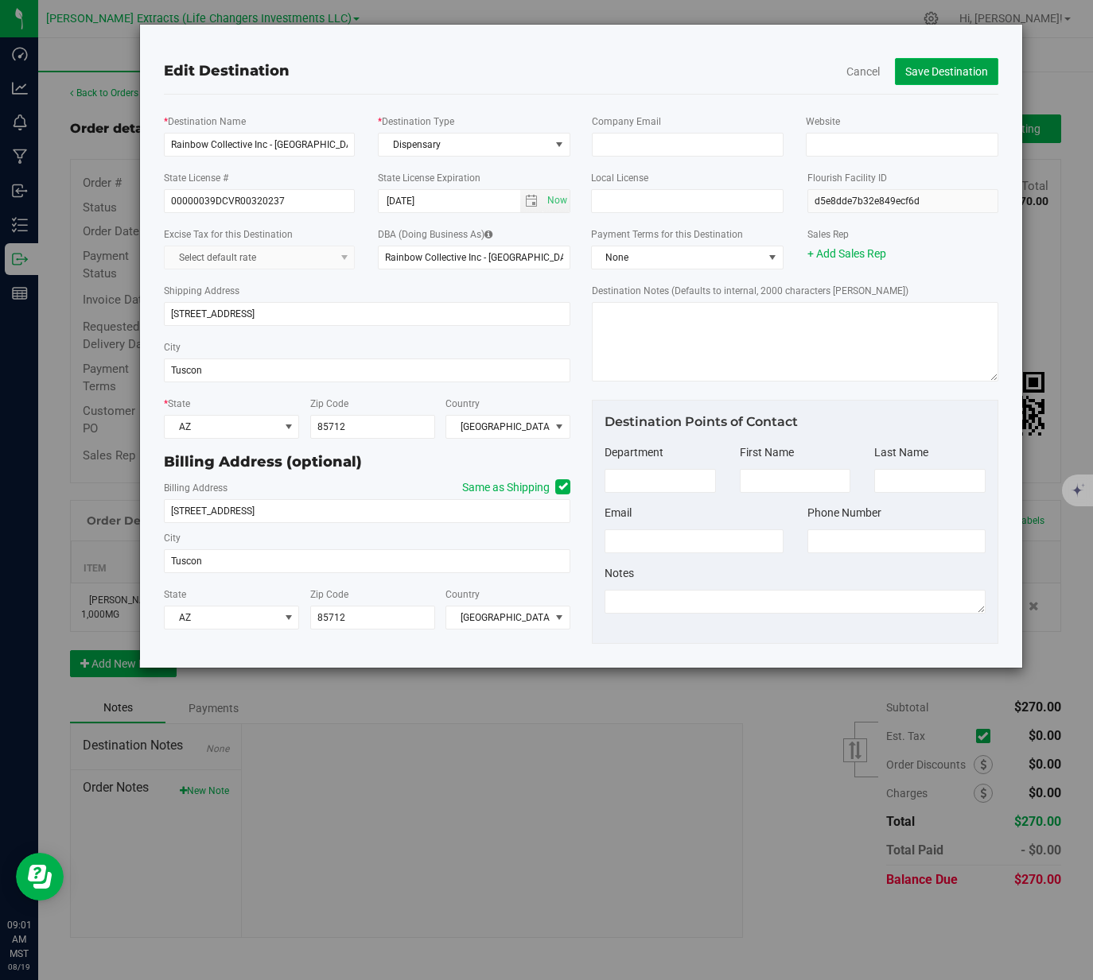
click at [951, 70] on button "Save Destination" at bounding box center [946, 71] width 103 height 27
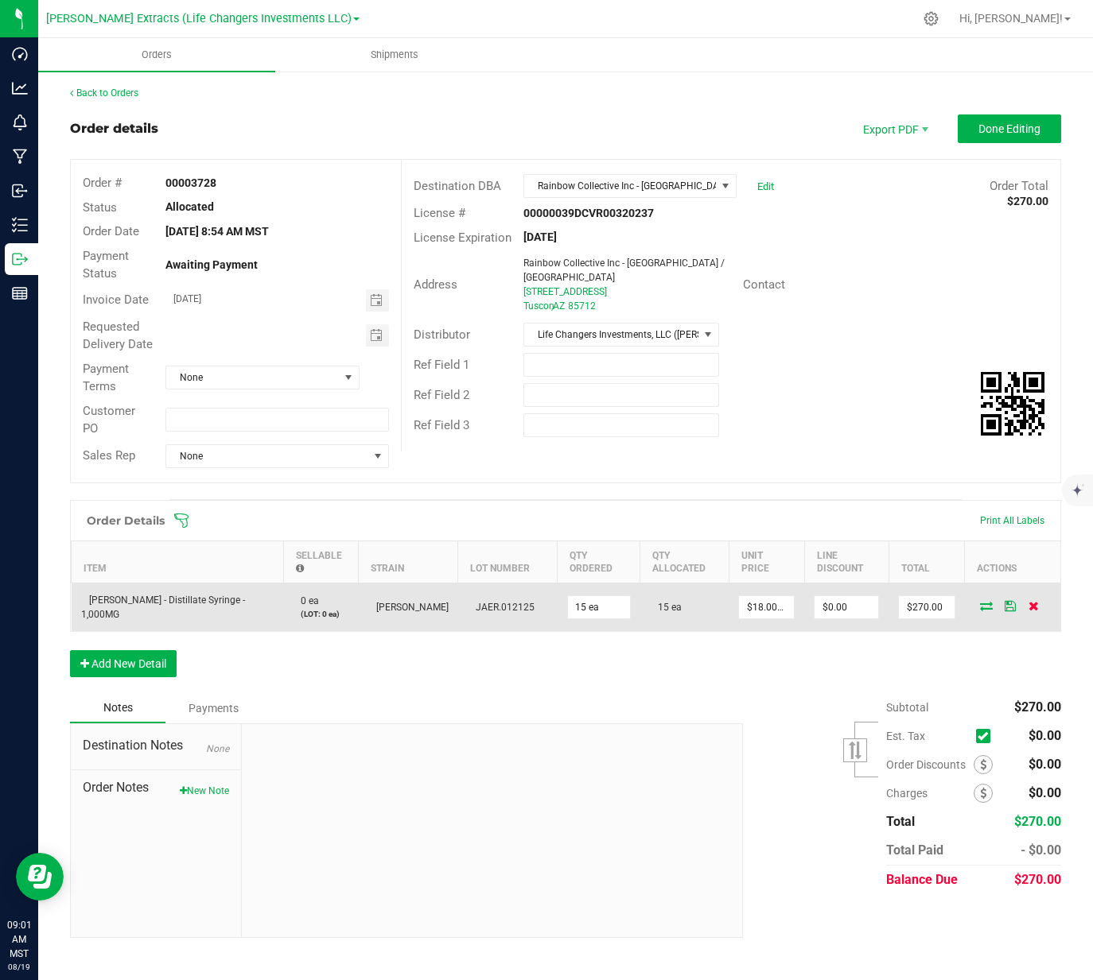
click at [1033, 607] on icon at bounding box center [1033, 606] width 10 height 10
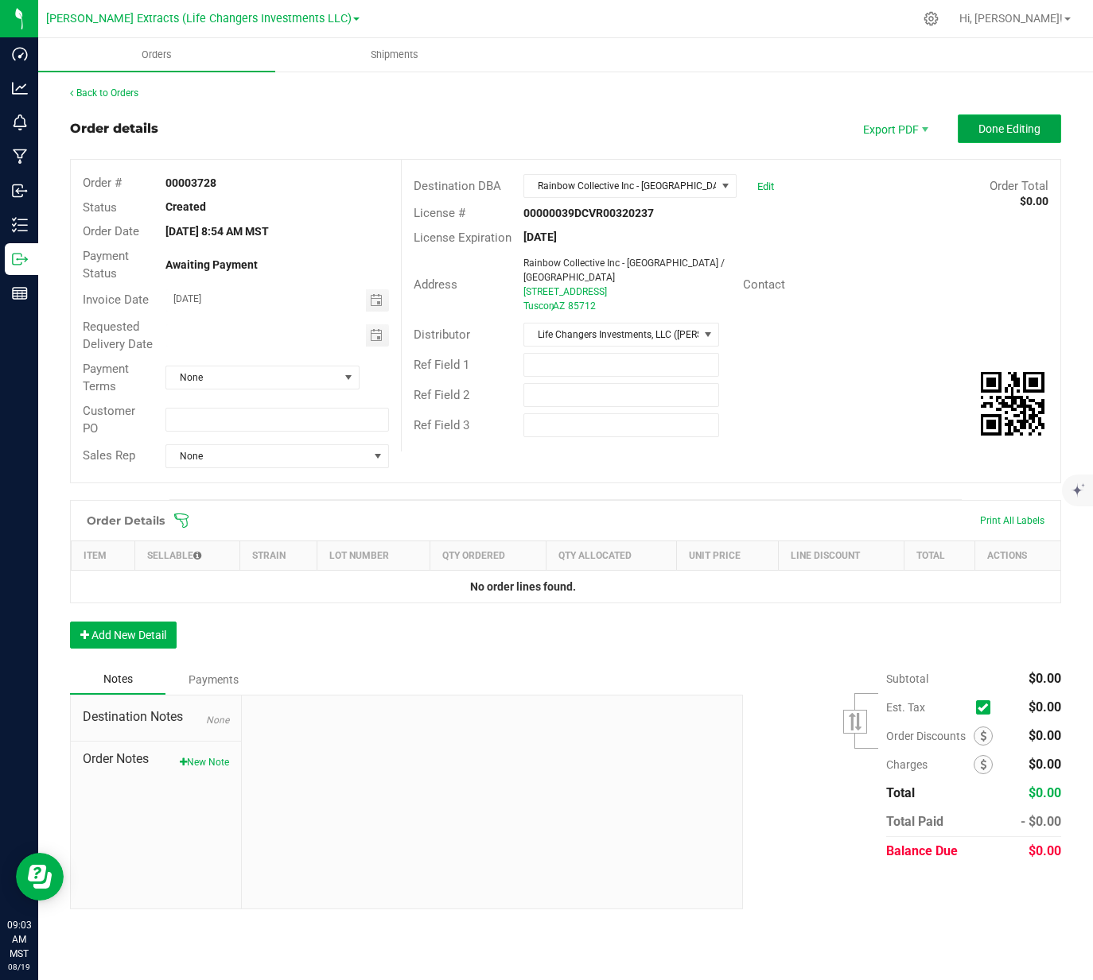
click at [1016, 125] on span "Done Editing" at bounding box center [1009, 128] width 62 height 13
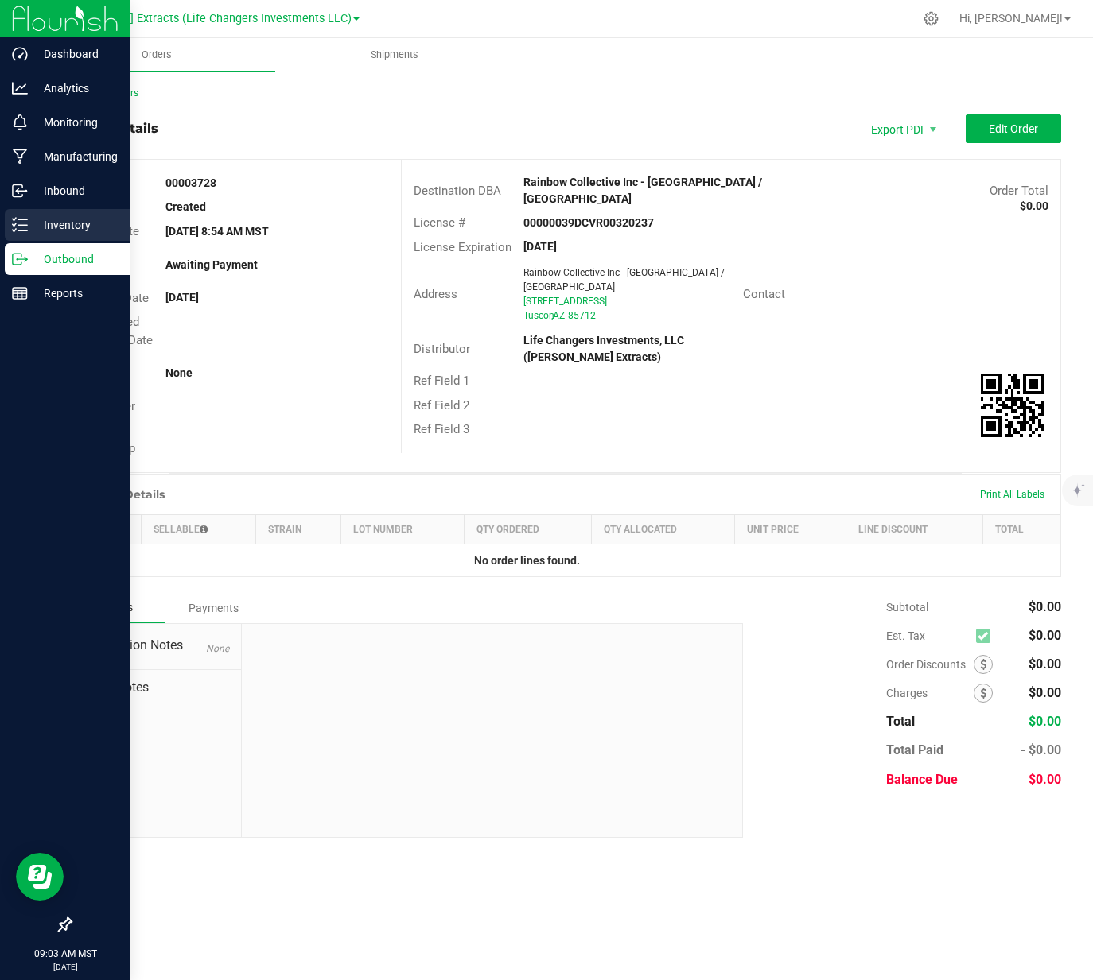
click at [26, 230] on icon at bounding box center [20, 225] width 16 height 16
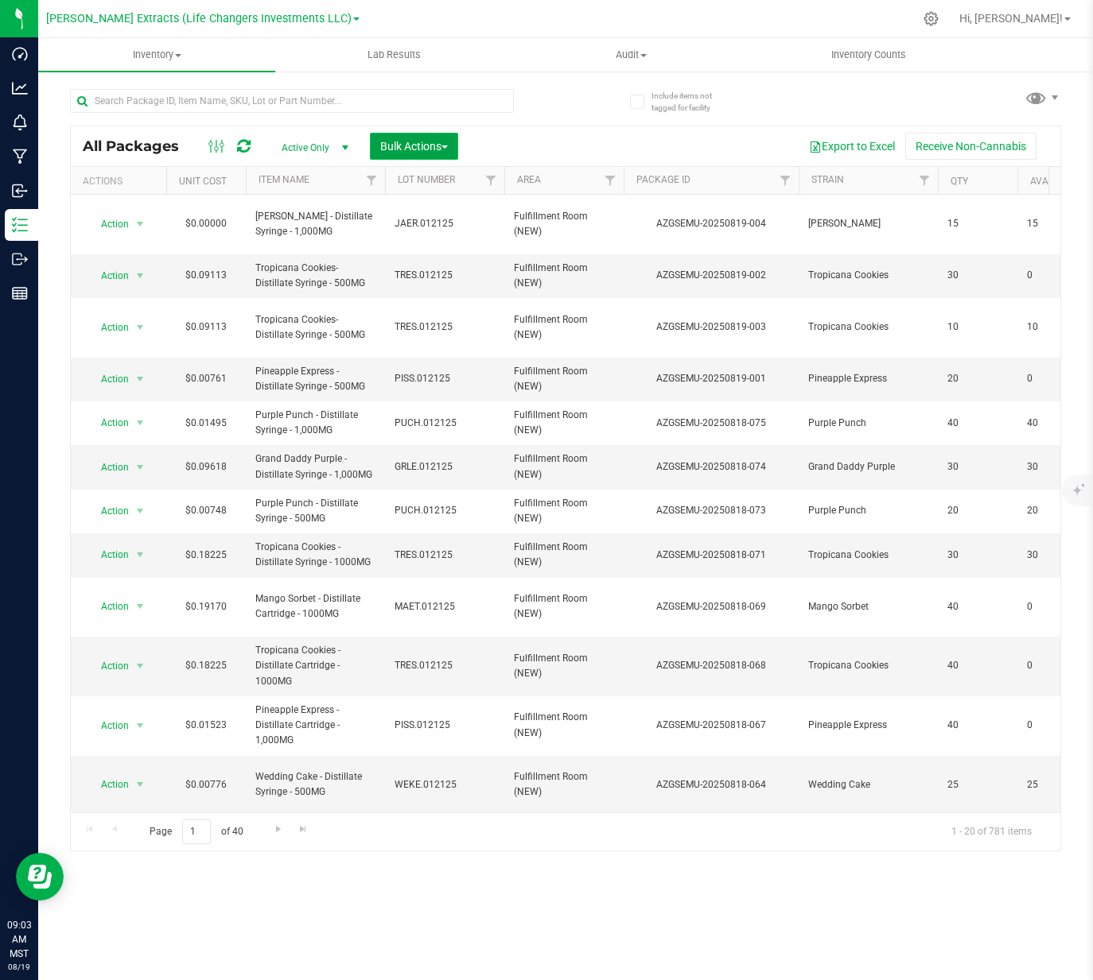
click at [415, 146] on span "Bulk Actions" at bounding box center [414, 146] width 68 height 13
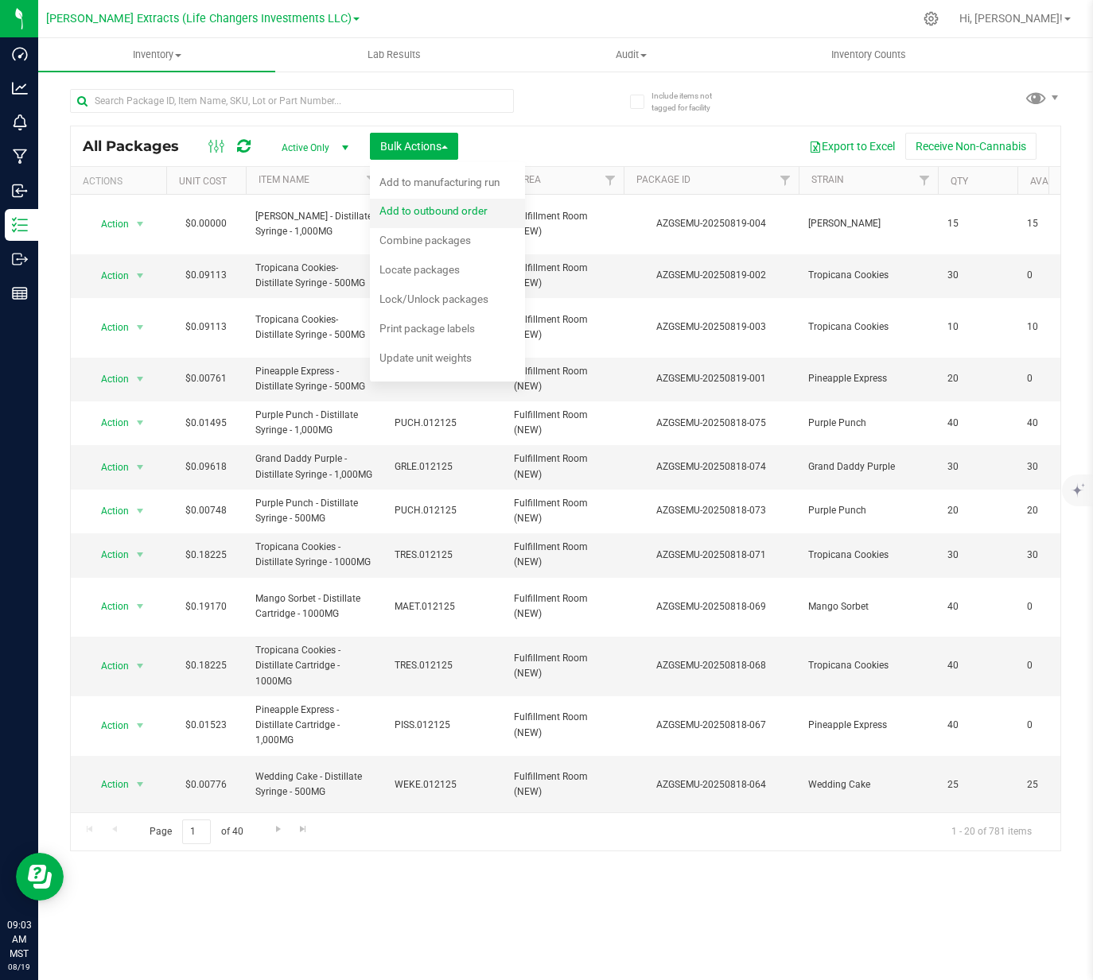
click at [423, 203] on div "Add to outbound order" at bounding box center [444, 212] width 130 height 25
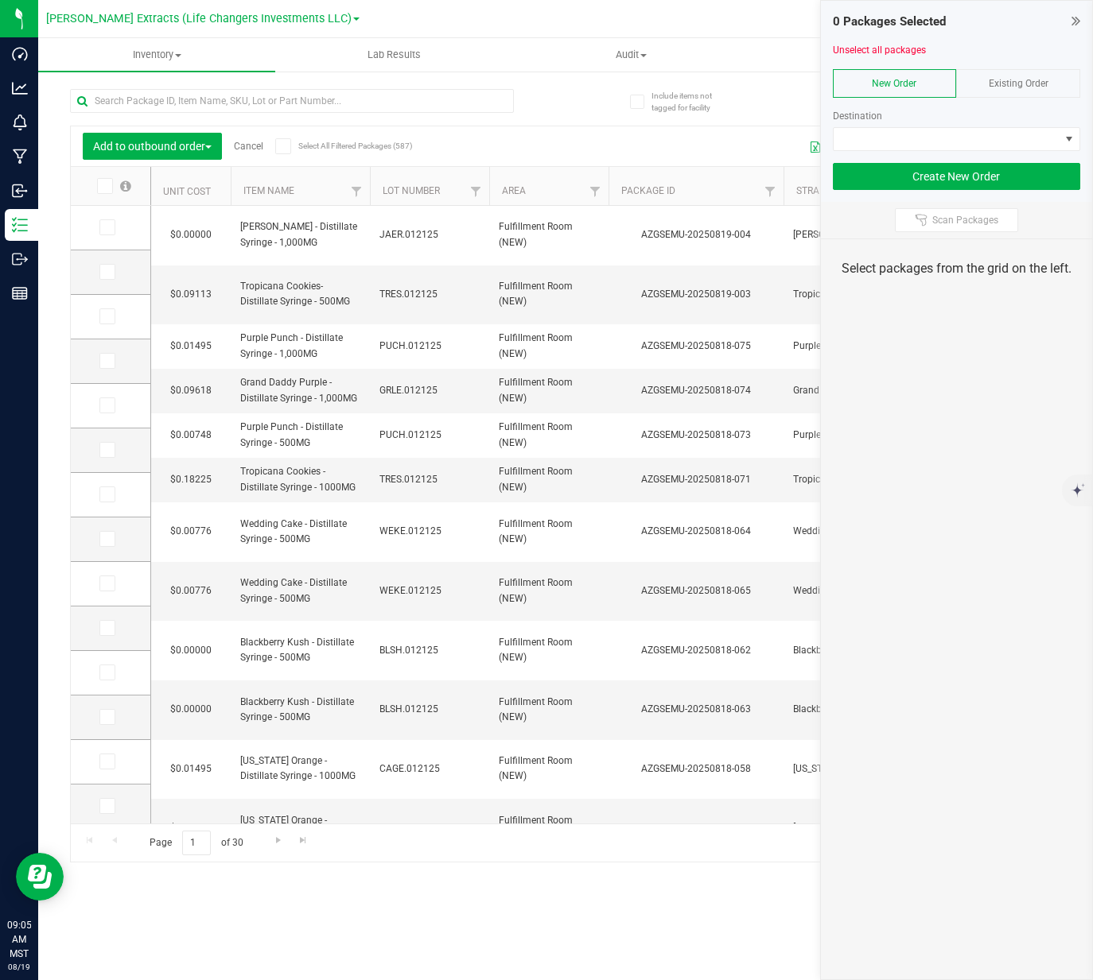
click at [987, 90] on div "Existing Order" at bounding box center [1018, 83] width 124 height 29
click at [940, 138] on span at bounding box center [946, 139] width 227 height 22
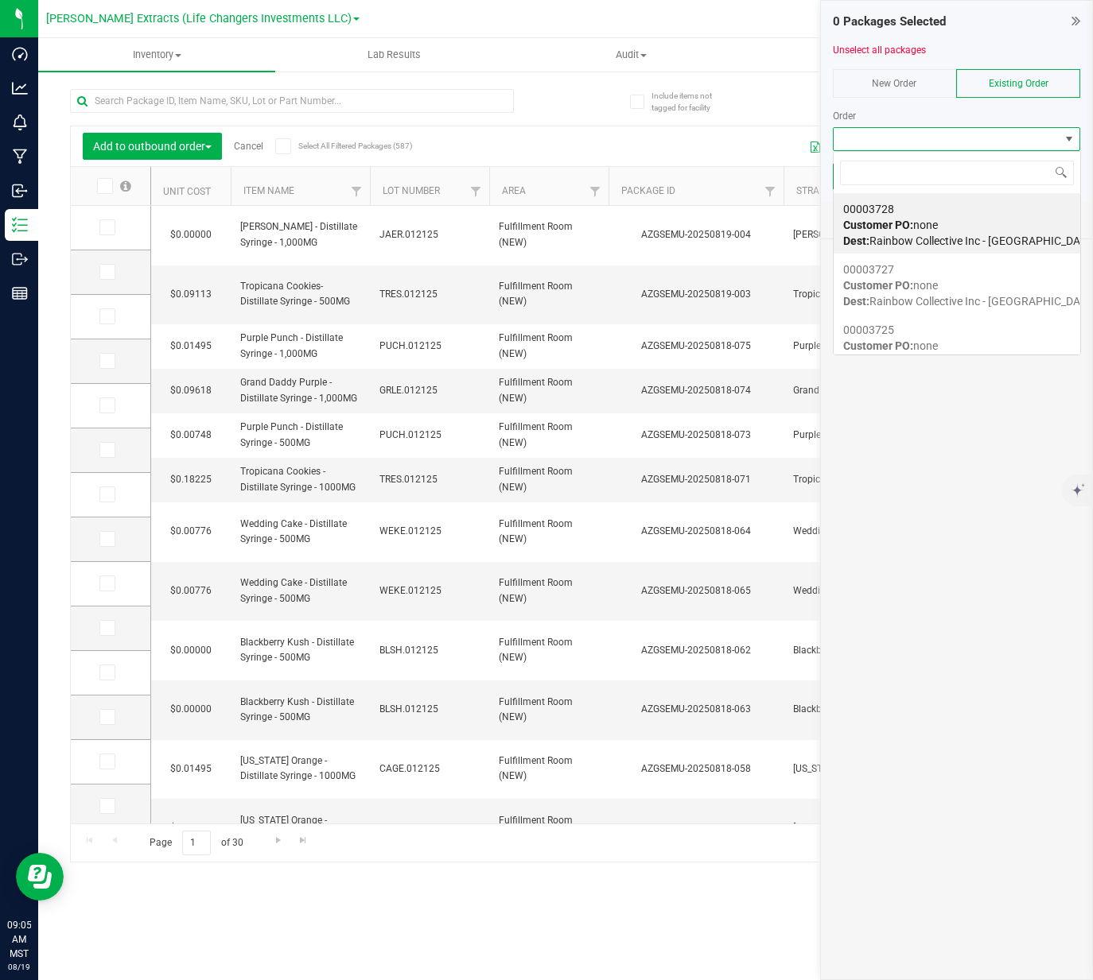
scroll to position [24, 247]
click at [988, 226] on div "00003728 Customer PO: none Dest: Rainbow Collective Inc - Prime Leaf Speedway /…" at bounding box center [956, 225] width 227 height 60
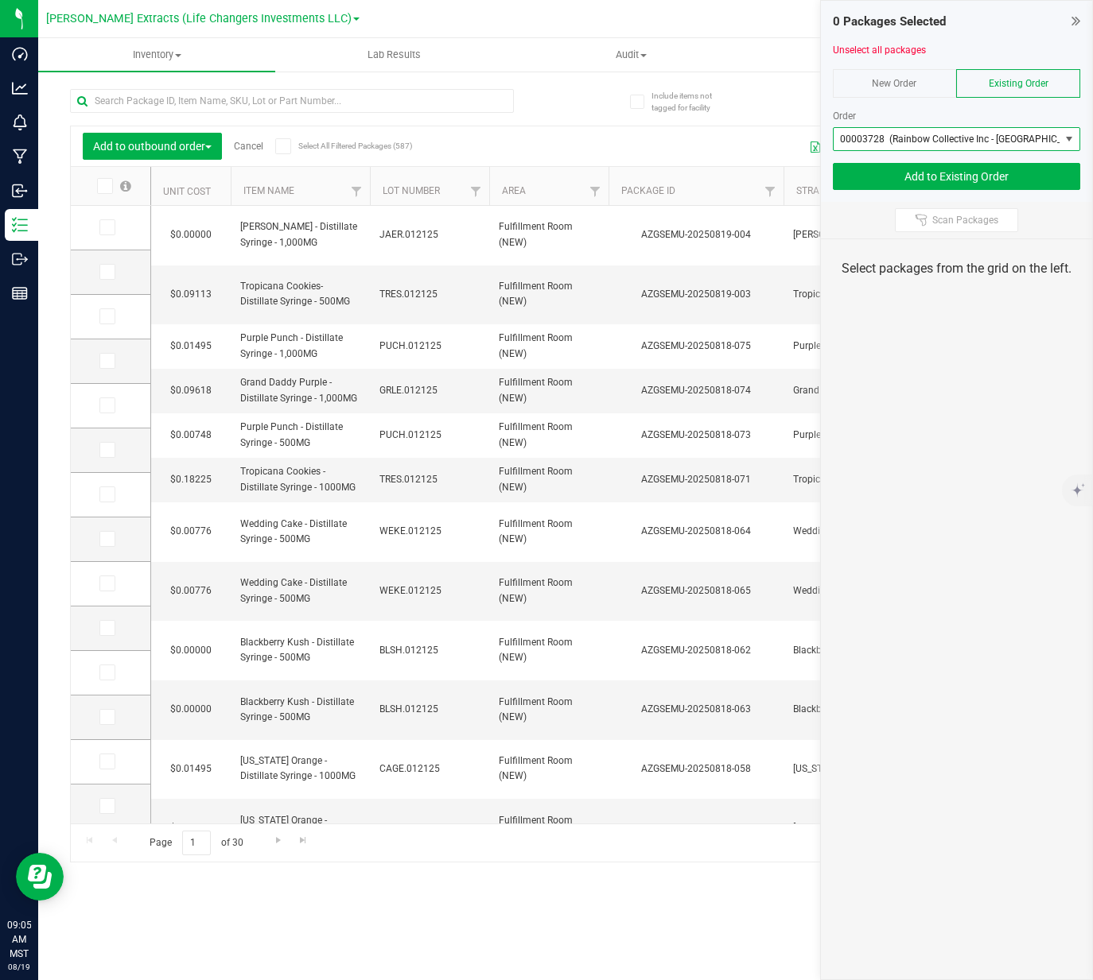
click at [982, 136] on span "00003728 (Rainbow Collective Inc - Prime Leaf Speedway / Midtown)" at bounding box center [1015, 139] width 351 height 11
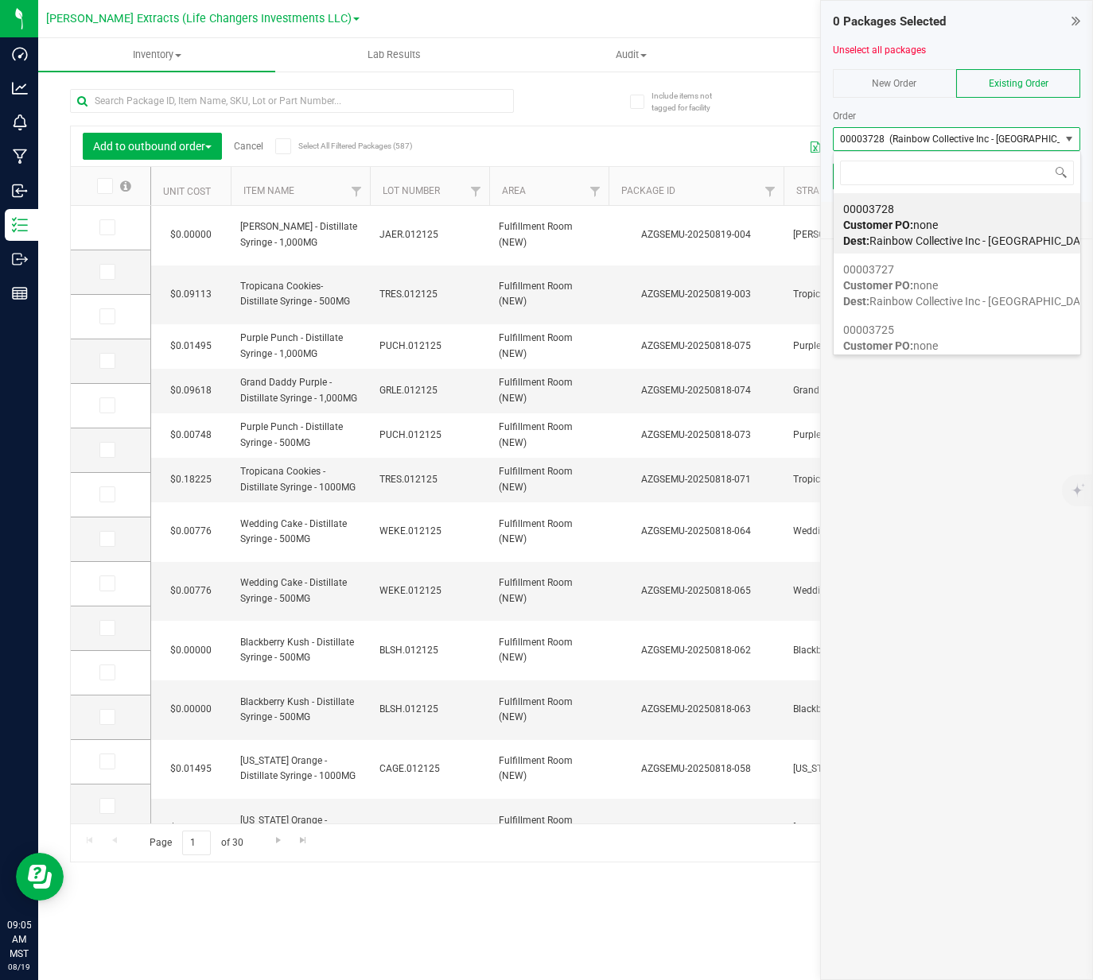
click at [971, 227] on div "00003728 Customer PO: none Dest: Rainbow Collective Inc - Prime Leaf Speedway /…" at bounding box center [956, 225] width 227 height 60
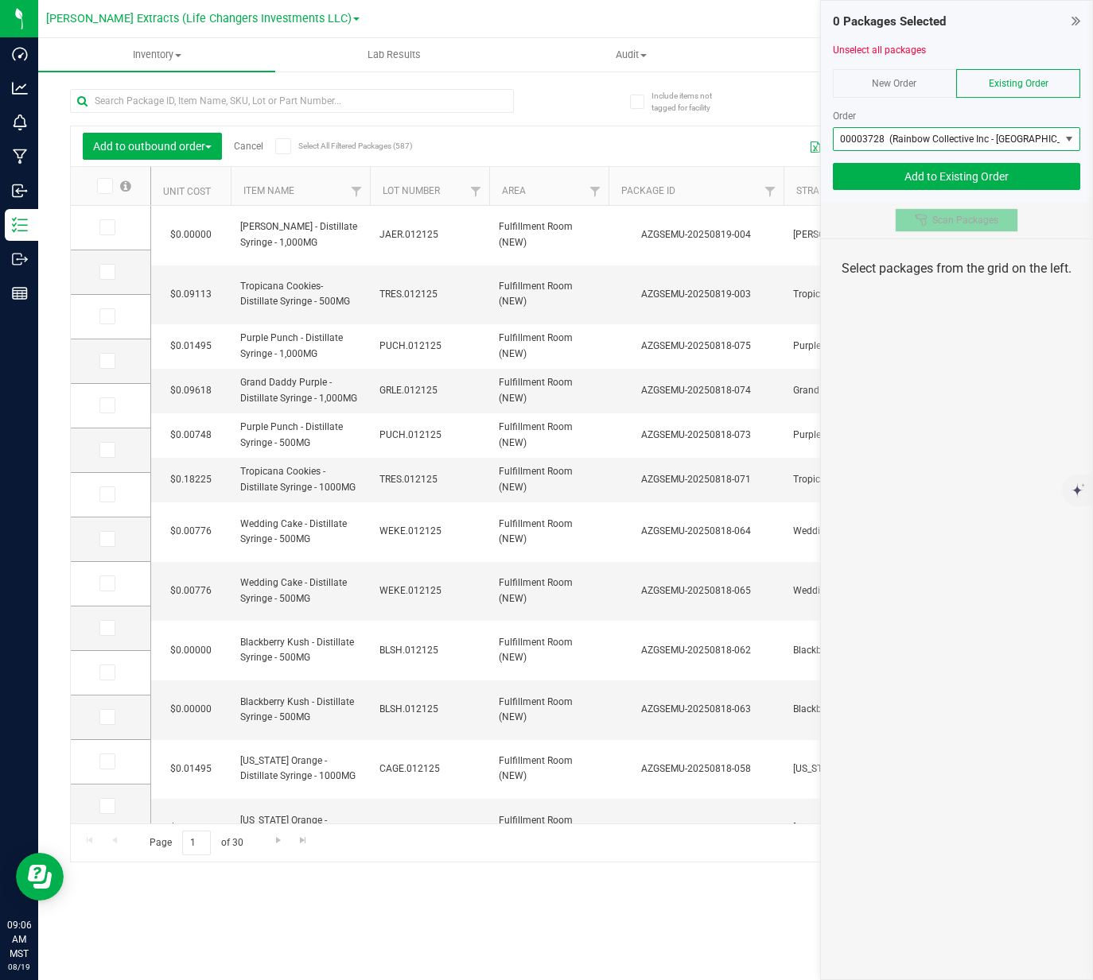
click at [945, 218] on span "Scan Packages" at bounding box center [965, 220] width 66 height 13
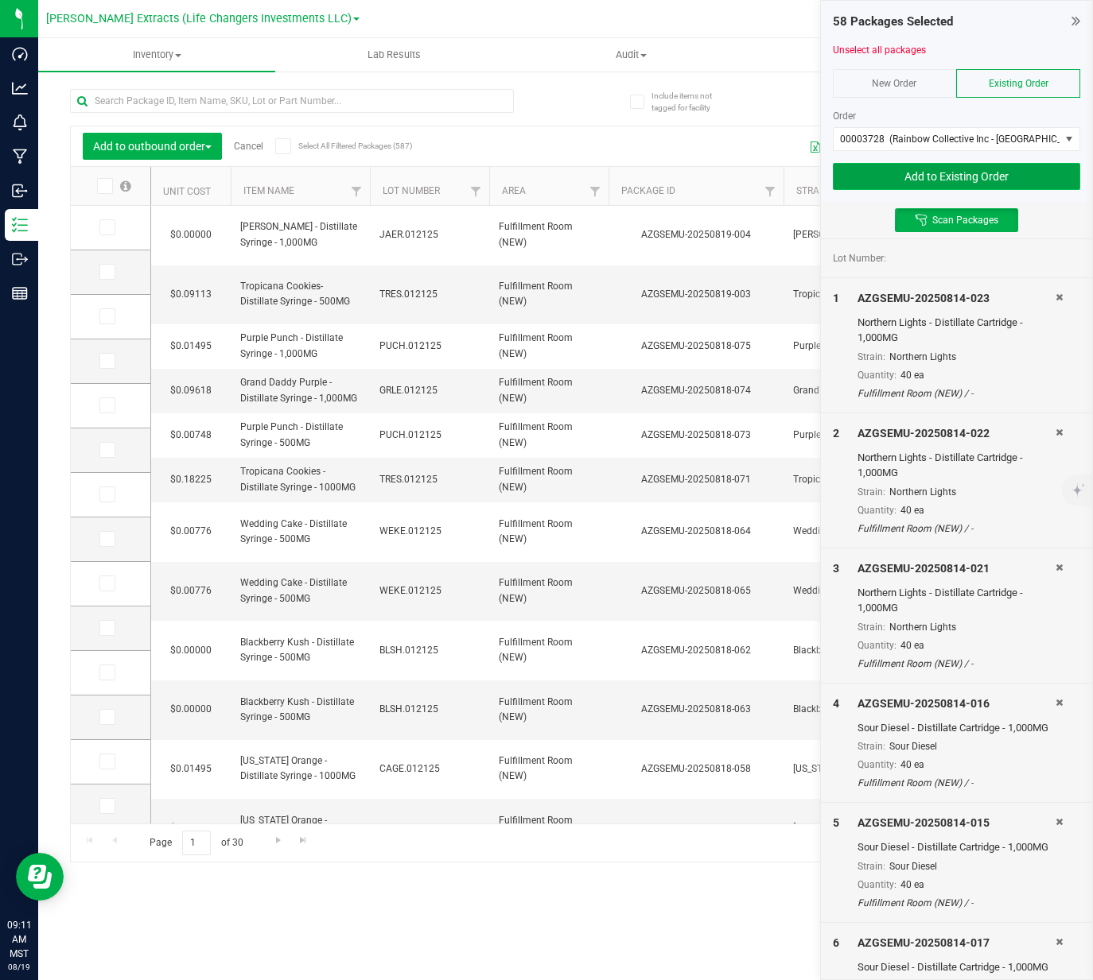
click at [938, 167] on button "Add to Existing Order" at bounding box center [957, 176] width 248 height 27
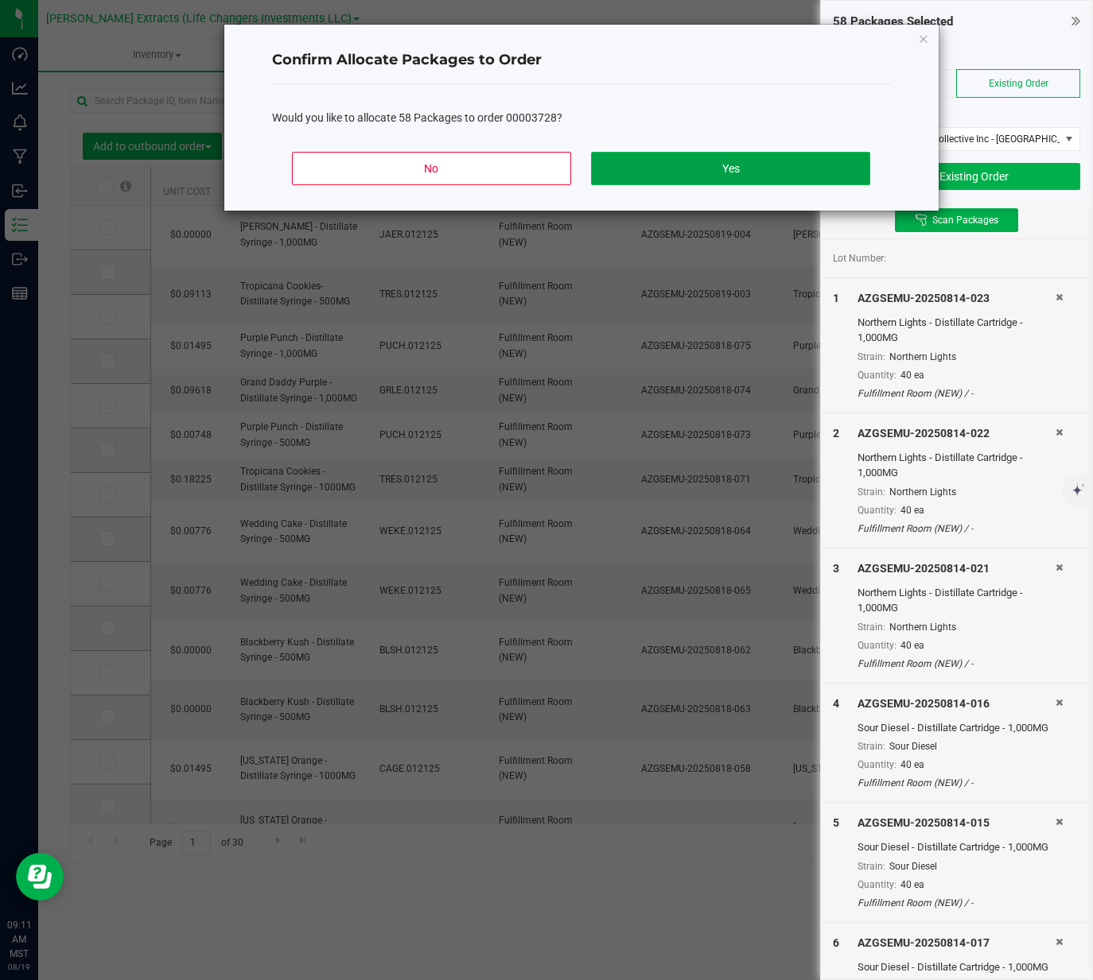
click at [810, 160] on button "Yes" at bounding box center [730, 168] width 278 height 33
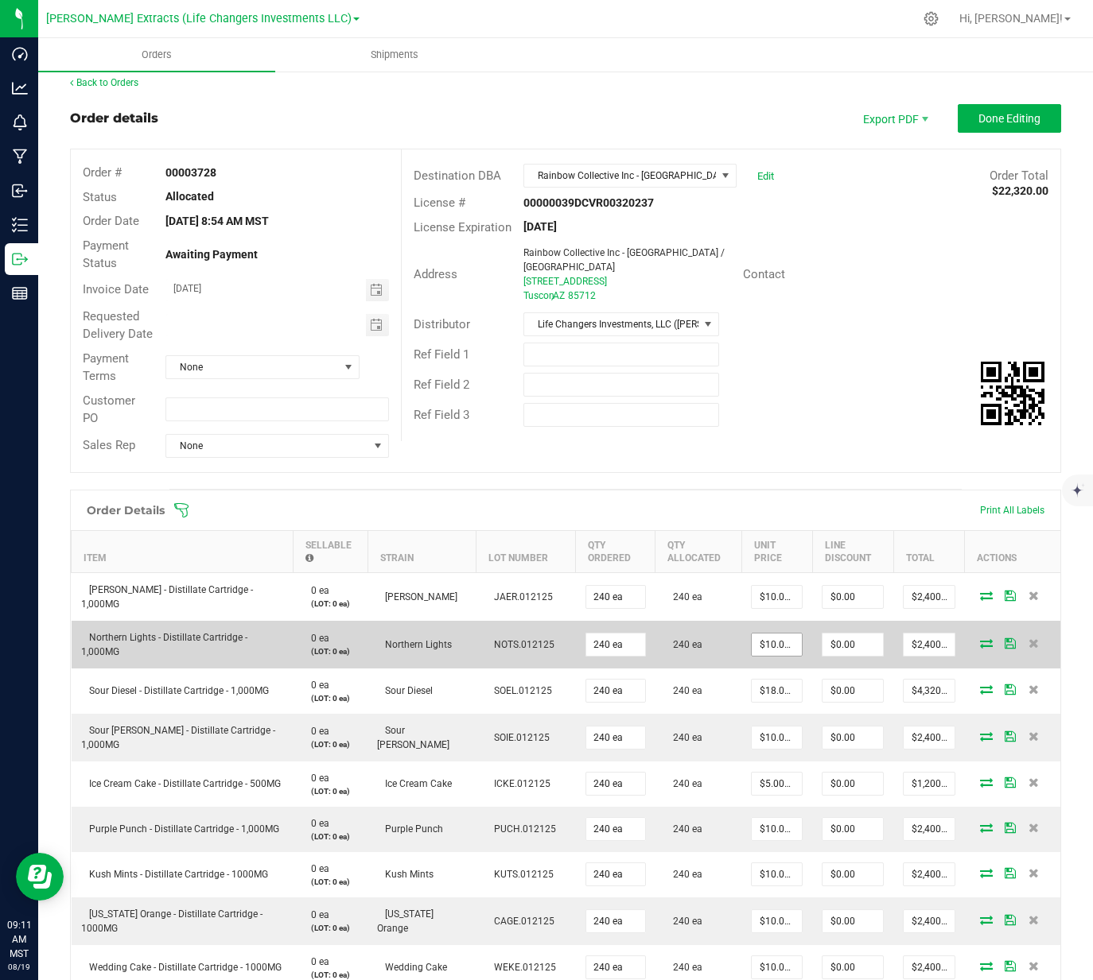
scroll to position [78, 0]
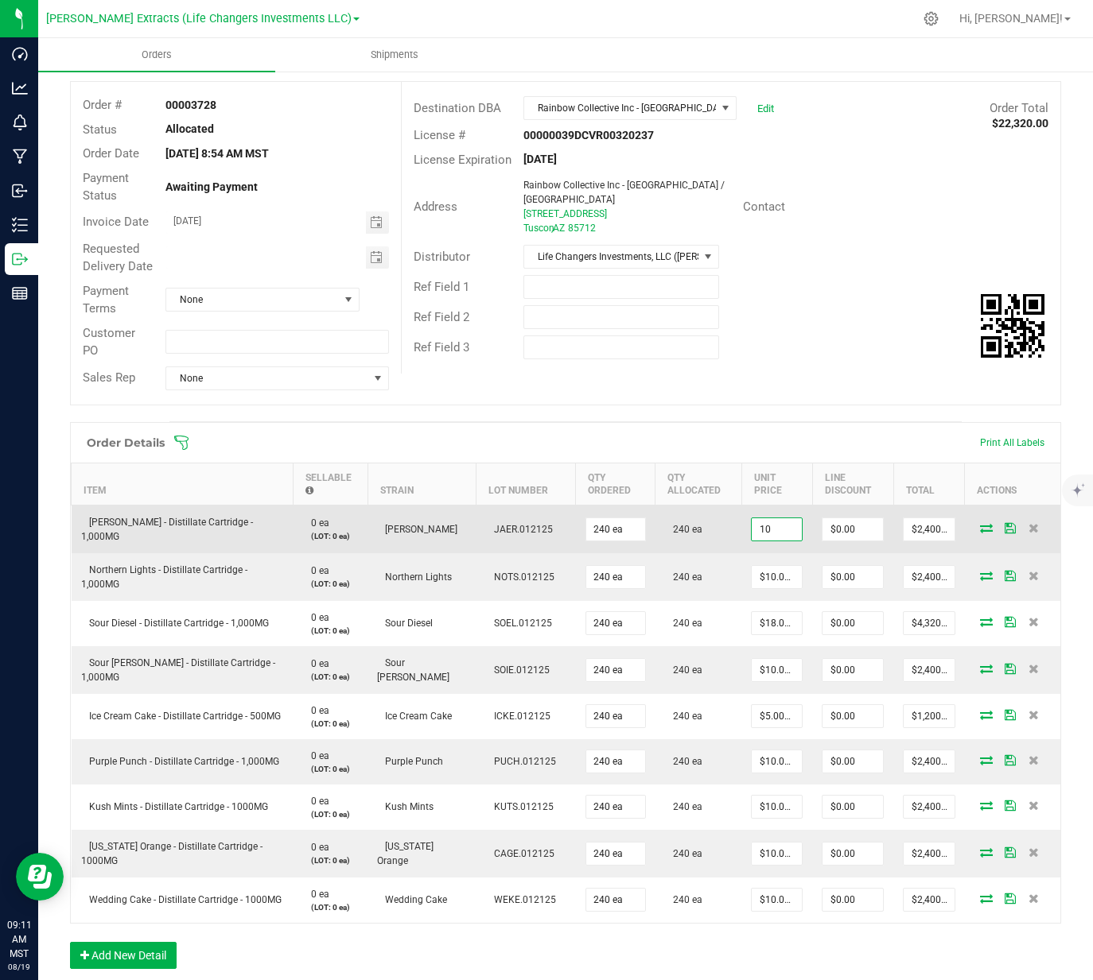
click at [773, 530] on input "10" at bounding box center [776, 529] width 50 height 22
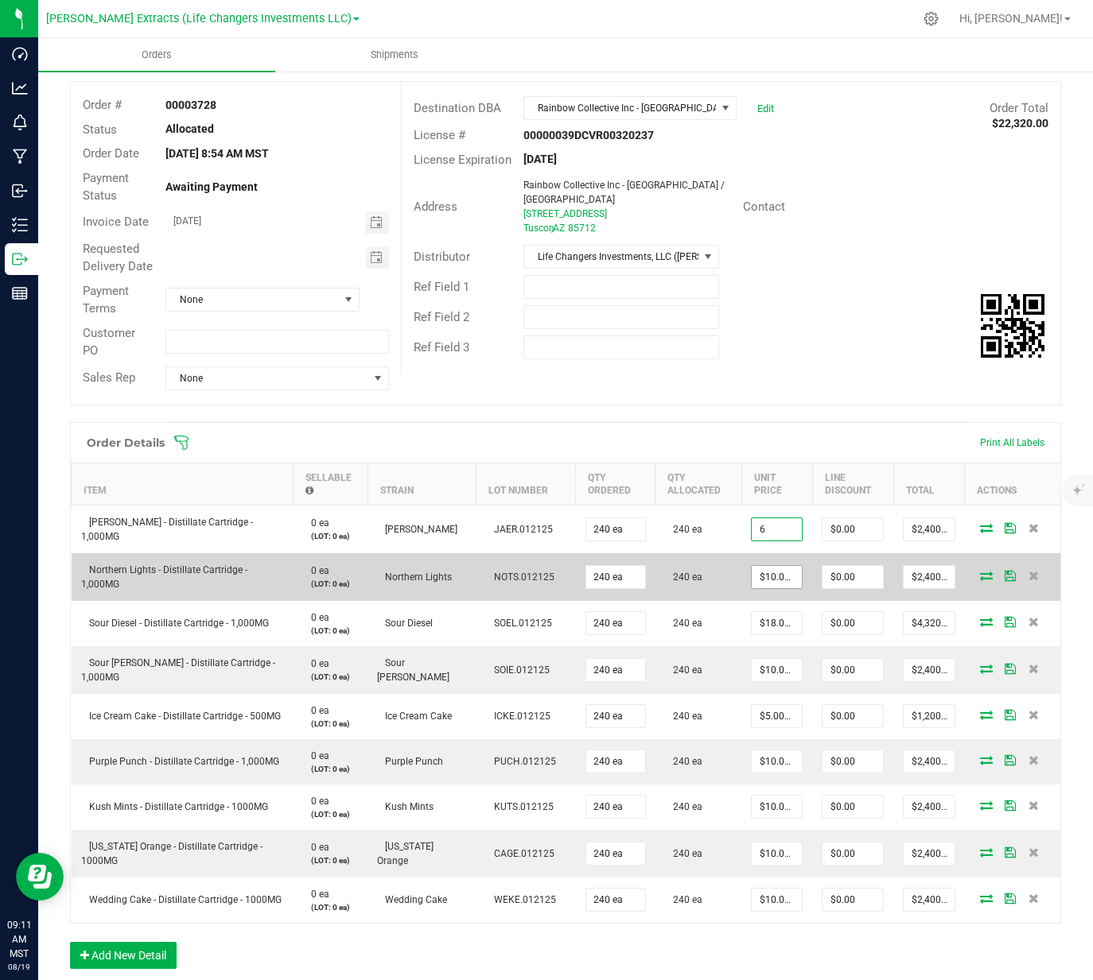
type input "$6.00000"
type input "$1,440.00"
click at [766, 572] on input "10" at bounding box center [776, 577] width 50 height 22
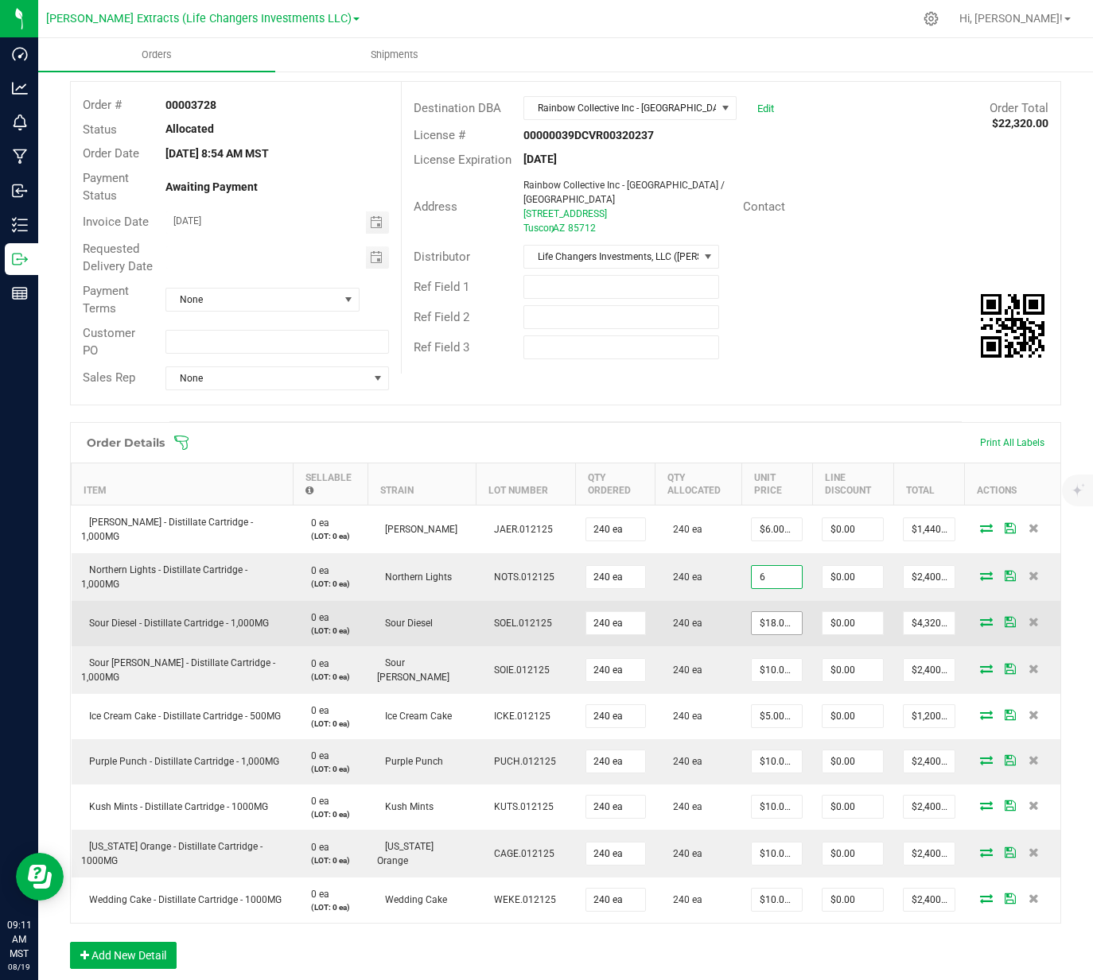
type input "$6.00000"
type input "$1,440.00"
click at [759, 619] on input "18" at bounding box center [776, 623] width 50 height 22
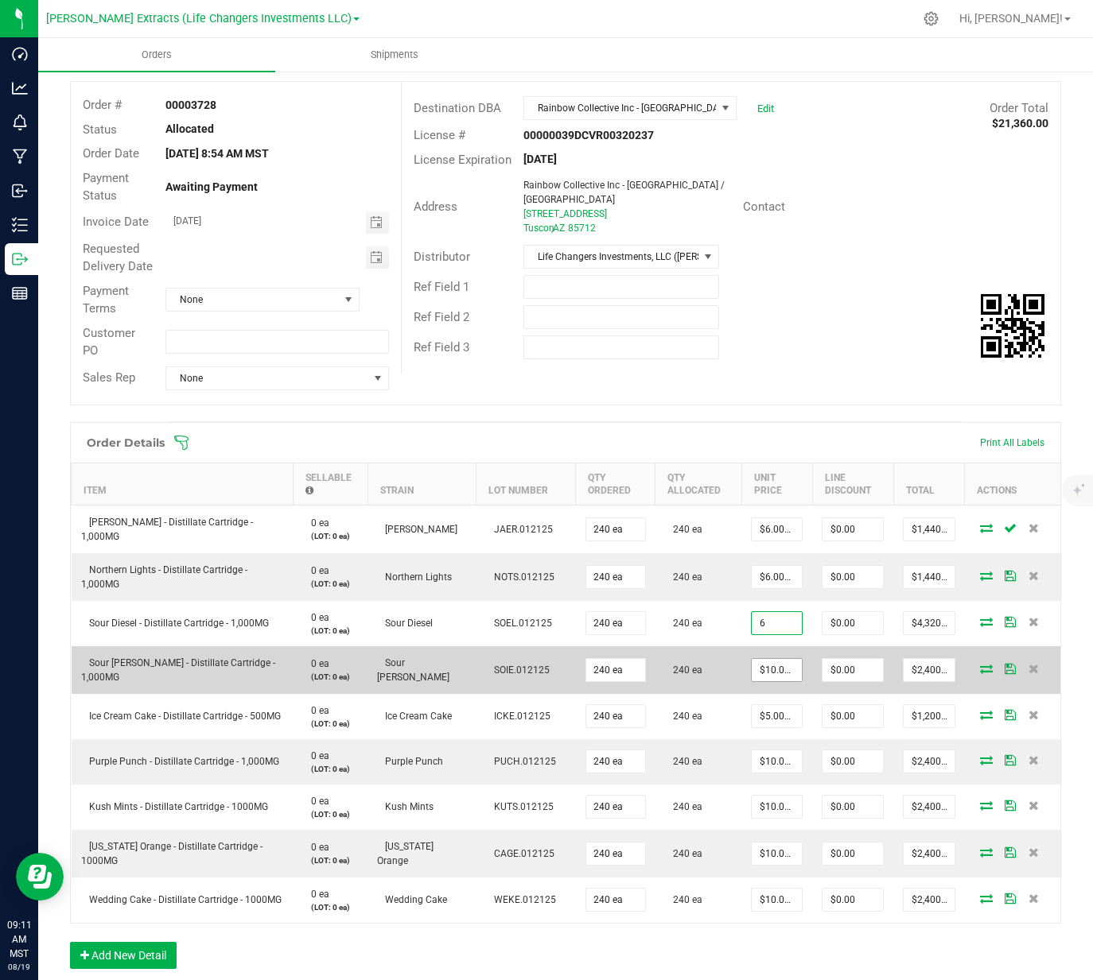
type input "$6.00000"
type input "$1,440.00"
click at [765, 661] on input "10" at bounding box center [776, 670] width 50 height 22
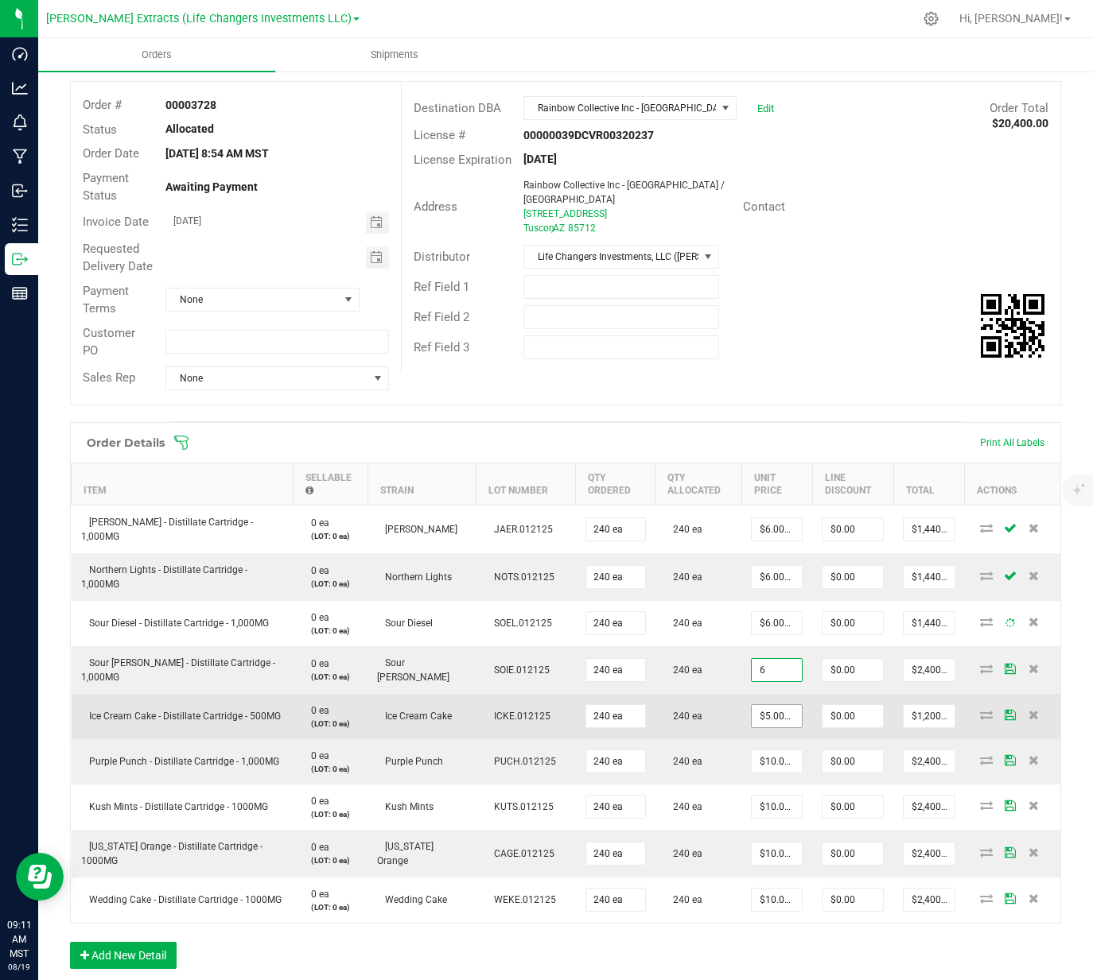
type input "$6.00000"
type input "$1,440.00"
click at [763, 717] on input "5" at bounding box center [776, 716] width 50 height 22
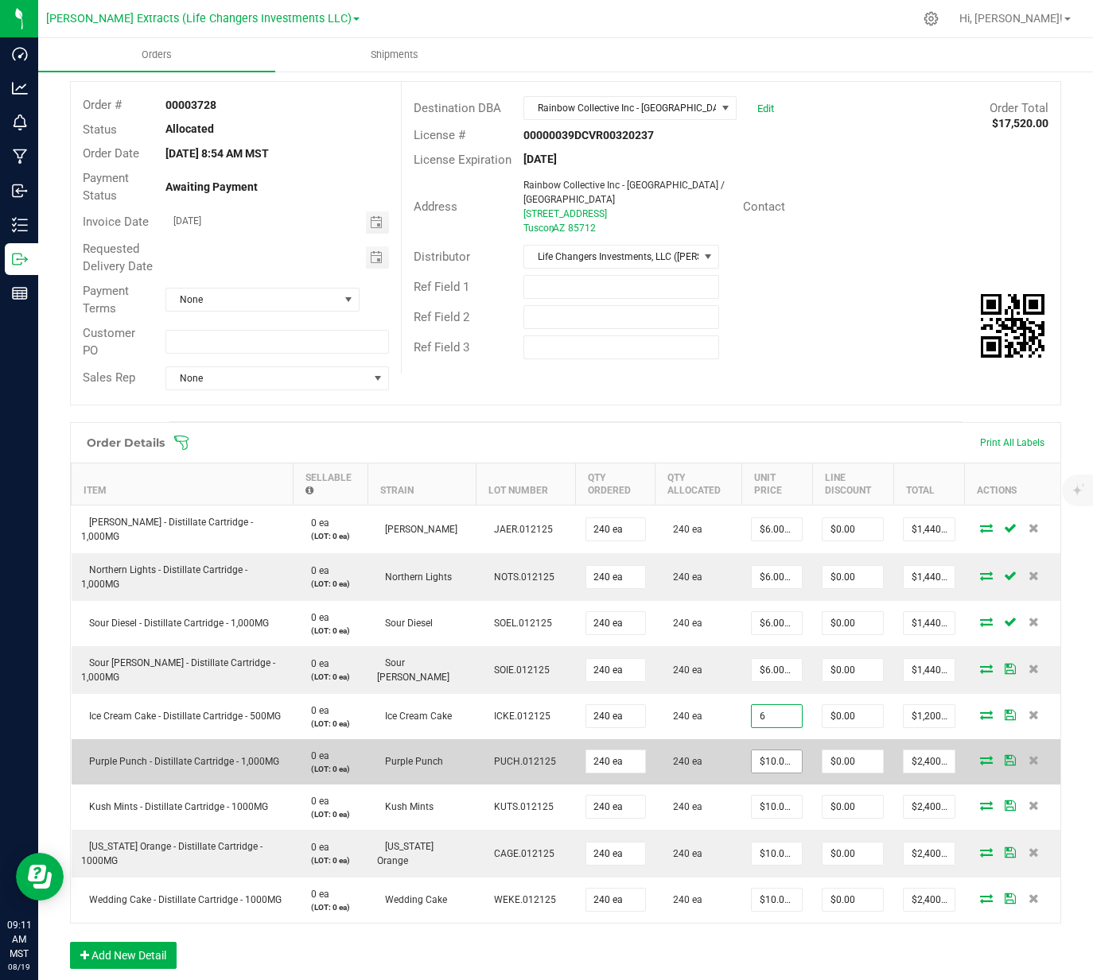
type input "$6.00000"
type input "$1,440.00"
click at [764, 755] on input "10" at bounding box center [776, 762] width 50 height 22
click at [763, 764] on input "610" at bounding box center [776, 762] width 50 height 22
click at [763, 763] on input "610" at bounding box center [776, 762] width 50 height 22
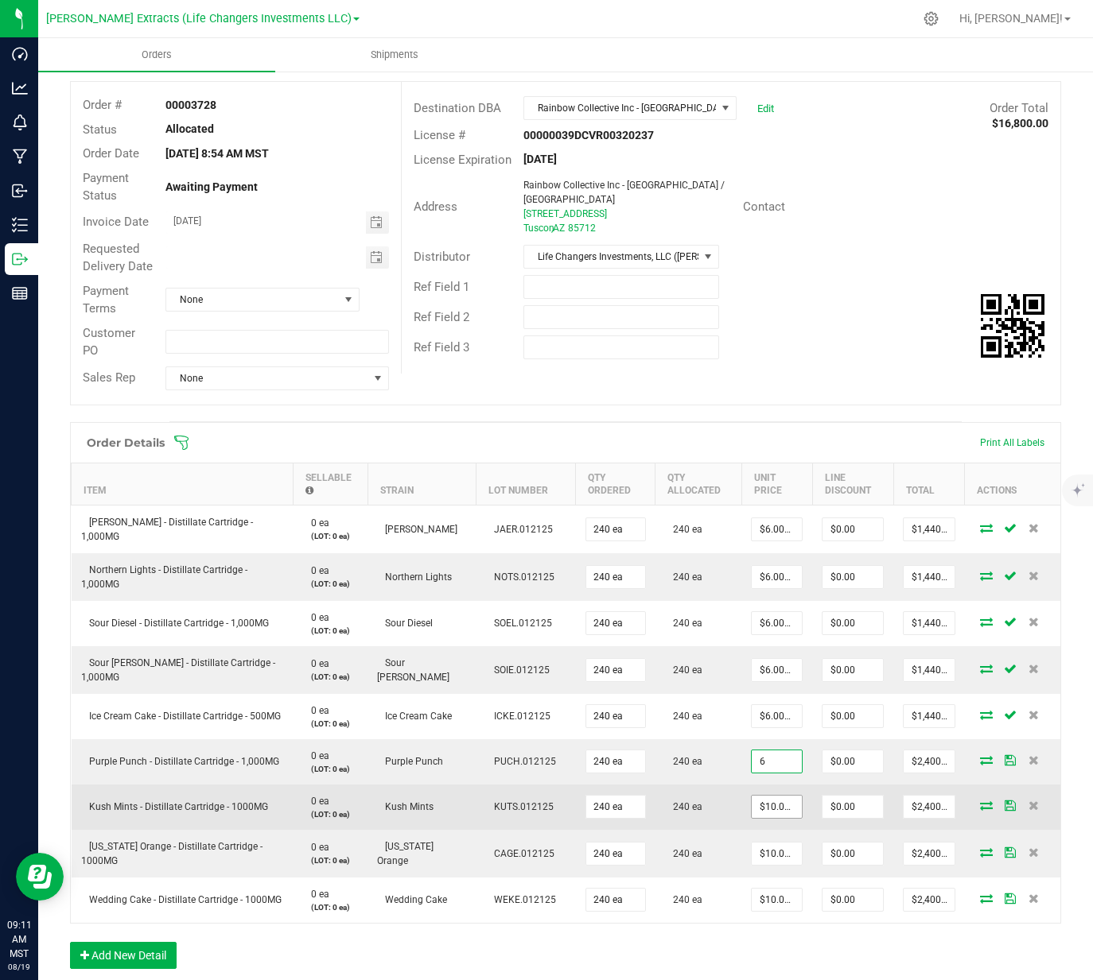
type input "$6.00000"
type input "$1,440.00"
click at [761, 804] on input "10" at bounding box center [776, 807] width 50 height 22
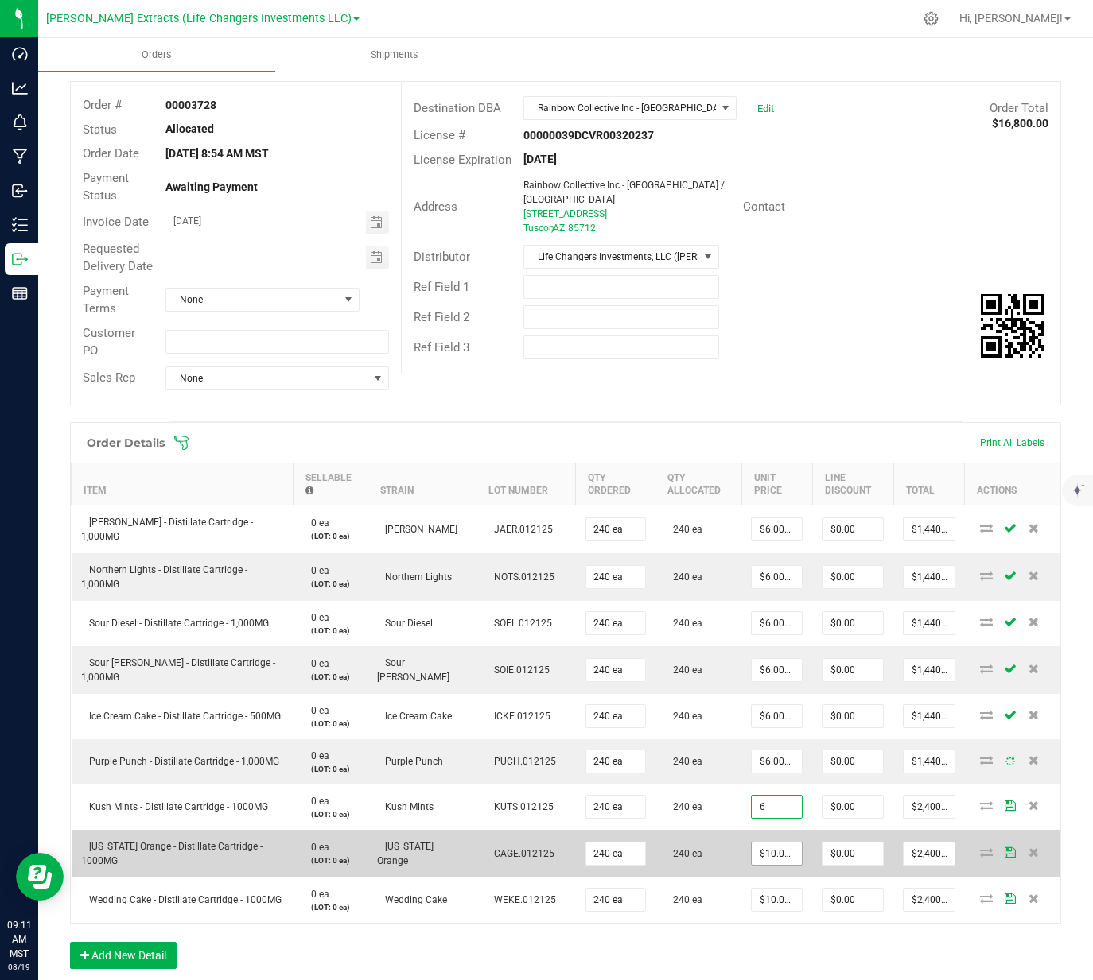
type input "$6.00000"
type input "$1,440.00"
click at [757, 848] on input "10" at bounding box center [776, 854] width 50 height 22
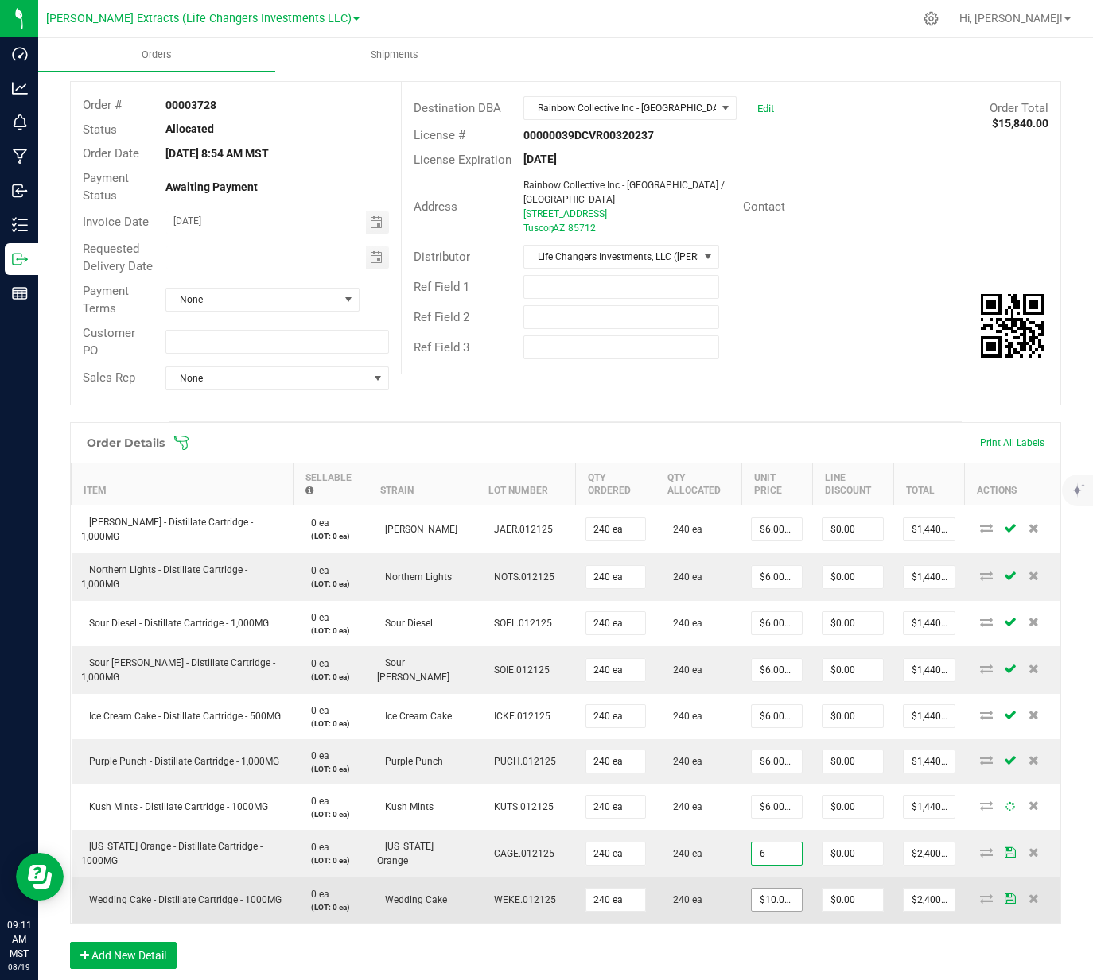
type input "$6.00000"
type input "$1,440.00"
click at [755, 896] on input "10" at bounding box center [776, 900] width 50 height 22
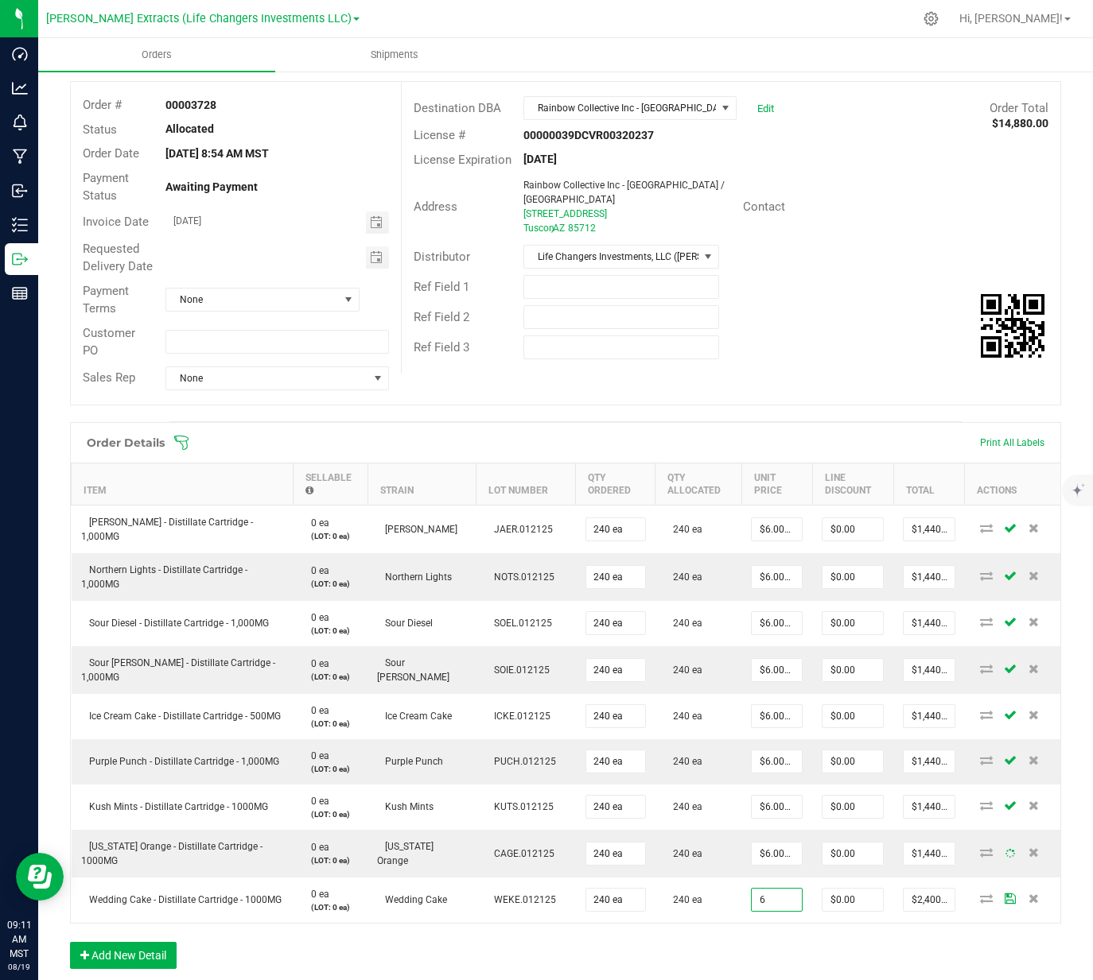
type input "$6.00000"
type input "$1,440.00"
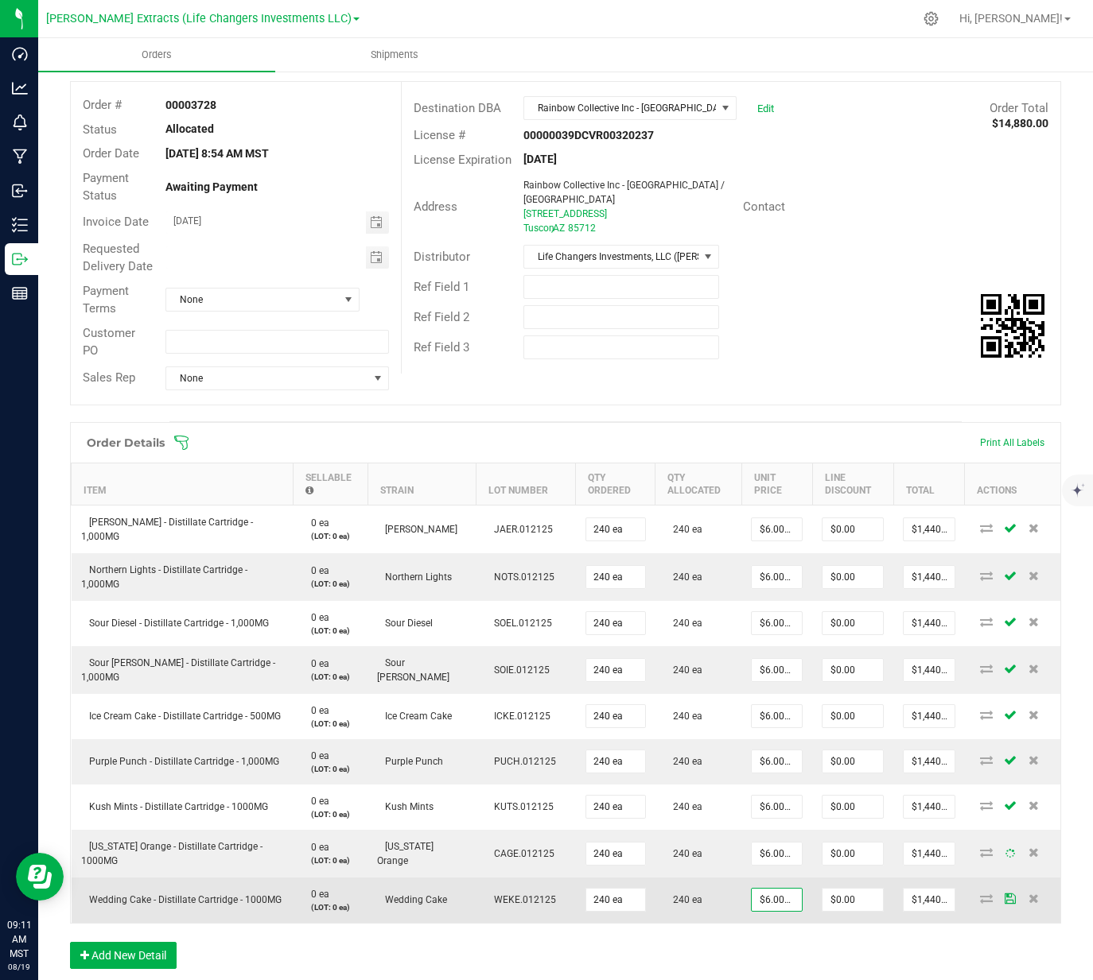
drag, startPoint x: 759, startPoint y: 948, endPoint x: 758, endPoint y: 895, distance: 52.5
click at [759, 946] on div "Order Details Print All Labels Item Sellable Strain Lot Number Qty Ordered Qty …" at bounding box center [565, 703] width 991 height 563
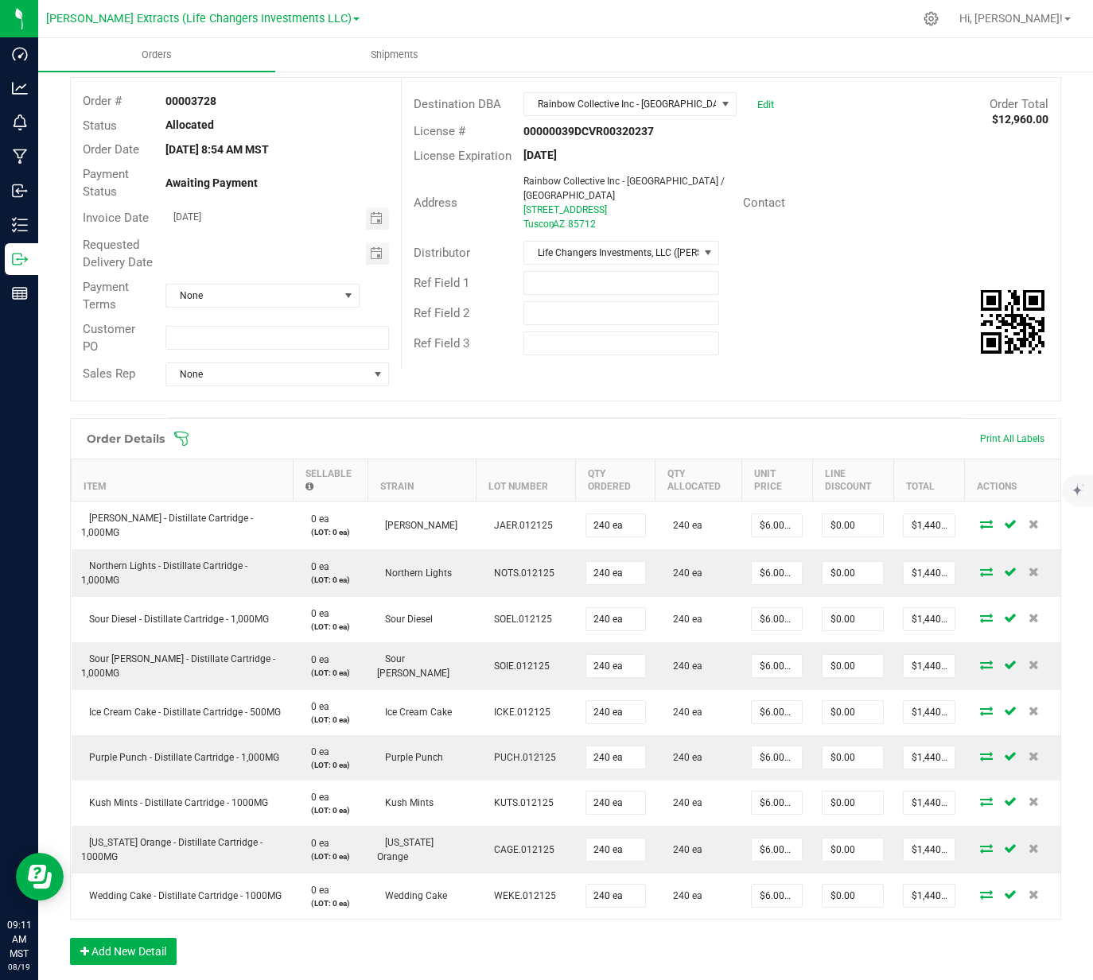
scroll to position [0, 0]
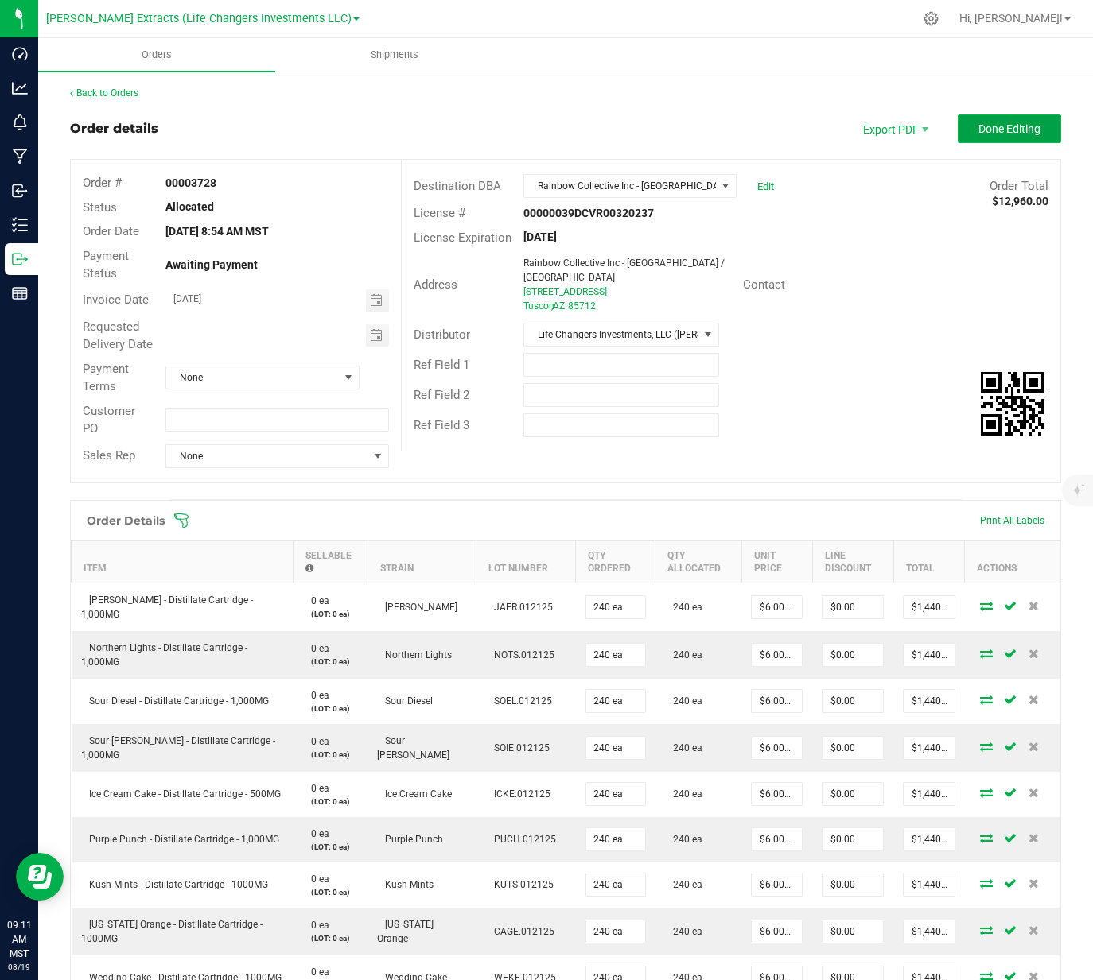
click at [1007, 124] on span "Done Editing" at bounding box center [1009, 128] width 62 height 13
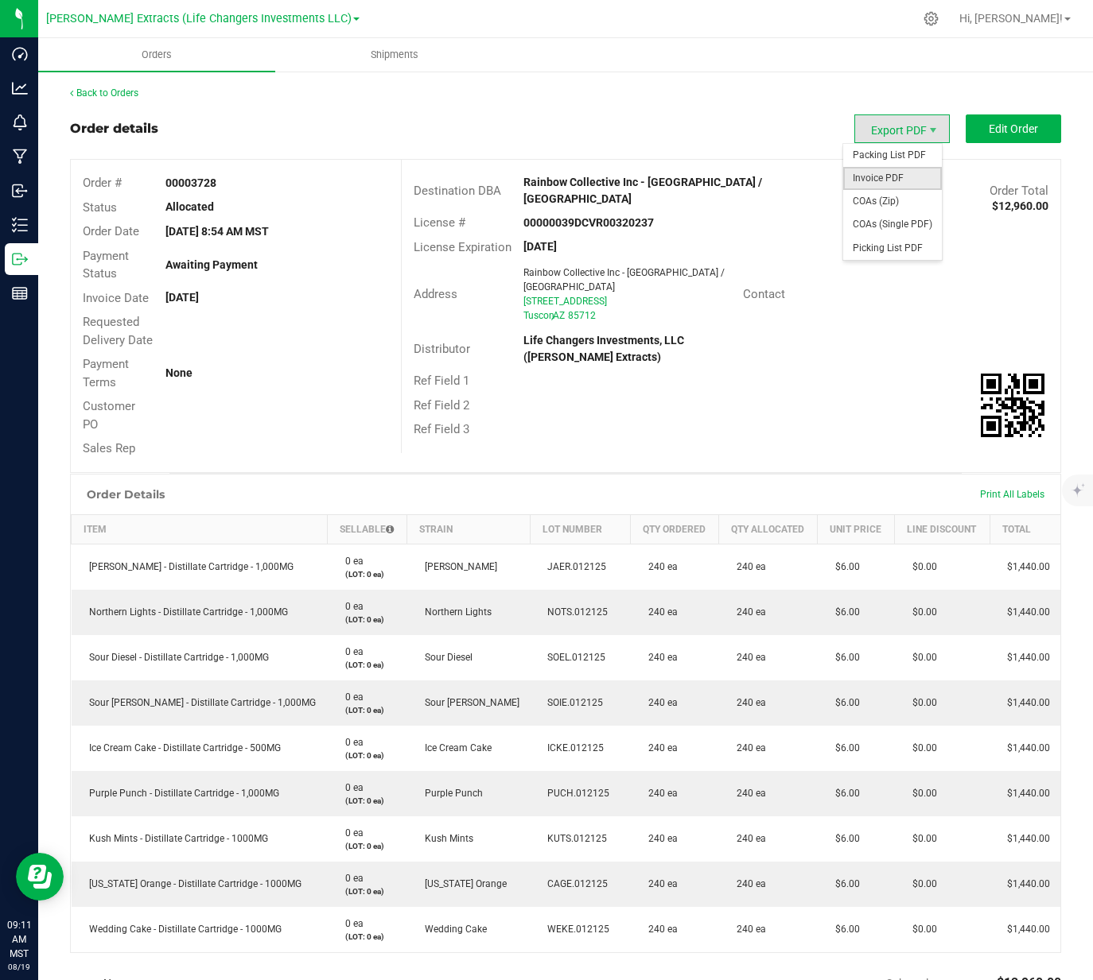
click at [891, 178] on span "Invoice PDF" at bounding box center [892, 178] width 99 height 23
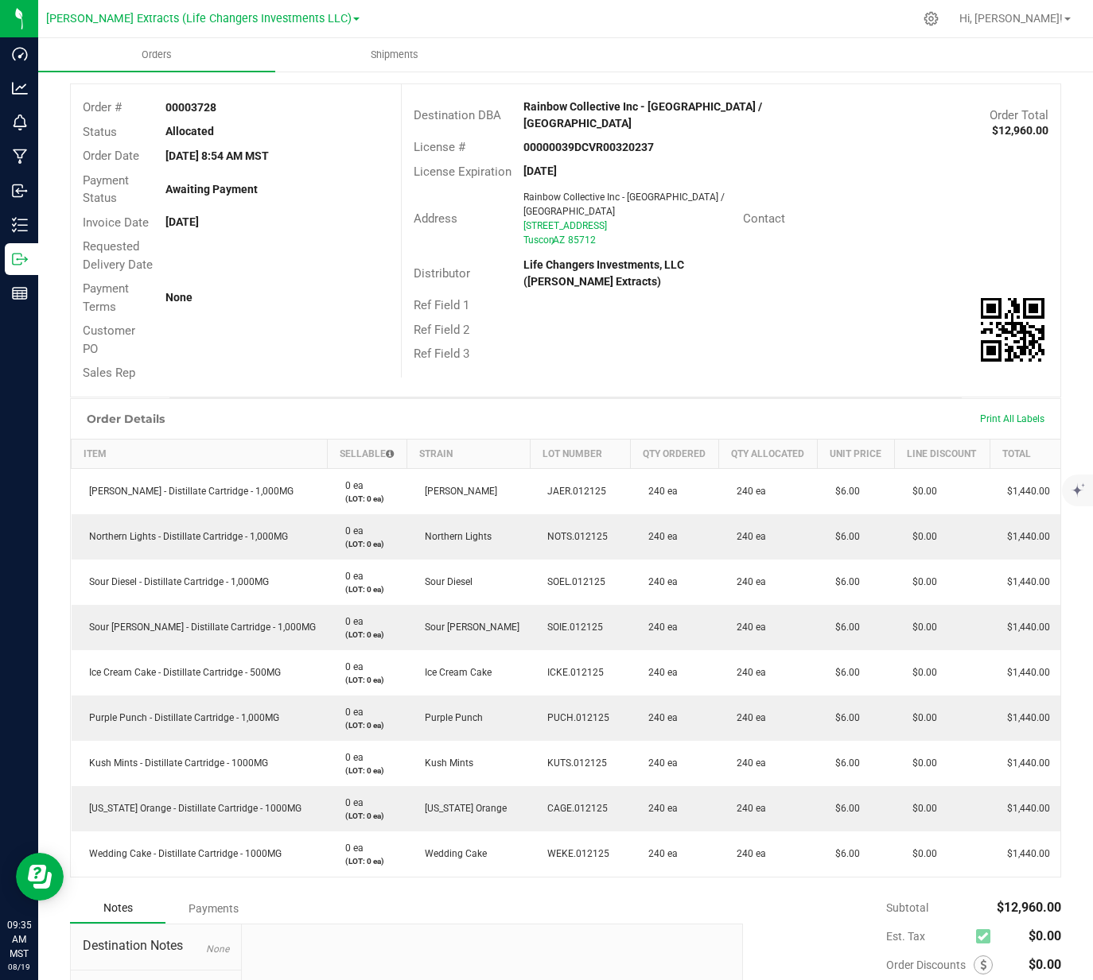
scroll to position [52, 0]
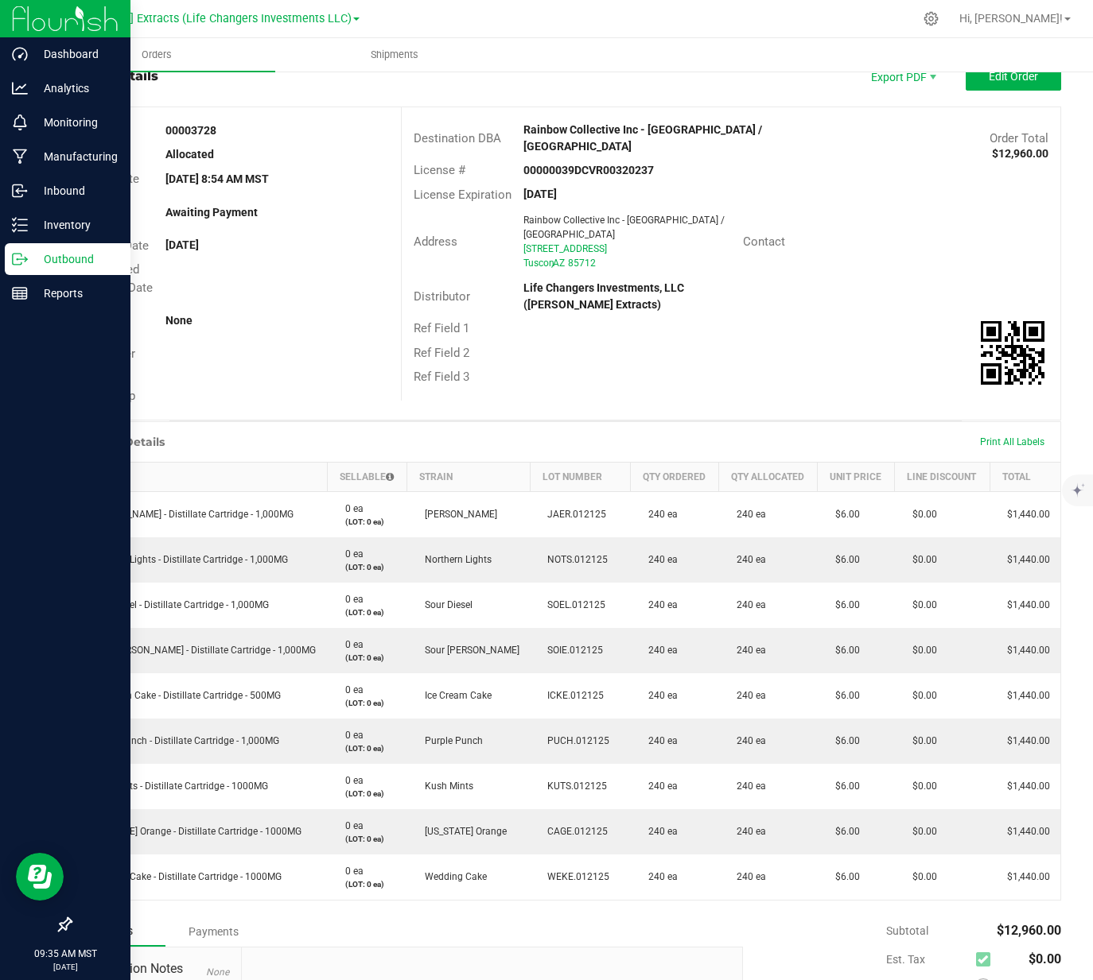
click at [28, 262] on p "Outbound" at bounding box center [75, 259] width 95 height 19
